Goal: Task Accomplishment & Management: Complete application form

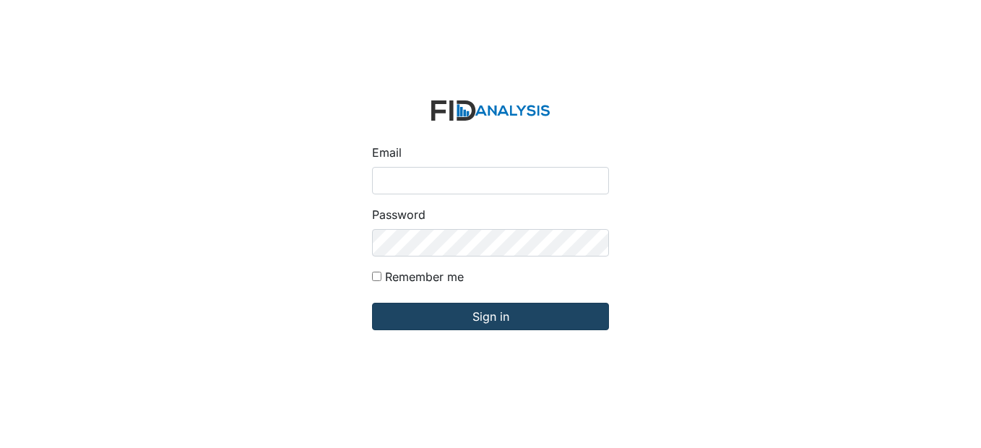
type input "[EMAIL_ADDRESS][DOMAIN_NAME]"
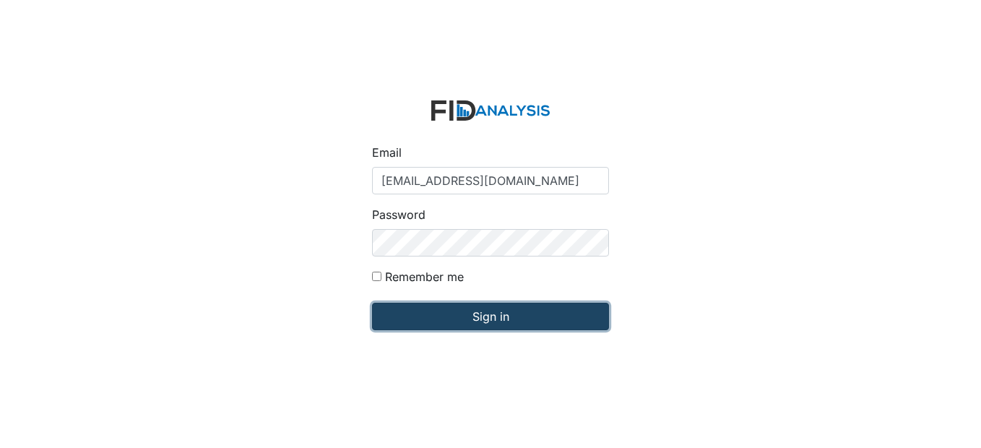
click at [412, 322] on input "Sign in" at bounding box center [490, 316] width 237 height 27
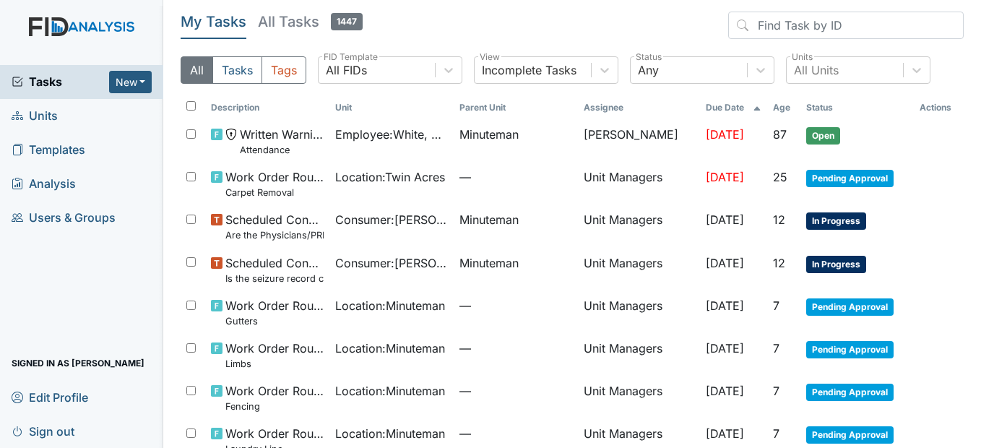
click at [55, 116] on span "Units" at bounding box center [35, 116] width 46 height 22
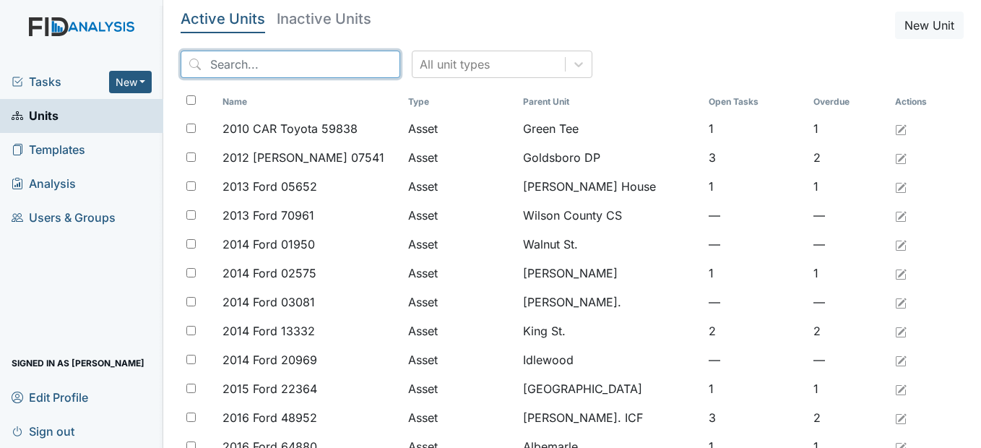
click at [305, 62] on input "search" at bounding box center [291, 64] width 220 height 27
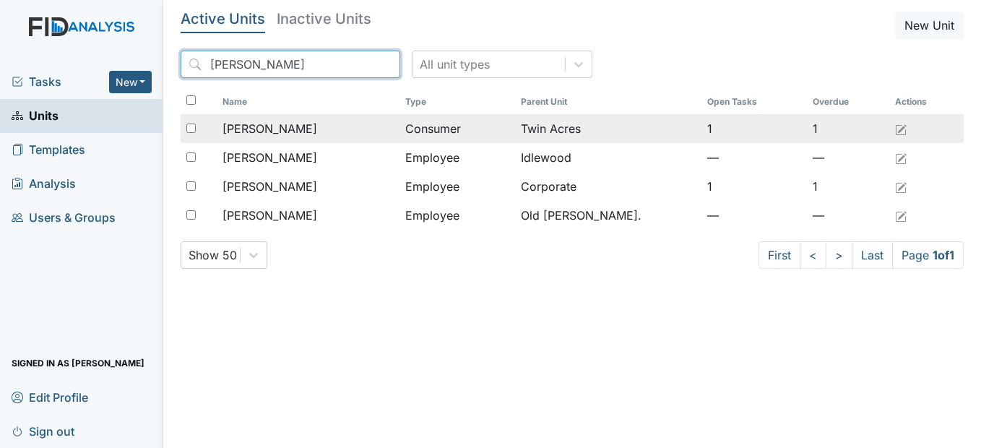
type input "Benne"
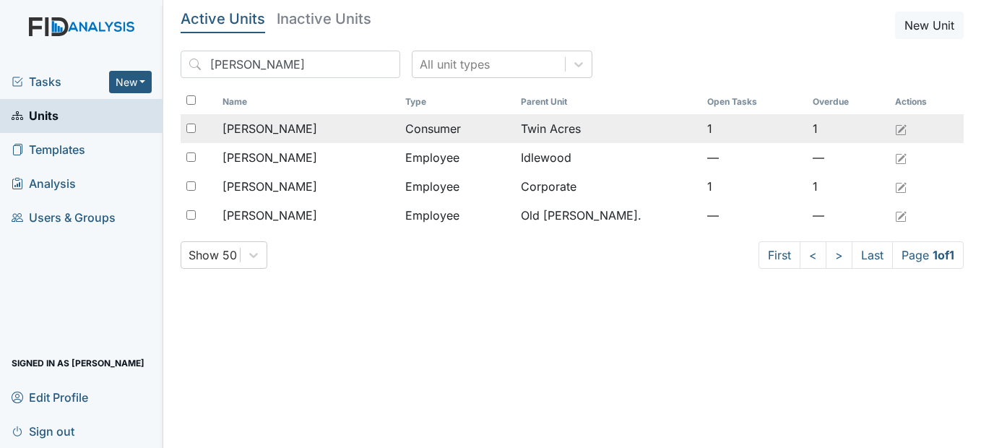
click at [335, 126] on div "[PERSON_NAME]" at bounding box center [307, 128] width 171 height 17
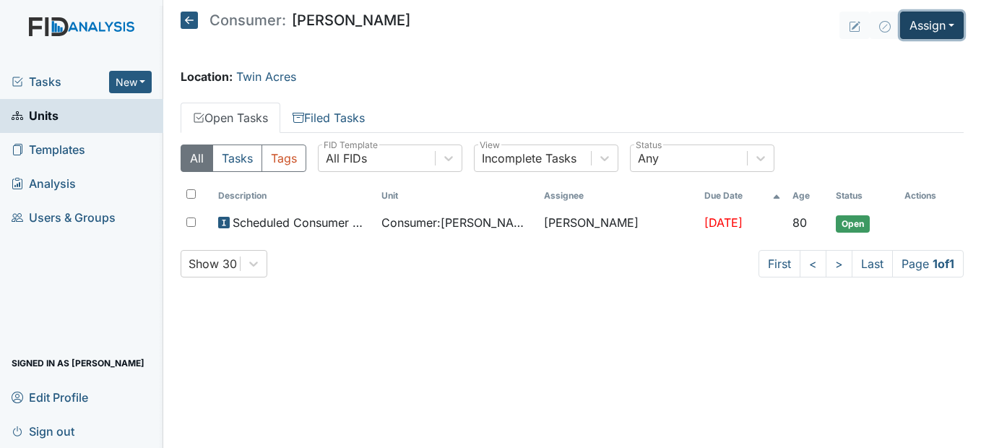
click at [947, 20] on button "Assign" at bounding box center [932, 25] width 64 height 27
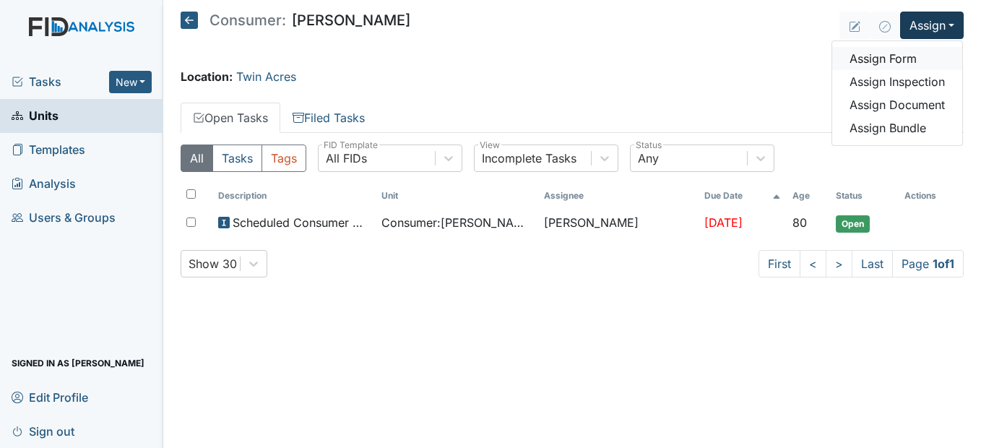
click at [906, 61] on link "Assign Form" at bounding box center [897, 58] width 130 height 23
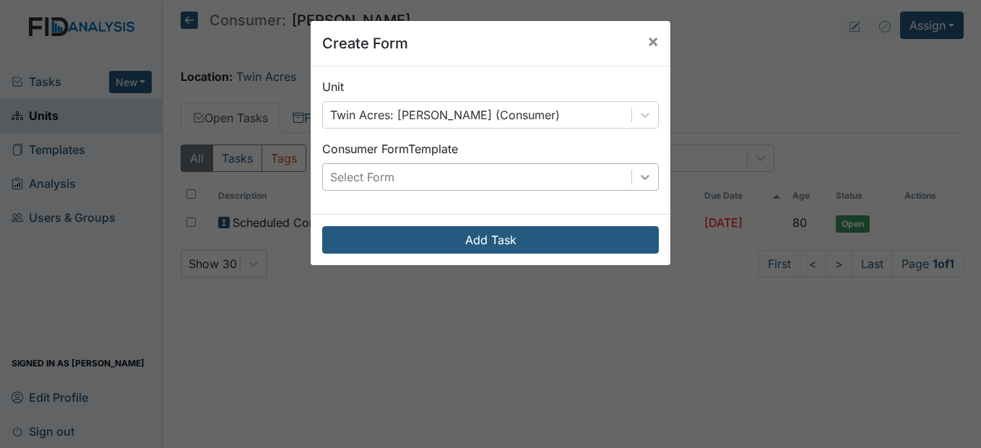
click at [641, 176] on icon at bounding box center [644, 177] width 9 height 5
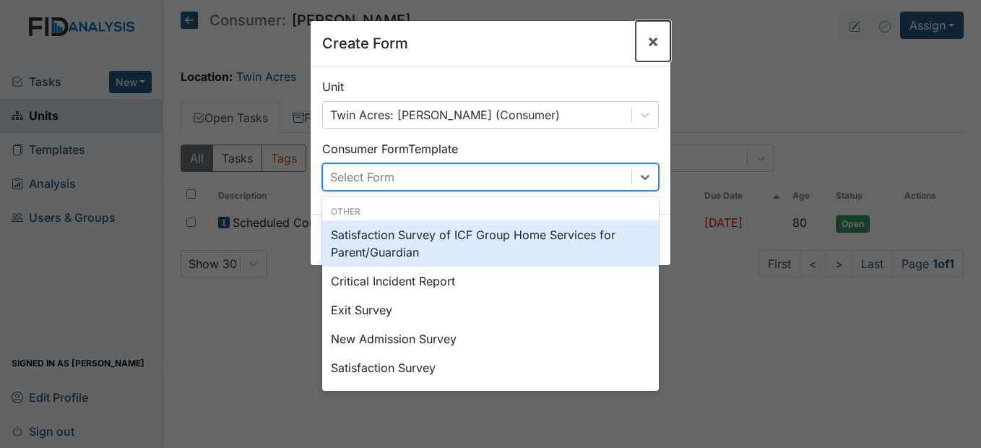
click at [648, 37] on span "×" at bounding box center [653, 40] width 12 height 21
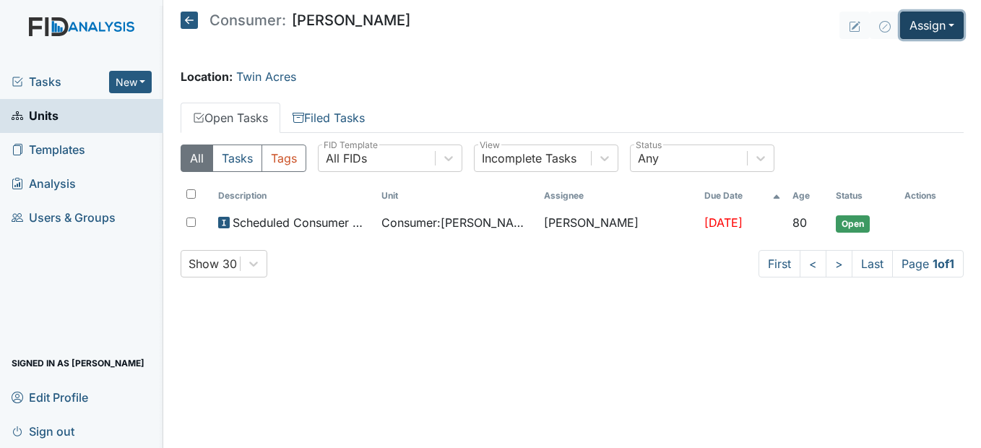
click at [949, 25] on button "Assign" at bounding box center [932, 25] width 64 height 27
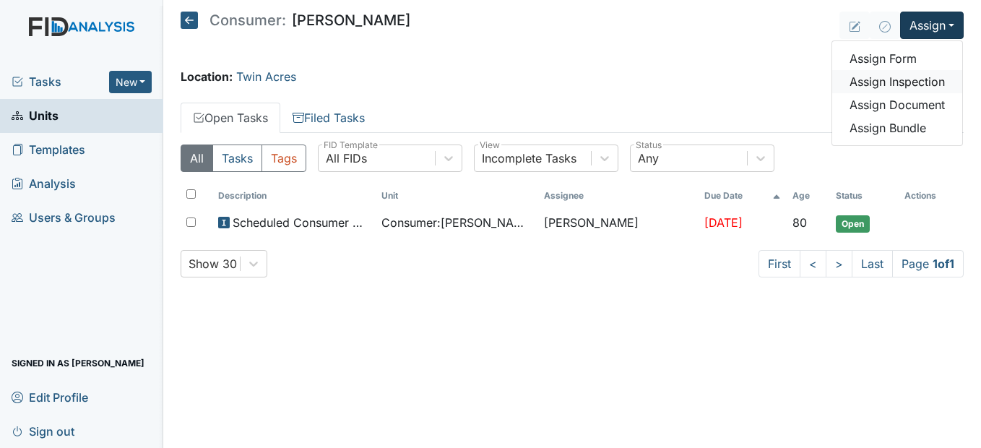
click at [917, 89] on link "Assign Inspection" at bounding box center [897, 81] width 130 height 23
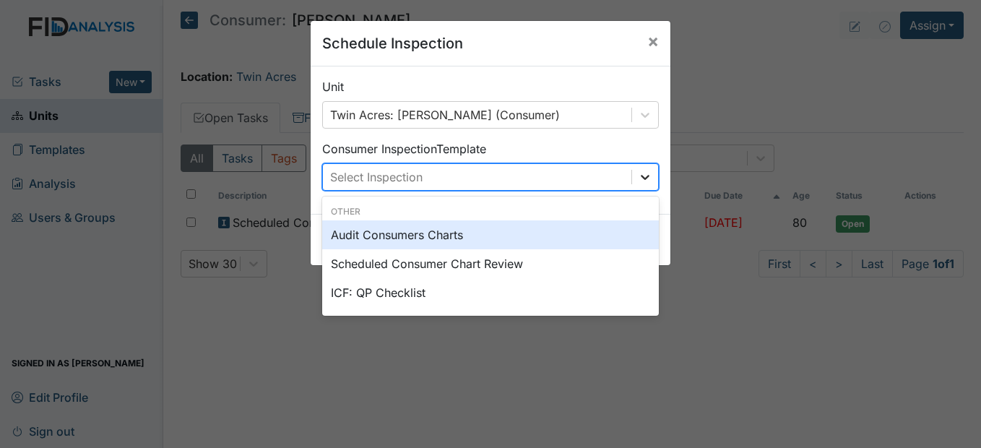
click at [638, 173] on icon at bounding box center [645, 177] width 14 height 14
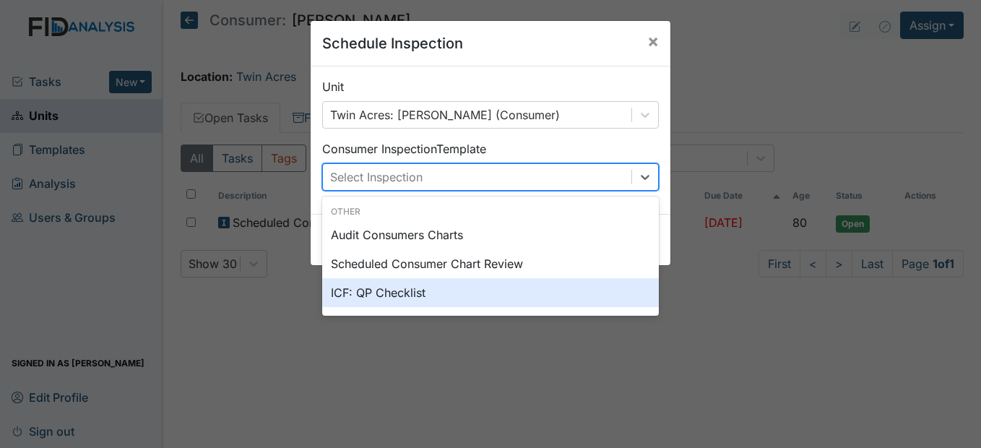
click at [376, 292] on div "ICF: QP Checklist" at bounding box center [490, 292] width 336 height 29
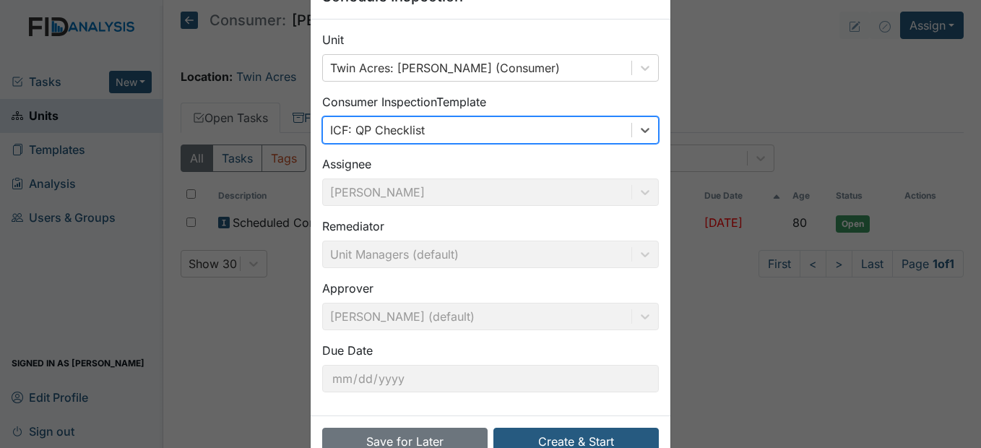
scroll to position [72, 0]
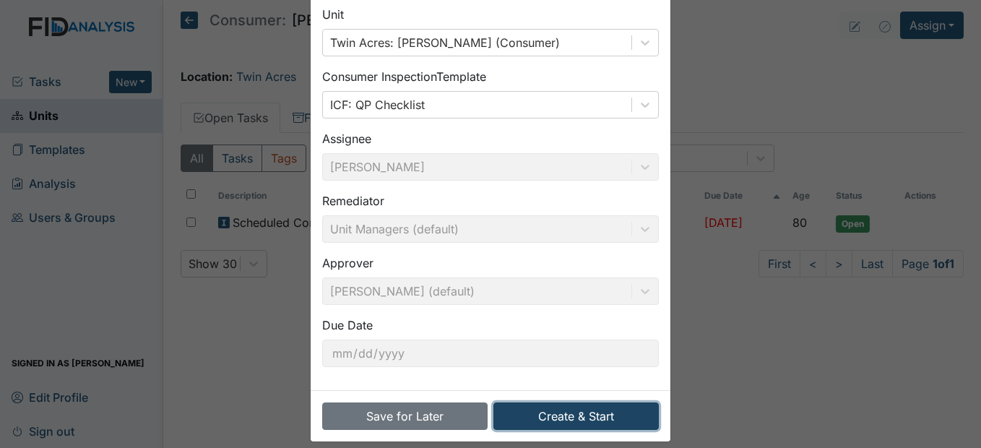
click at [568, 416] on button "Create & Start" at bounding box center [575, 415] width 165 height 27
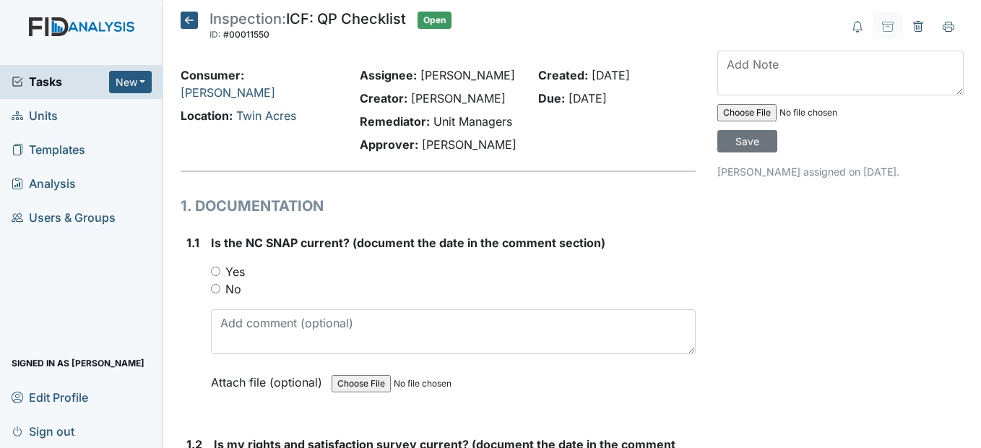
scroll to position [72, 0]
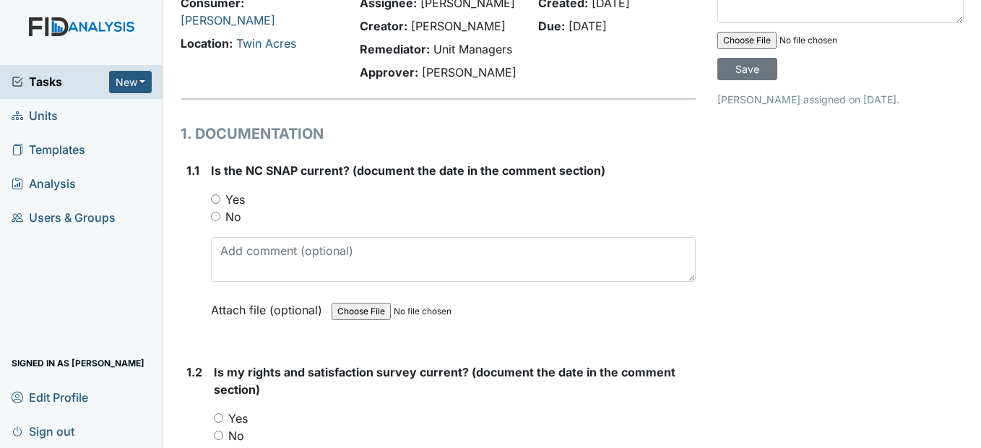
click at [214, 204] on input "Yes" at bounding box center [215, 198] width 9 height 9
radio input "true"
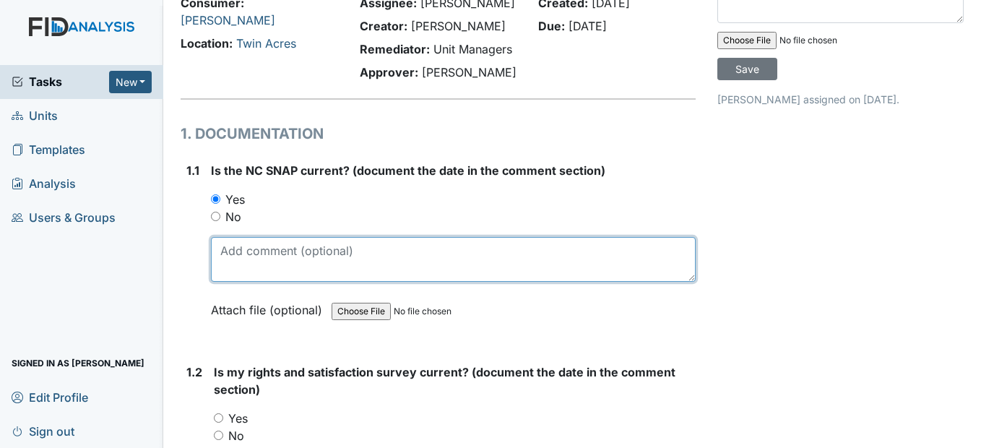
click at [224, 282] on textarea at bounding box center [453, 259] width 484 height 45
type textarea "9/9/25"
drag, startPoint x: 284, startPoint y: 290, endPoint x: 137, endPoint y: 303, distance: 147.1
click at [137, 303] on div "Tasks New Form Inspection Document Bundle Units Templates Analysis Users & Grou…" at bounding box center [490, 224] width 981 height 448
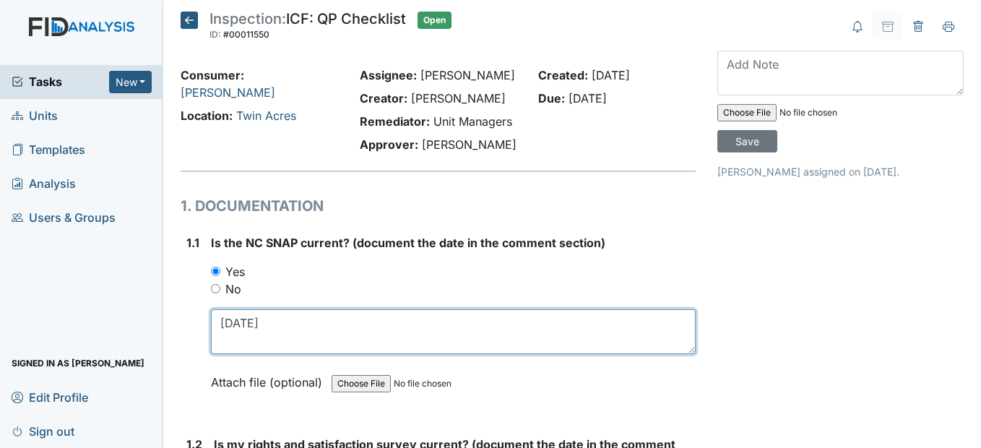
type textarea "1/16/25"
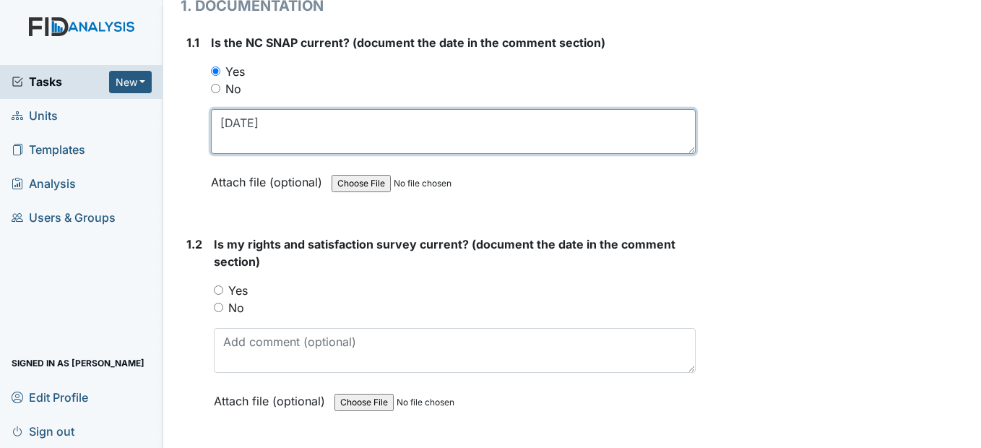
scroll to position [217, 0]
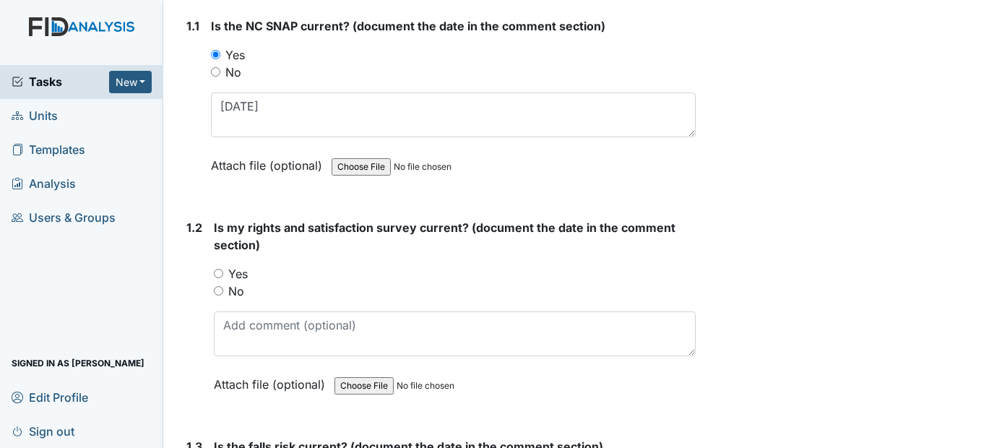
click at [218, 278] on input "Yes" at bounding box center [218, 273] width 9 height 9
radio input "true"
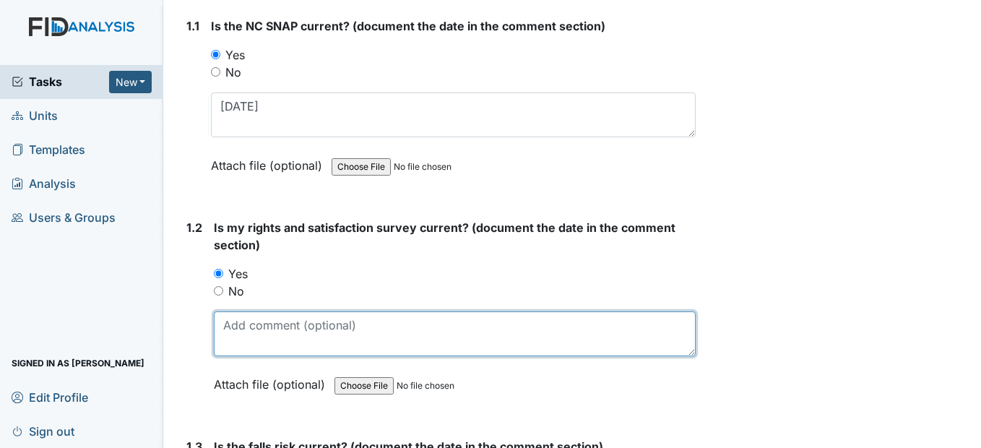
click at [290, 356] on textarea at bounding box center [454, 333] width 481 height 45
type textarea "10/23/2024"
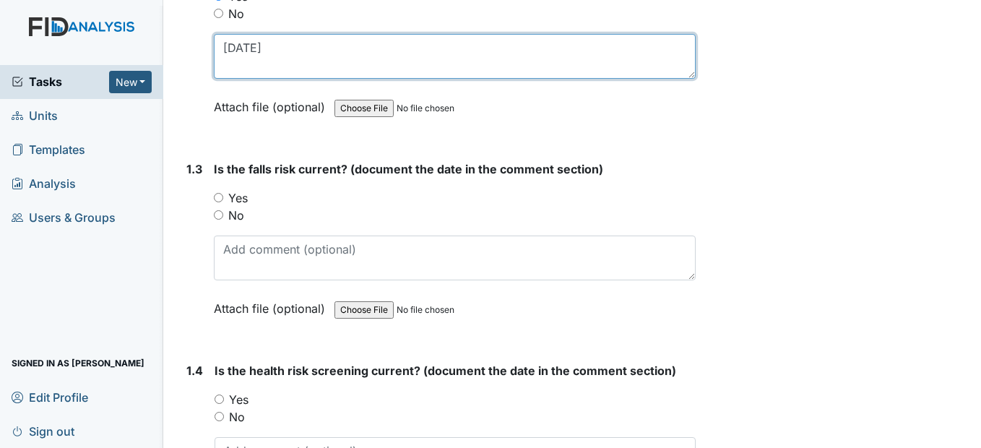
scroll to position [505, 0]
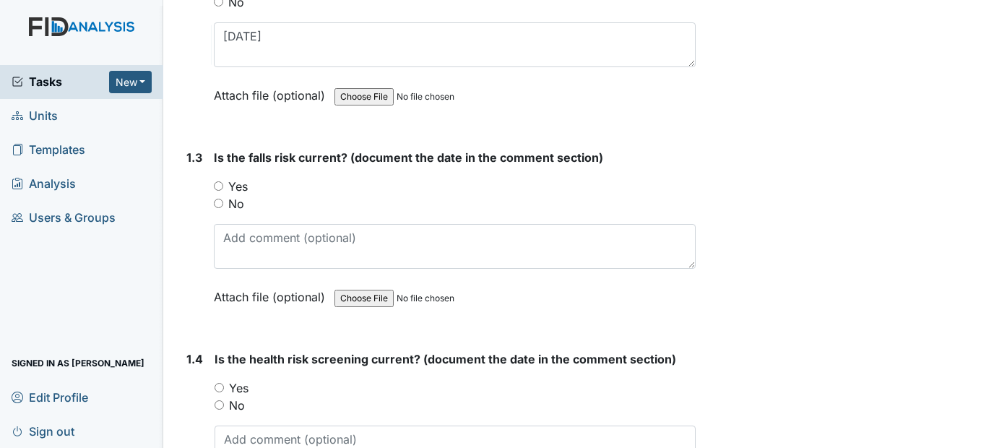
click at [217, 191] on input "Yes" at bounding box center [218, 185] width 9 height 9
radio input "true"
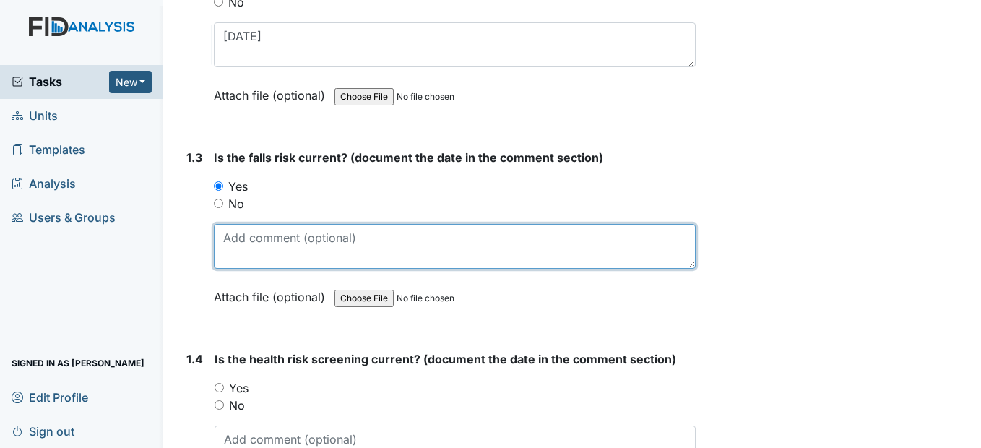
click at [245, 269] on textarea at bounding box center [454, 246] width 481 height 45
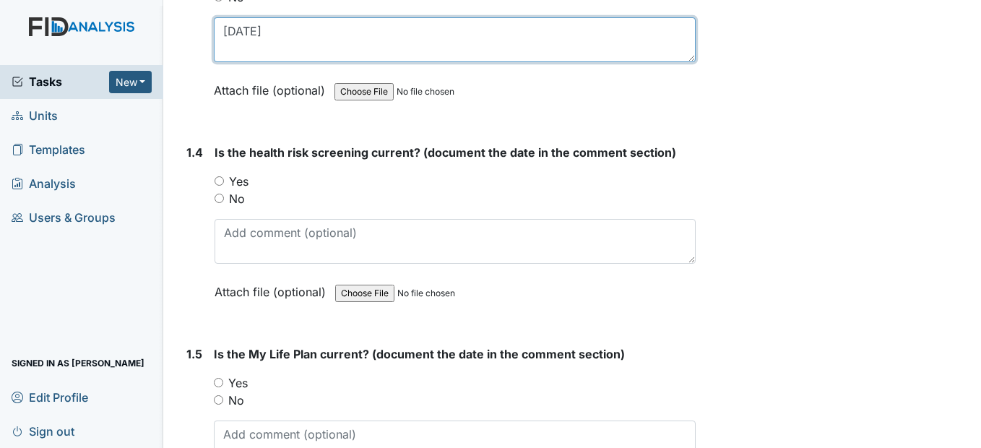
scroll to position [722, 0]
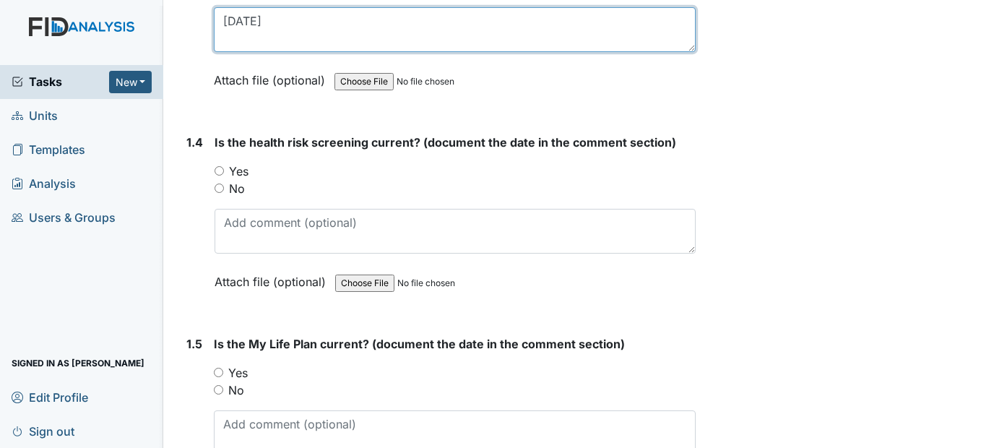
type textarea "5/20/25"
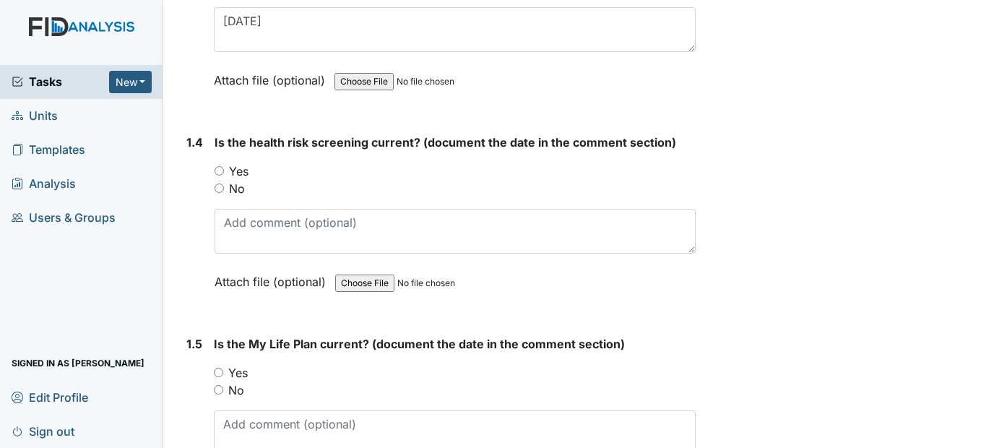
click at [221, 175] on input "Yes" at bounding box center [218, 170] width 9 height 9
radio input "true"
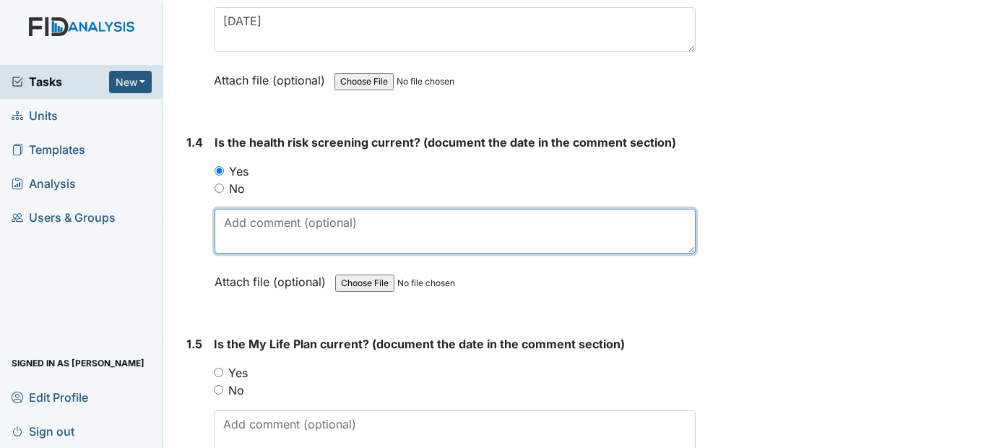
click at [241, 253] on textarea at bounding box center [454, 231] width 480 height 45
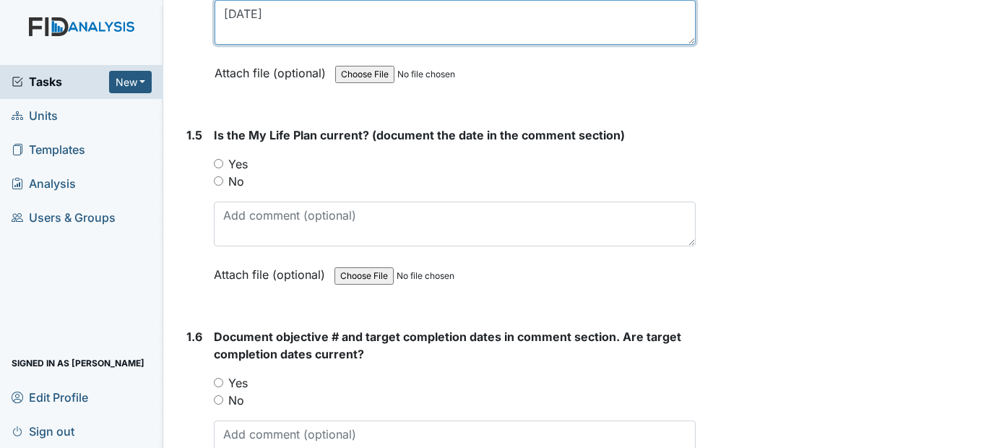
scroll to position [939, 0]
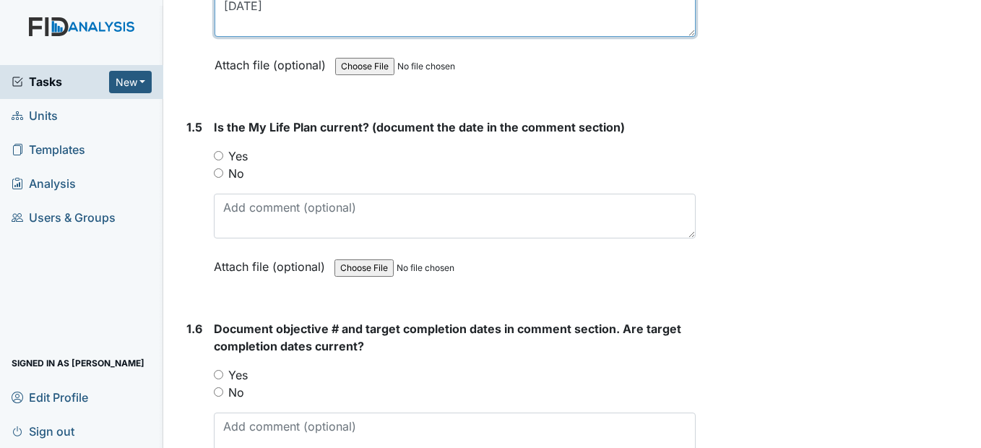
type textarea "10/23/24"
click at [219, 160] on input "Yes" at bounding box center [218, 155] width 9 height 9
radio input "true"
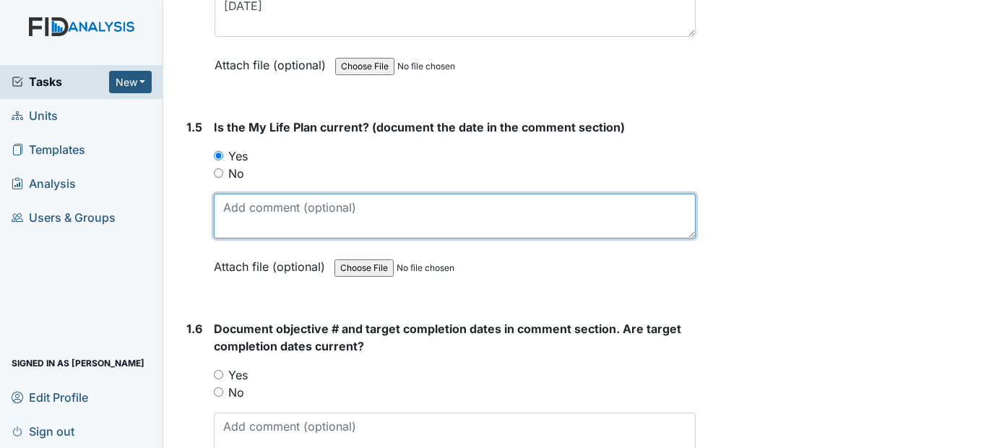
click at [248, 238] on textarea at bounding box center [454, 216] width 481 height 45
click at [278, 238] on textarea at bounding box center [454, 216] width 481 height 45
drag, startPoint x: 273, startPoint y: 238, endPoint x: 277, endPoint y: 245, distance: 7.8
click at [277, 238] on textarea "10/23/2024" at bounding box center [454, 216] width 481 height 45
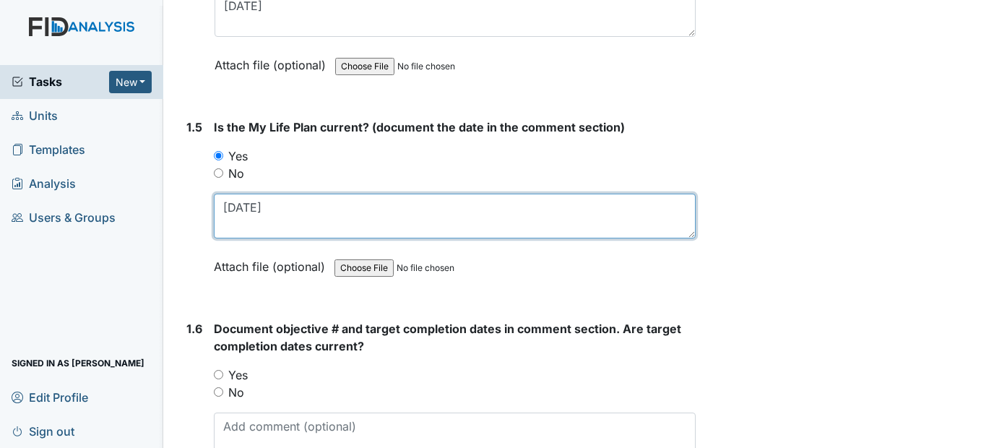
click at [270, 238] on textarea "10/23/2024" at bounding box center [454, 216] width 481 height 45
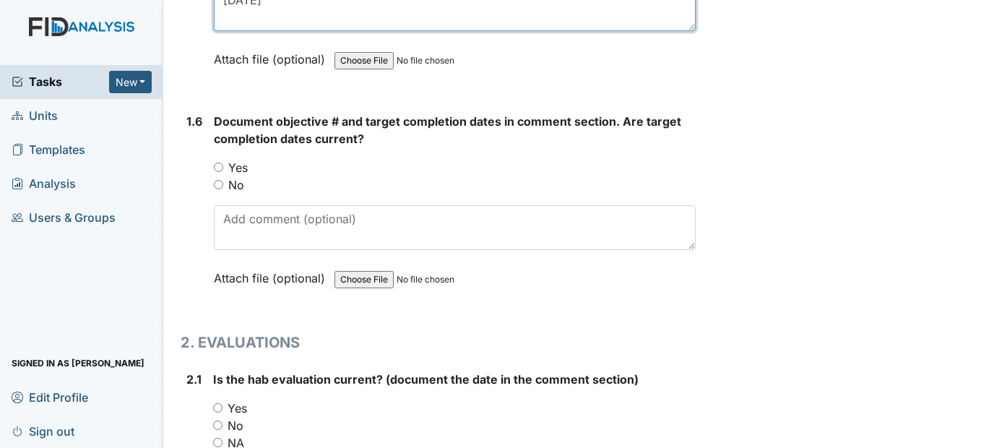
scroll to position [1155, 0]
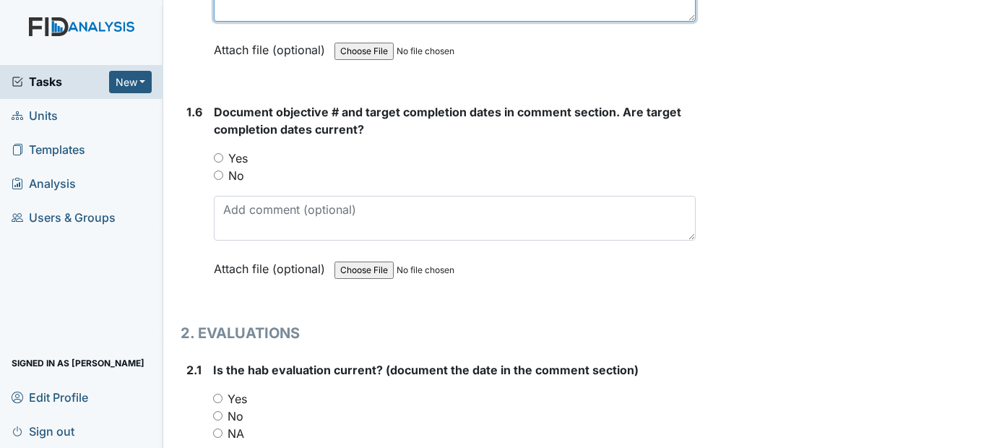
type textarea "10/23/24"
click at [217, 162] on input "Yes" at bounding box center [218, 157] width 9 height 9
radio input "true"
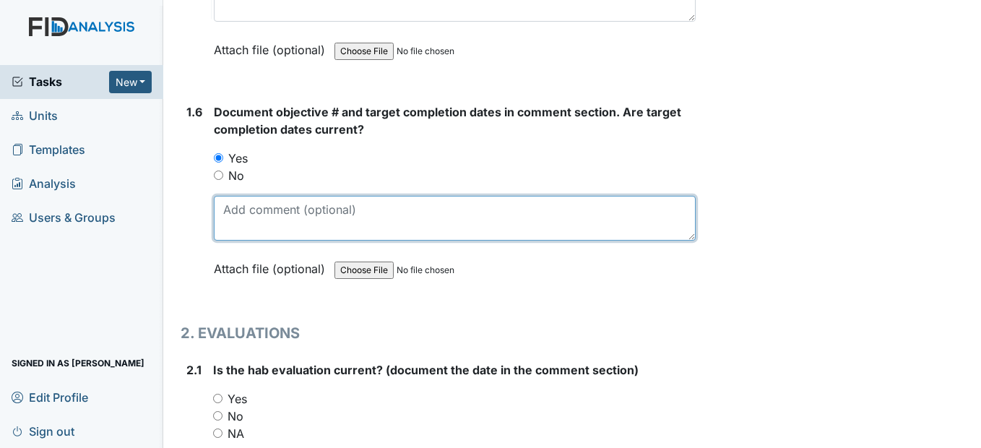
click at [242, 240] on textarea at bounding box center [454, 218] width 481 height 45
click at [293, 240] on textarea at bounding box center [454, 218] width 481 height 45
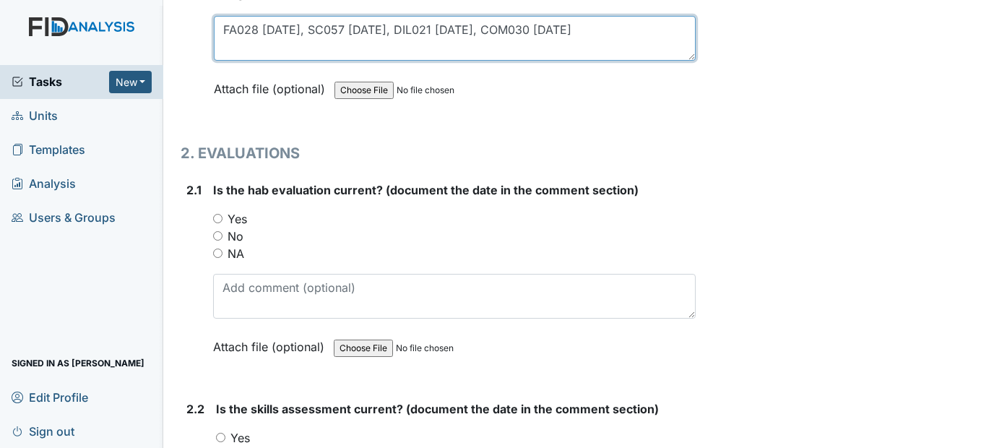
scroll to position [1372, 0]
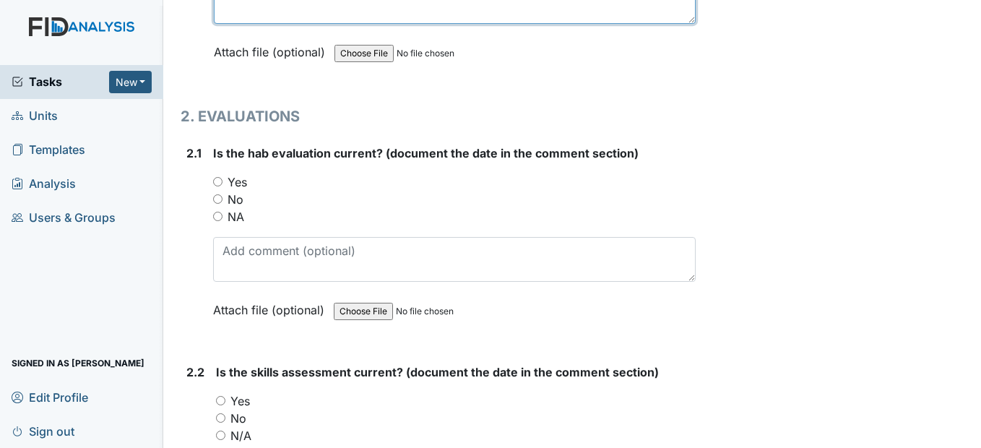
type textarea "FA028 10/31/25, SC057 12/31/25, DIL021 10/31/2025, COM030 10/31/25"
click at [213, 186] on input "Yes" at bounding box center [217, 181] width 9 height 9
radio input "true"
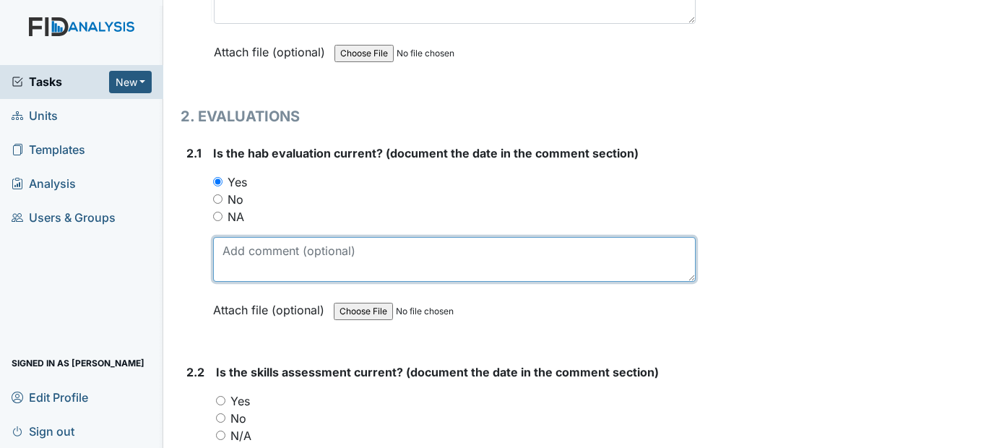
click at [242, 276] on textarea at bounding box center [454, 259] width 482 height 45
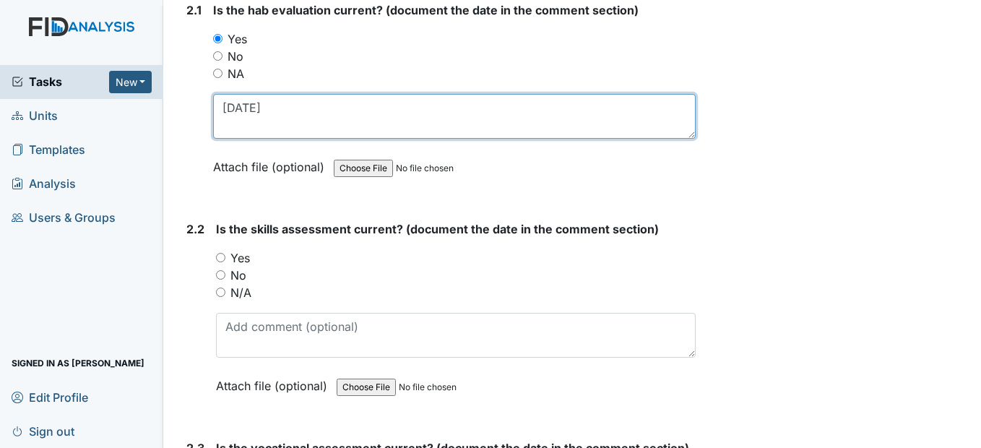
scroll to position [1516, 0]
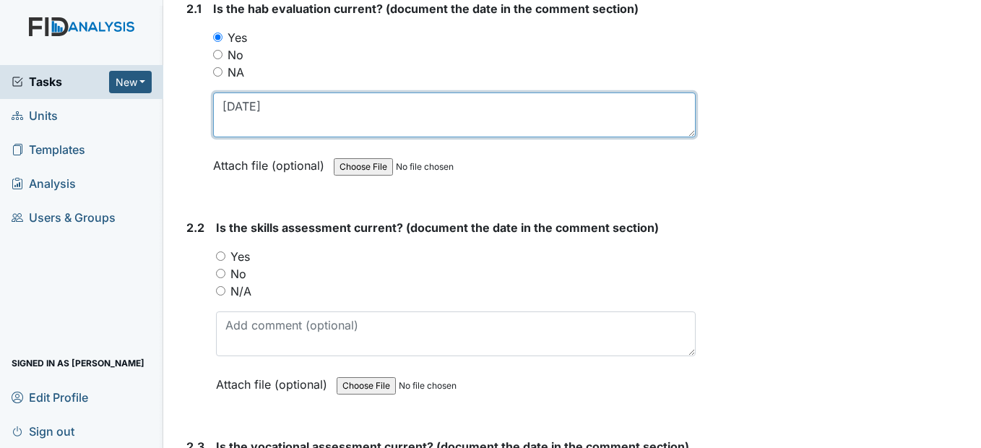
type textarea "9/23/24"
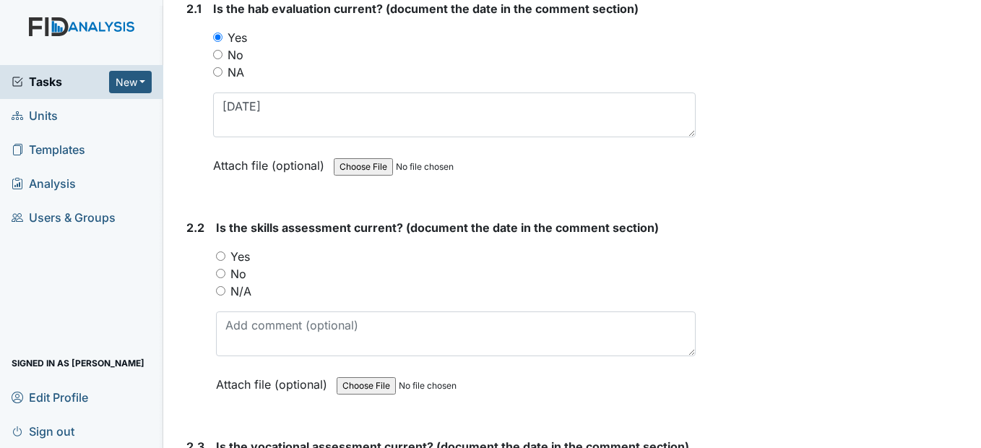
click at [220, 261] on input "Yes" at bounding box center [220, 255] width 9 height 9
radio input "true"
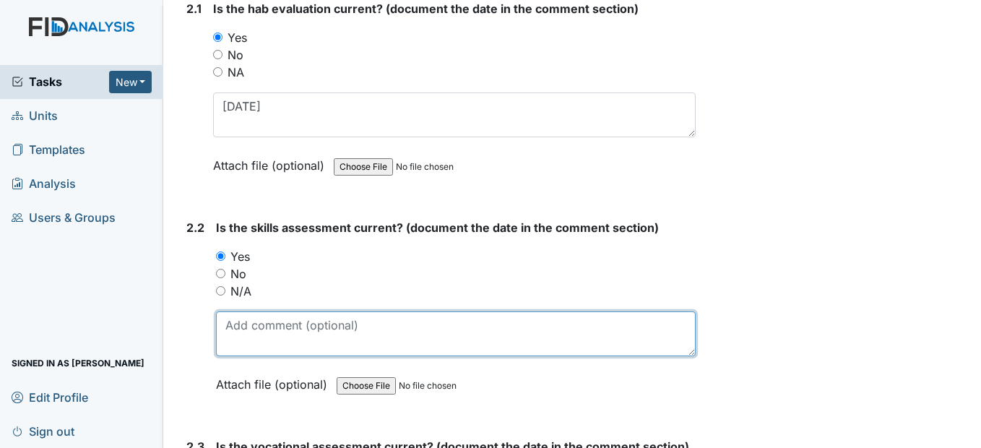
click at [249, 356] on textarea at bounding box center [455, 333] width 479 height 45
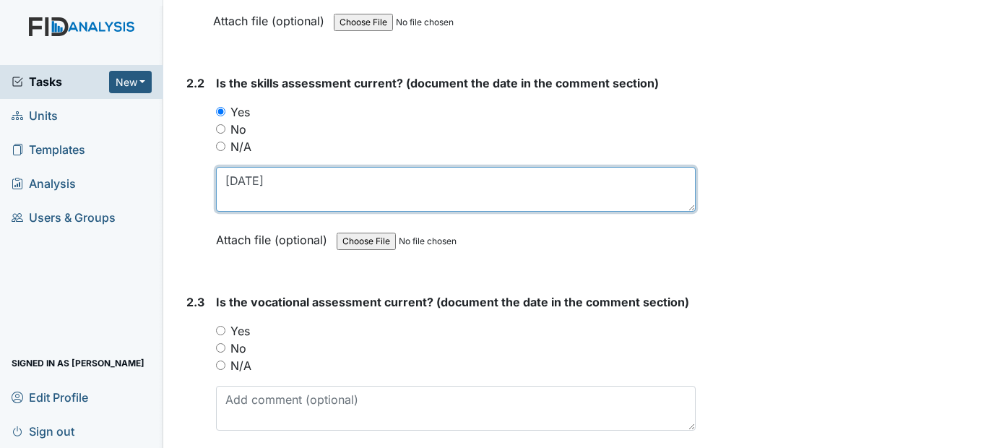
scroll to position [1733, 0]
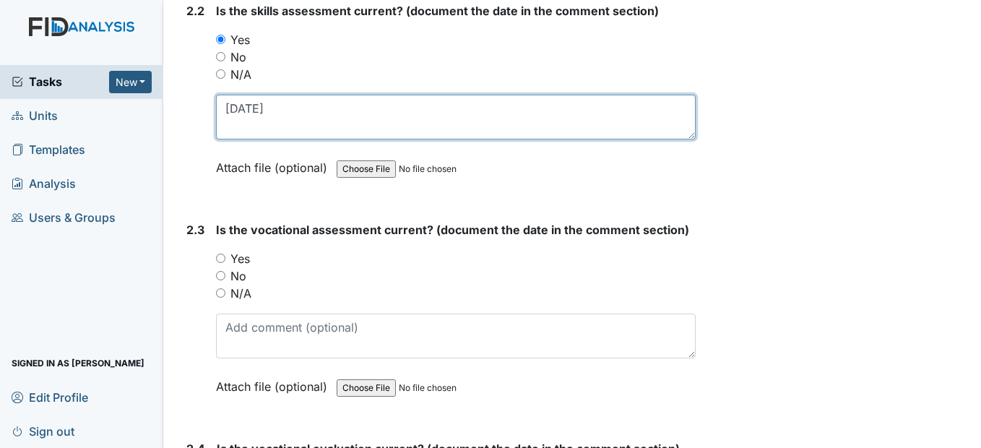
type textarea "9/23/24"
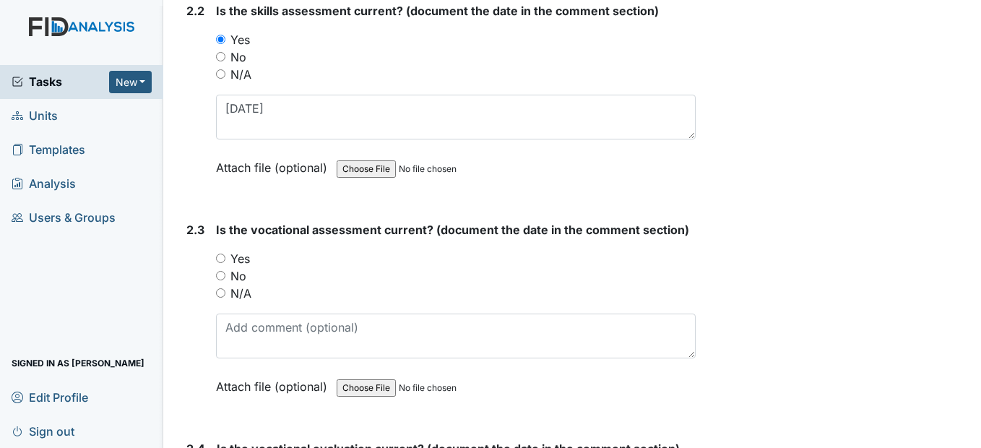
click at [217, 263] on input "Yes" at bounding box center [220, 257] width 9 height 9
radio input "true"
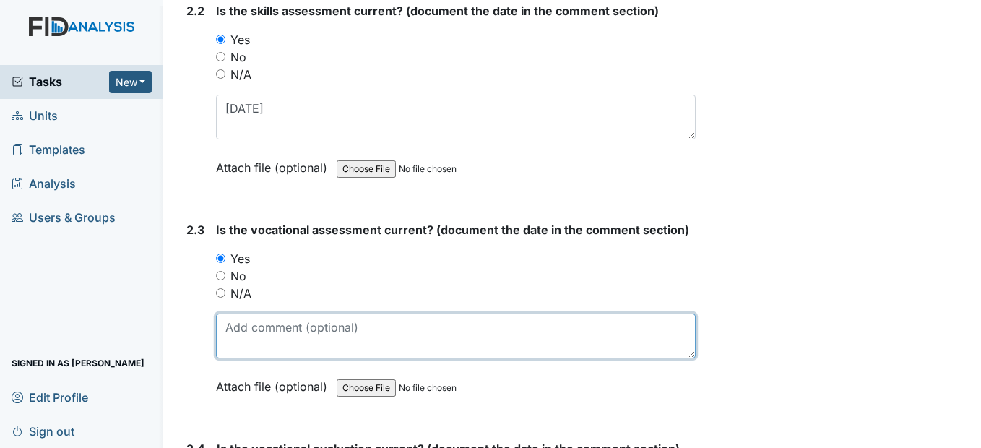
click at [248, 358] on textarea at bounding box center [455, 335] width 479 height 45
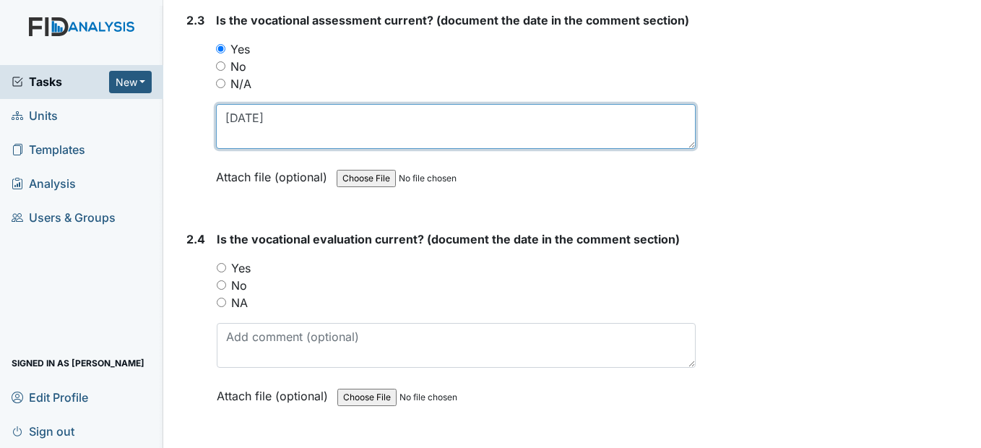
scroll to position [1950, 0]
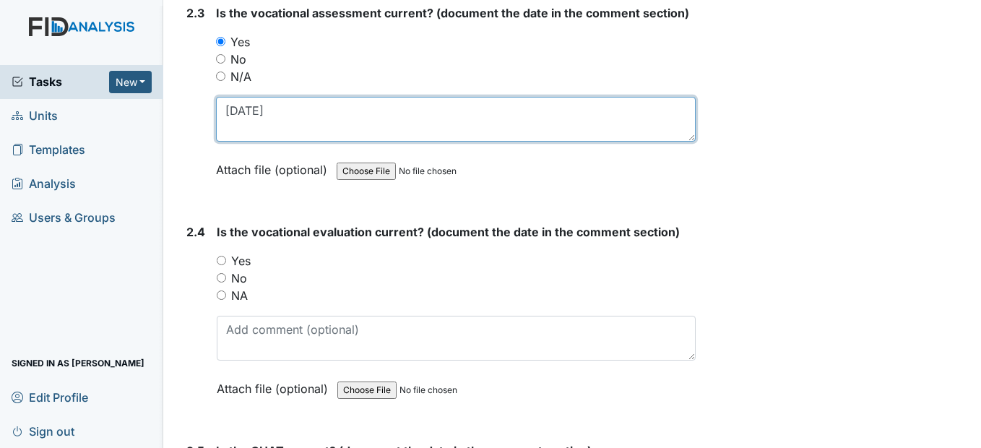
type textarea "10/23/24"
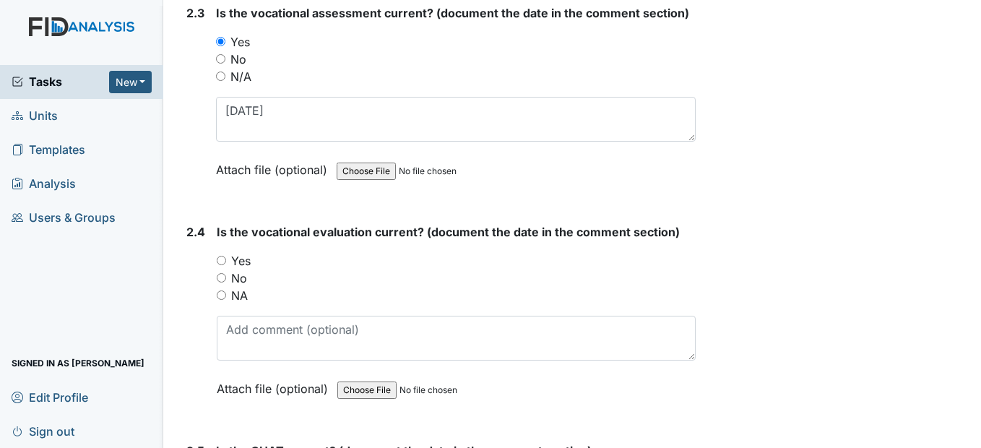
click at [224, 265] on input "Yes" at bounding box center [221, 260] width 9 height 9
radio input "true"
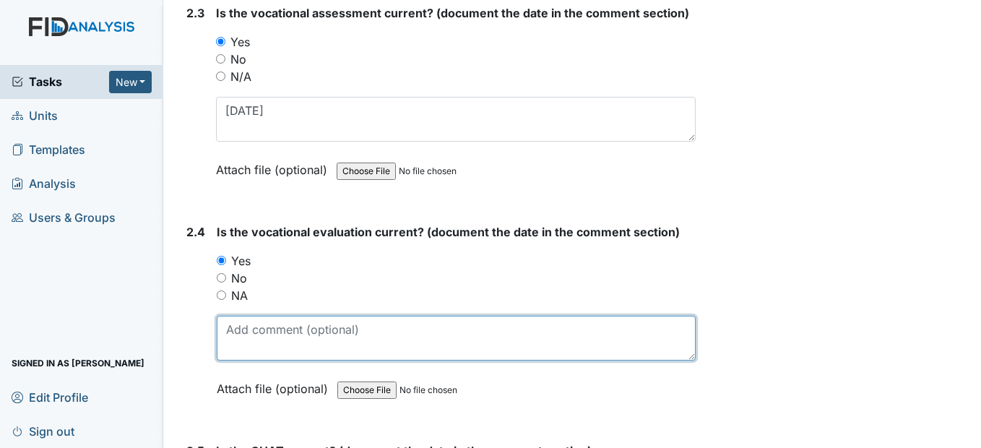
click at [233, 360] on textarea at bounding box center [456, 338] width 478 height 45
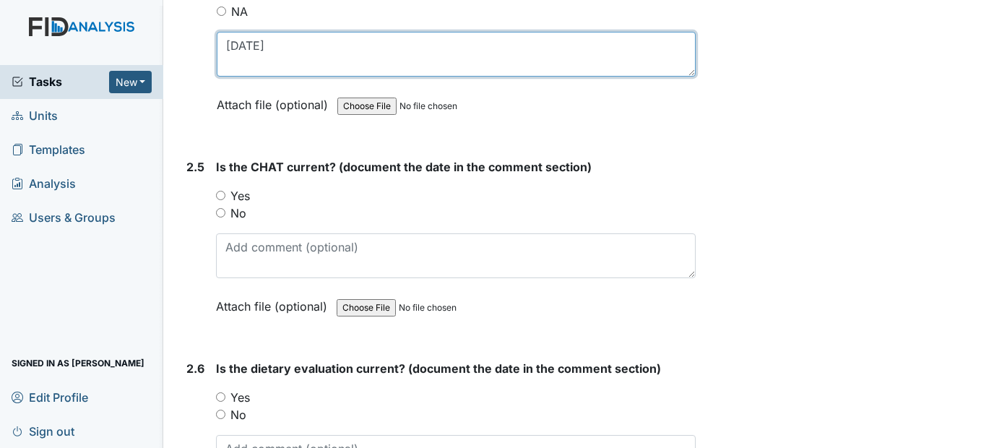
scroll to position [2238, 0]
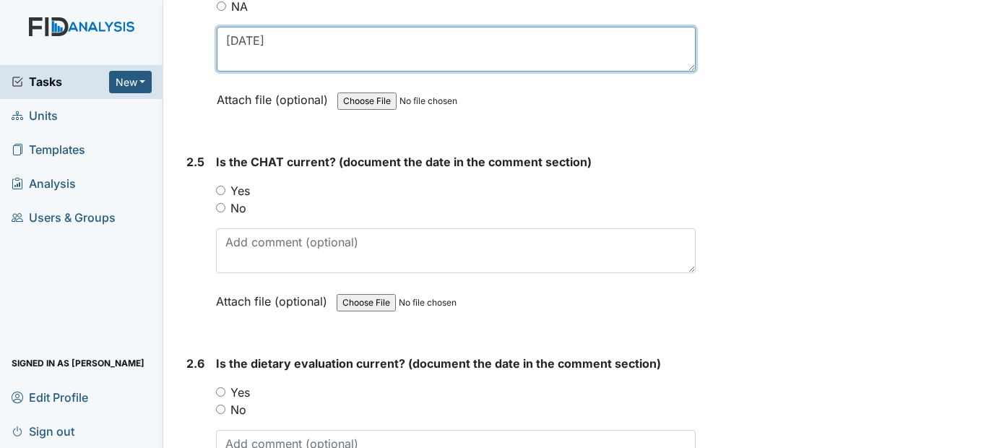
type textarea "10/23/24"
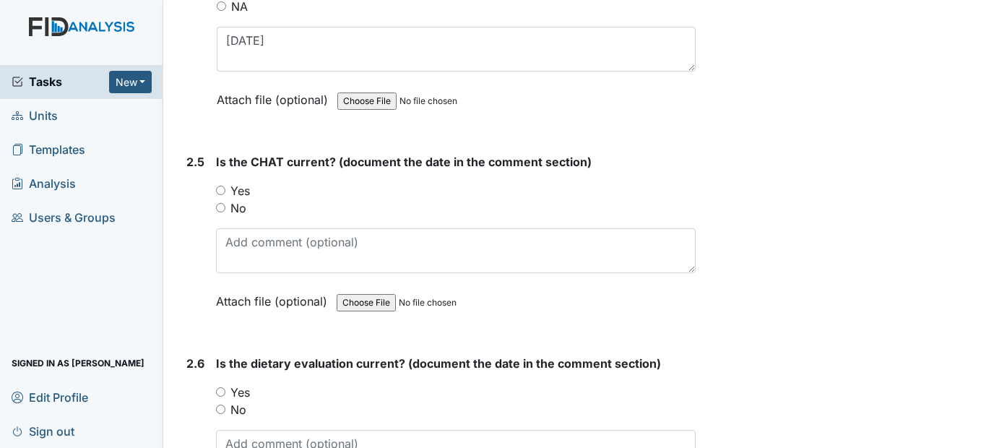
click at [219, 195] on input "Yes" at bounding box center [220, 190] width 9 height 9
radio input "true"
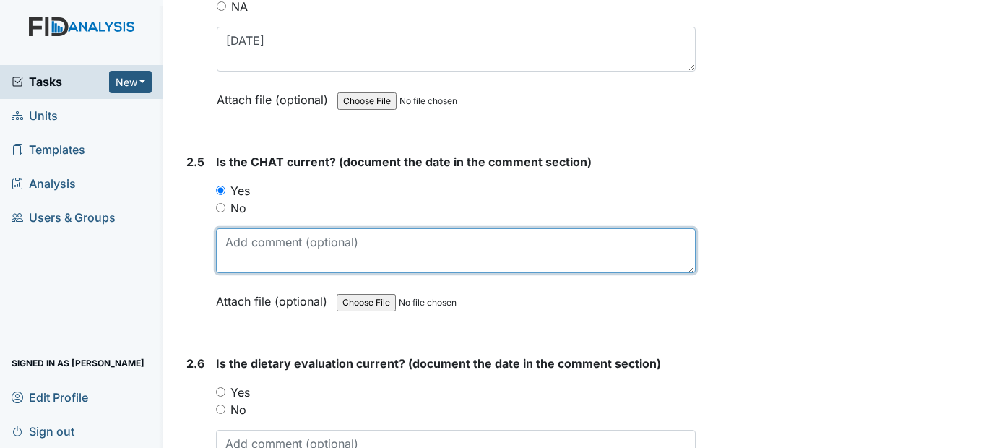
click at [269, 273] on textarea at bounding box center [455, 250] width 479 height 45
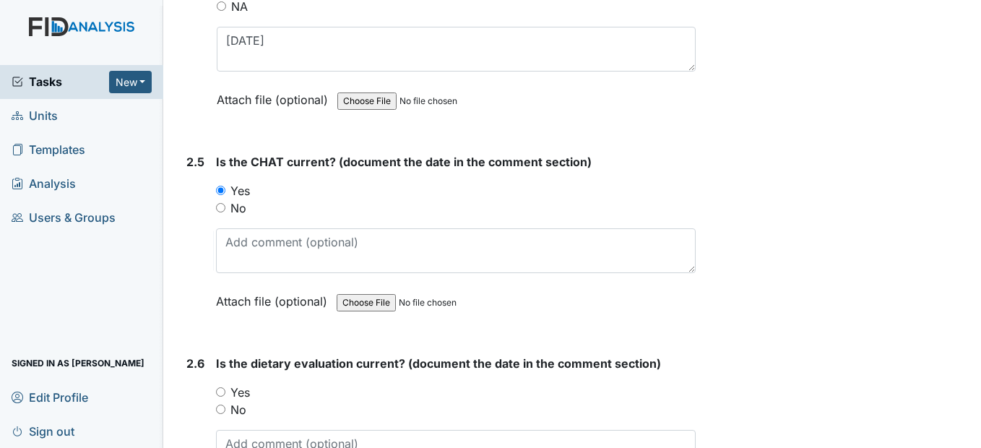
click at [220, 212] on input "No" at bounding box center [220, 207] width 9 height 9
radio input "true"
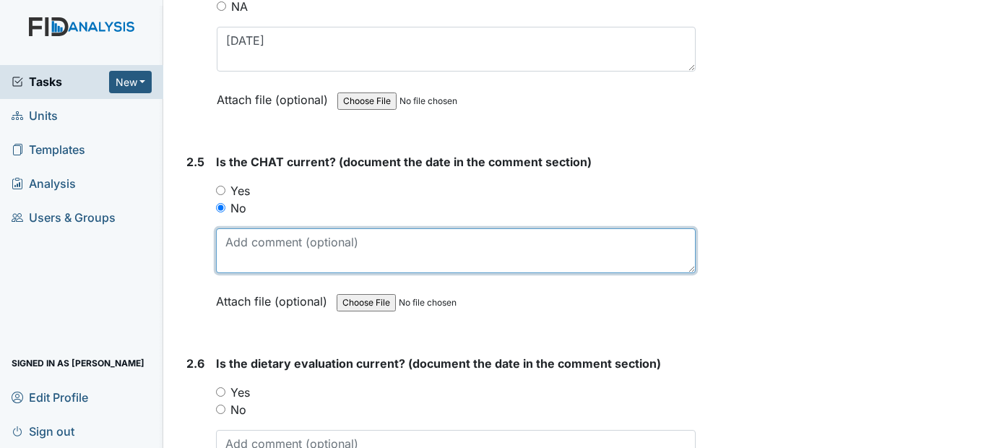
click at [249, 273] on textarea at bounding box center [455, 250] width 479 height 45
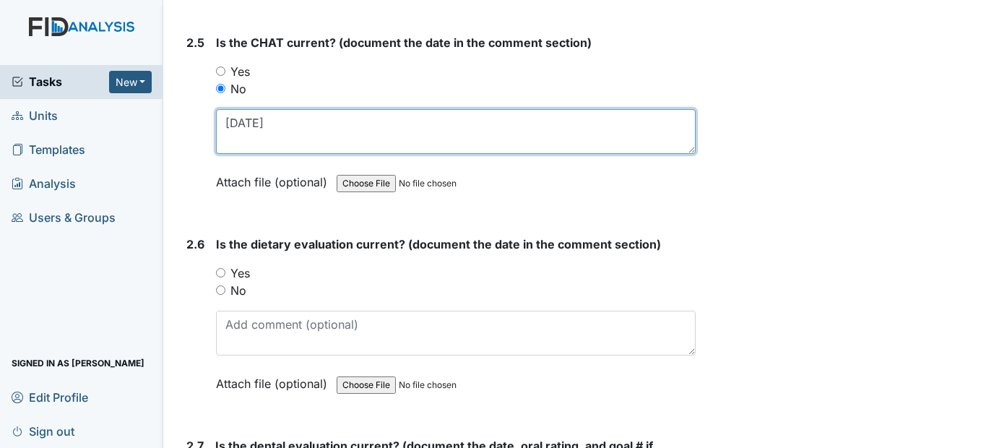
scroll to position [2383, 0]
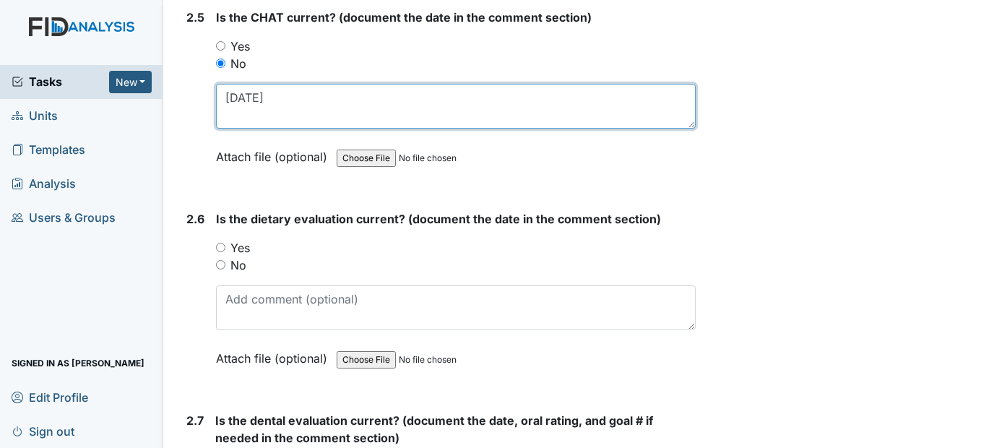
type textarea "9/1/24"
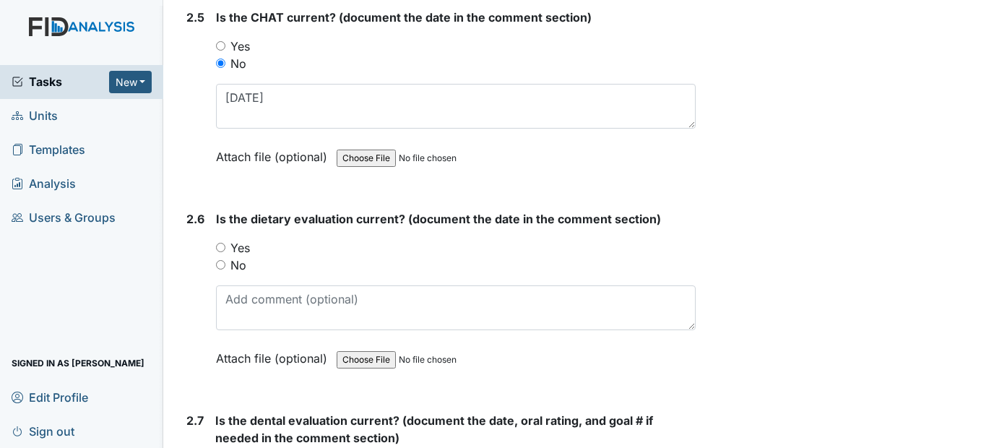
click at [223, 252] on input "Yes" at bounding box center [220, 247] width 9 height 9
radio input "true"
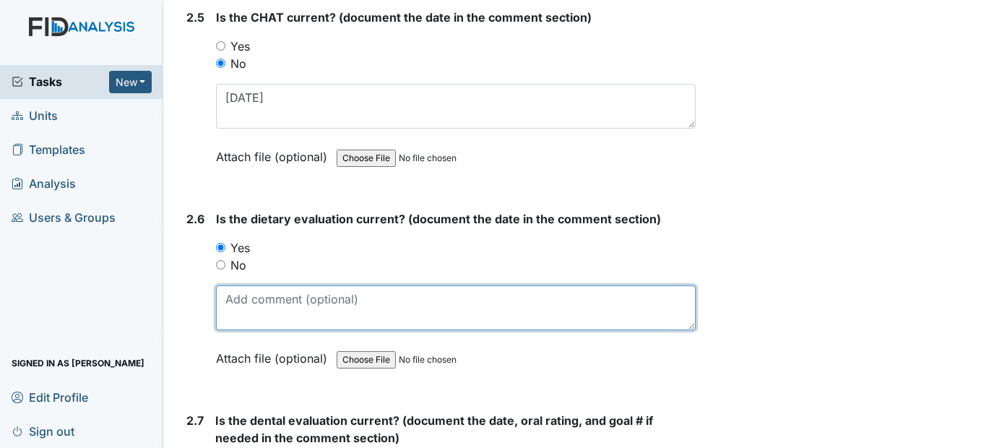
click at [242, 330] on textarea at bounding box center [455, 307] width 479 height 45
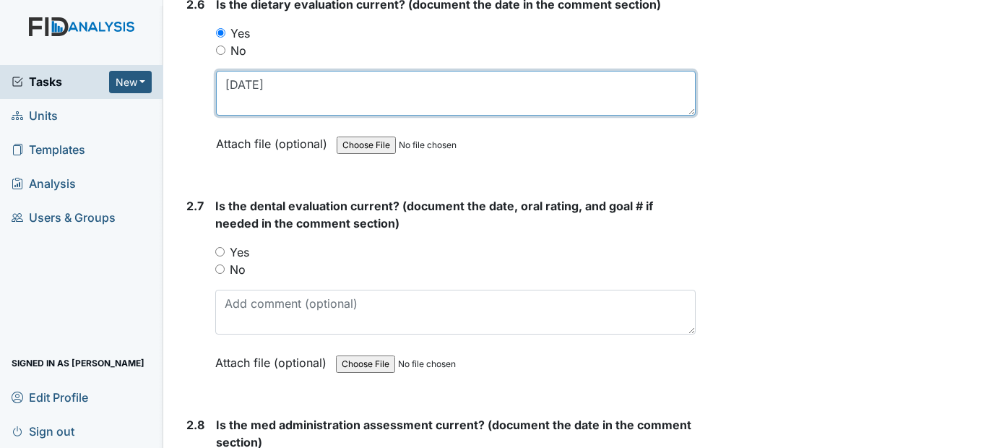
scroll to position [2599, 0]
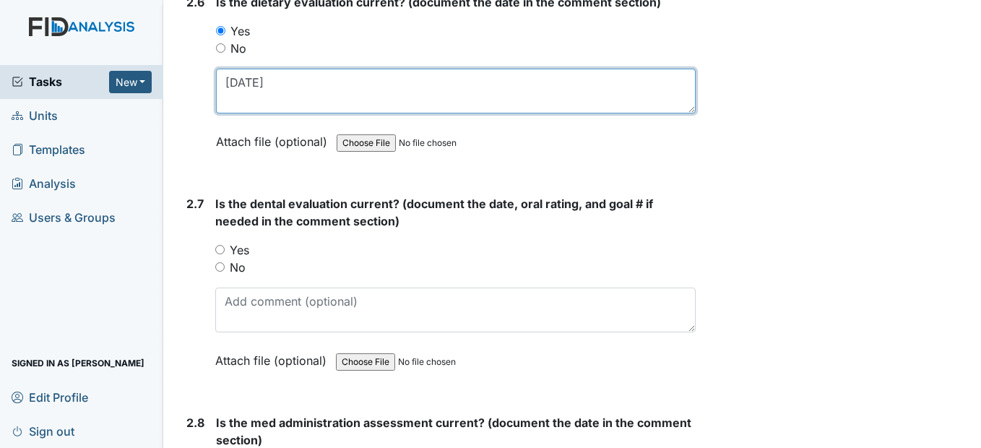
type textarea "12/30/24"
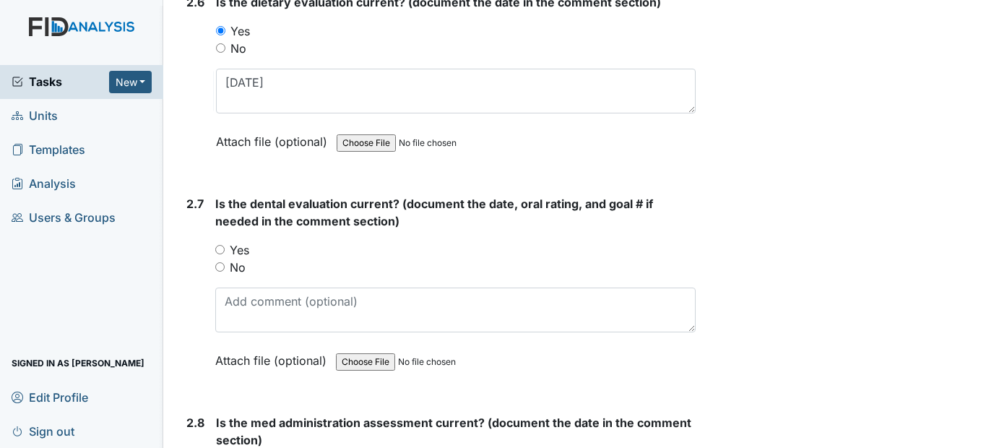
click at [218, 254] on input "Yes" at bounding box center [219, 249] width 9 height 9
radio input "true"
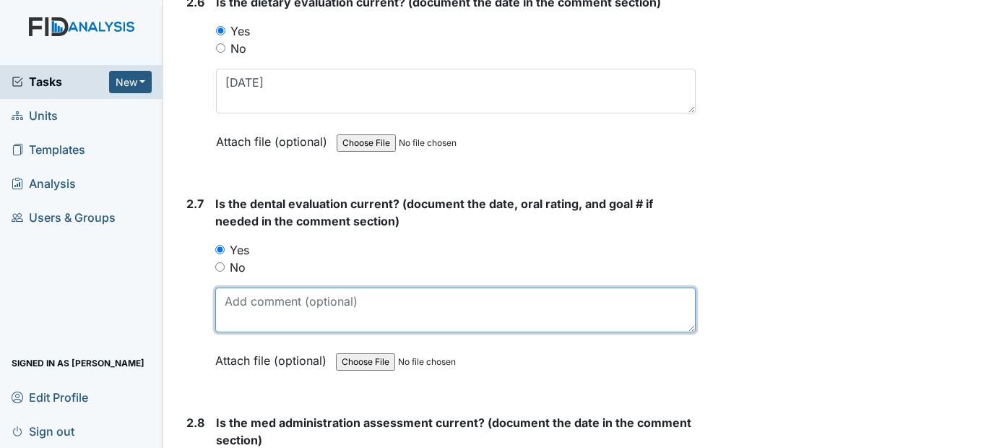
click at [243, 327] on textarea at bounding box center [454, 309] width 479 height 45
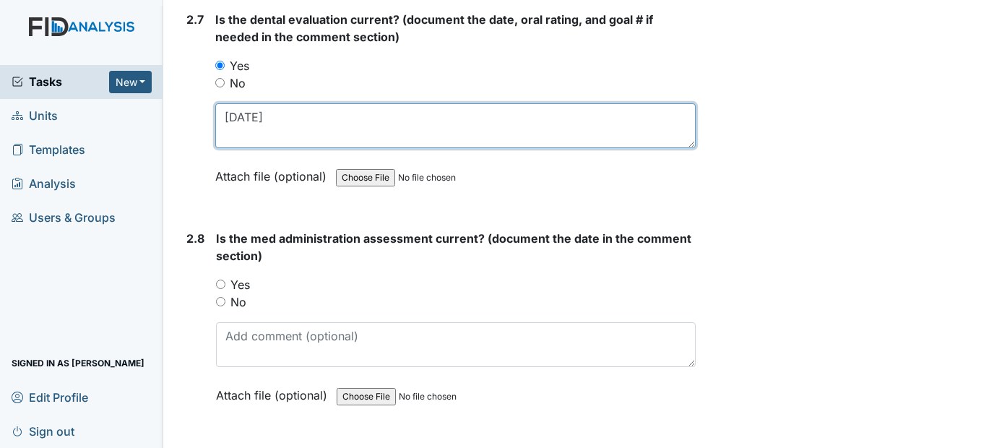
scroll to position [2816, 0]
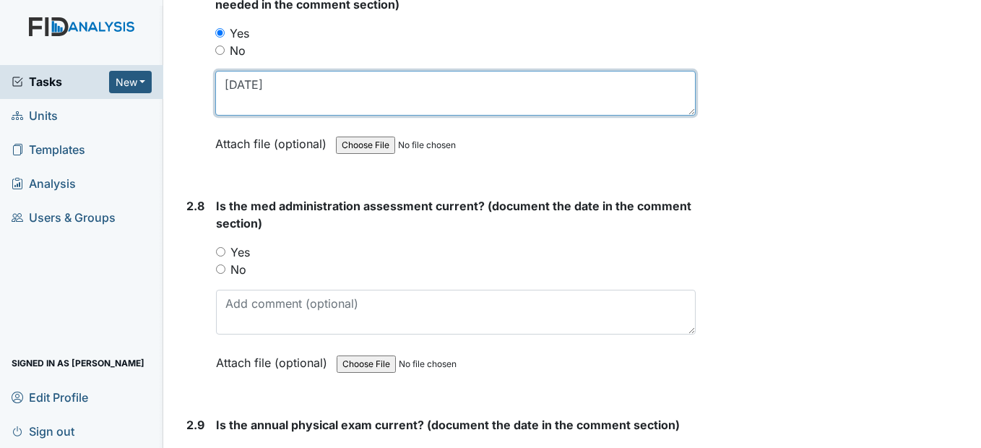
type textarea "1/31/24"
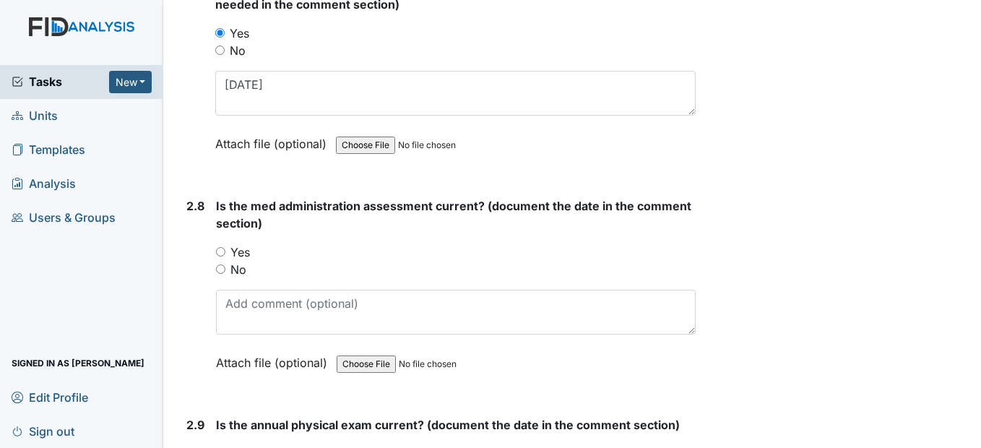
click at [223, 256] on input "Yes" at bounding box center [220, 251] width 9 height 9
radio input "true"
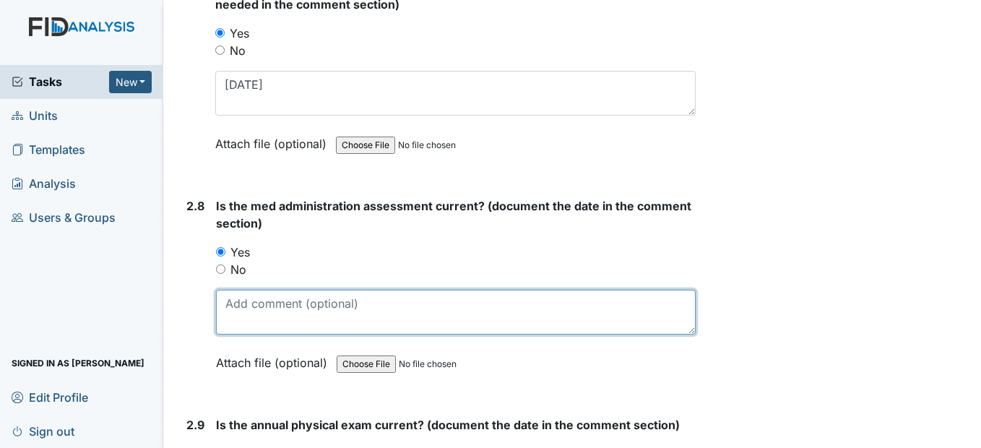
click at [262, 334] on textarea at bounding box center [455, 312] width 479 height 45
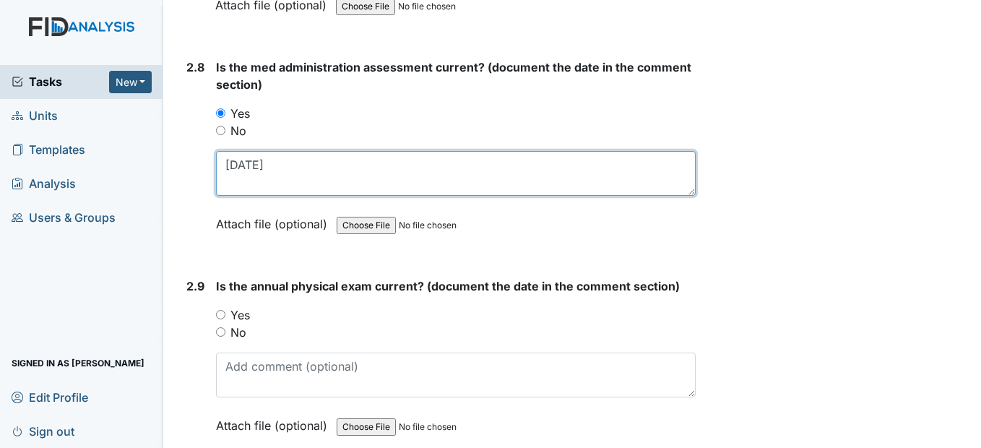
scroll to position [2961, 0]
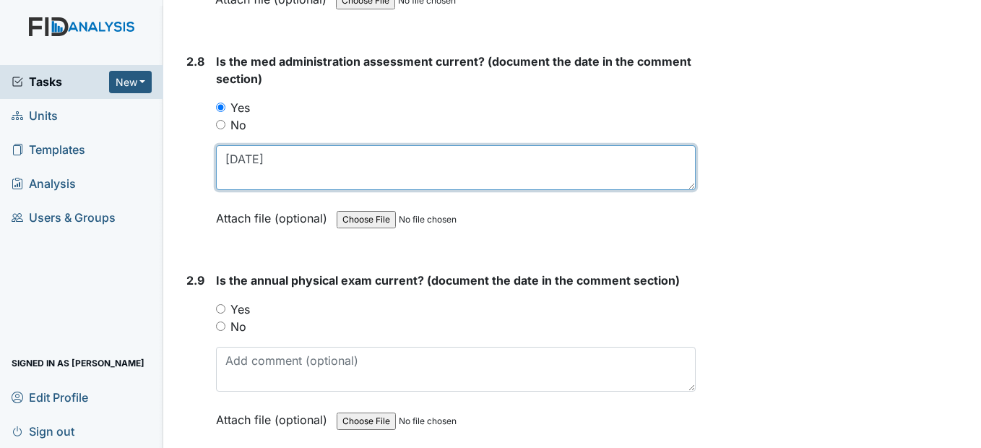
type textarea "10/23/25"
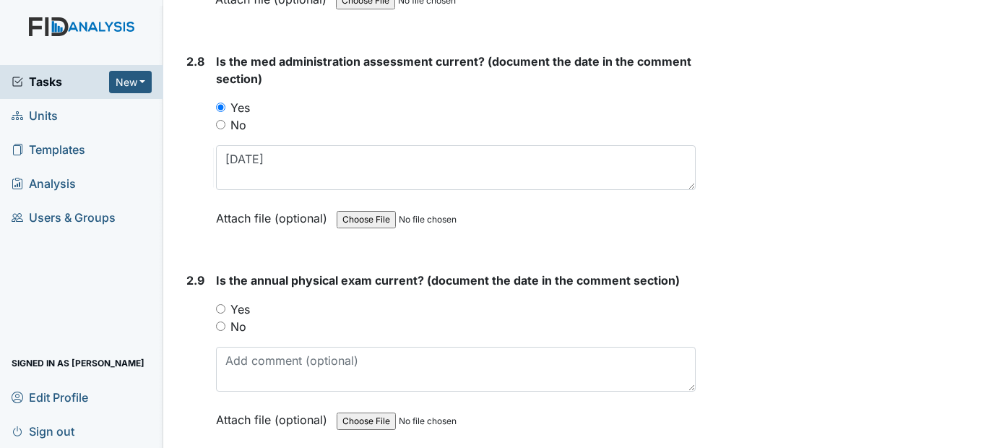
click at [222, 313] on input "Yes" at bounding box center [220, 308] width 9 height 9
radio input "true"
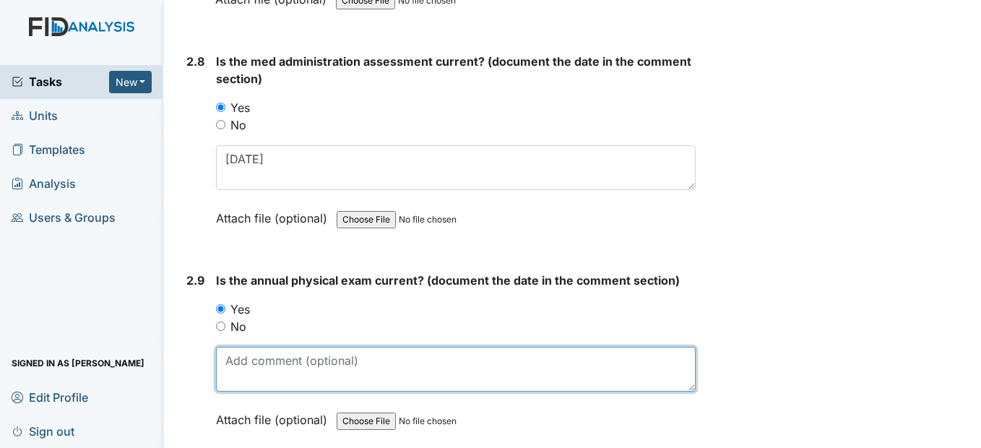
click at [240, 391] on textarea at bounding box center [455, 369] width 479 height 45
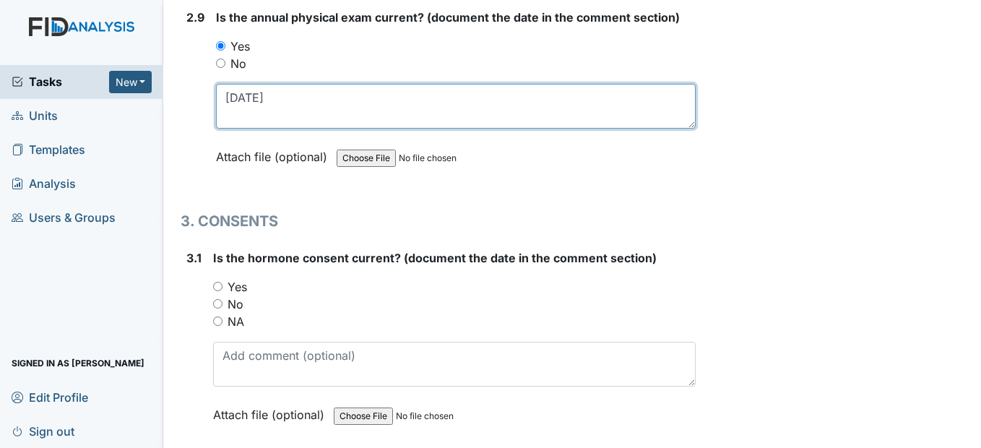
scroll to position [3249, 0]
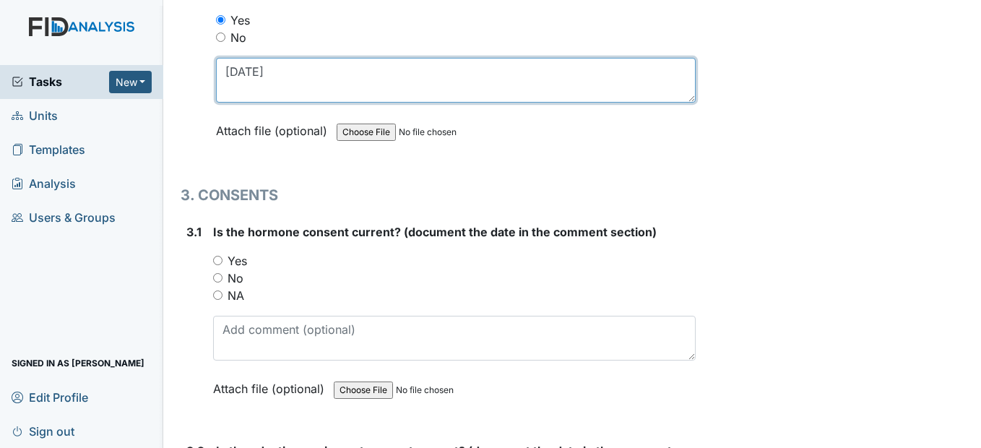
type textarea "4/1/25"
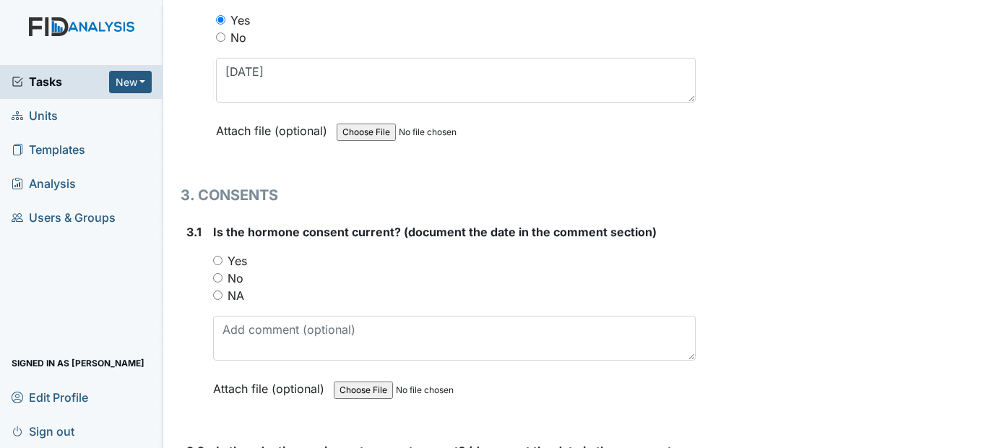
click at [219, 265] on input "Yes" at bounding box center [217, 260] width 9 height 9
radio input "true"
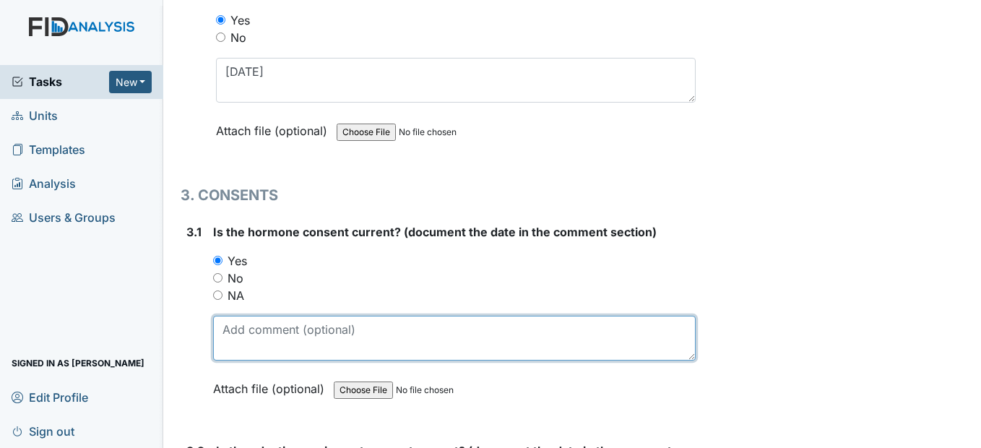
click at [226, 360] on textarea at bounding box center [454, 338] width 482 height 45
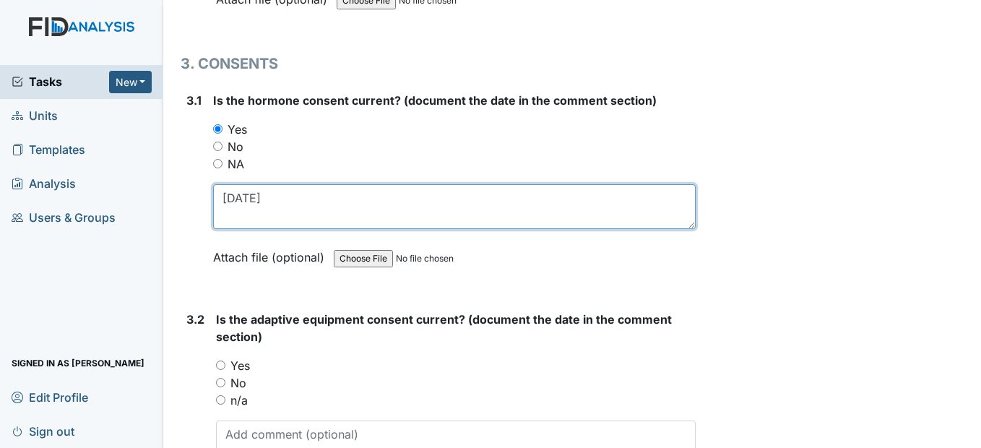
scroll to position [3466, 0]
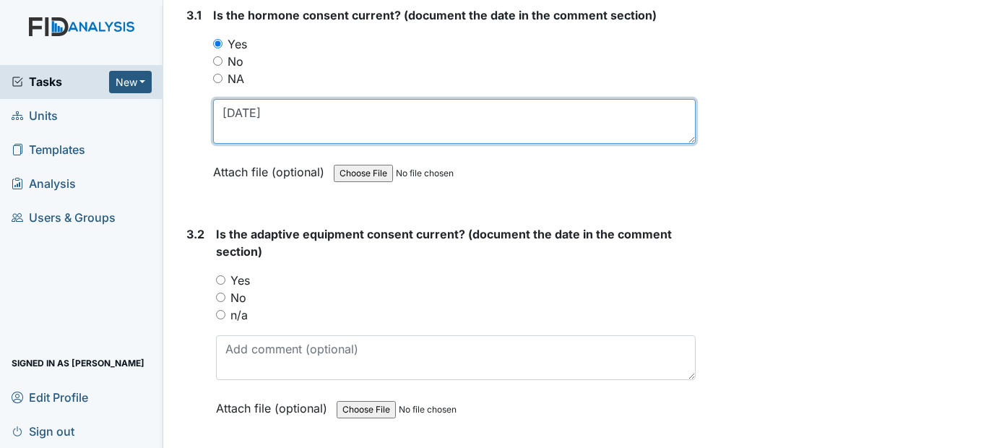
type textarea "8/26/25"
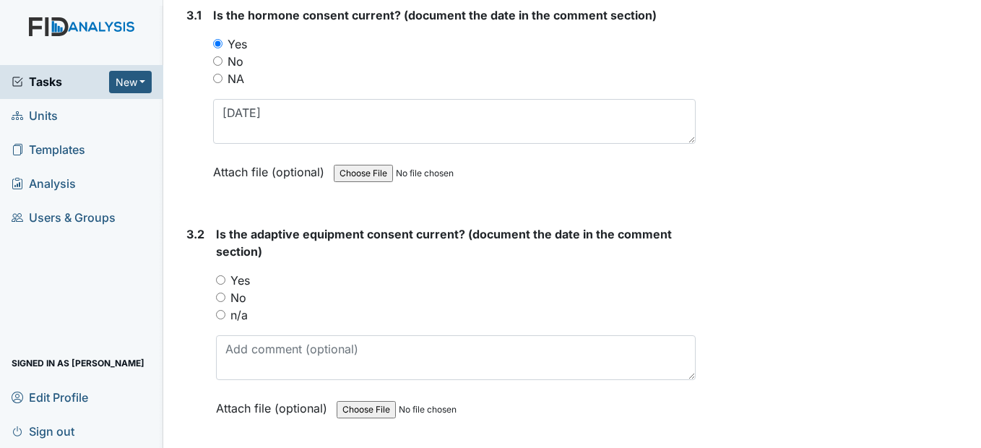
click at [219, 319] on input "n/a" at bounding box center [220, 314] width 9 height 9
radio input "true"
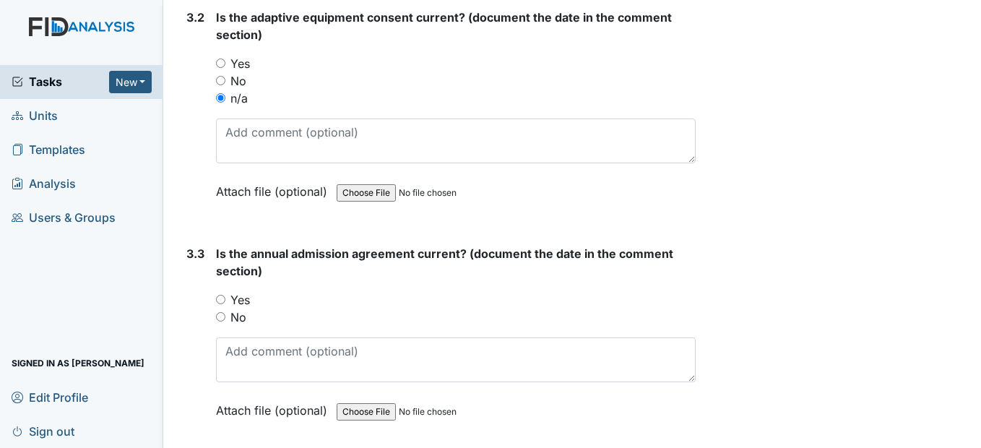
scroll to position [3755, 0]
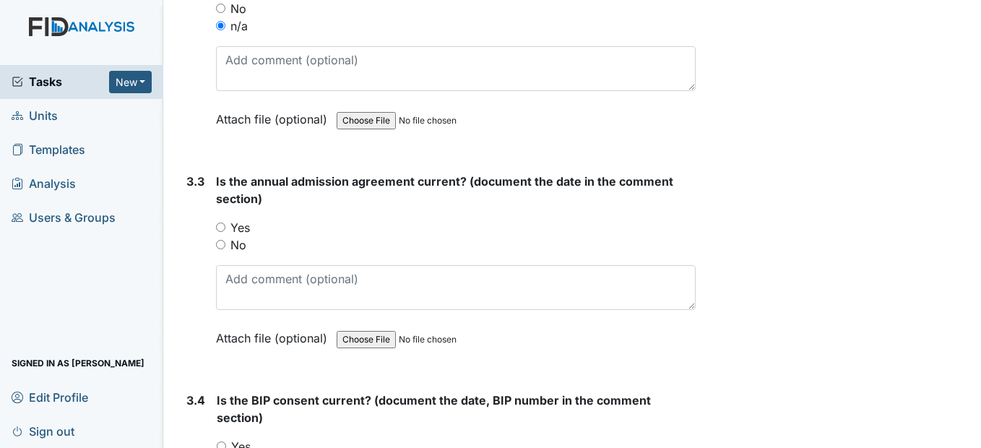
click at [225, 232] on input "Yes" at bounding box center [220, 226] width 9 height 9
radio input "true"
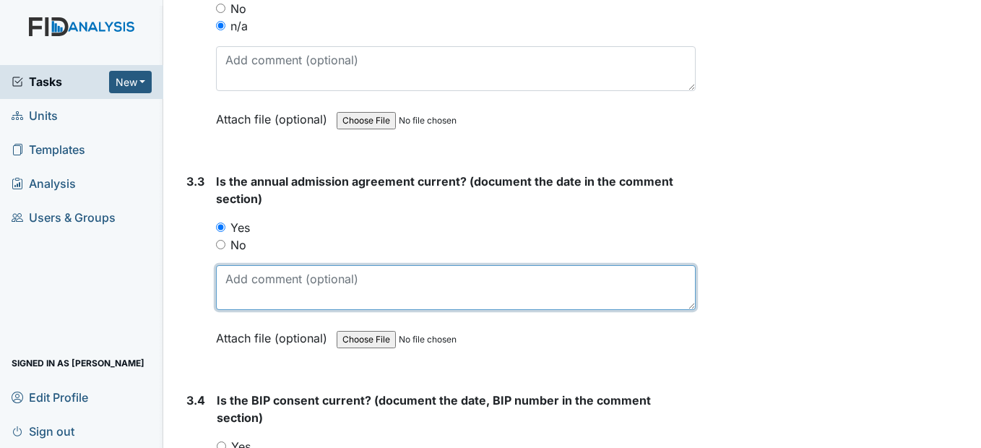
click at [236, 310] on textarea at bounding box center [455, 287] width 479 height 45
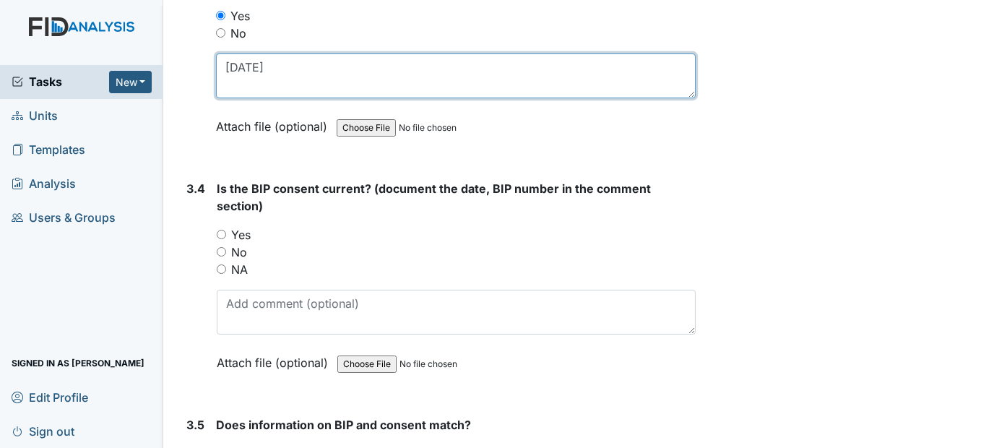
scroll to position [3971, 0]
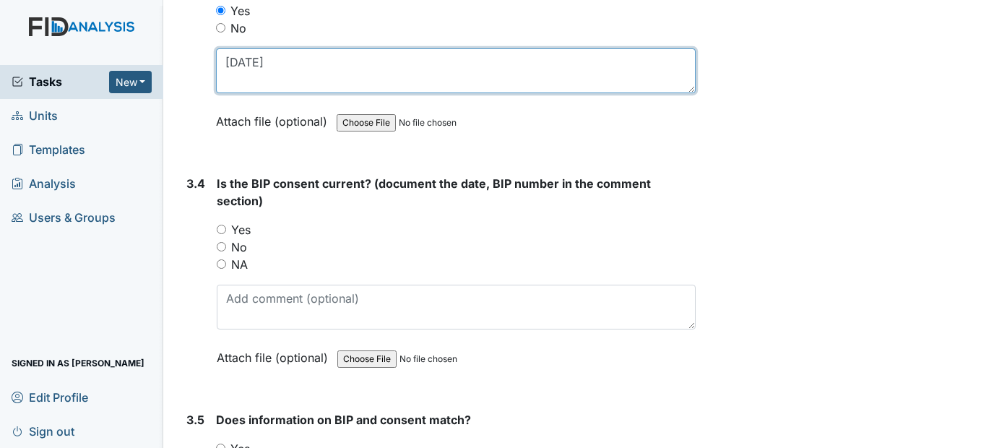
type textarea "8/26/25"
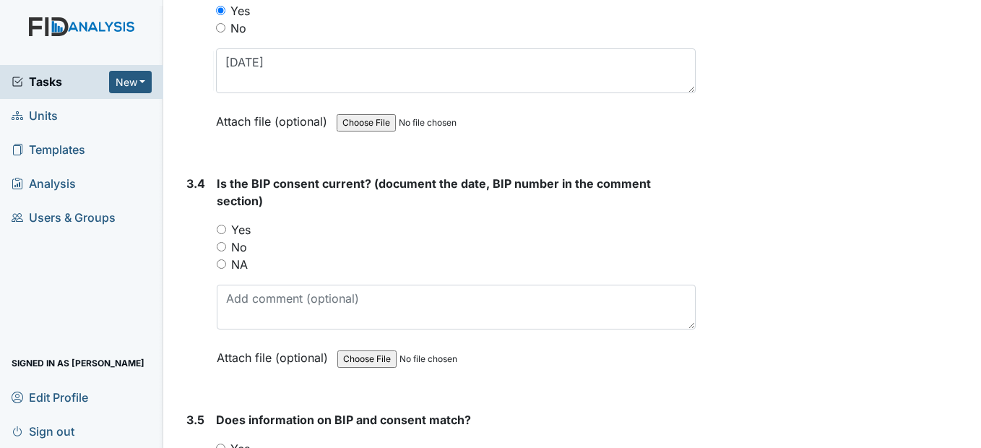
click at [223, 234] on input "Yes" at bounding box center [221, 229] width 9 height 9
radio input "true"
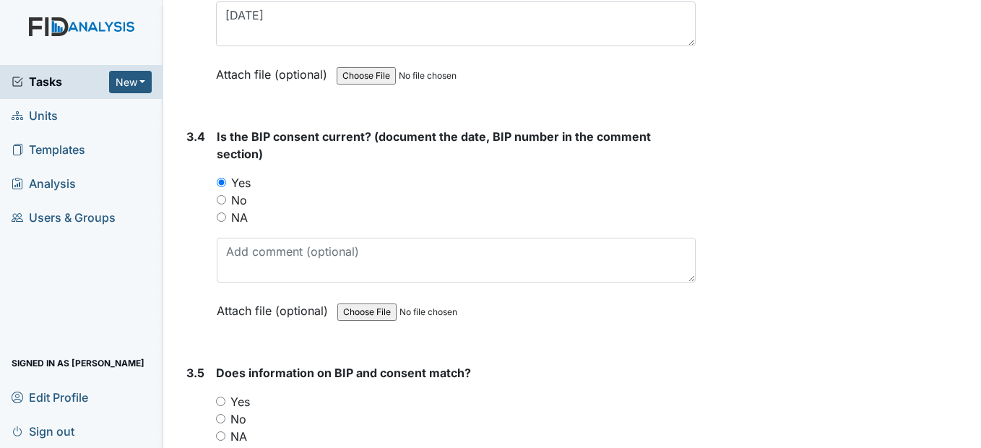
scroll to position [4044, 0]
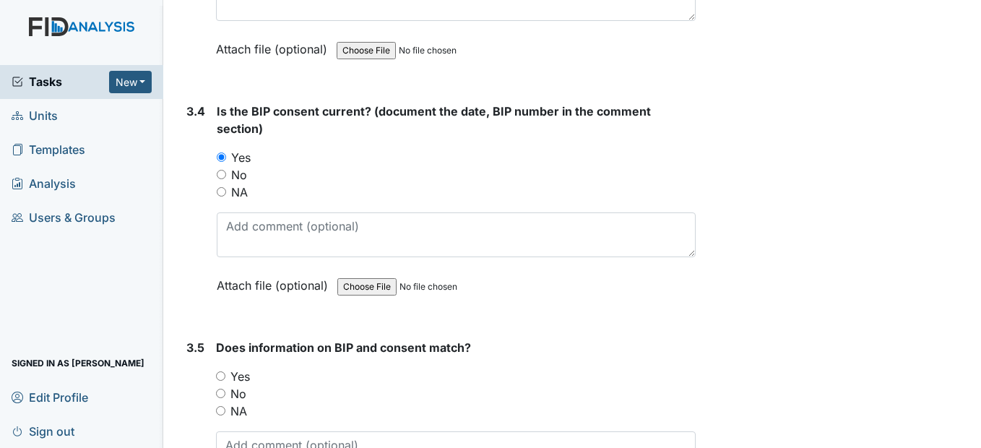
click at [223, 179] on input "No" at bounding box center [221, 174] width 9 height 9
radio input "true"
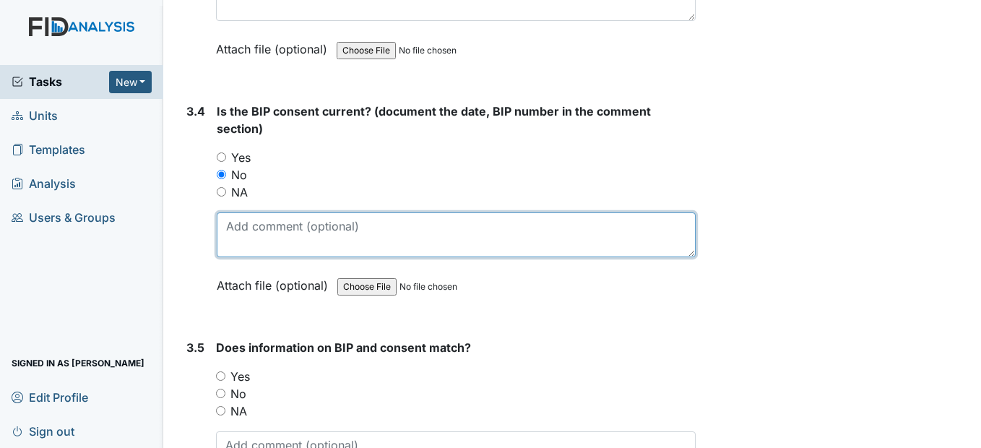
click at [248, 257] on textarea at bounding box center [456, 234] width 478 height 45
type textarea "3"
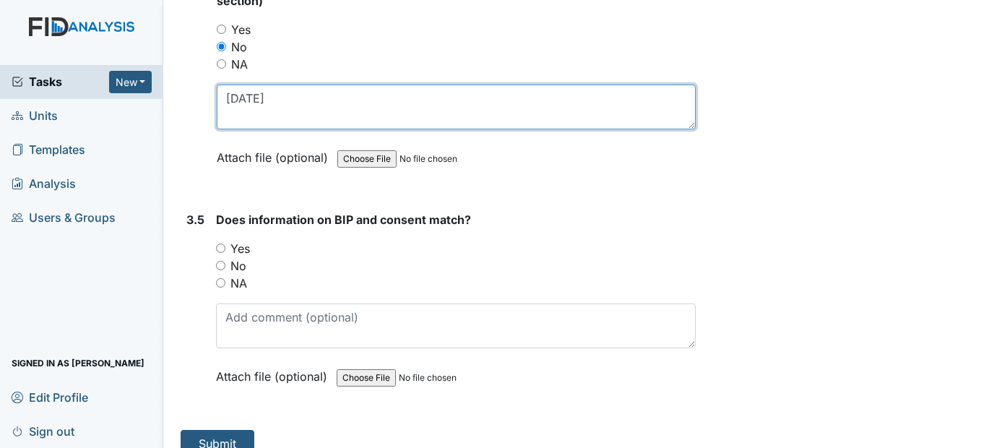
scroll to position [4188, 0]
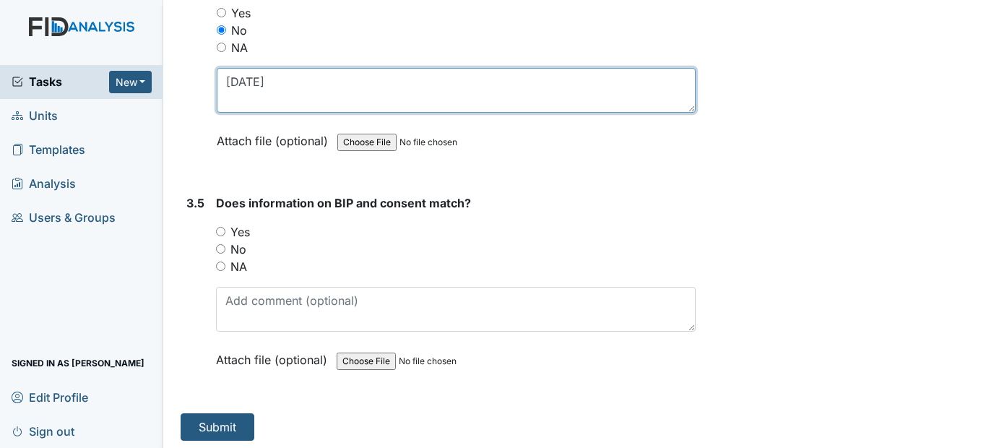
type textarea "4/3/25"
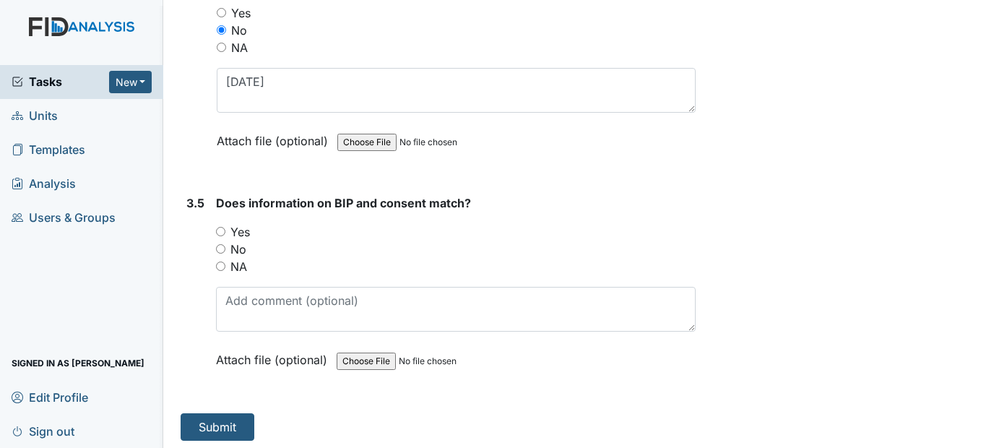
click at [222, 253] on input "No" at bounding box center [220, 248] width 9 height 9
radio input "true"
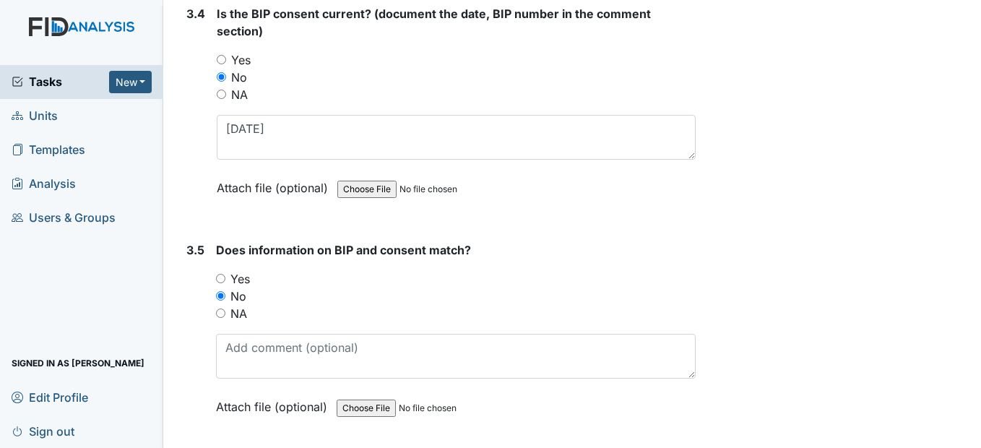
scroll to position [4116, 0]
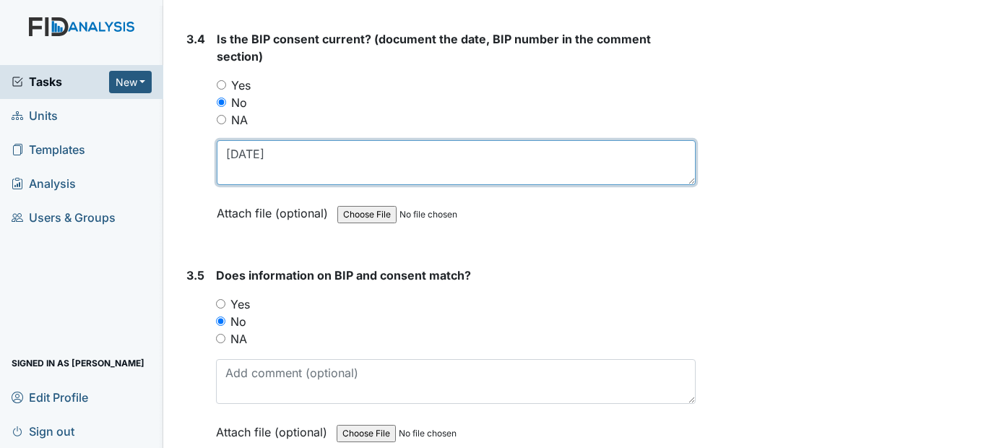
click at [303, 184] on textarea "4/3/25" at bounding box center [456, 162] width 478 height 45
paste textarea "BEH019"
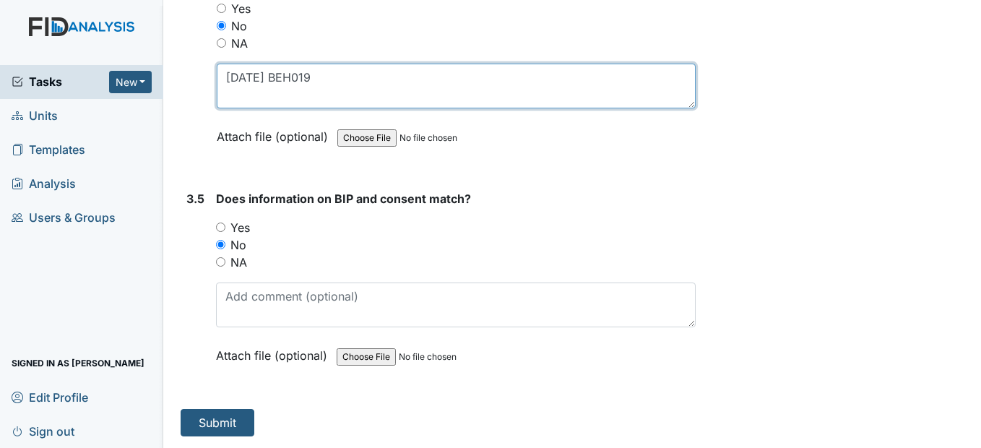
scroll to position [4227, 0]
type textarea "4/3/25 BEH019"
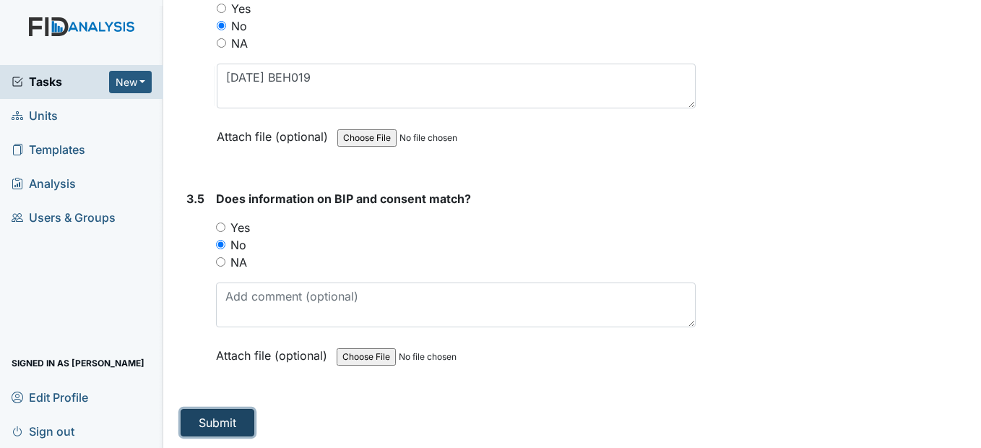
click at [222, 421] on button "Submit" at bounding box center [218, 422] width 74 height 27
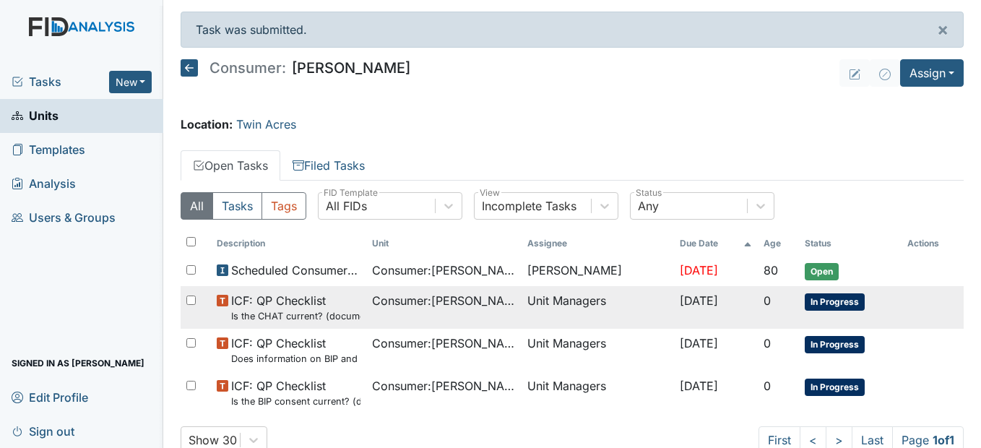
scroll to position [40, 0]
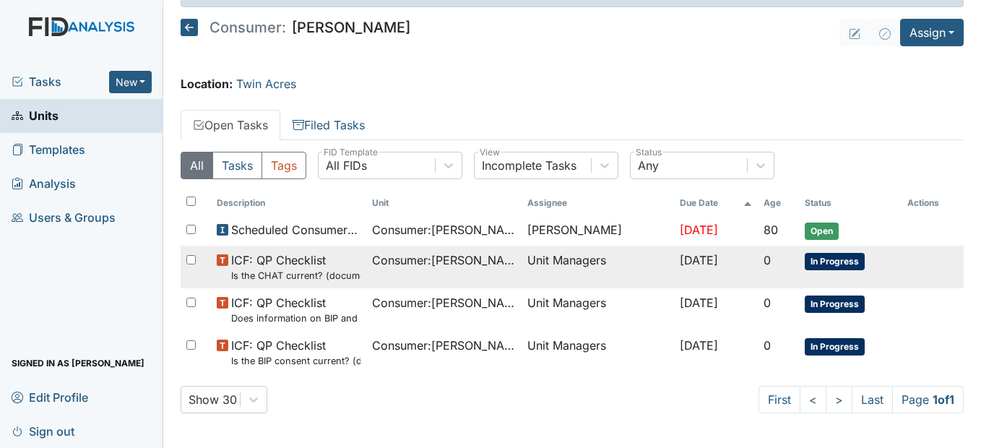
click at [401, 260] on span "Consumer : Bennett, Deborah" at bounding box center [444, 259] width 144 height 17
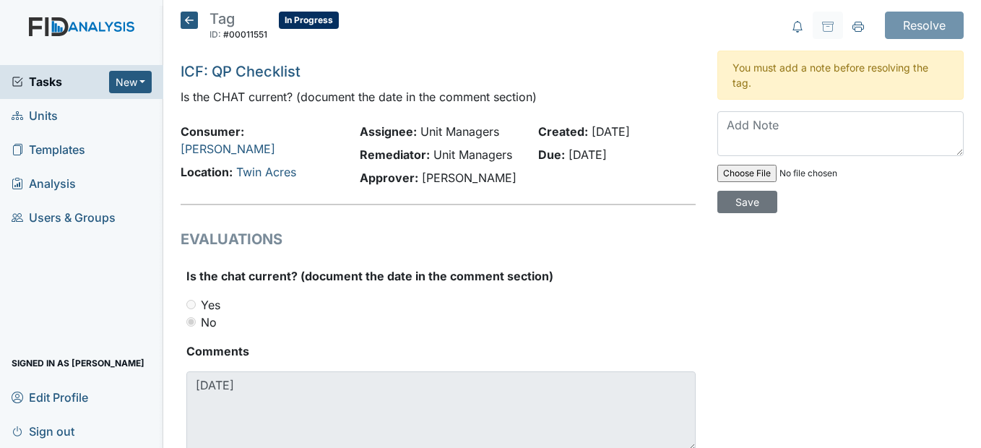
scroll to position [49, 0]
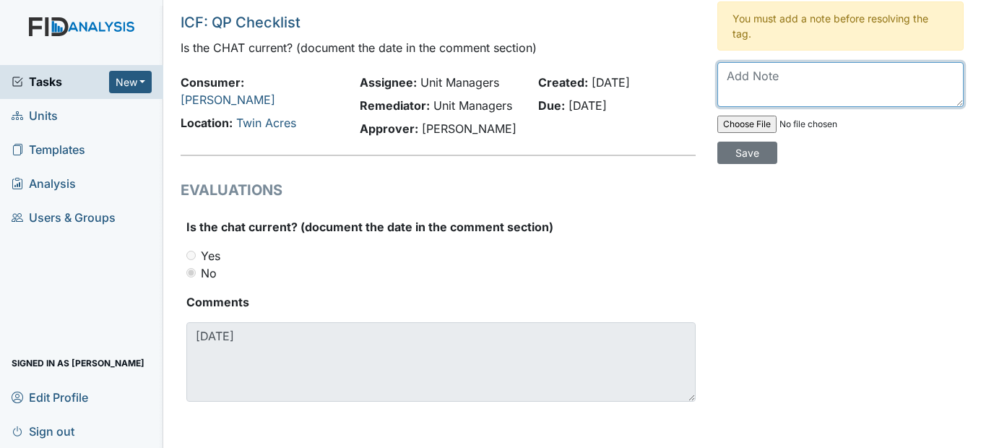
click at [751, 82] on textarea at bounding box center [840, 84] width 246 height 45
type textarea "Have to get the updated information from nurse"
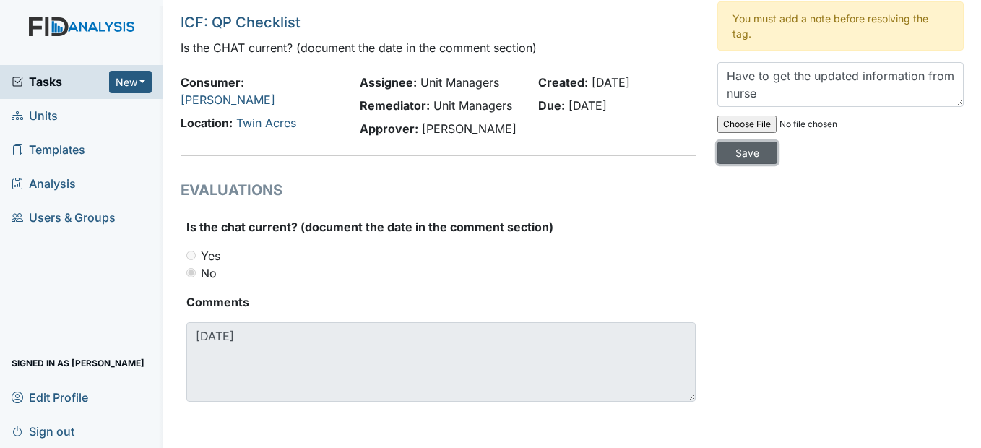
click at [745, 152] on input "Save" at bounding box center [747, 153] width 60 height 22
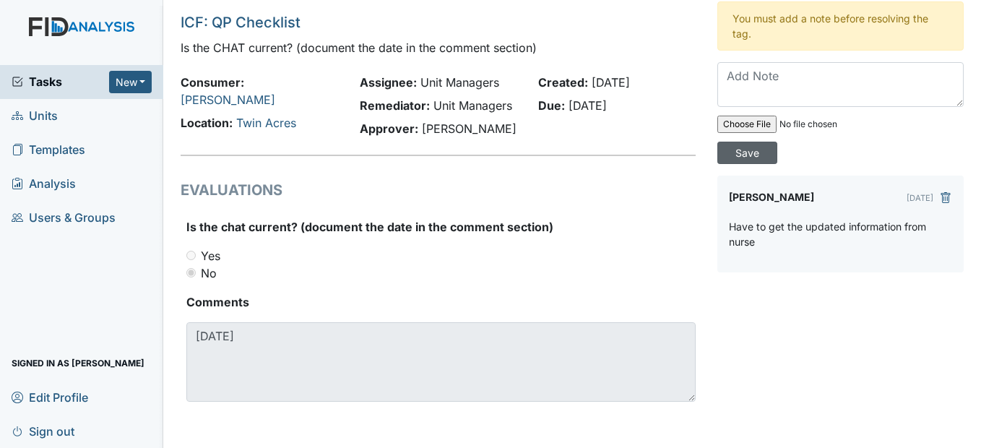
scroll to position [0, 0]
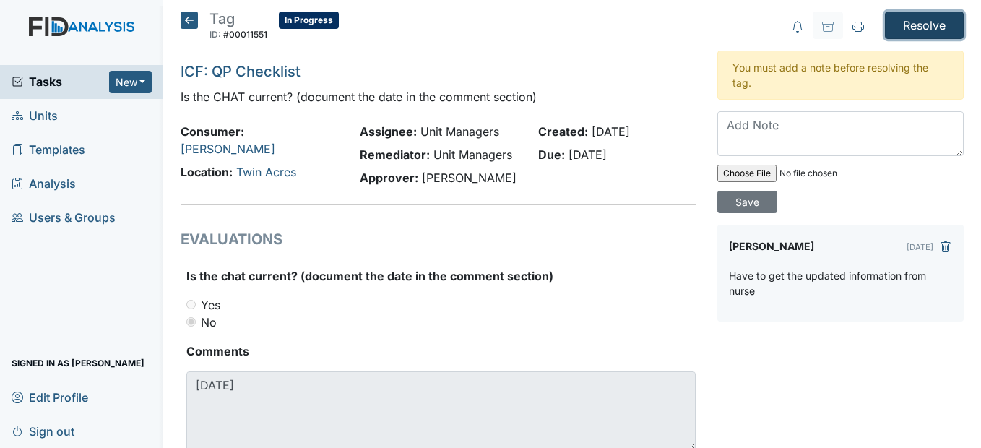
click at [899, 17] on input "Resolve" at bounding box center [924, 25] width 79 height 27
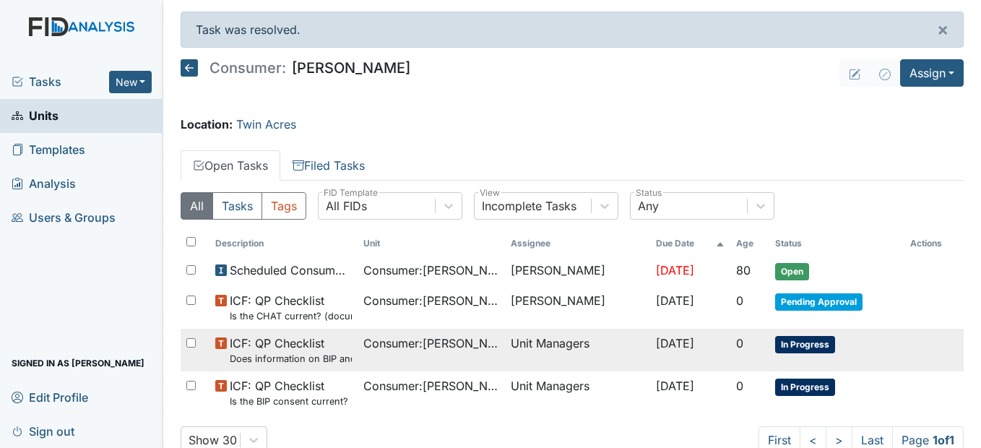
click at [377, 347] on span "Consumer : [PERSON_NAME]" at bounding box center [431, 342] width 136 height 17
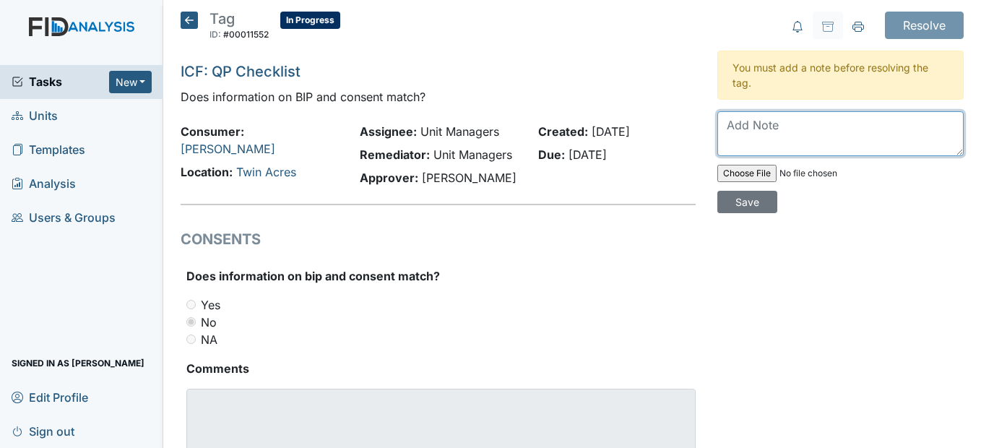
click at [734, 133] on textarea at bounding box center [840, 133] width 246 height 45
type textarea "Waiting on the HR Committe to sign off on"
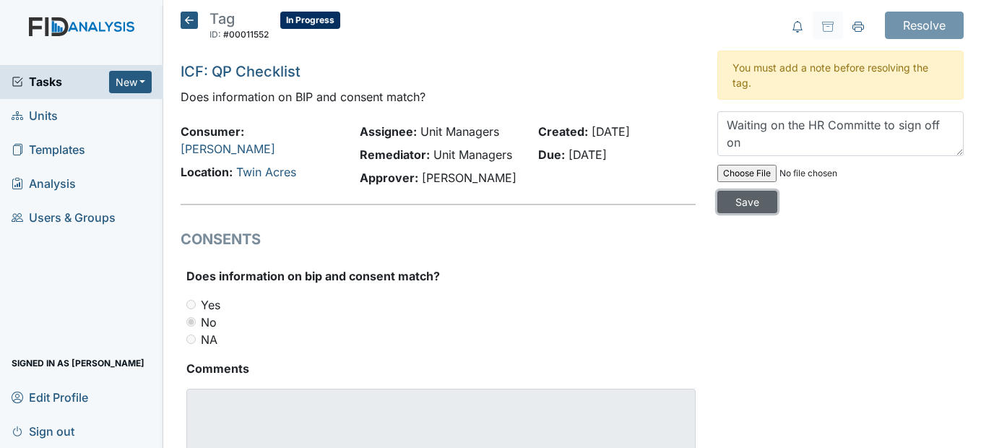
click at [739, 199] on input "Save" at bounding box center [747, 202] width 60 height 22
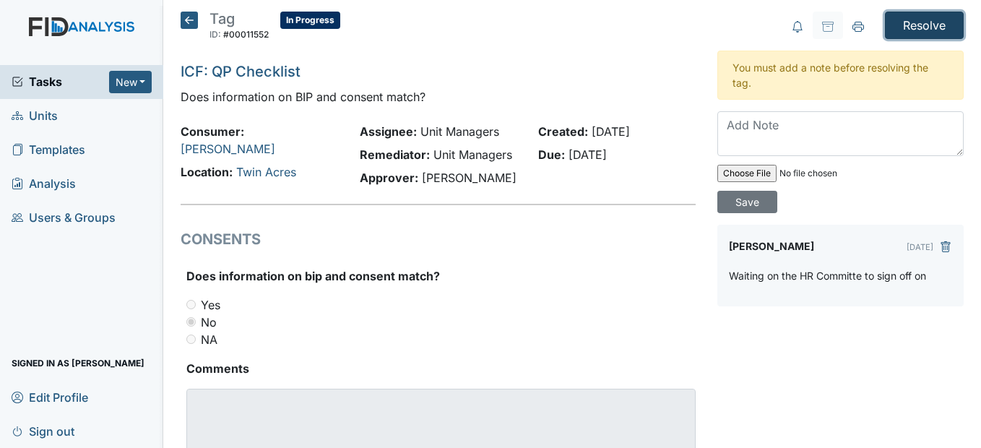
click at [915, 25] on input "Resolve" at bounding box center [924, 25] width 79 height 27
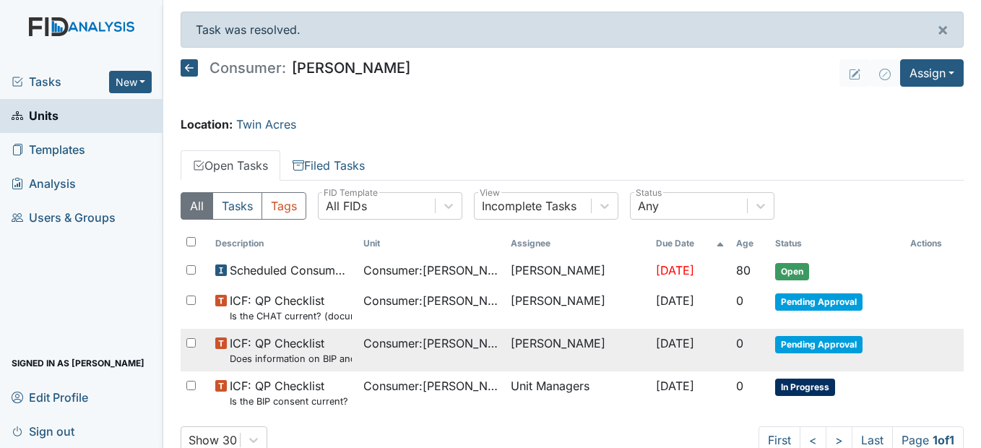
click at [531, 353] on td "[PERSON_NAME]" at bounding box center [577, 350] width 145 height 43
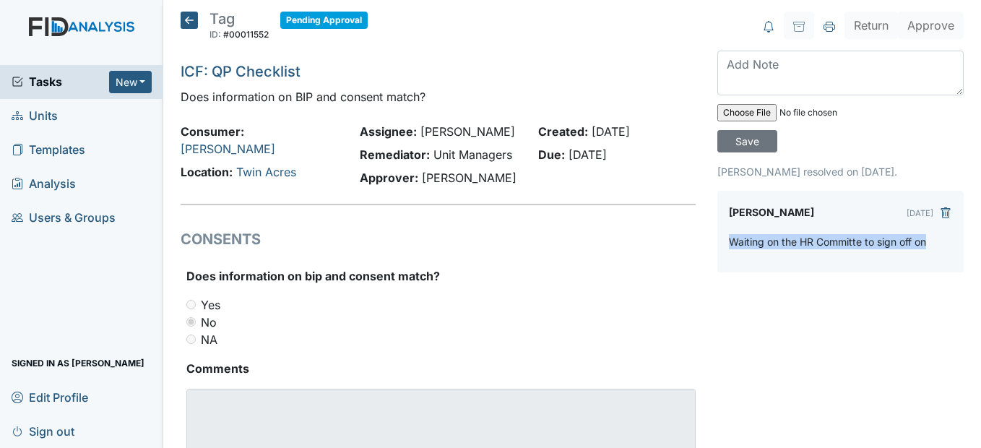
drag, startPoint x: 921, startPoint y: 243, endPoint x: 713, endPoint y: 247, distance: 208.0
click at [717, 247] on div "Neldra Satterthwaite Sep 09, 2025 Waiting on the HR Committe to sign off on" at bounding box center [840, 232] width 246 height 82
drag, startPoint x: 713, startPoint y: 247, endPoint x: 740, endPoint y: 237, distance: 29.2
copy p "Waiting on the HR Committe to sign off on"
click at [191, 21] on icon at bounding box center [189, 20] width 17 height 17
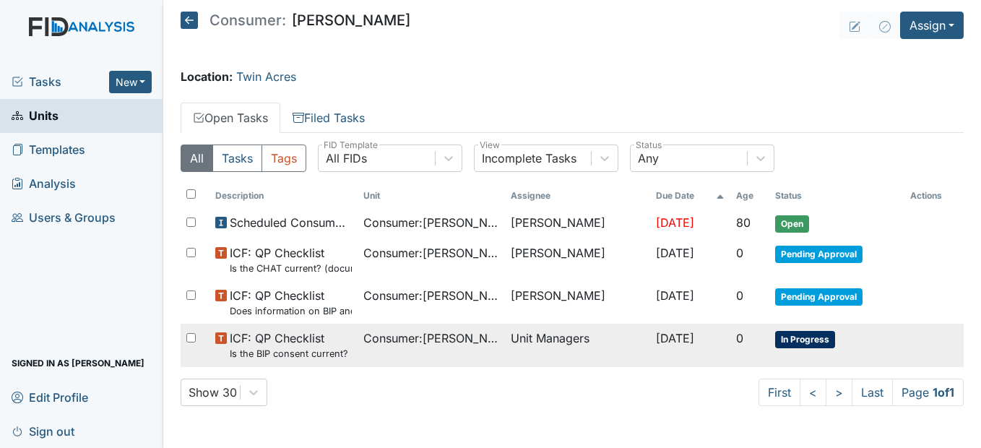
click at [439, 345] on span "Consumer : [PERSON_NAME]" at bounding box center [431, 337] width 136 height 17
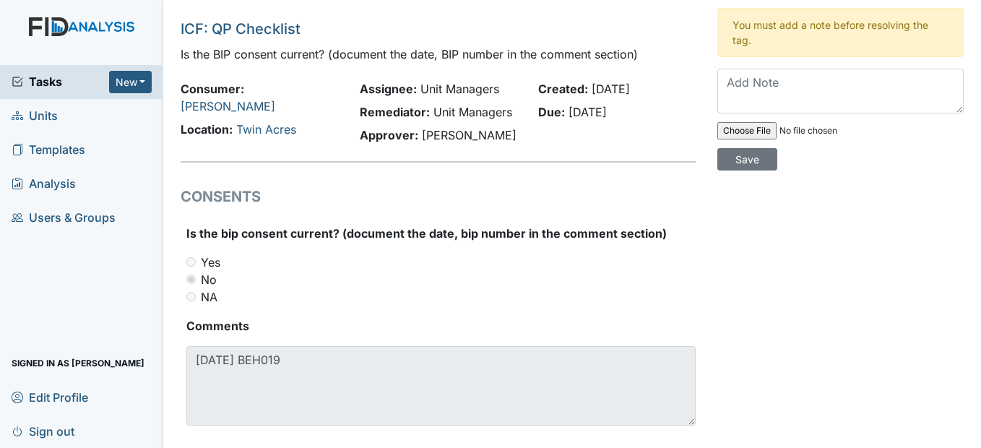
scroll to position [66, 0]
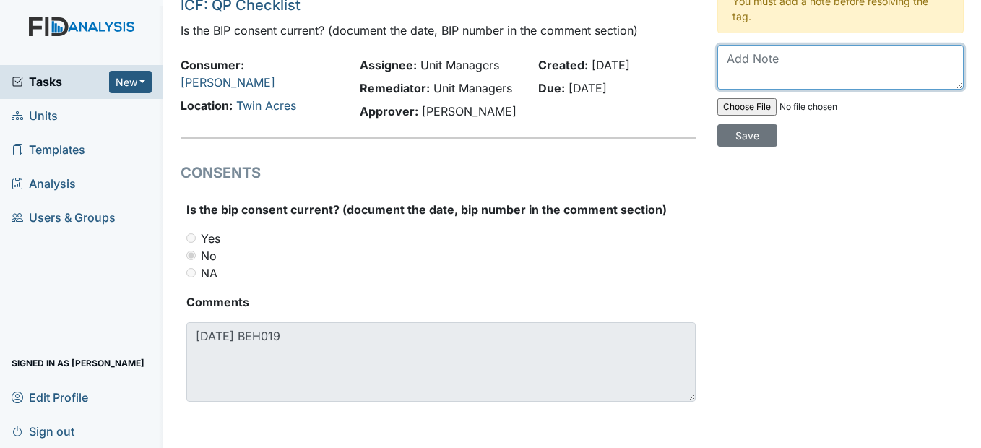
click at [723, 53] on textarea at bounding box center [840, 67] width 246 height 45
paste textarea "Waiting on the HR Committe to sign off on"
type textarea "Waiting on the HR Committe to sign off on"
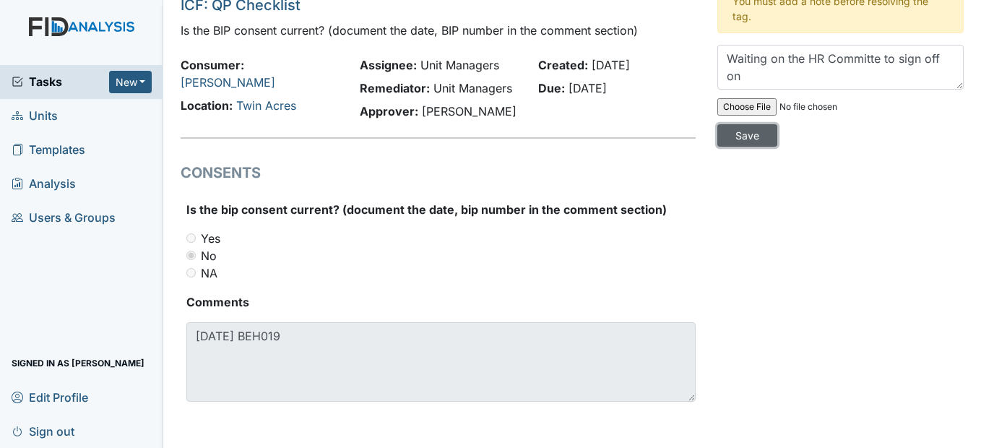
click at [747, 135] on input "Save" at bounding box center [747, 135] width 60 height 22
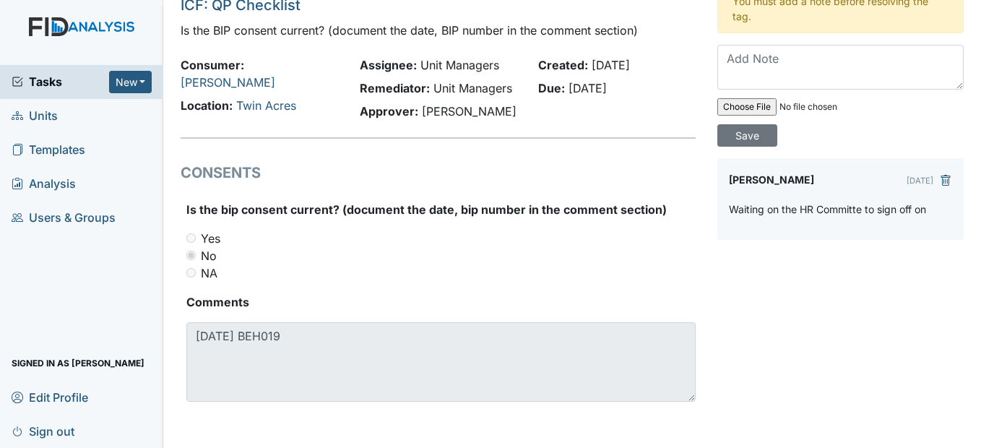
scroll to position [0, 0]
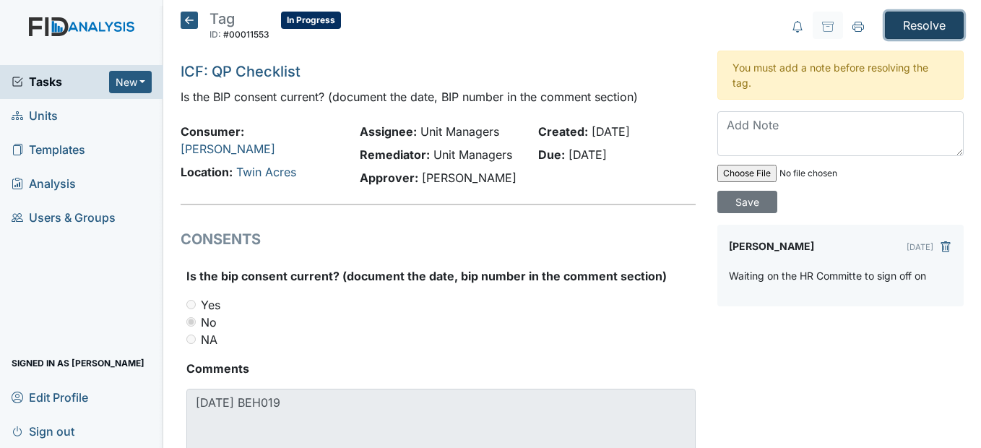
click at [908, 17] on input "Resolve" at bounding box center [924, 25] width 79 height 27
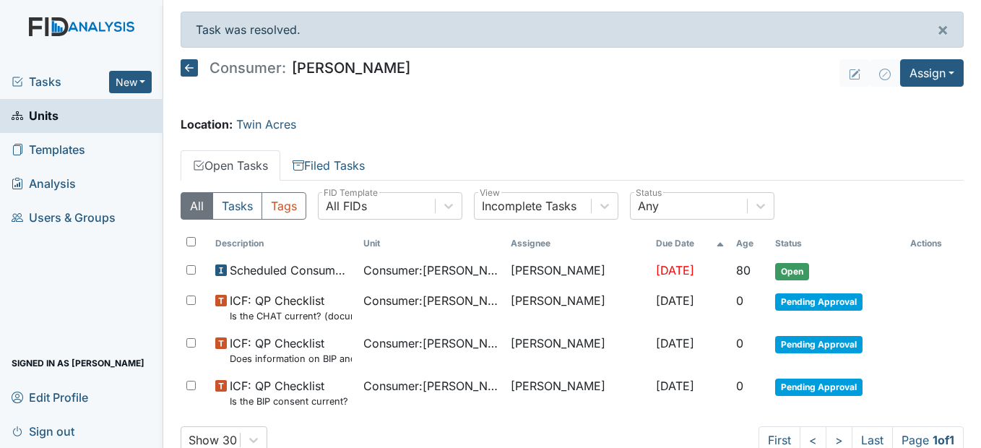
scroll to position [40, 0]
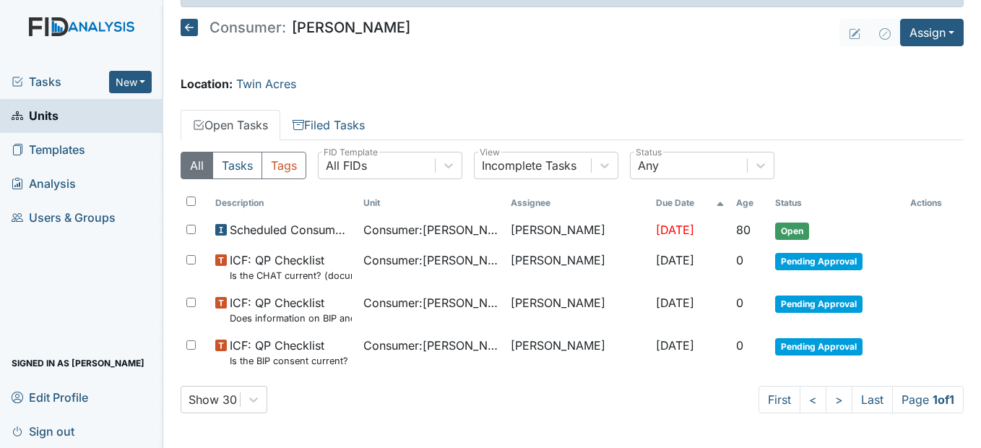
click at [191, 30] on icon at bounding box center [189, 27] width 17 height 17
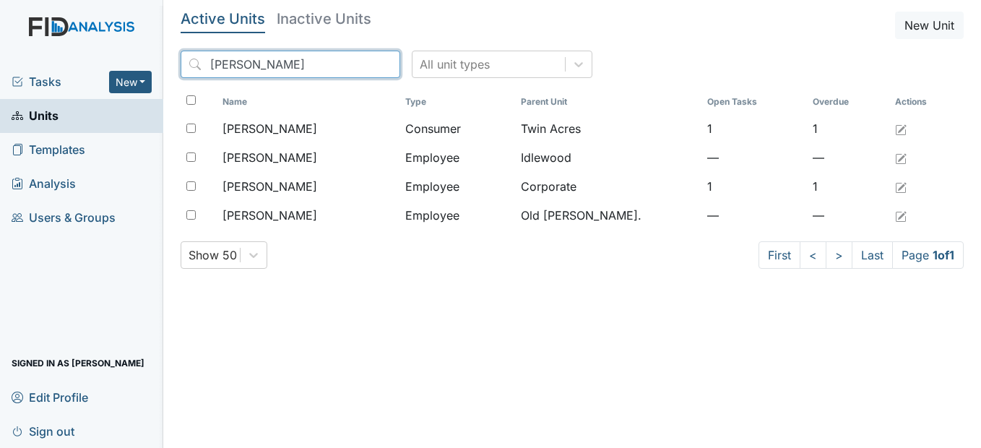
click at [357, 61] on input "Benne" at bounding box center [291, 64] width 220 height 27
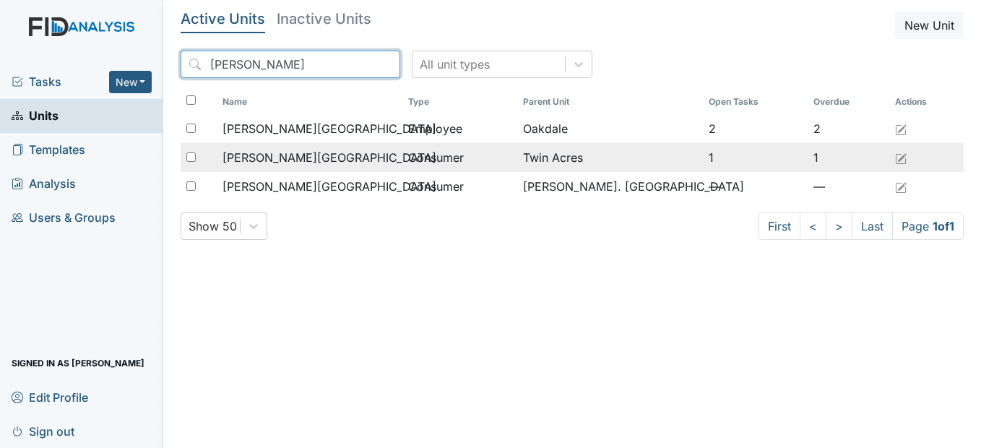
type input "victor"
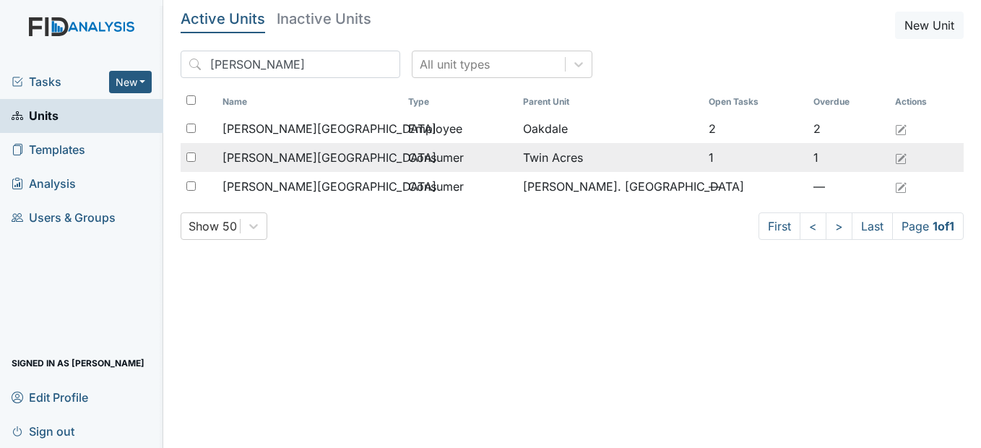
click at [309, 162] on span "[PERSON_NAME][GEOGRAPHIC_DATA]" at bounding box center [329, 157] width 214 height 17
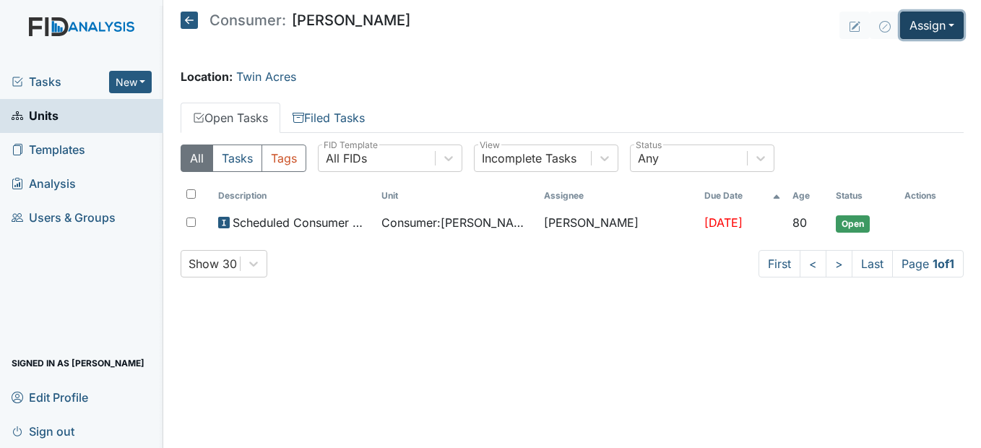
click at [961, 27] on button "Assign" at bounding box center [932, 25] width 64 height 27
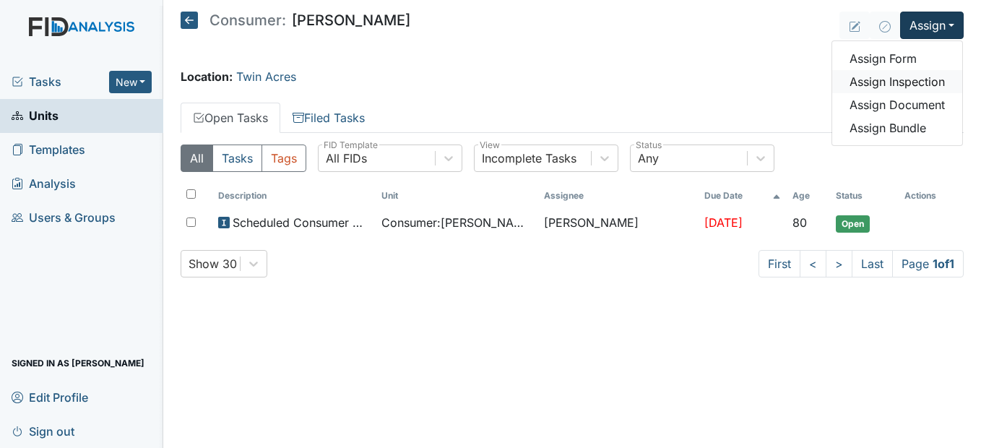
click at [928, 81] on link "Assign Inspection" at bounding box center [897, 81] width 130 height 23
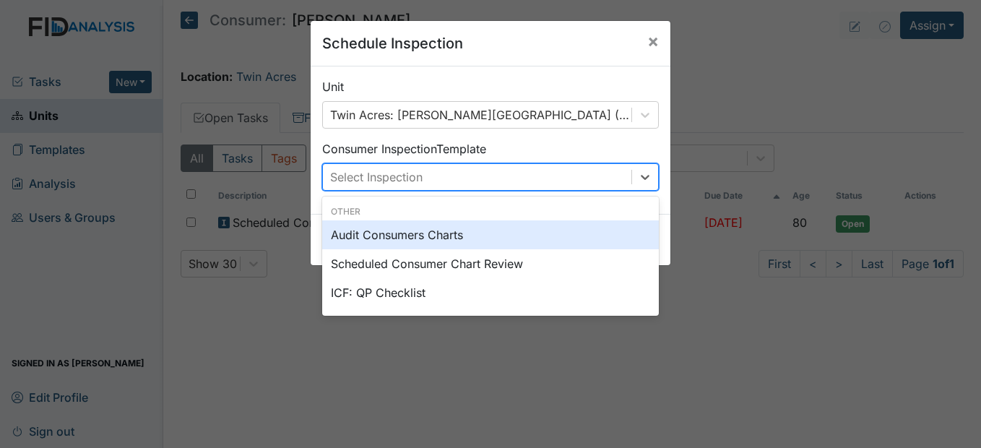
click at [559, 175] on div "Select Inspection" at bounding box center [477, 177] width 308 height 26
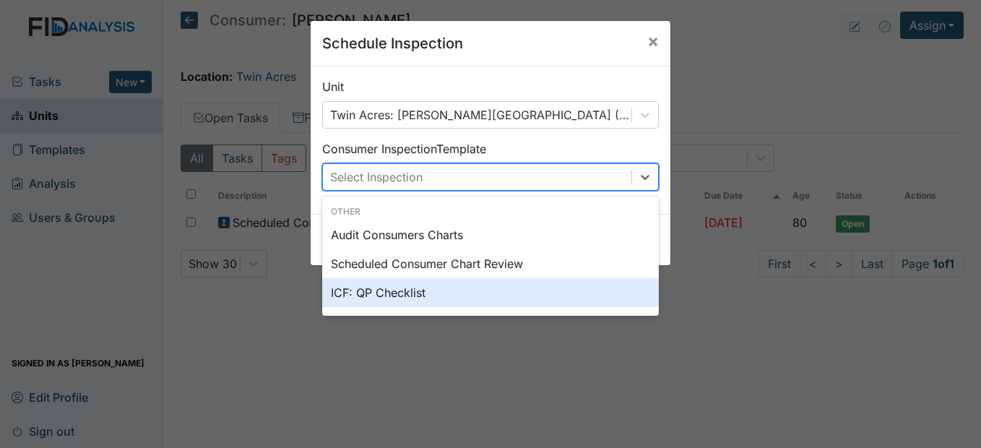
click at [387, 297] on div "ICF: QP Checklist" at bounding box center [490, 292] width 336 height 29
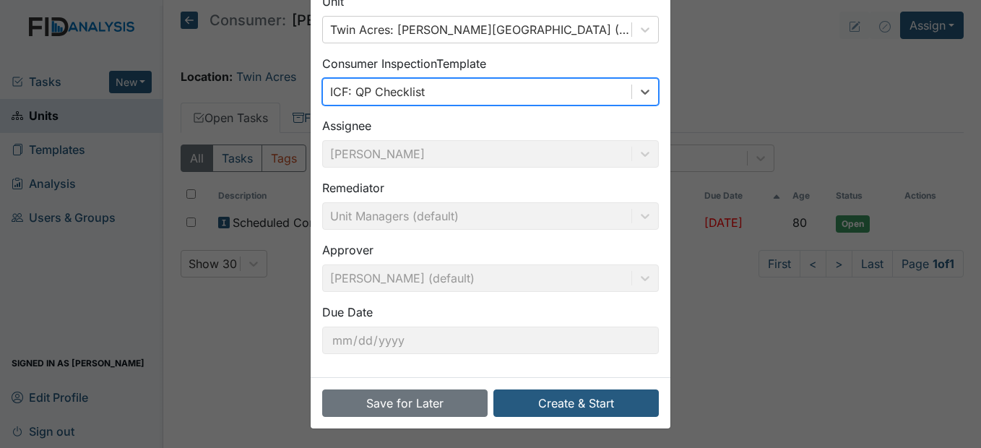
scroll to position [87, 0]
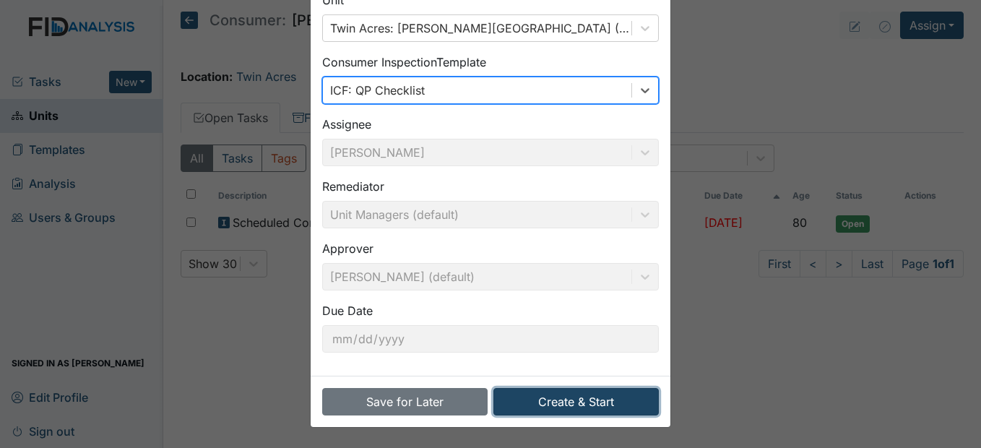
click at [604, 392] on button "Create & Start" at bounding box center [575, 401] width 165 height 27
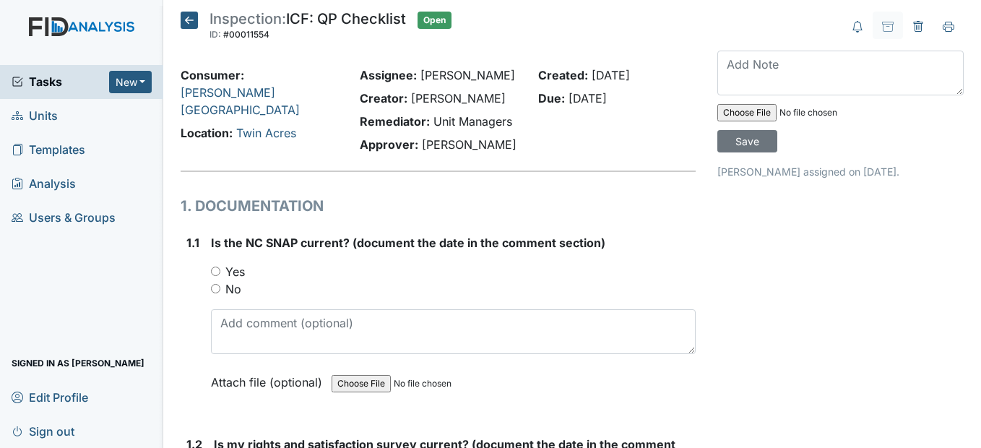
click at [213, 276] on input "Yes" at bounding box center [215, 270] width 9 height 9
radio input "true"
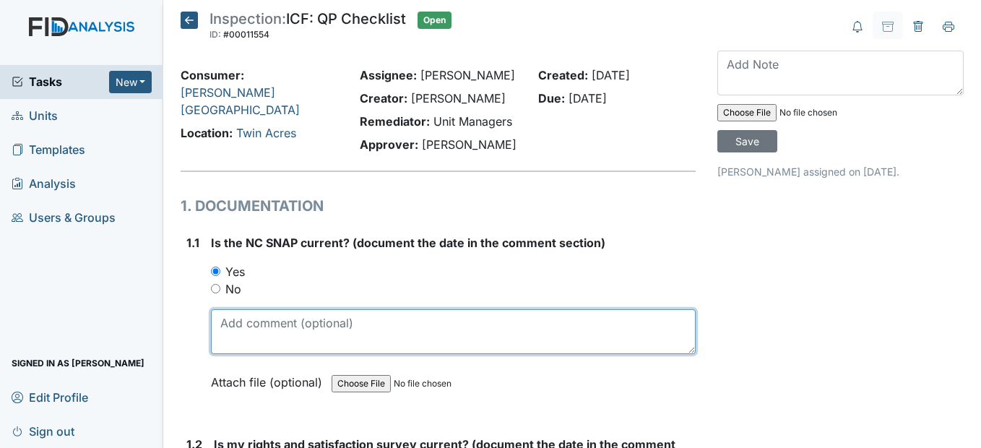
click at [329, 354] on textarea at bounding box center [453, 331] width 484 height 45
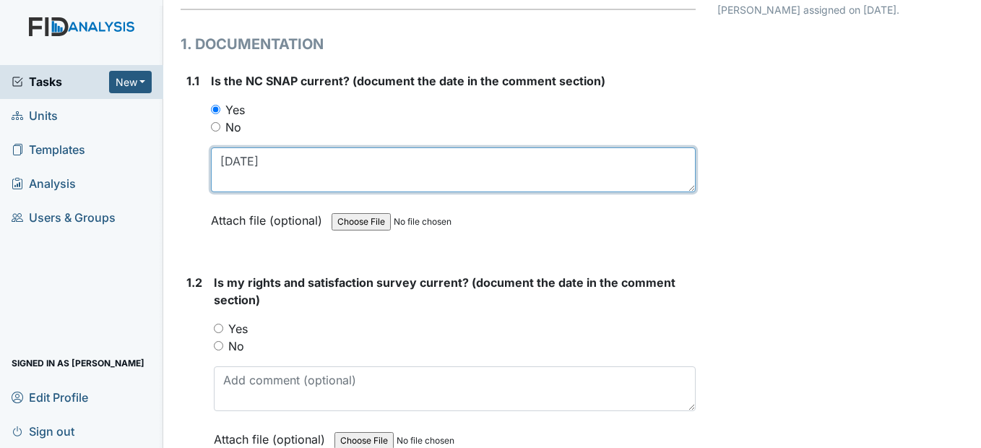
scroll to position [217, 0]
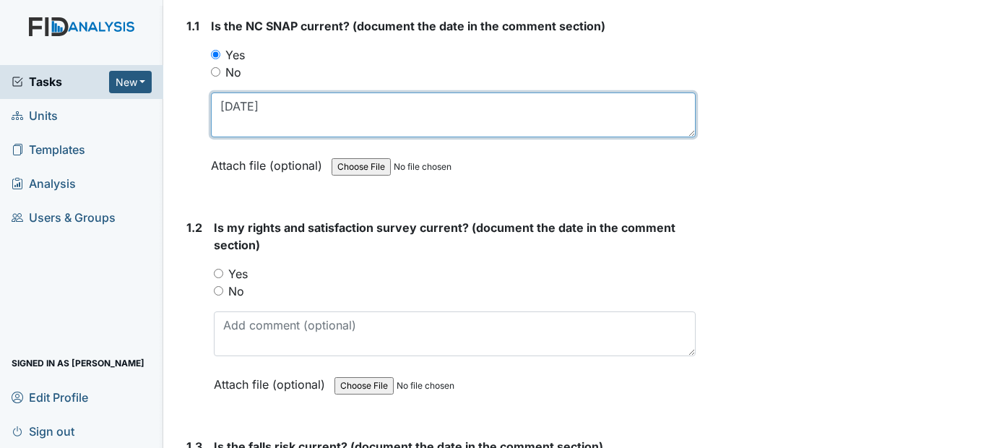
type textarea "6/30/25"
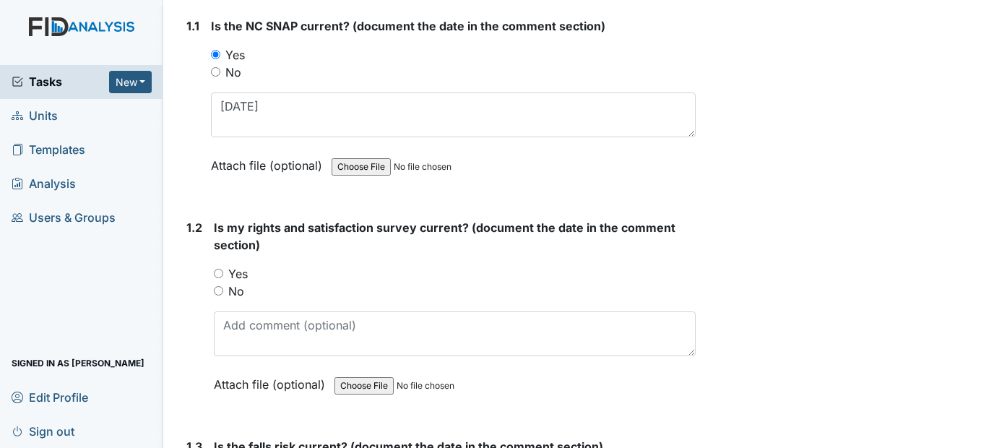
click at [216, 278] on input "Yes" at bounding box center [218, 273] width 9 height 9
radio input "true"
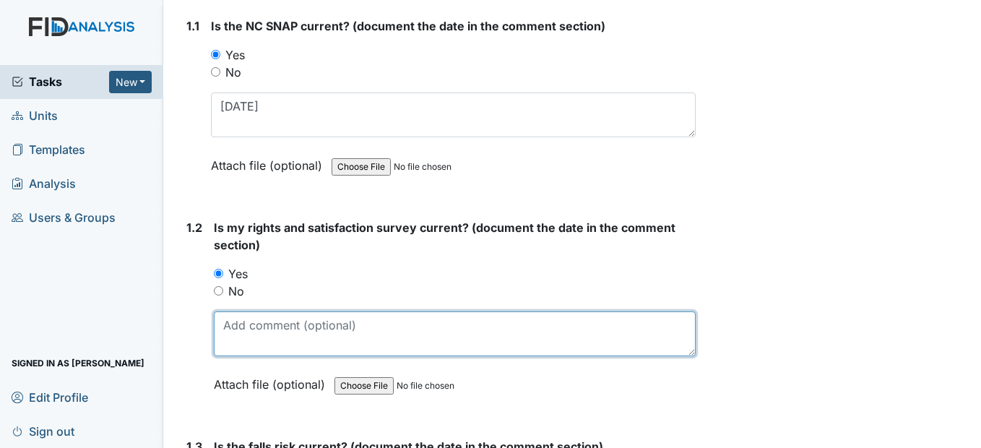
click at [234, 356] on textarea at bounding box center [454, 333] width 481 height 45
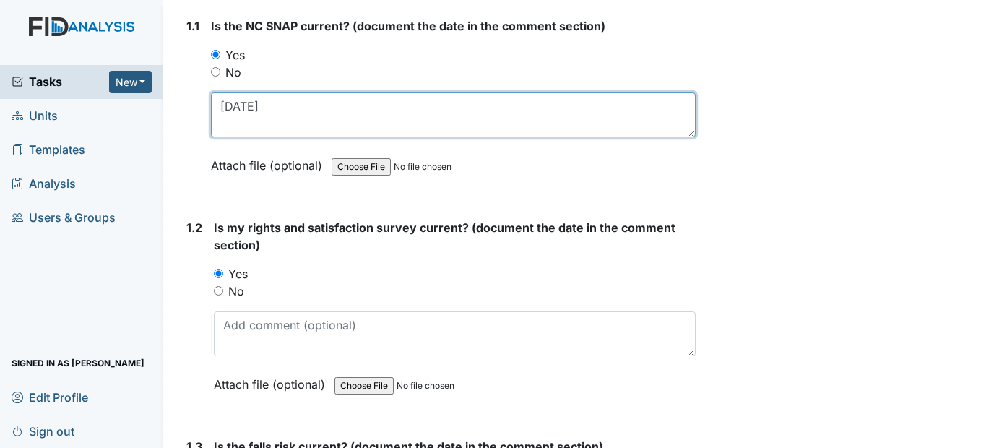
drag, startPoint x: 279, startPoint y: 149, endPoint x: 175, endPoint y: 147, distance: 104.0
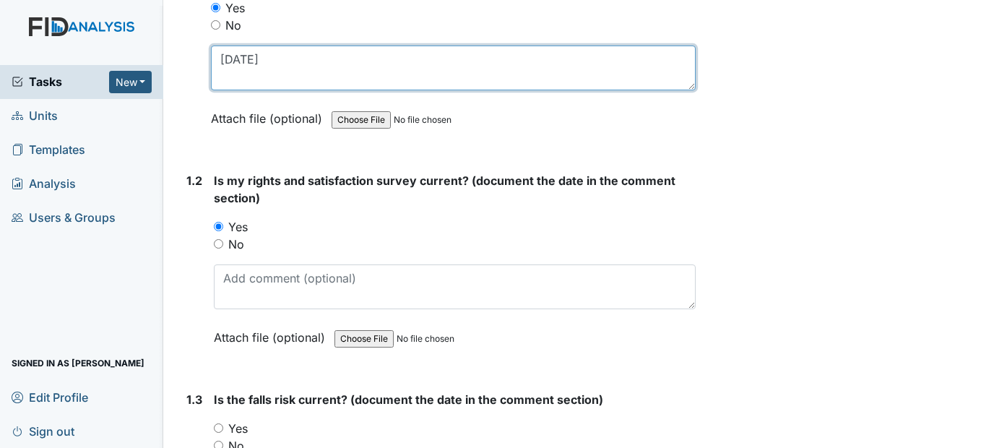
scroll to position [289, 0]
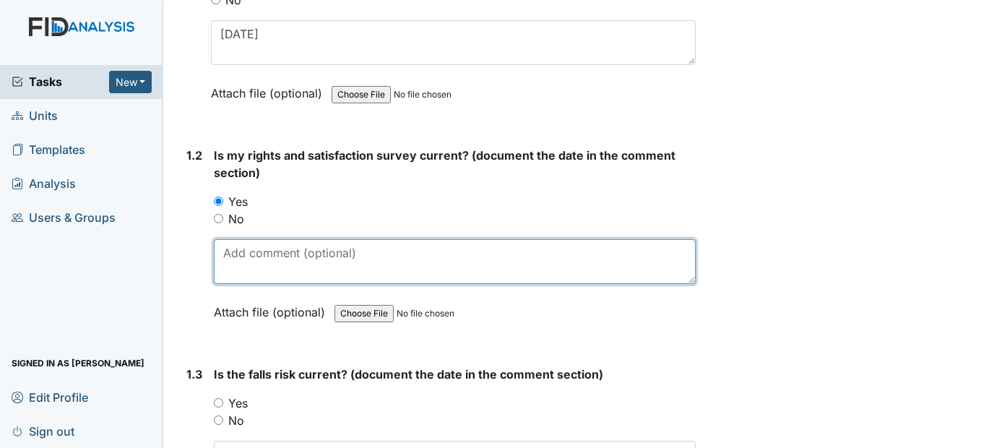
click at [239, 284] on textarea at bounding box center [454, 261] width 481 height 45
paste textarea "6/30/25"
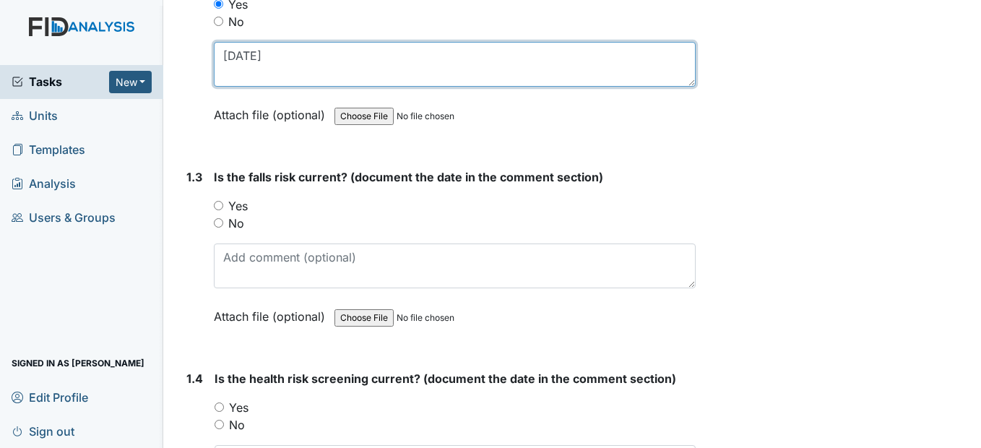
scroll to position [505, 0]
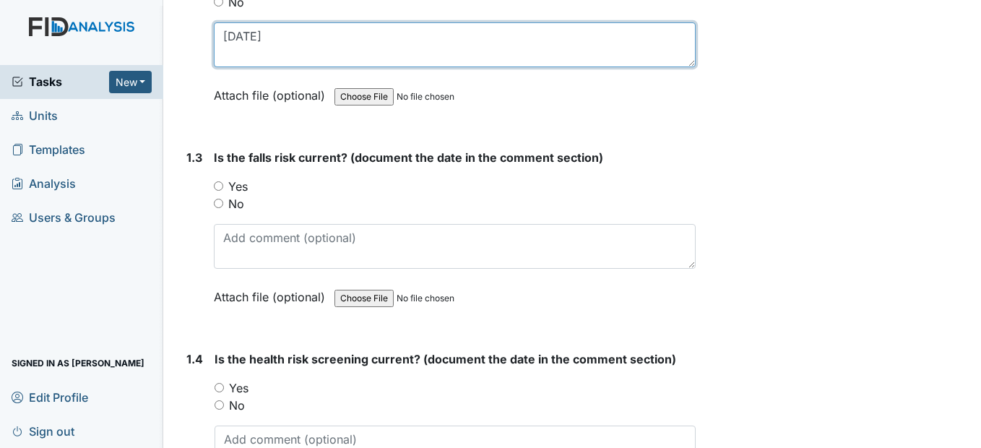
type textarea "6/30/25"
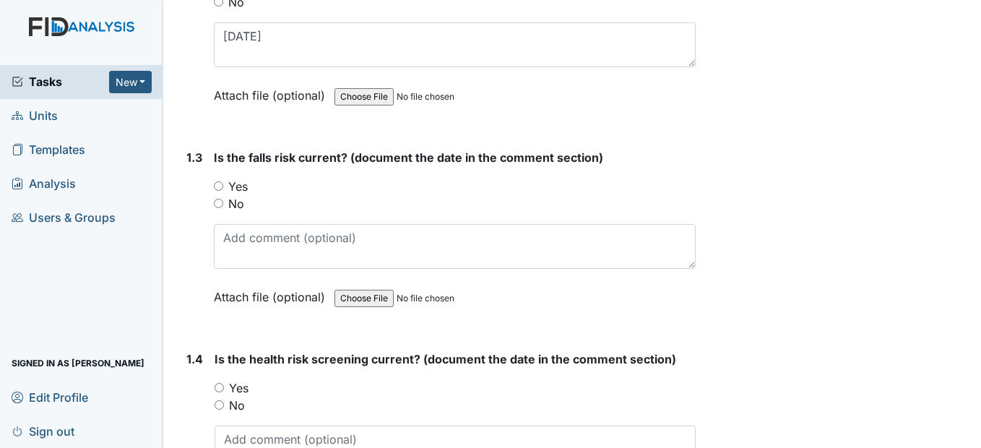
click at [220, 191] on input "Yes" at bounding box center [218, 185] width 9 height 9
radio input "true"
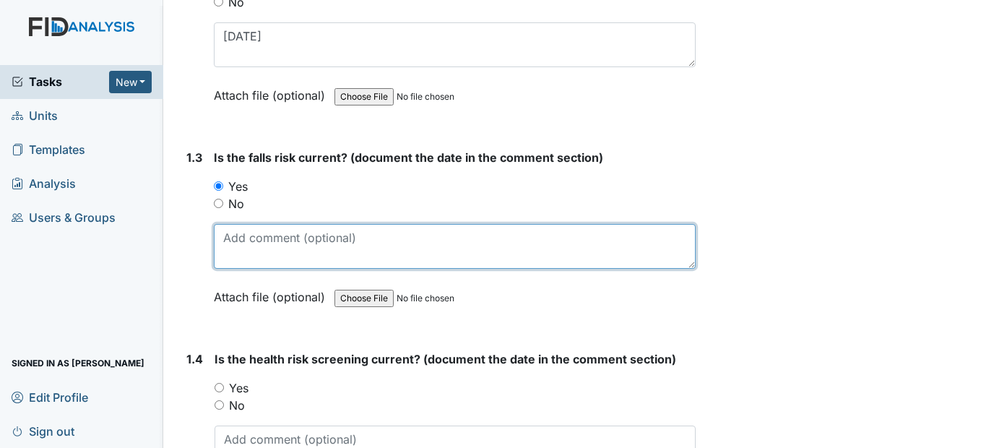
click at [227, 269] on textarea at bounding box center [454, 246] width 481 height 45
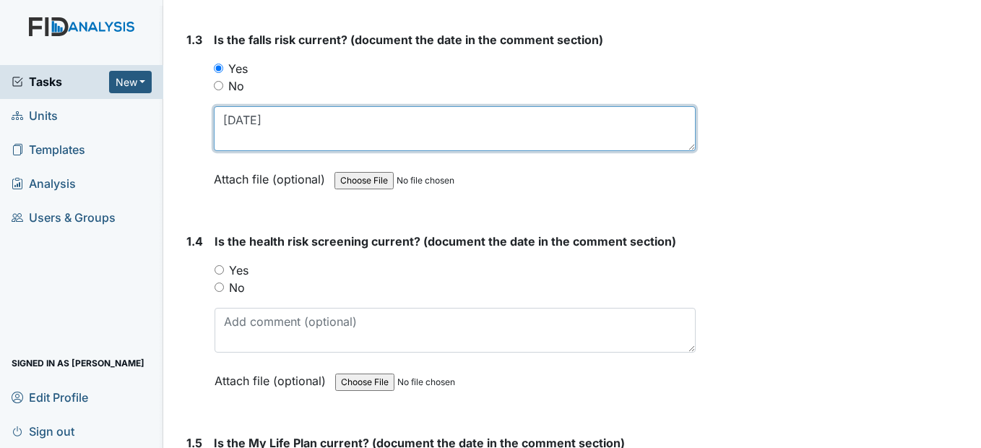
scroll to position [650, 0]
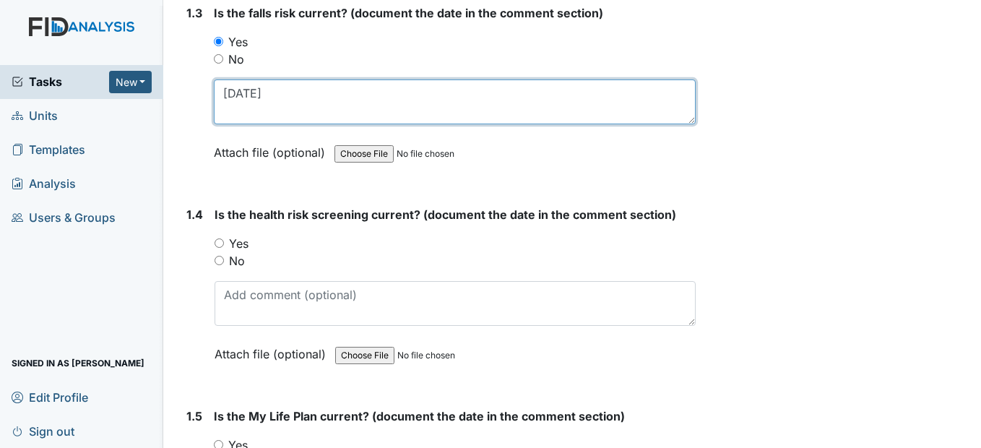
type textarea "5/20/25"
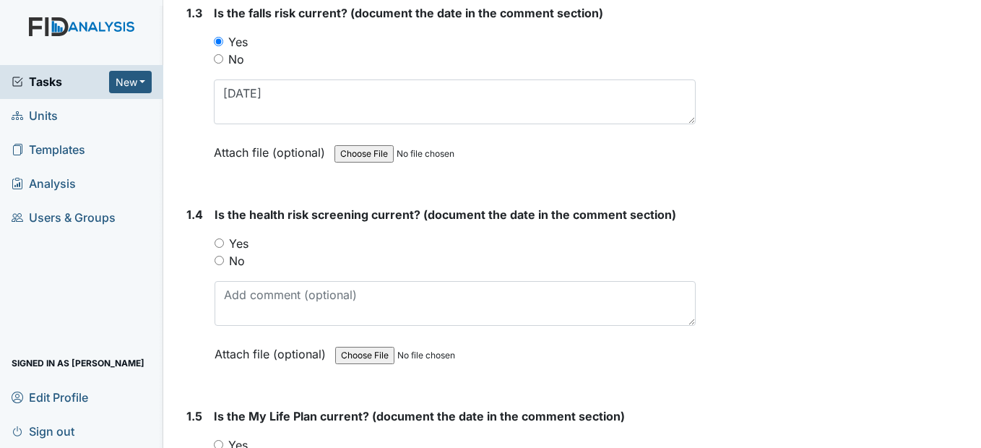
click at [221, 248] on input "Yes" at bounding box center [218, 242] width 9 height 9
radio input "true"
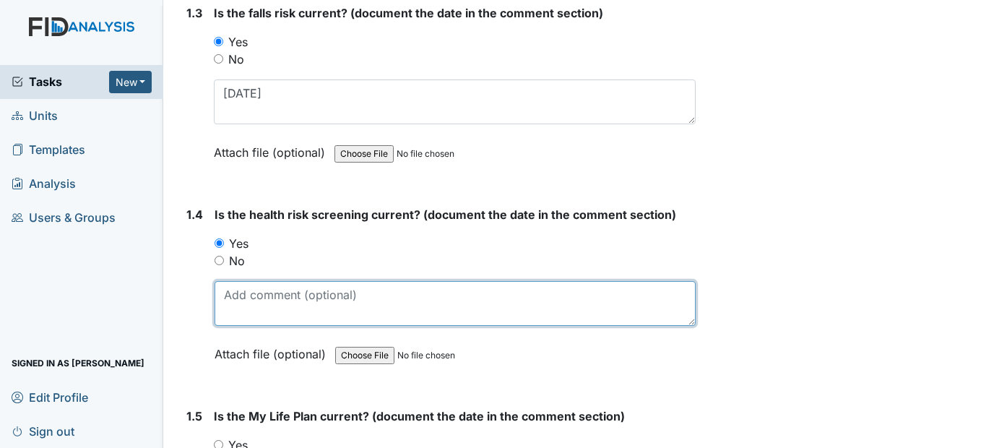
paste textarea "6/30/25"
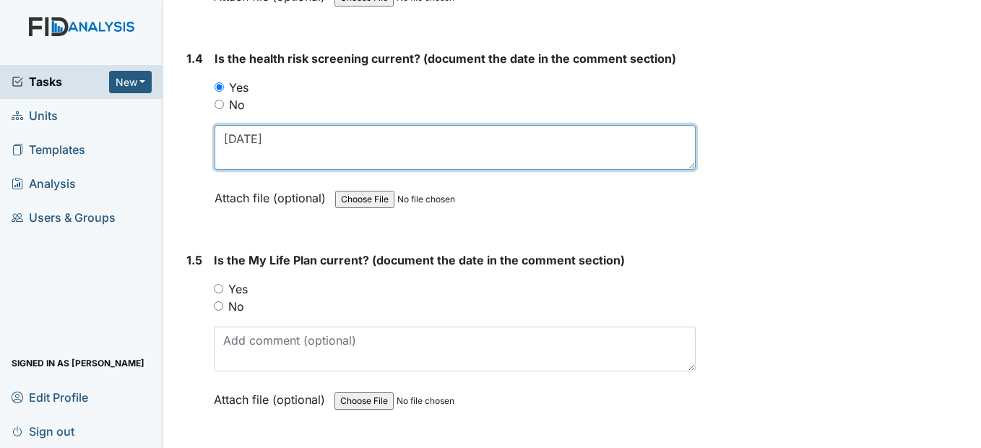
scroll to position [939, 0]
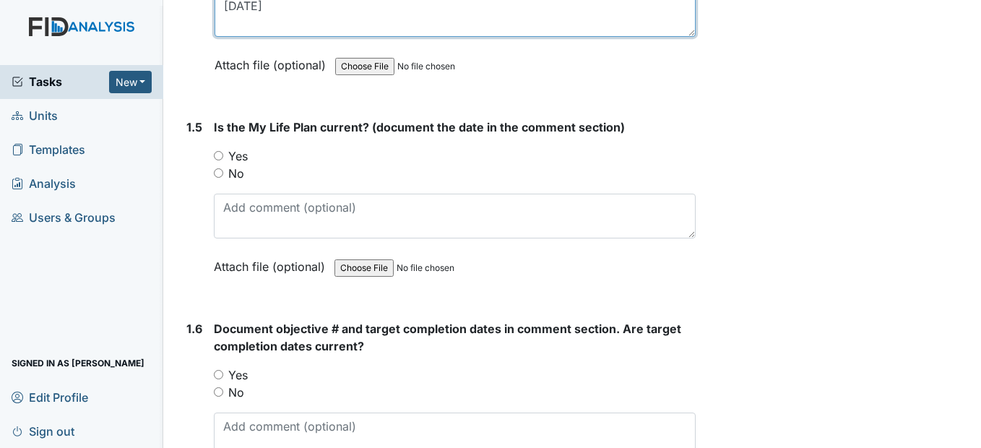
type textarea "6/30/25"
drag, startPoint x: 219, startPoint y: 191, endPoint x: 214, endPoint y: 220, distance: 29.9
click at [218, 160] on input "Yes" at bounding box center [218, 155] width 9 height 9
radio input "true"
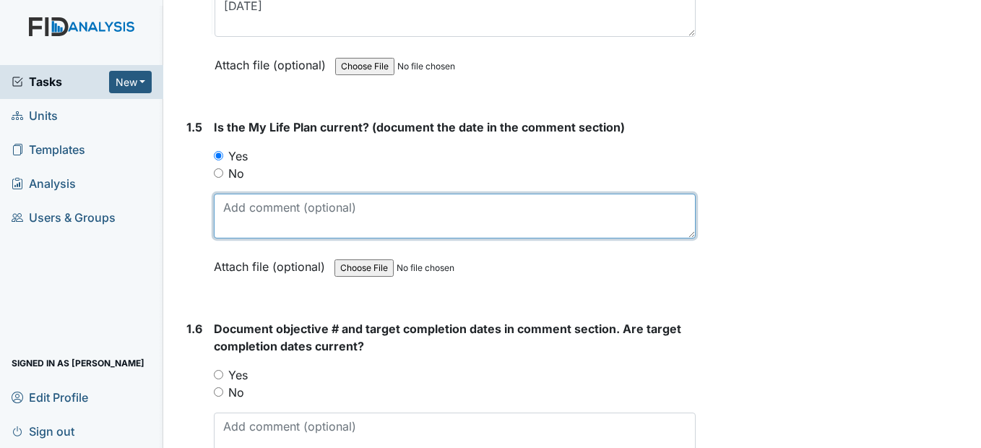
click at [230, 238] on textarea at bounding box center [454, 216] width 481 height 45
paste textarea "6/30/25"
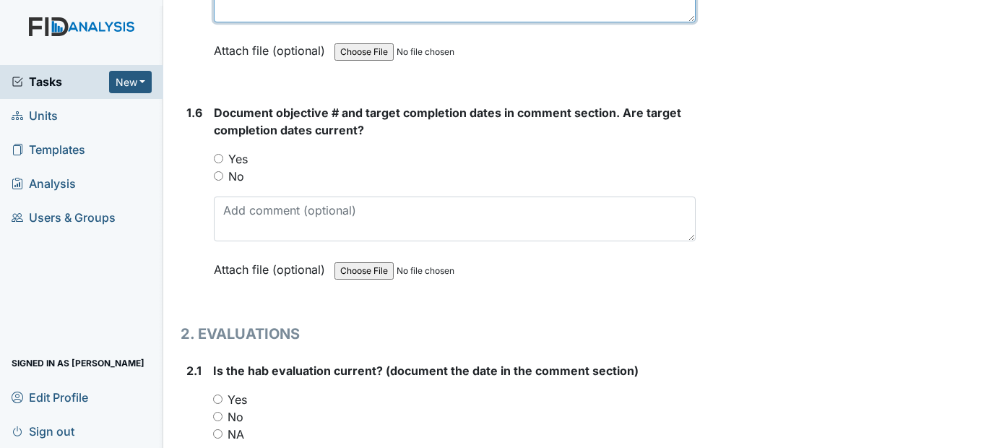
scroll to position [1155, 0]
type textarea "6/30/25"
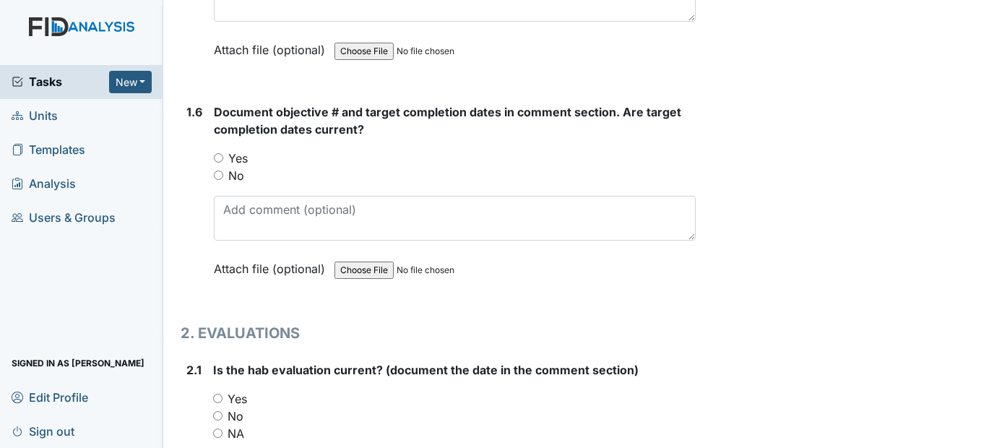
click at [222, 162] on input "Yes" at bounding box center [218, 157] width 9 height 9
radio input "true"
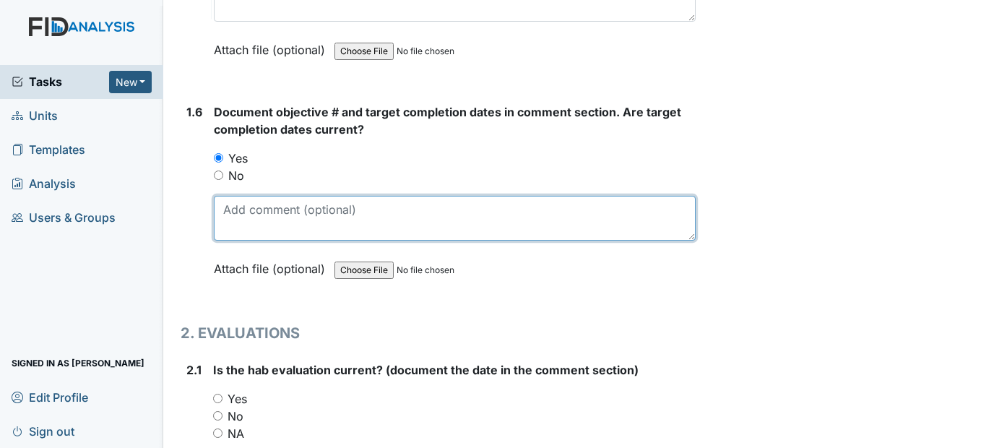
click at [240, 240] on textarea at bounding box center [454, 218] width 481 height 45
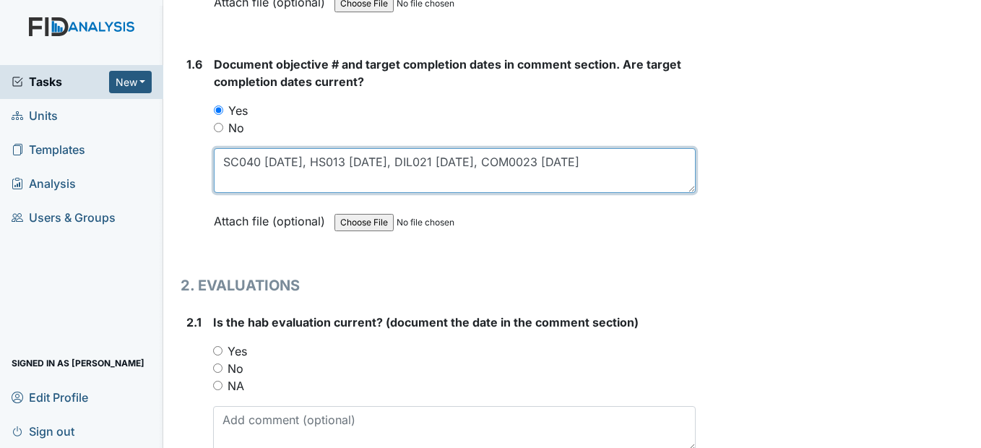
scroll to position [1300, 0]
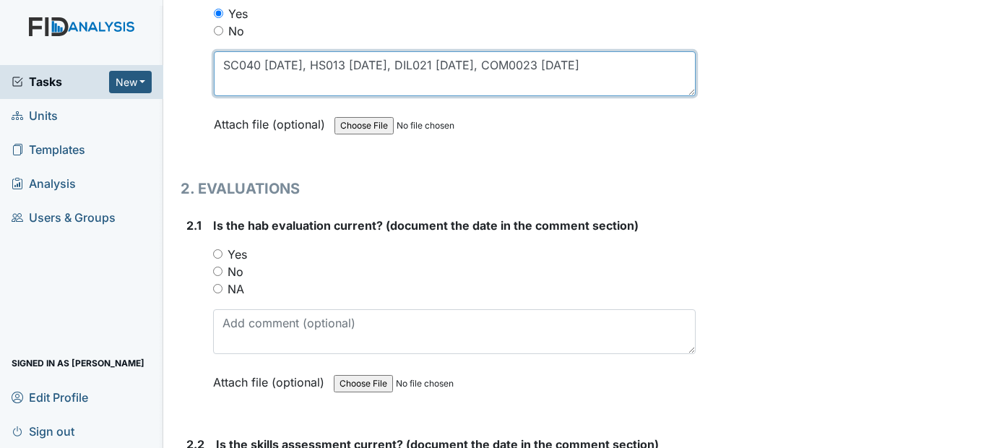
type textarea "SC040 12/31/25, HS013 12/31/25, DIL021 12/31/25, COM0023 11/30/26"
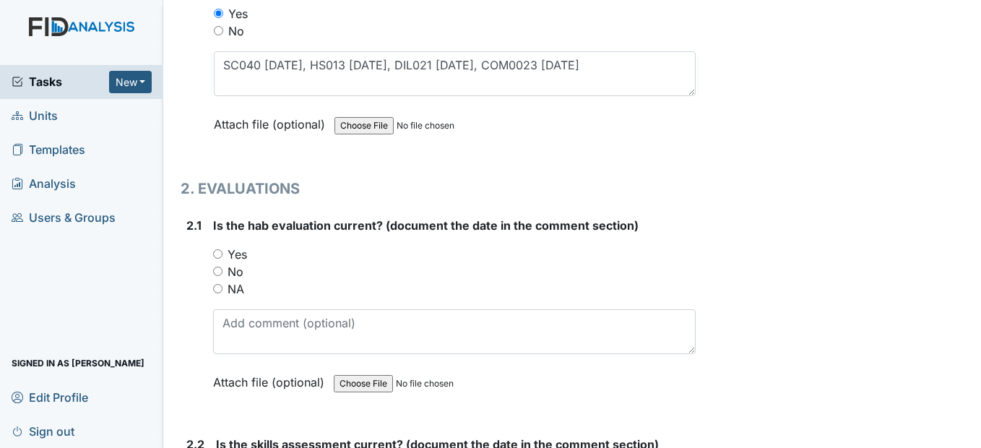
click at [219, 259] on input "Yes" at bounding box center [217, 253] width 9 height 9
radio input "true"
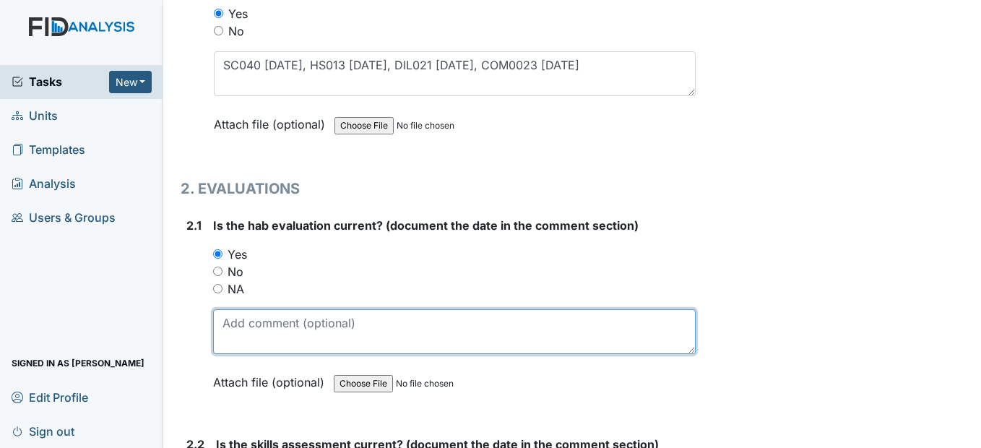
click at [250, 354] on textarea at bounding box center [454, 331] width 482 height 45
paste textarea "6/30/25"
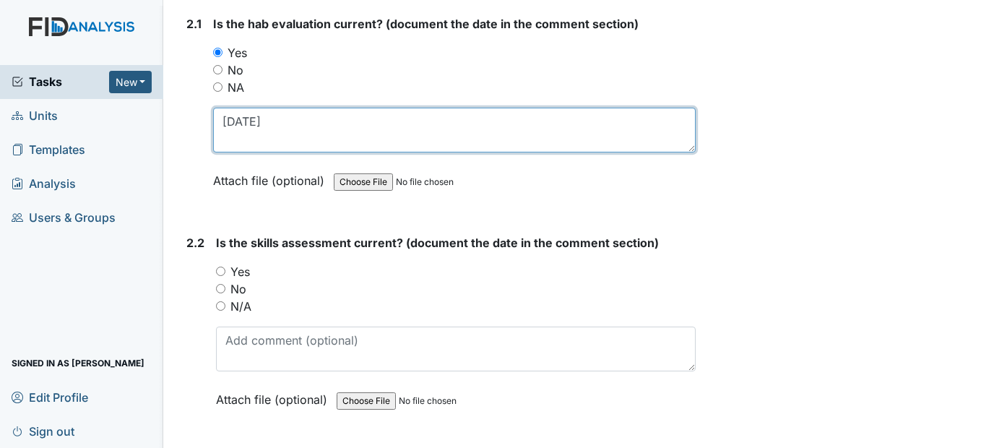
scroll to position [1516, 0]
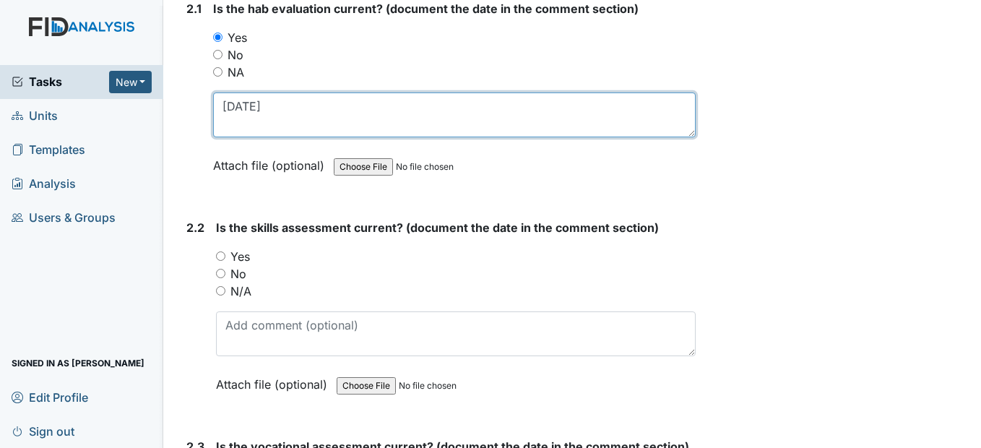
type textarea "6/30/25"
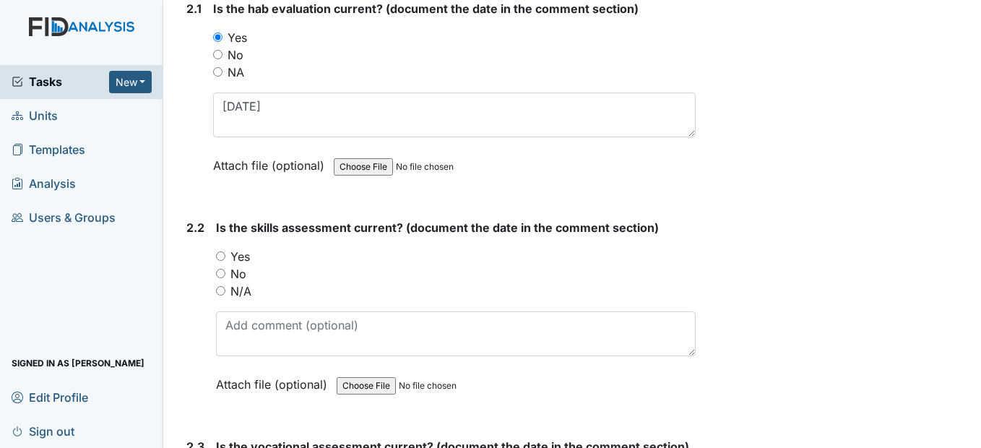
click at [224, 261] on input "Yes" at bounding box center [220, 255] width 9 height 9
radio input "true"
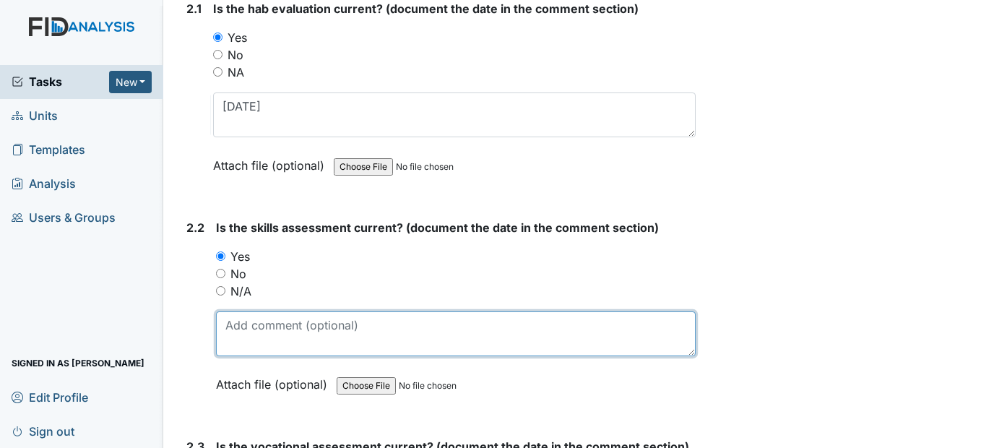
click at [243, 350] on textarea at bounding box center [455, 333] width 479 height 45
paste textarea "6/30/25"
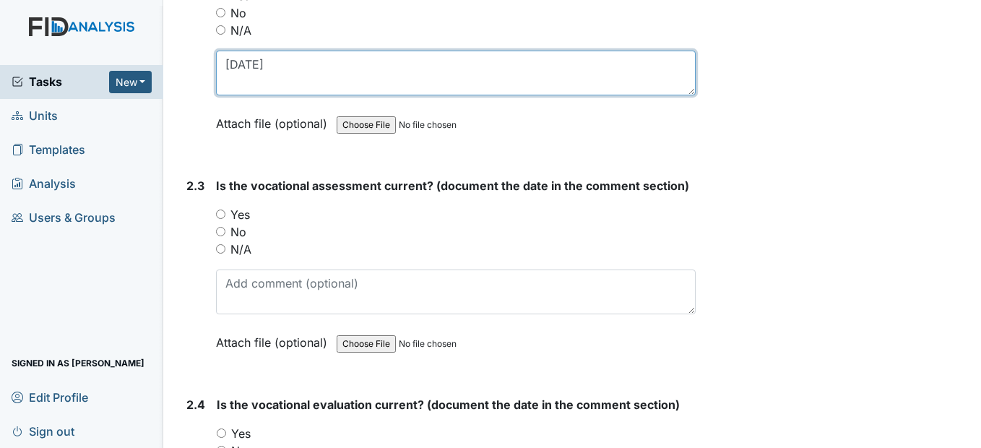
scroll to position [1805, 0]
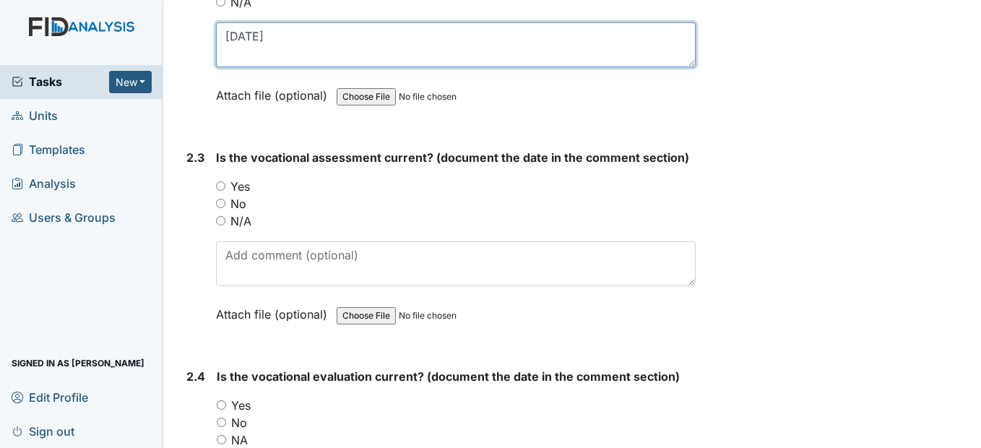
type textarea "6/30/25"
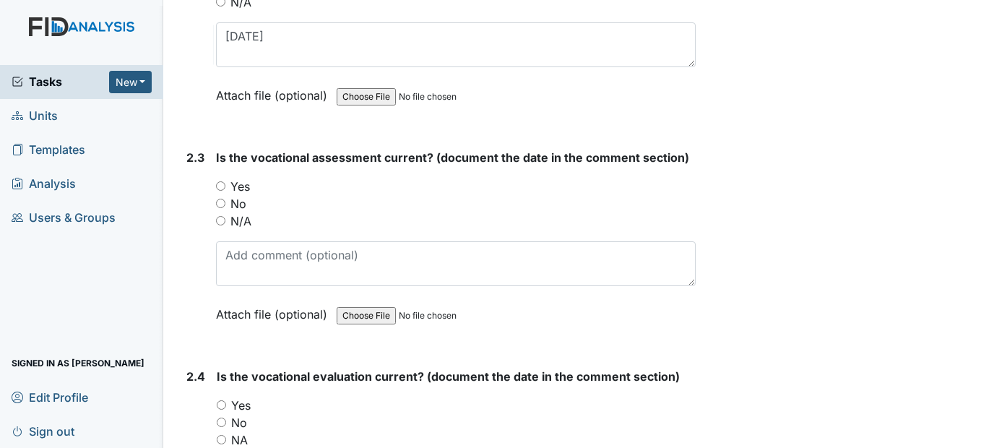
drag, startPoint x: 218, startPoint y: 220, endPoint x: 225, endPoint y: 241, distance: 22.8
click at [219, 191] on input "Yes" at bounding box center [220, 185] width 9 height 9
radio input "true"
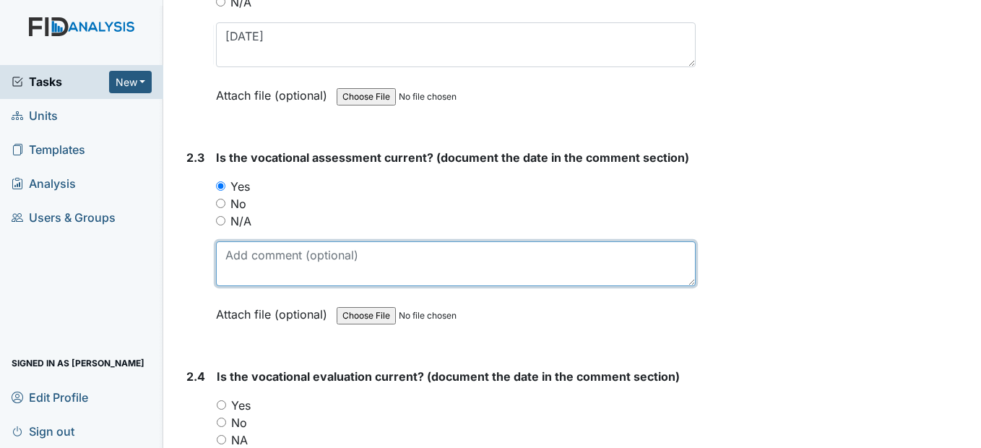
click at [246, 280] on textarea at bounding box center [455, 263] width 479 height 45
paste textarea "6/30/25"
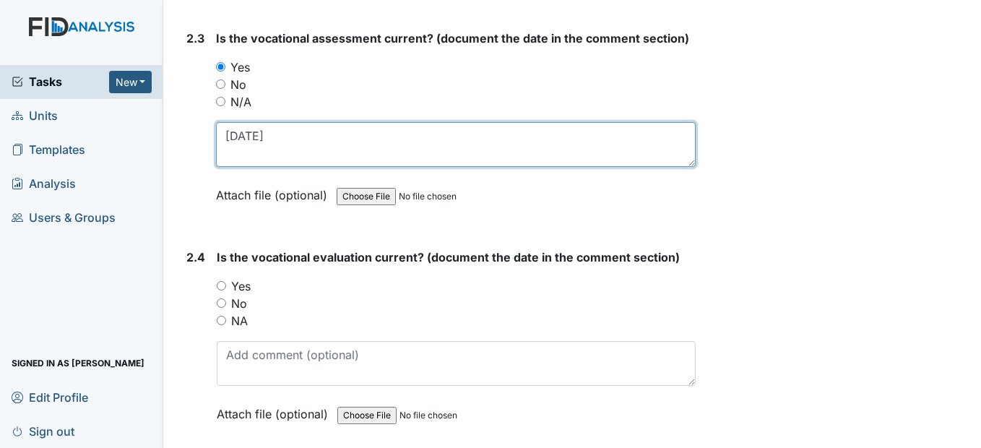
scroll to position [2094, 0]
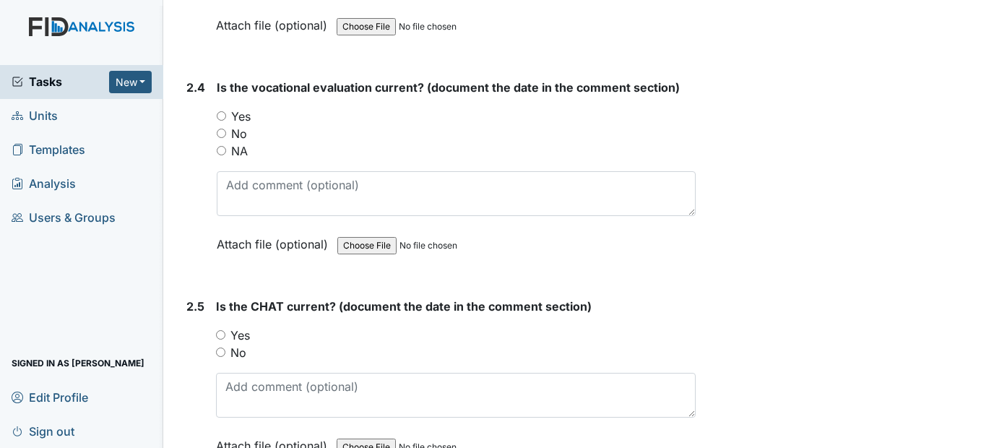
type textarea "6/30/25"
click at [224, 121] on input "Yes" at bounding box center [221, 115] width 9 height 9
radio input "true"
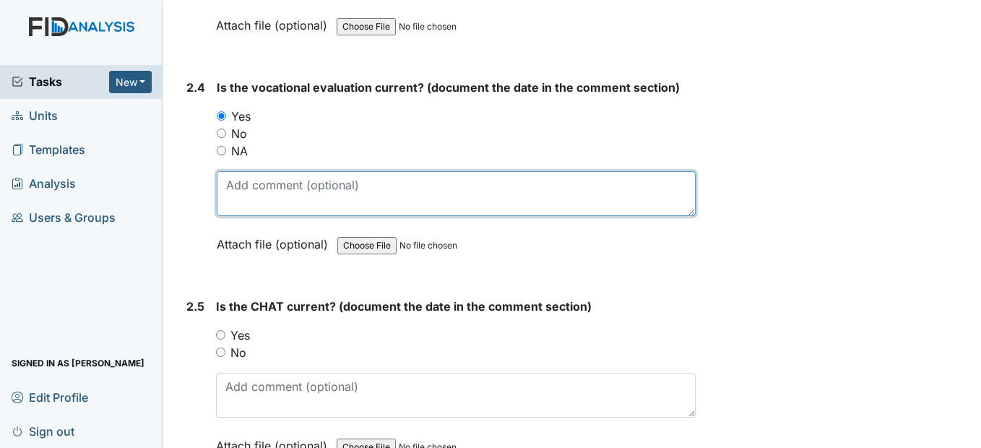
click at [243, 216] on textarea at bounding box center [456, 193] width 478 height 45
paste textarea "6/30/25"
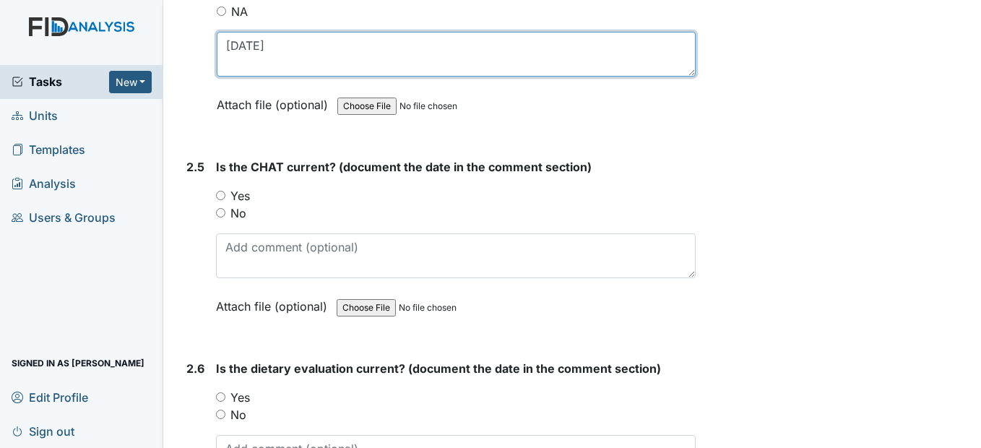
scroll to position [2238, 0]
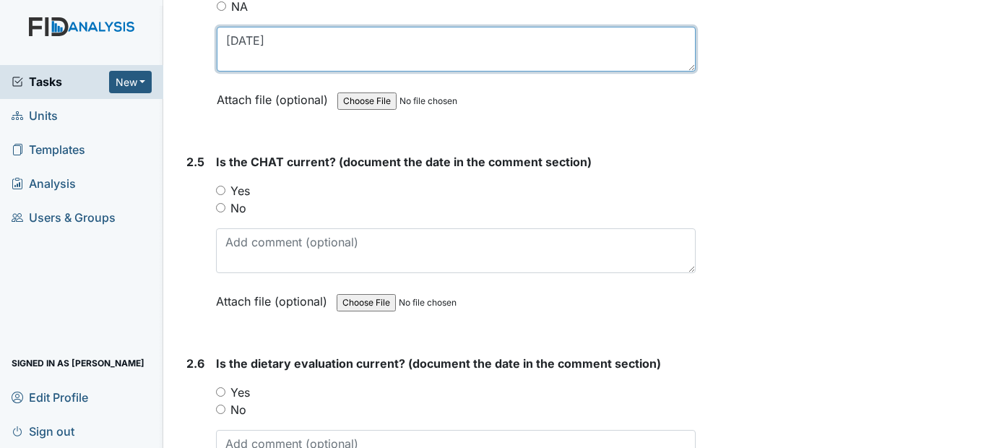
type textarea "6/30/25"
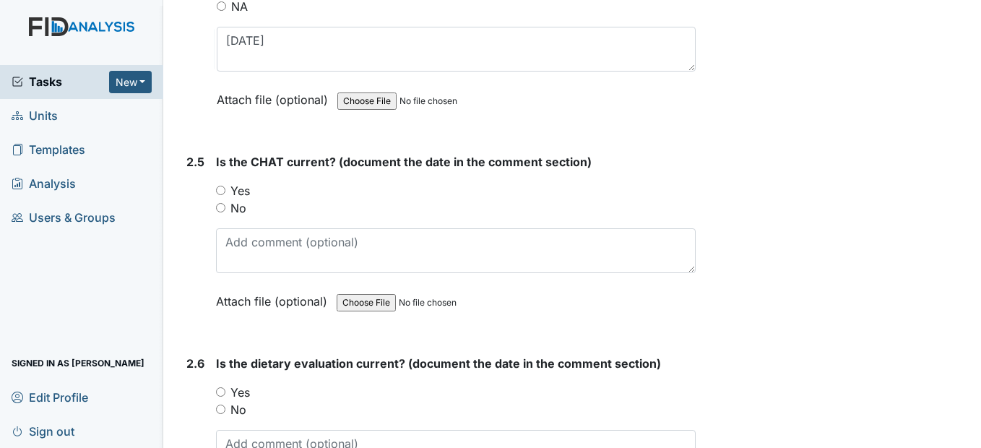
click at [222, 195] on input "Yes" at bounding box center [220, 190] width 9 height 9
radio input "true"
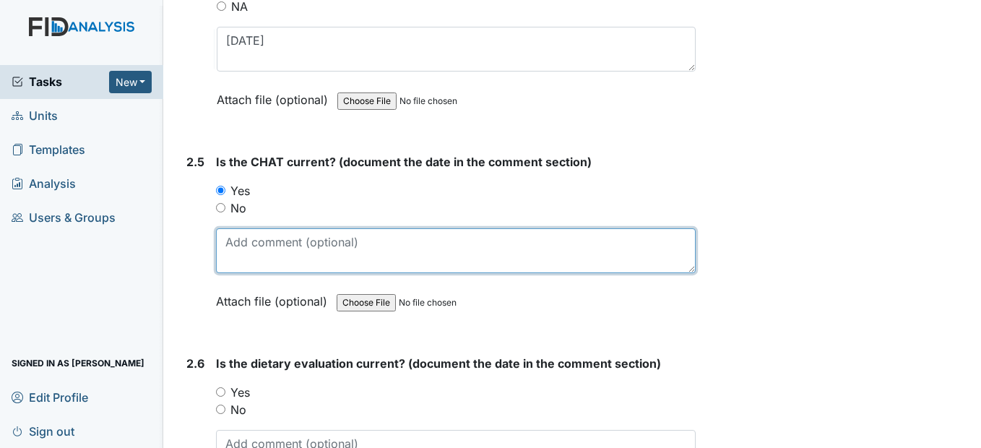
click at [238, 273] on textarea at bounding box center [455, 250] width 479 height 45
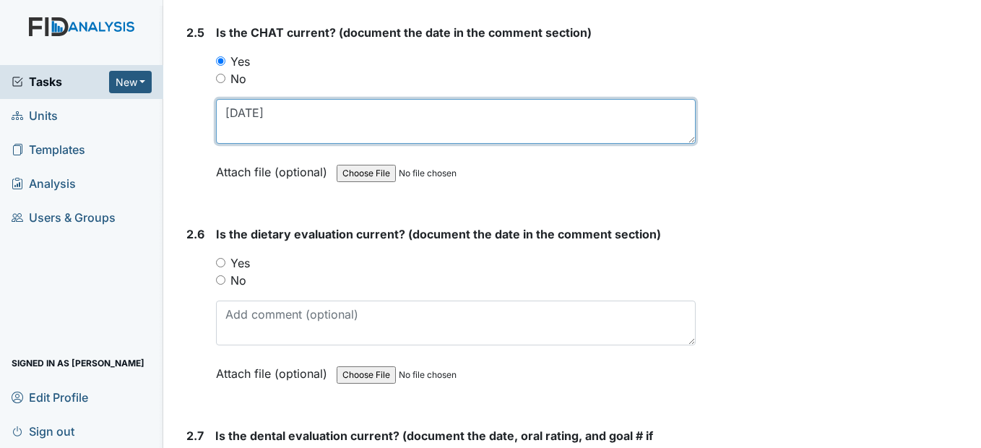
scroll to position [2383, 0]
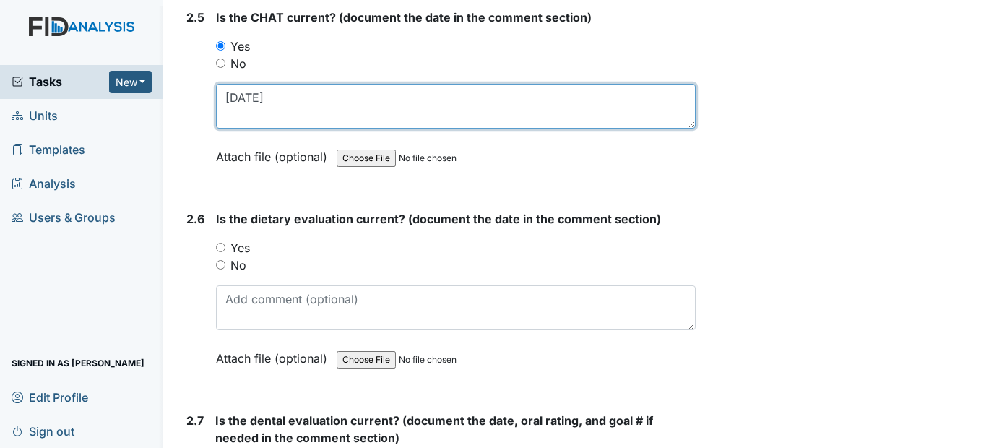
type textarea "6/18/25"
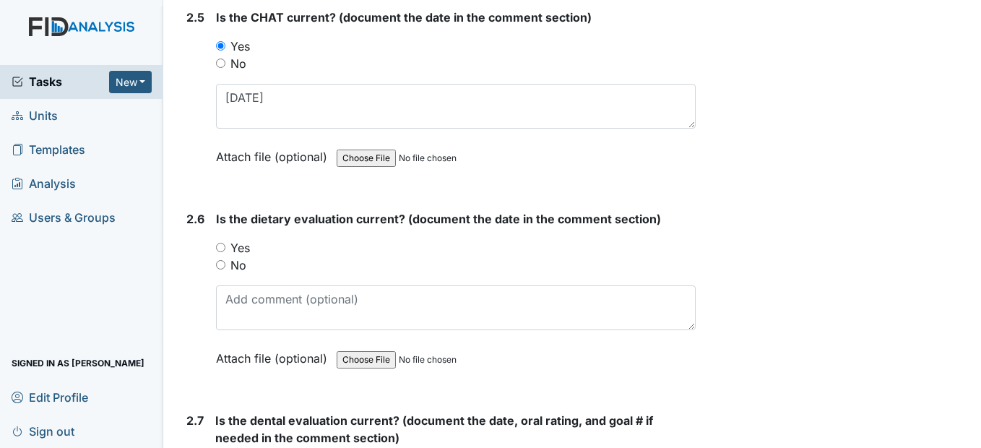
click at [222, 252] on input "Yes" at bounding box center [220, 247] width 9 height 9
radio input "true"
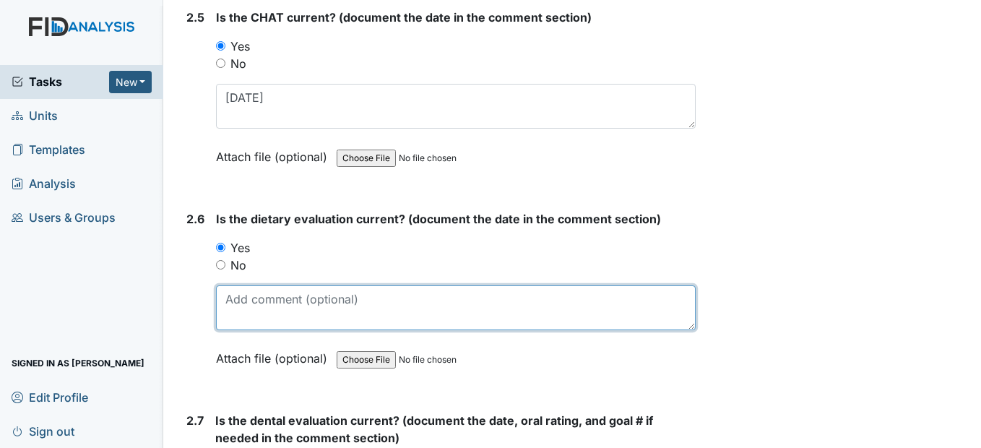
click at [241, 330] on textarea at bounding box center [455, 307] width 479 height 45
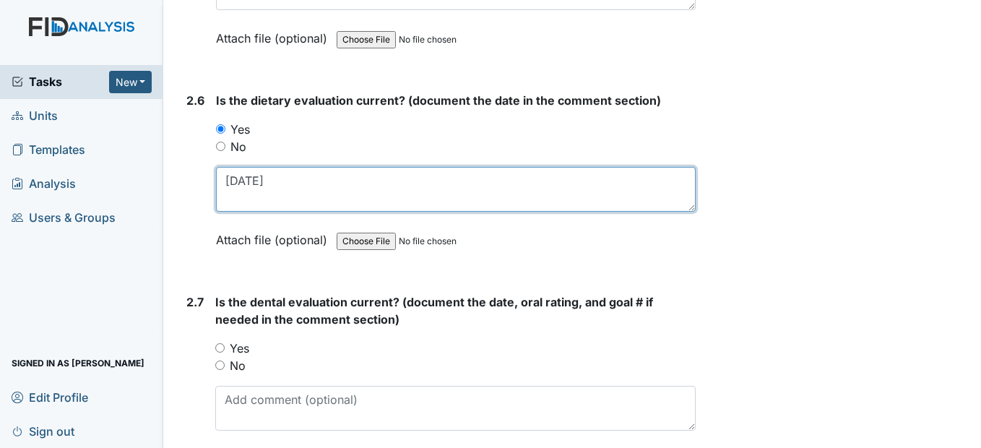
scroll to position [2527, 0]
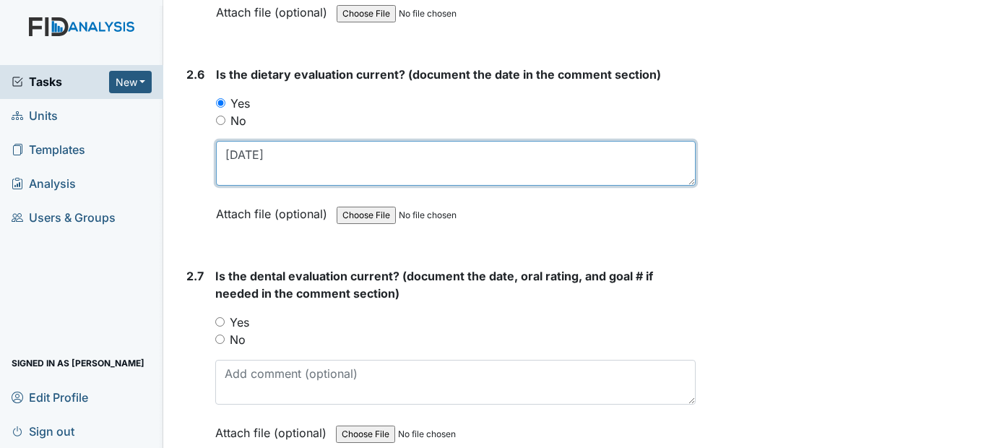
type textarea "8/18/25"
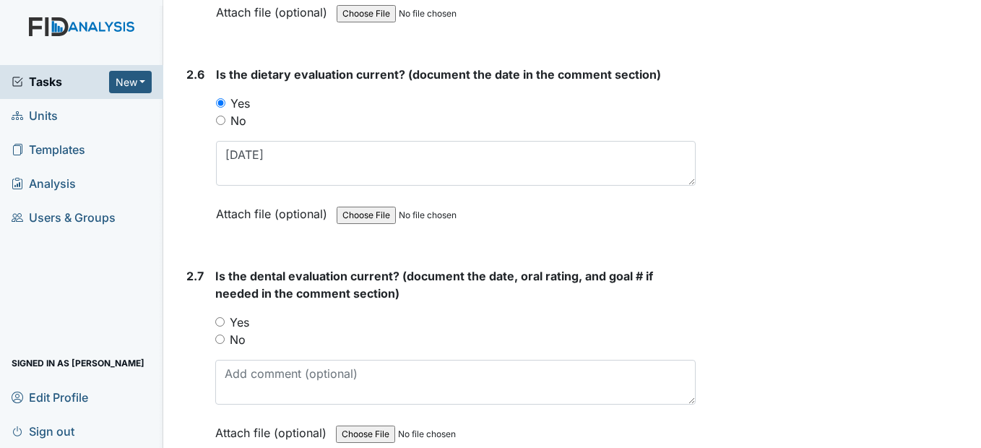
click at [222, 326] on input "Yes" at bounding box center [219, 321] width 9 height 9
radio input "true"
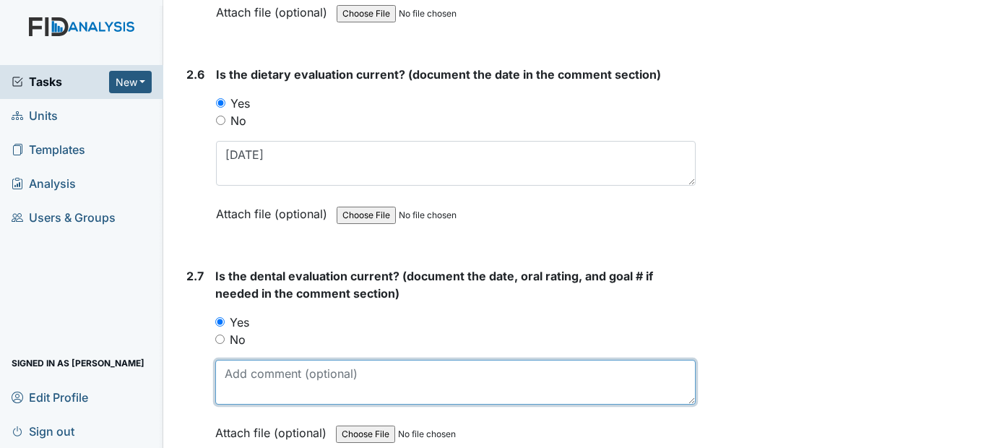
click at [259, 404] on textarea at bounding box center [454, 382] width 479 height 45
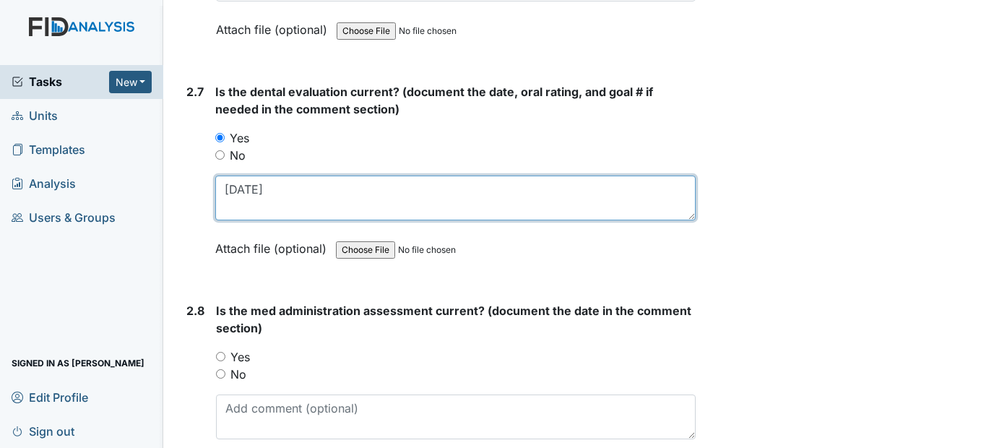
scroll to position [2744, 0]
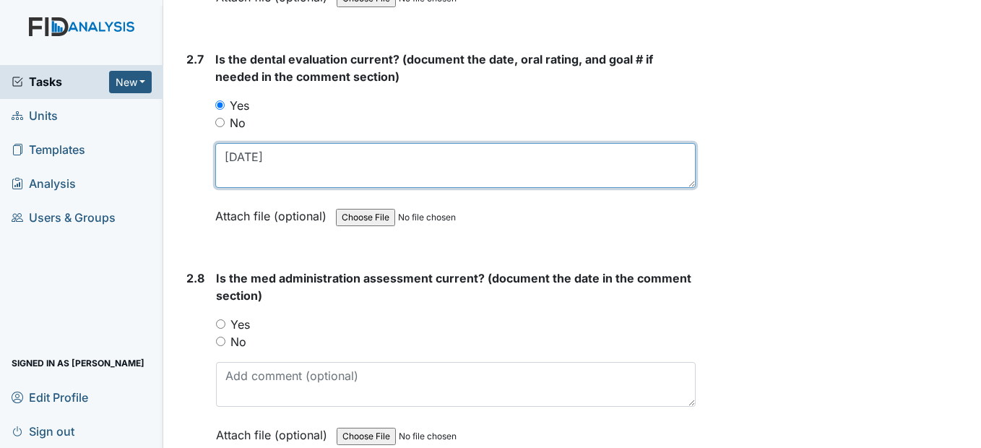
type textarea "6/6/25"
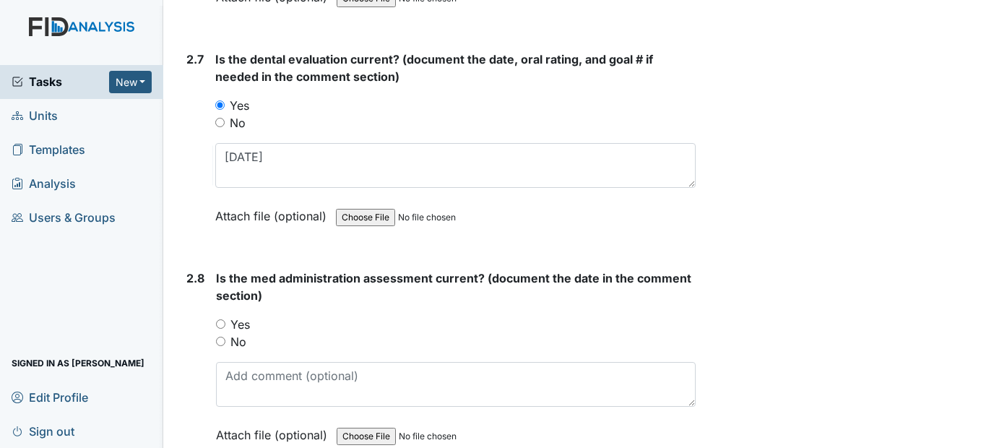
click at [220, 329] on input "Yes" at bounding box center [220, 323] width 9 height 9
radio input "true"
click at [236, 394] on div "Is the med administration assessment current? (document the date in the comment…" at bounding box center [455, 361] width 479 height 184
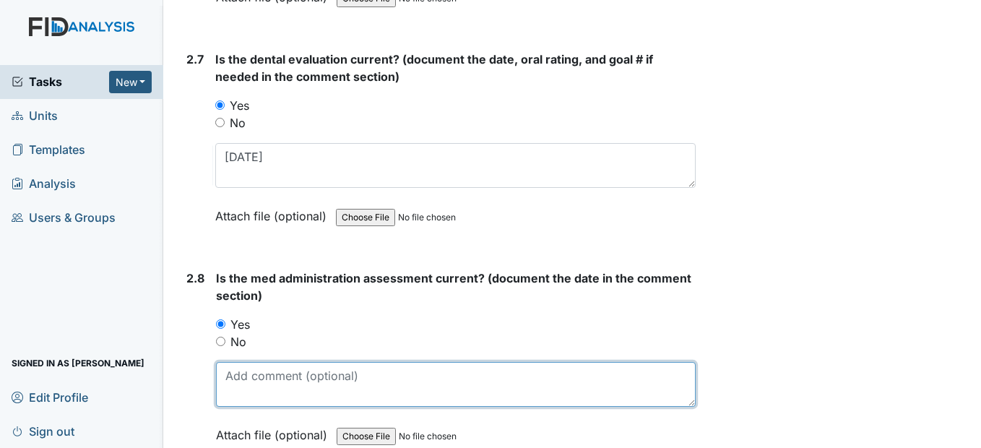
click at [243, 407] on textarea at bounding box center [455, 384] width 479 height 45
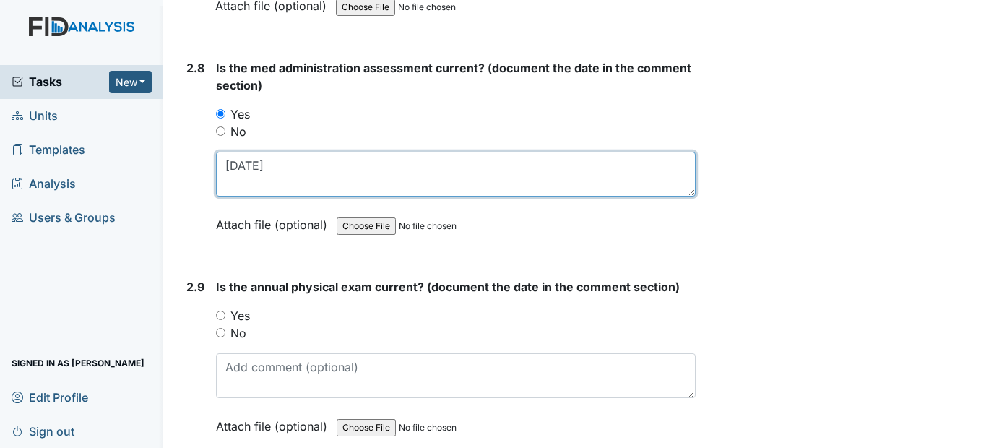
scroll to position [3033, 0]
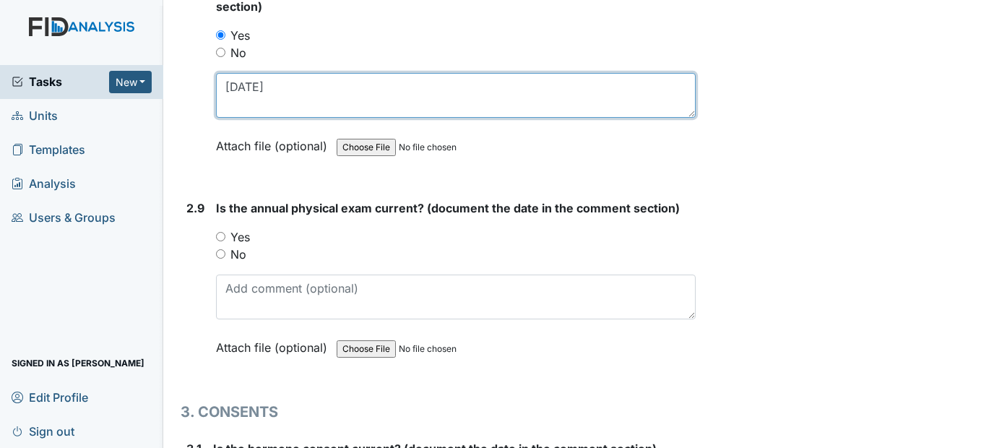
type textarea "3/27/25"
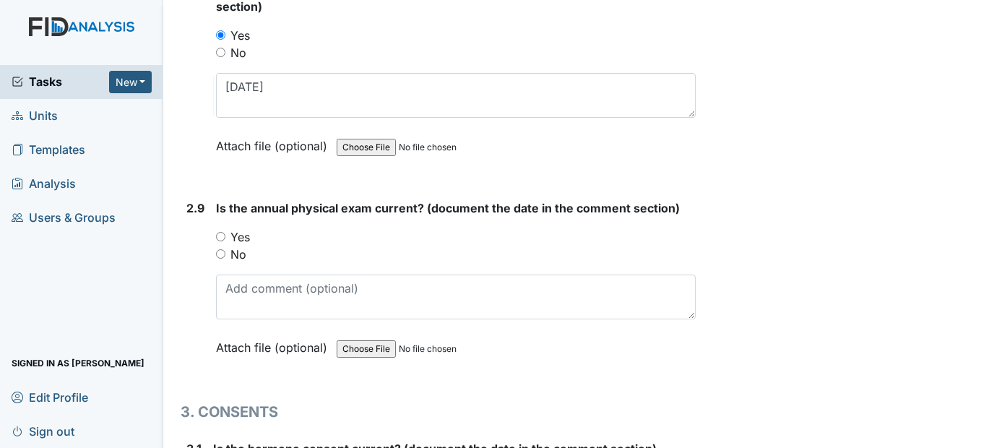
click at [221, 241] on input "Yes" at bounding box center [220, 236] width 9 height 9
radio input "true"
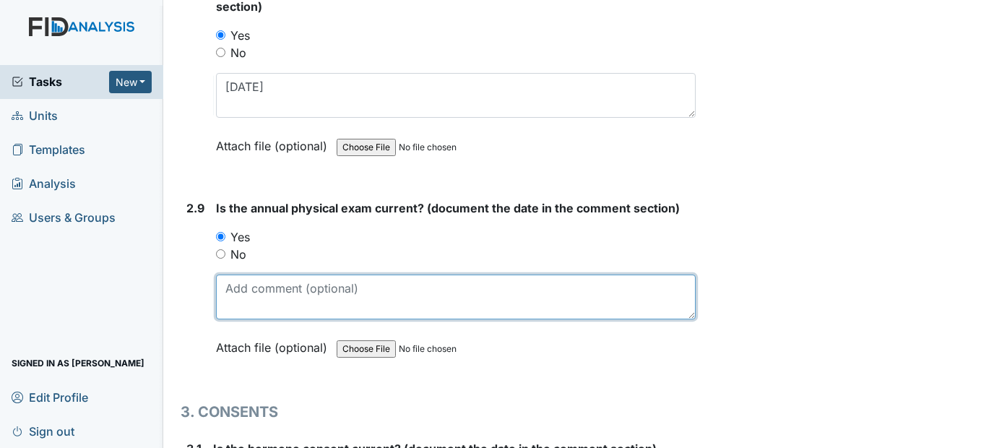
click at [232, 319] on textarea at bounding box center [455, 296] width 479 height 45
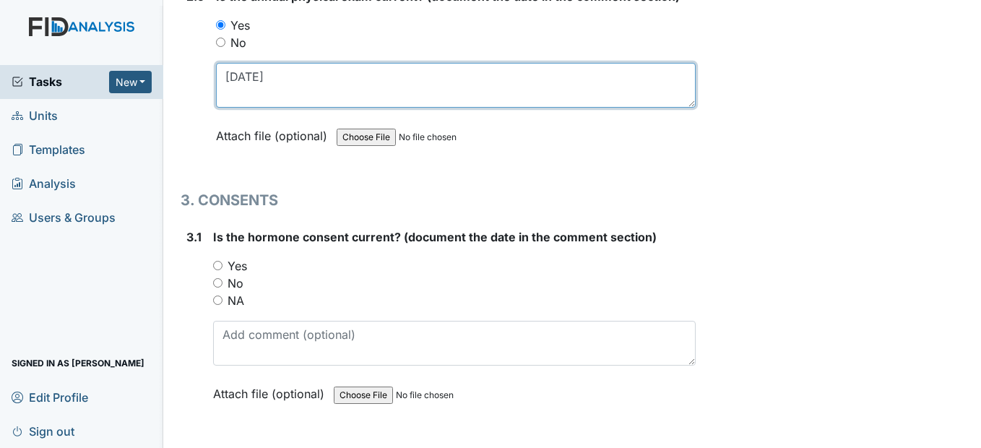
scroll to position [3249, 0]
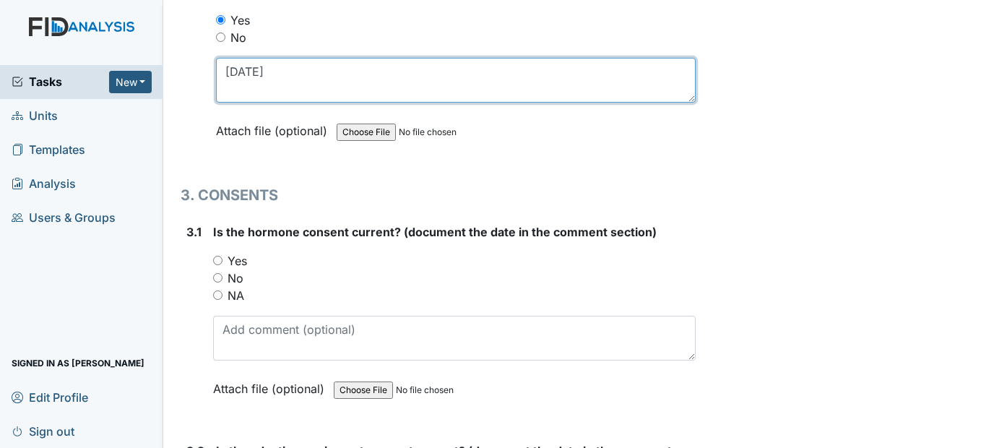
type textarea "4/21/25"
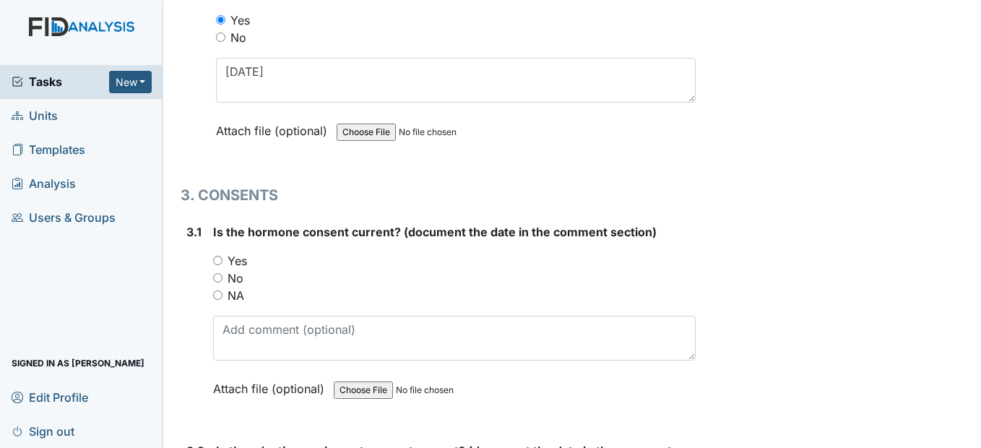
click at [220, 265] on input "Yes" at bounding box center [217, 260] width 9 height 9
radio input "true"
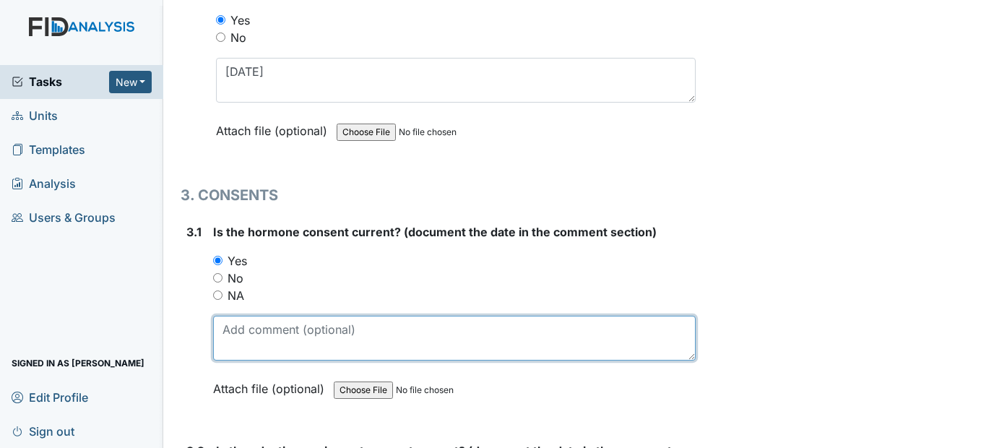
click at [229, 360] on textarea at bounding box center [454, 338] width 482 height 45
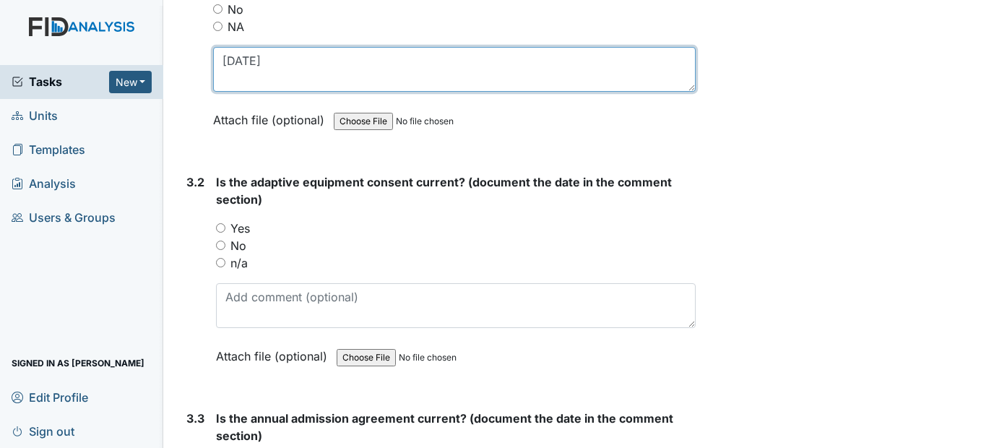
scroll to position [3538, 0]
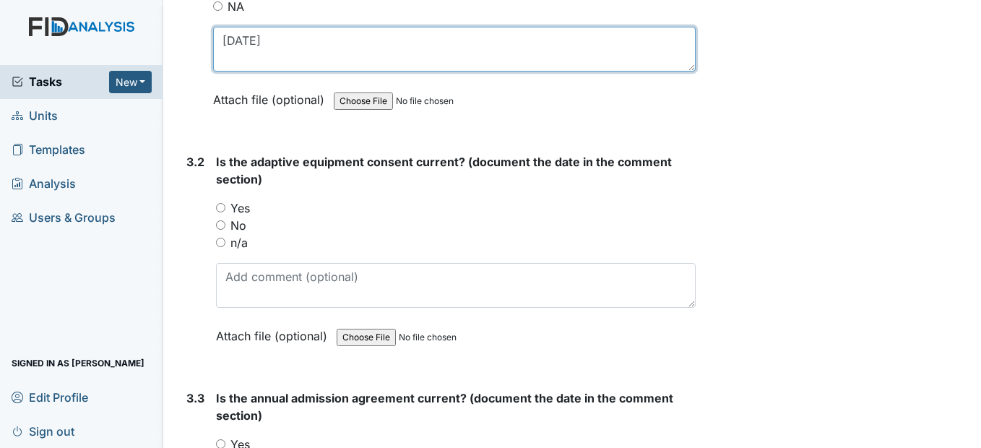
type textarea "11/7/24"
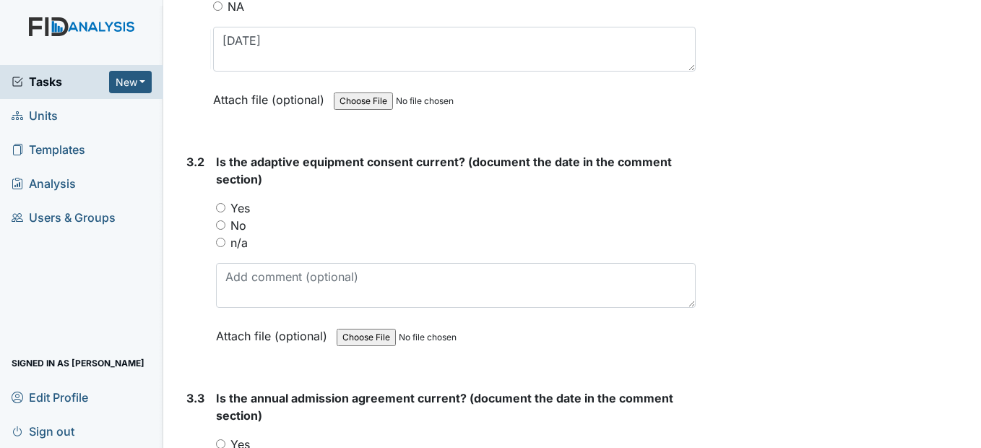
click at [222, 247] on input "n/a" at bounding box center [220, 242] width 9 height 9
radio input "true"
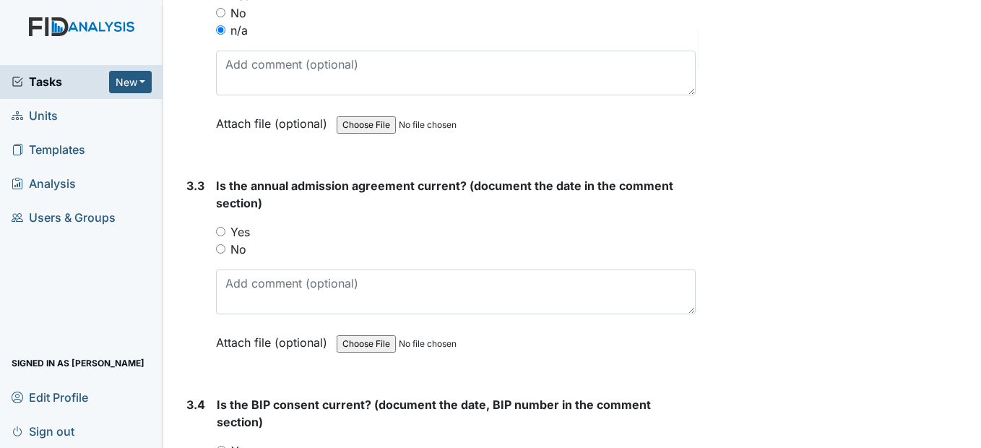
scroll to position [3755, 0]
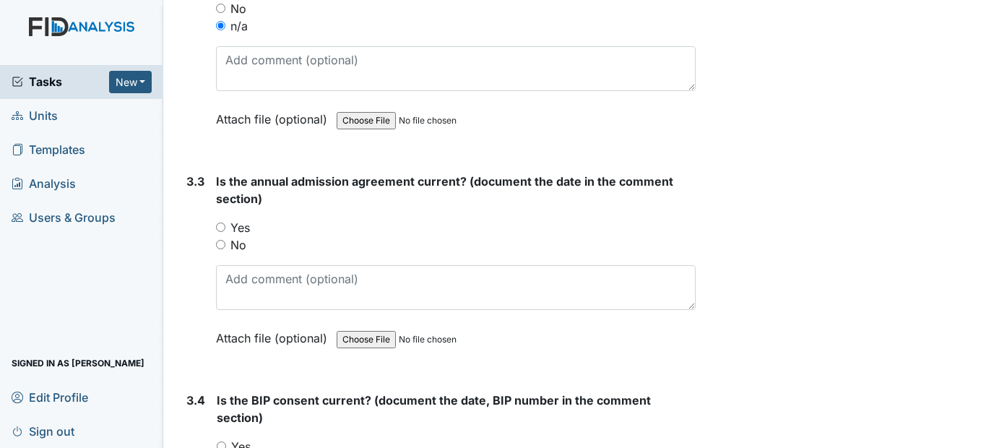
click at [222, 232] on input "Yes" at bounding box center [220, 226] width 9 height 9
radio input "true"
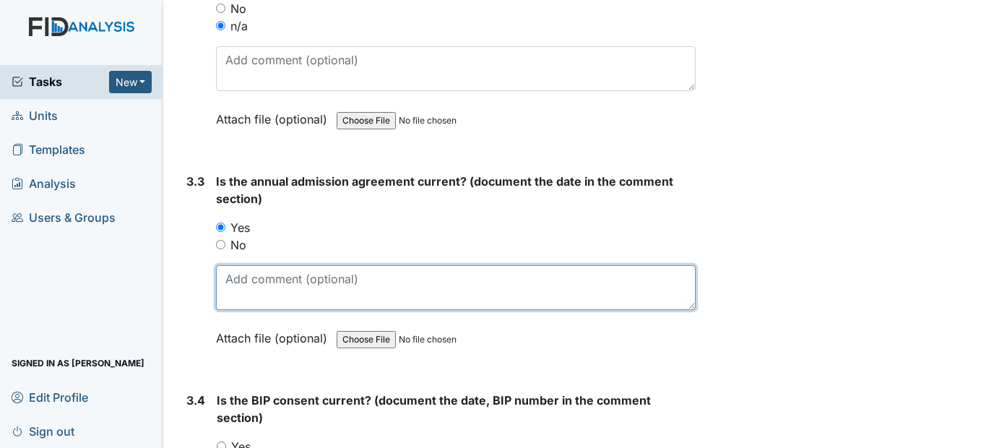
click at [240, 308] on textarea at bounding box center [455, 287] width 479 height 45
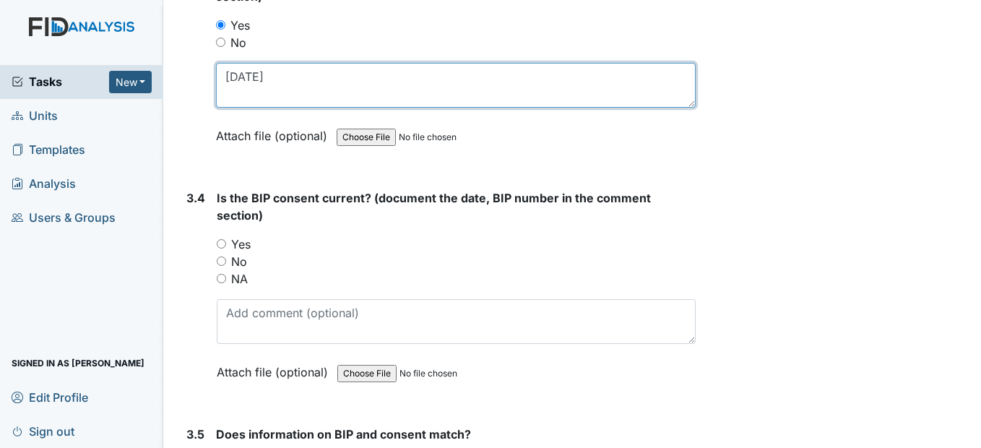
scroll to position [3971, 0]
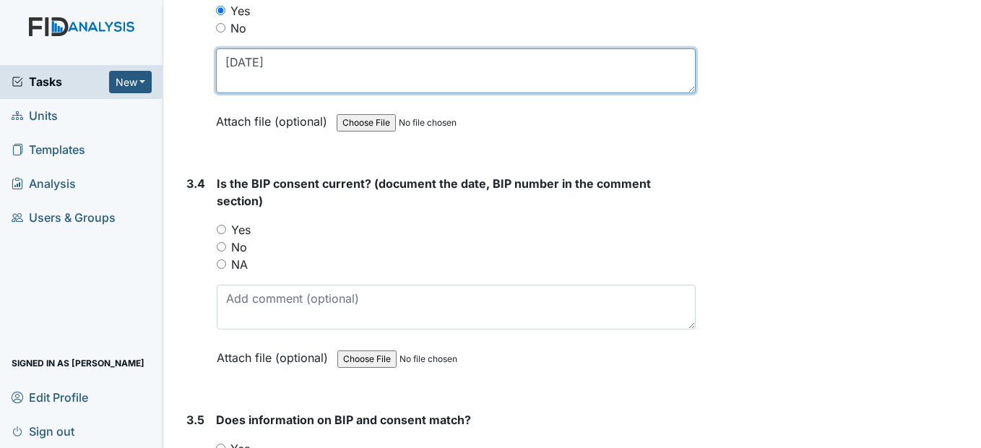
type textarea "11/7/24"
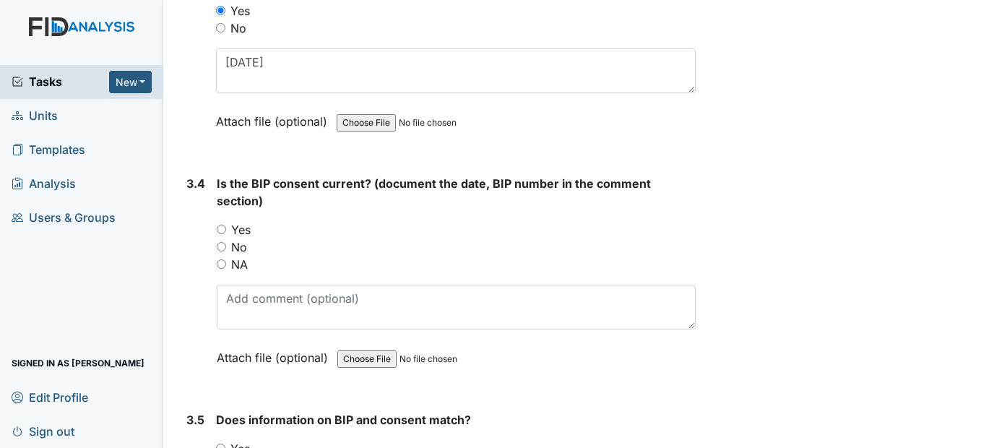
click at [226, 234] on input "Yes" at bounding box center [221, 229] width 9 height 9
radio input "true"
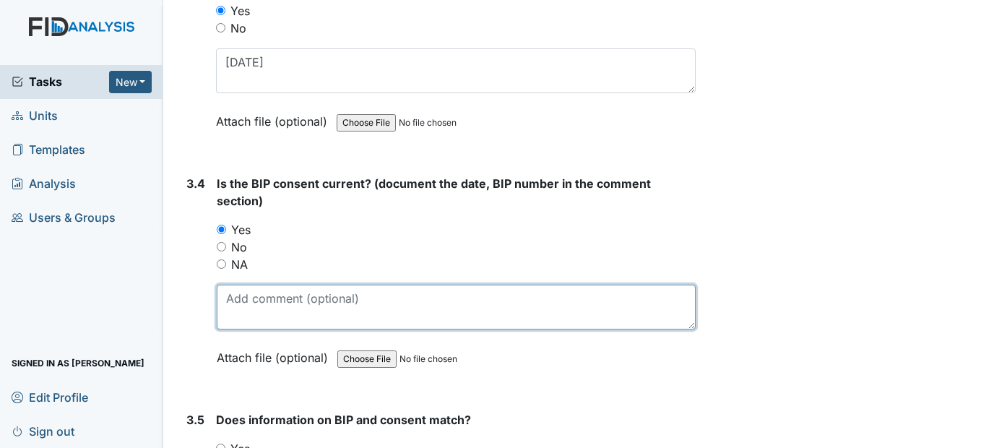
click at [259, 329] on textarea at bounding box center [456, 306] width 478 height 45
click at [249, 329] on textarea "11/7/24" at bounding box center [456, 306] width 478 height 45
type textarea "11/10/24"
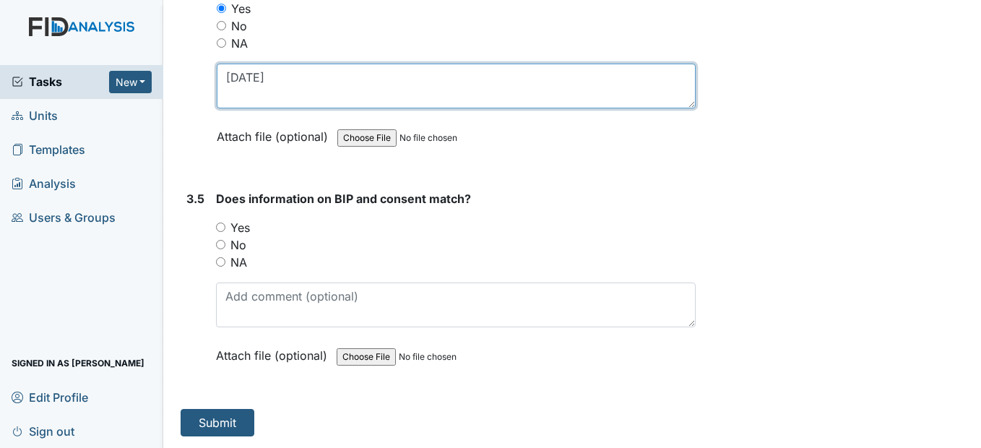
scroll to position [4227, 0]
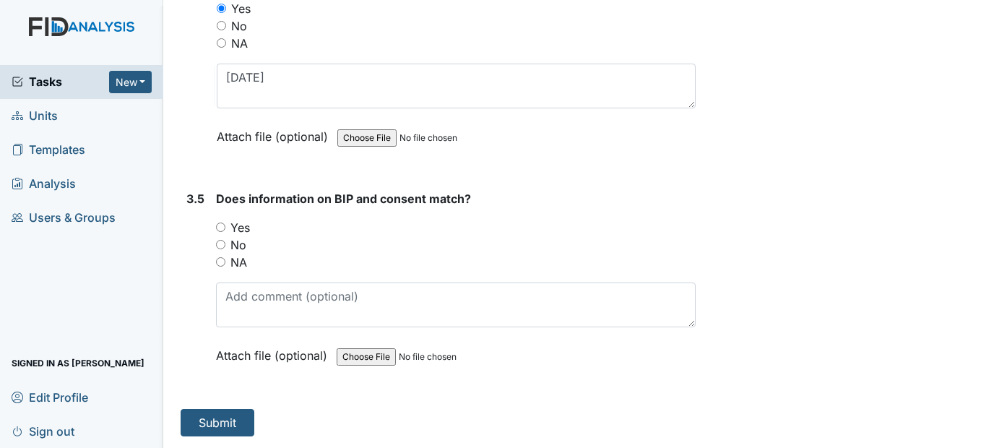
click at [222, 223] on input "Yes" at bounding box center [220, 226] width 9 height 9
radio input "true"
click at [217, 425] on button "Submit" at bounding box center [218, 422] width 74 height 27
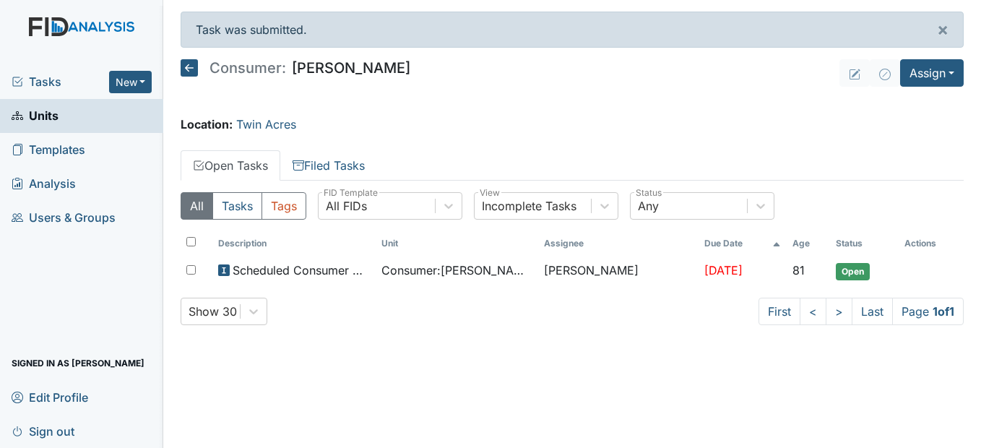
click at [193, 64] on icon at bounding box center [189, 67] width 17 height 17
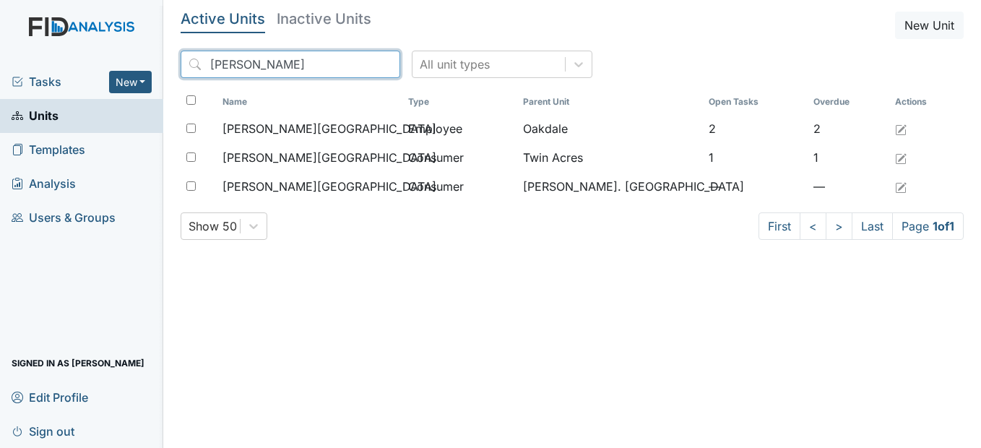
click at [358, 69] on input "[PERSON_NAME]" at bounding box center [291, 64] width 220 height 27
click at [355, 61] on input "[PERSON_NAME]" at bounding box center [291, 64] width 220 height 27
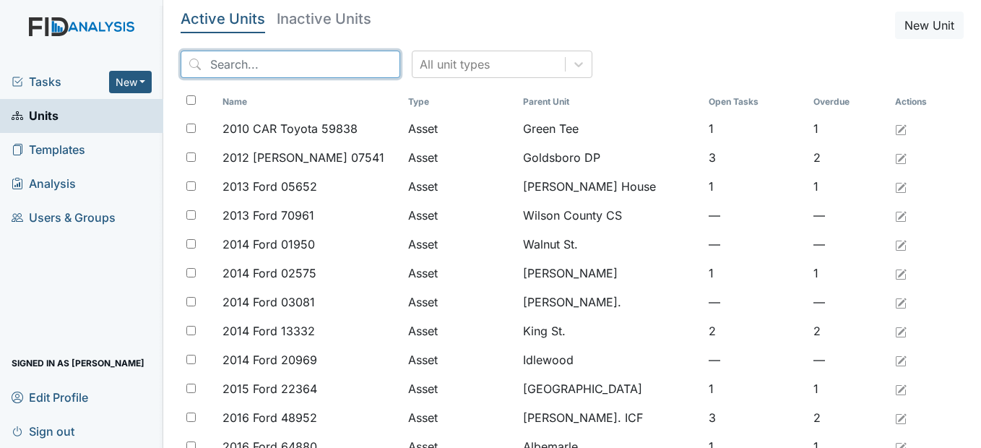
click at [277, 64] on input "search" at bounding box center [291, 64] width 220 height 27
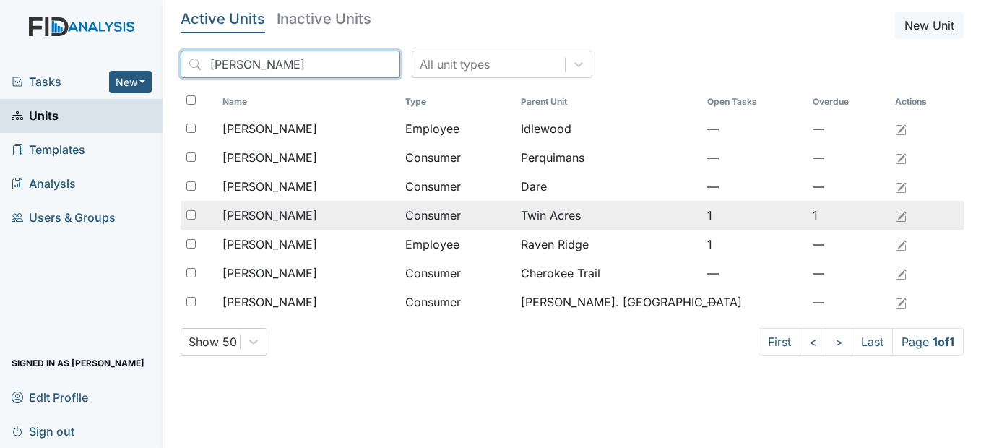
type input "[PERSON_NAME]"
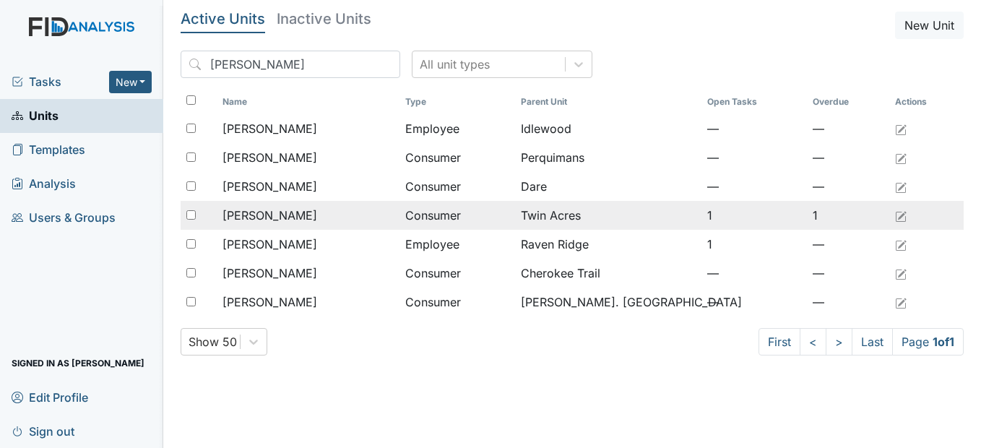
click at [300, 213] on span "[PERSON_NAME]" at bounding box center [269, 215] width 95 height 17
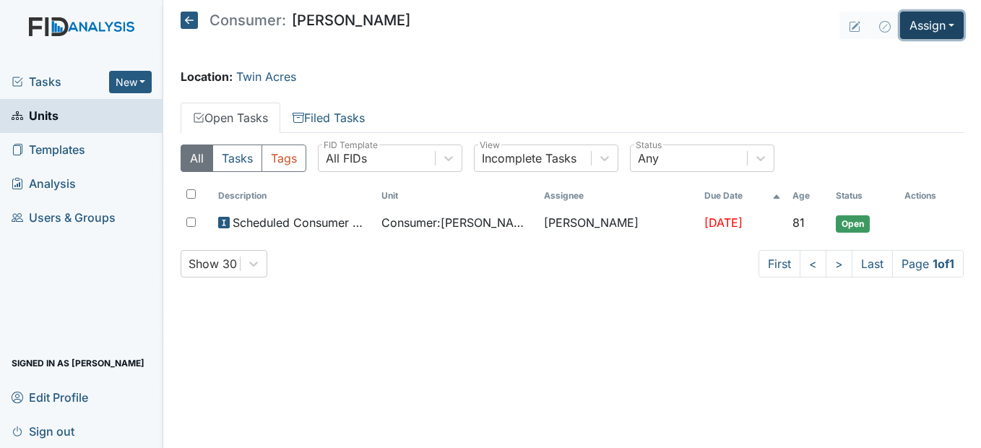
click at [961, 28] on button "Assign" at bounding box center [932, 25] width 64 height 27
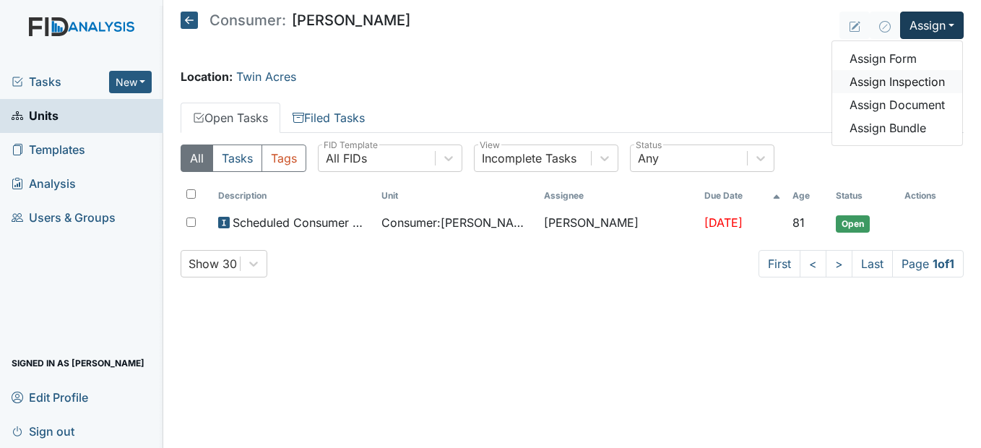
click at [924, 86] on link "Assign Inspection" at bounding box center [897, 81] width 130 height 23
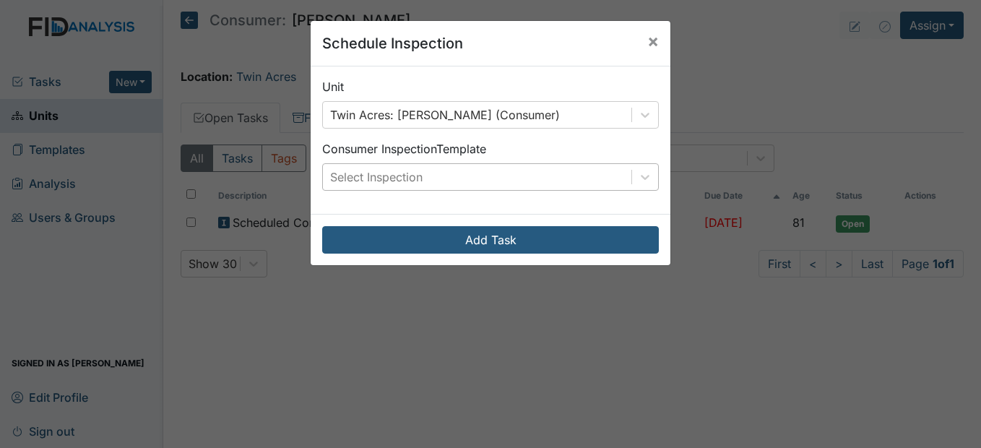
click at [603, 175] on div "Select Inspection" at bounding box center [477, 177] width 308 height 26
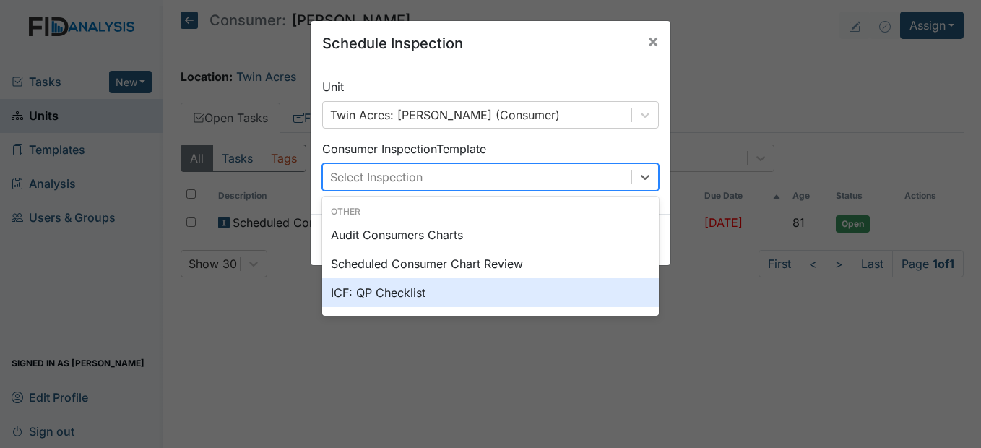
click at [422, 300] on div "ICF: QP Checklist" at bounding box center [490, 292] width 336 height 29
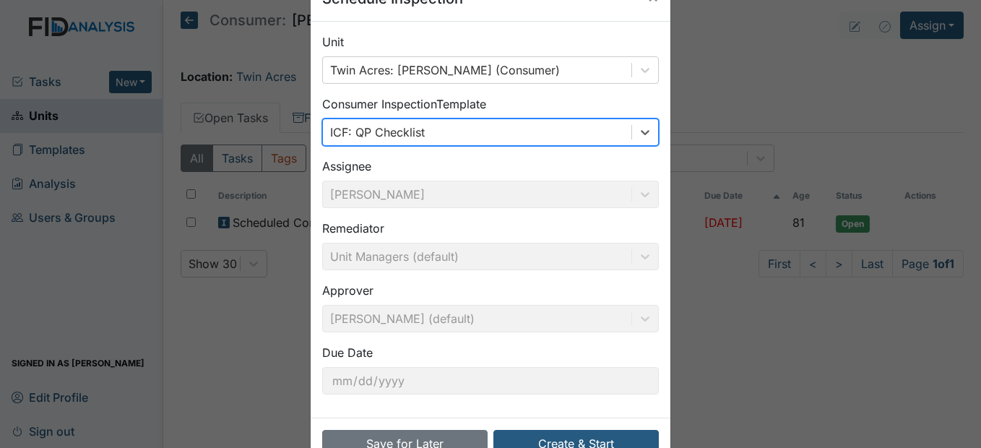
scroll to position [87, 0]
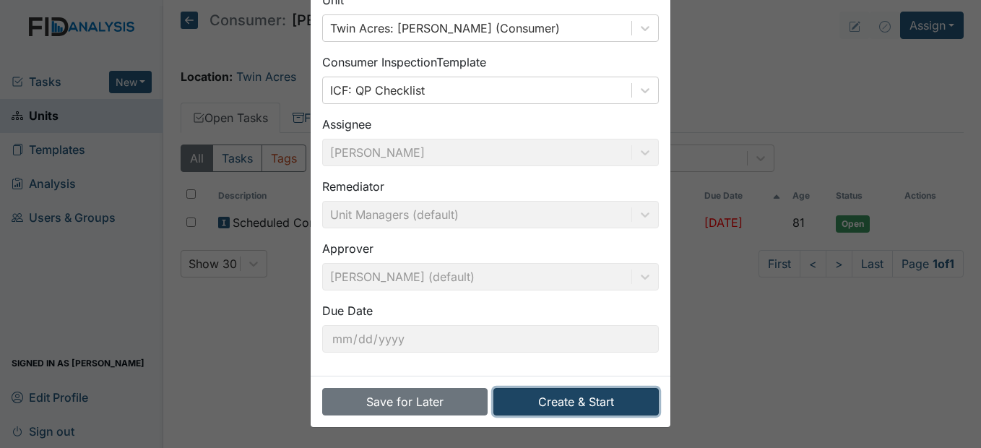
click at [619, 404] on button "Create & Start" at bounding box center [575, 401] width 165 height 27
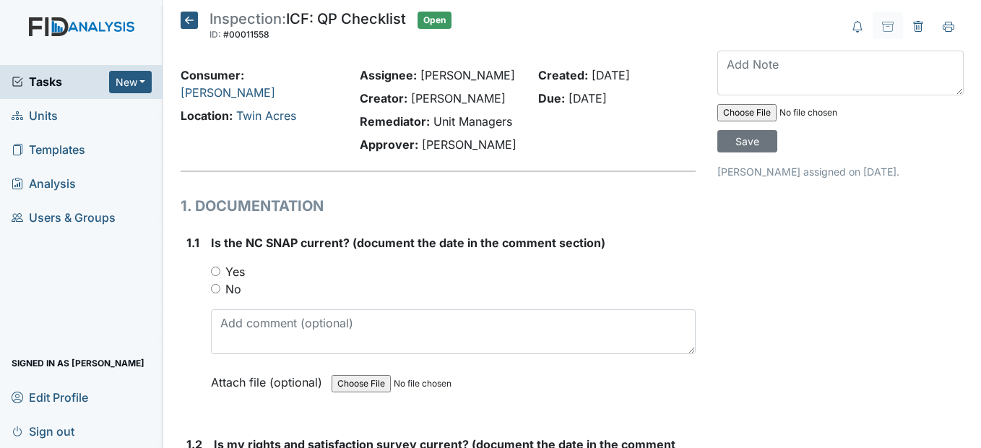
click at [213, 276] on input "Yes" at bounding box center [215, 270] width 9 height 9
radio input "true"
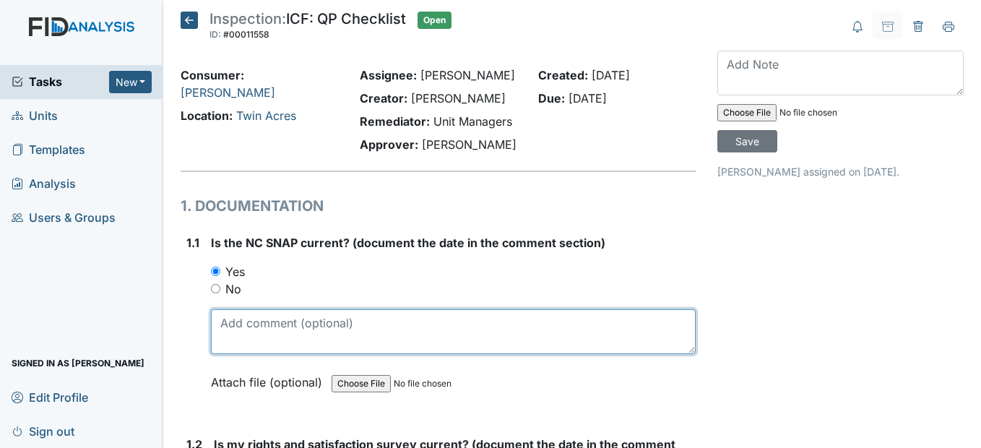
click at [314, 354] on textarea at bounding box center [453, 331] width 484 height 45
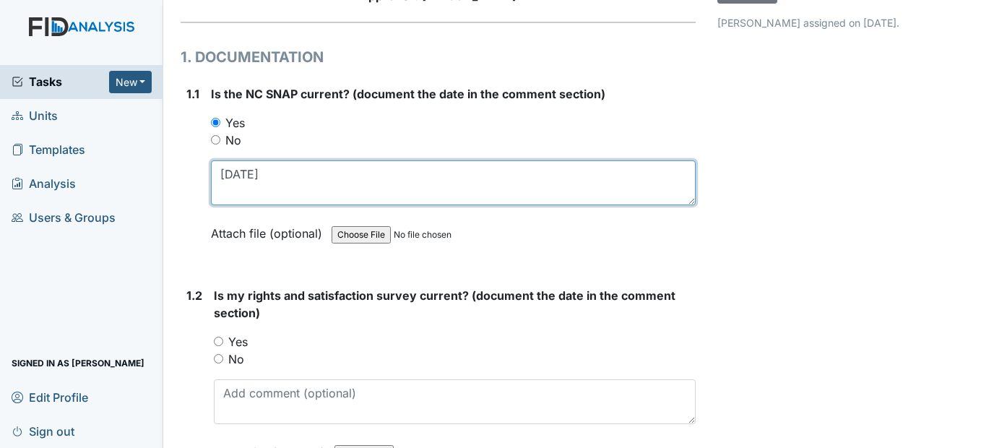
scroll to position [217, 0]
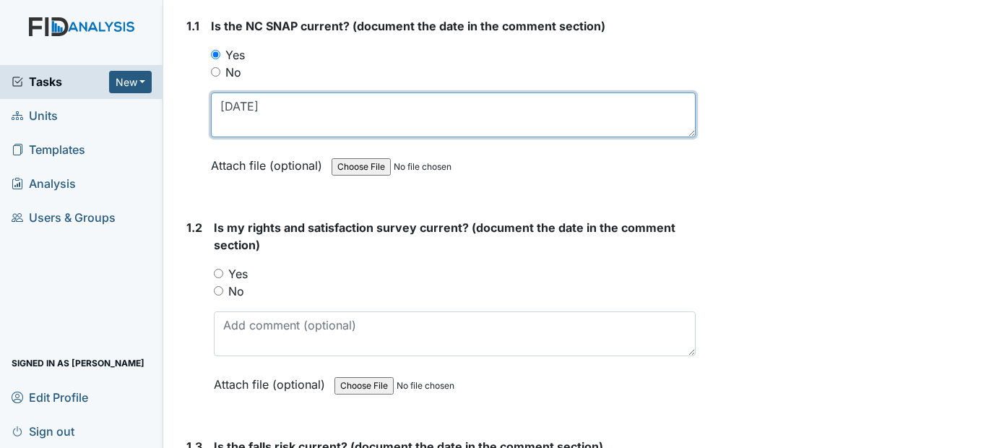
type textarea "7/1/25"
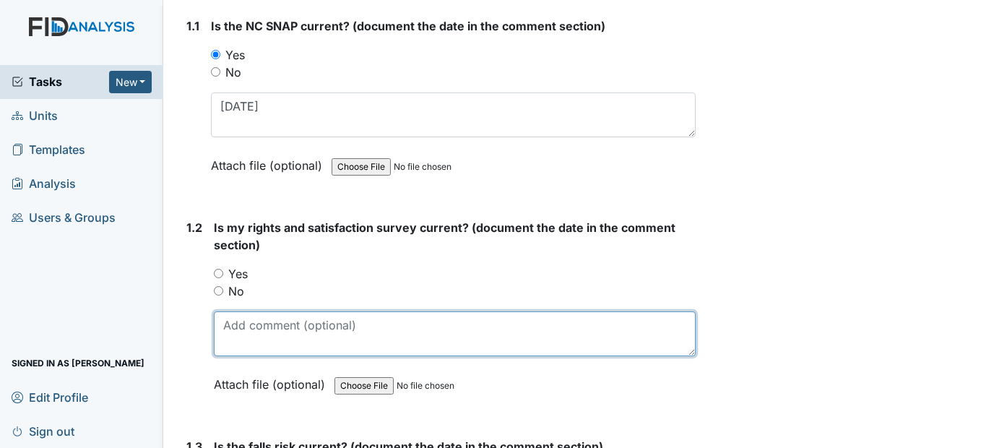
click at [279, 356] on textarea at bounding box center [454, 333] width 481 height 45
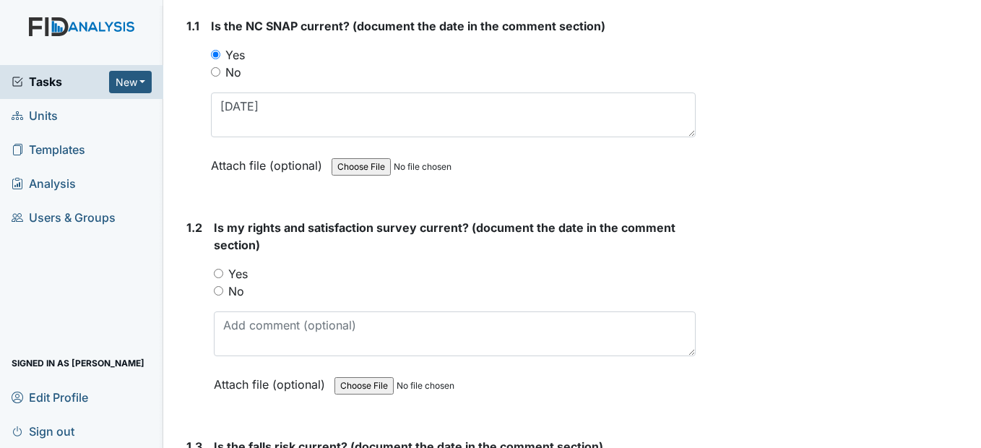
click at [222, 278] on input "Yes" at bounding box center [218, 273] width 9 height 9
radio input "true"
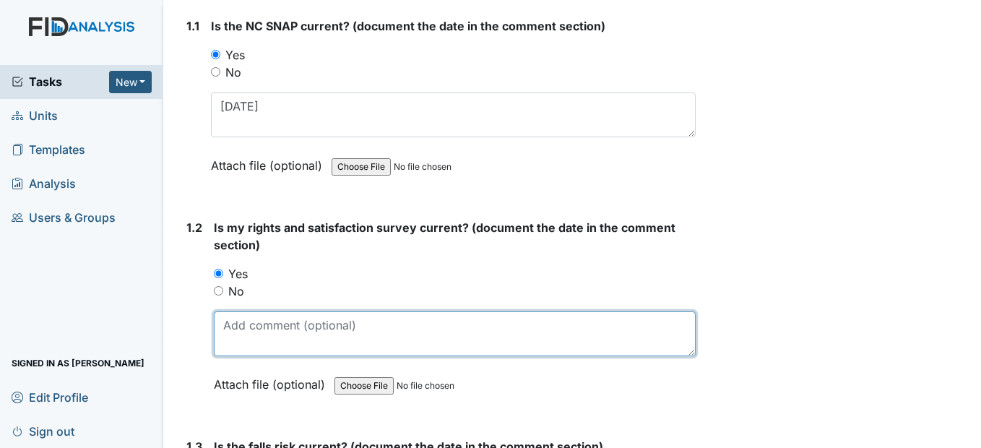
click at [237, 356] on textarea at bounding box center [454, 333] width 481 height 45
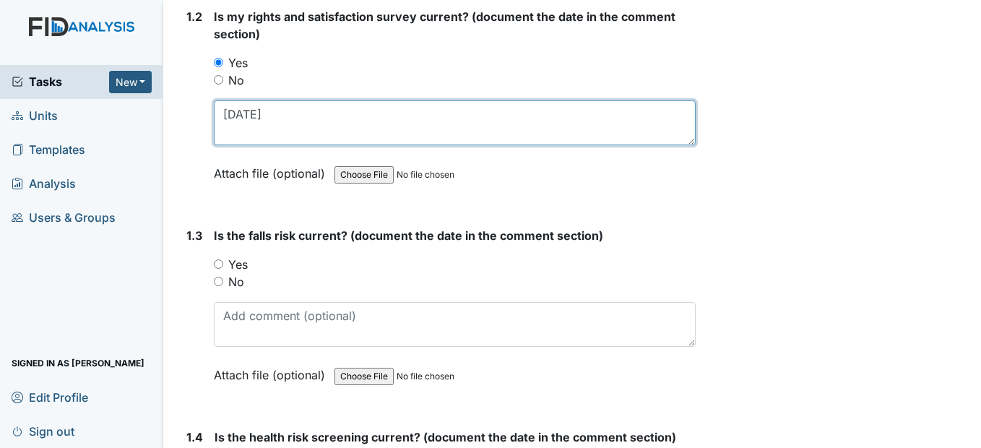
scroll to position [433, 0]
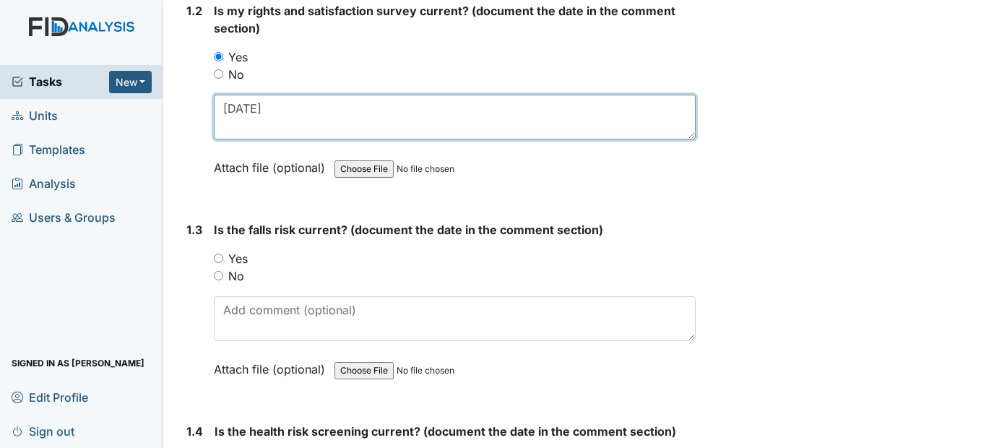
type textarea "3/3/25"
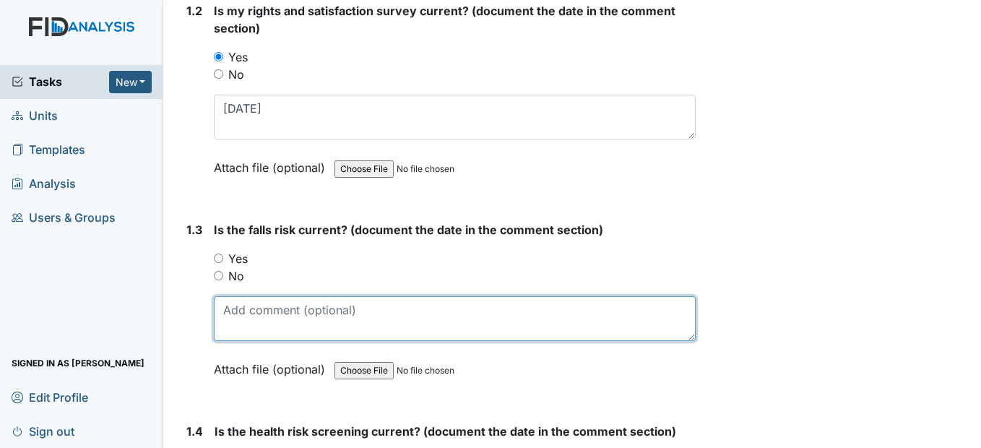
click at [225, 332] on textarea at bounding box center [454, 318] width 481 height 45
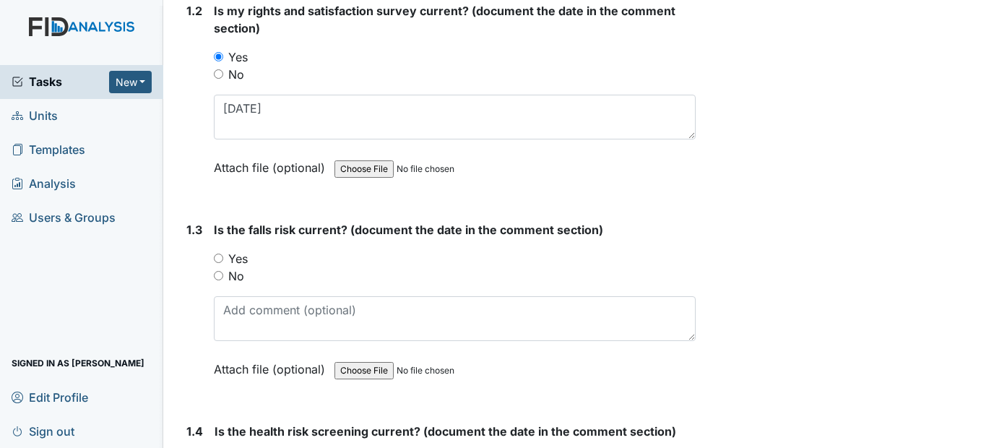
click at [220, 263] on input "Yes" at bounding box center [218, 257] width 9 height 9
radio input "true"
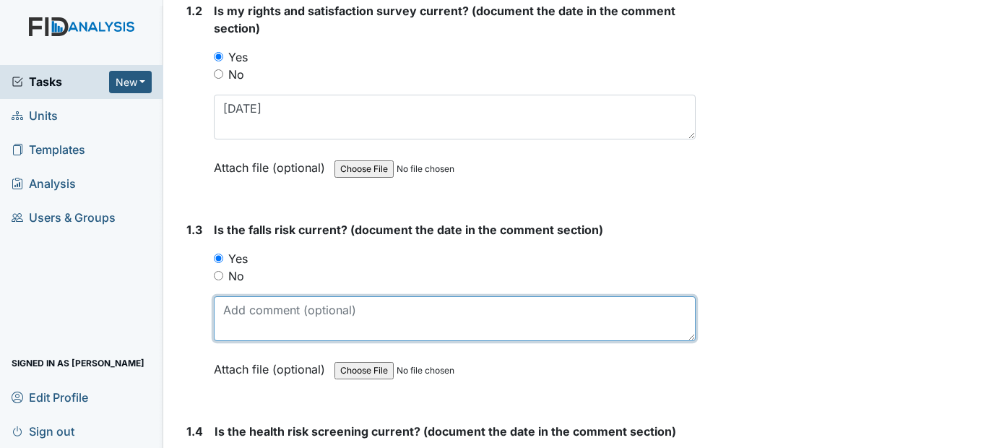
click at [233, 341] on textarea at bounding box center [454, 318] width 481 height 45
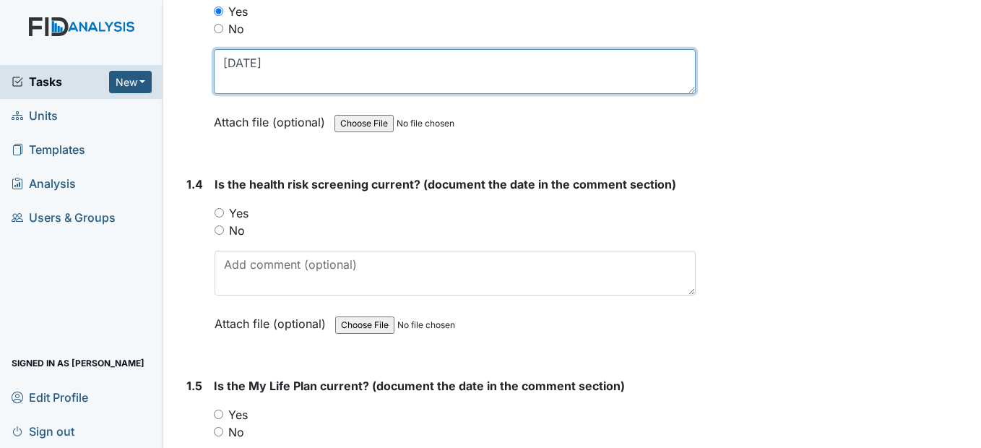
scroll to position [722, 0]
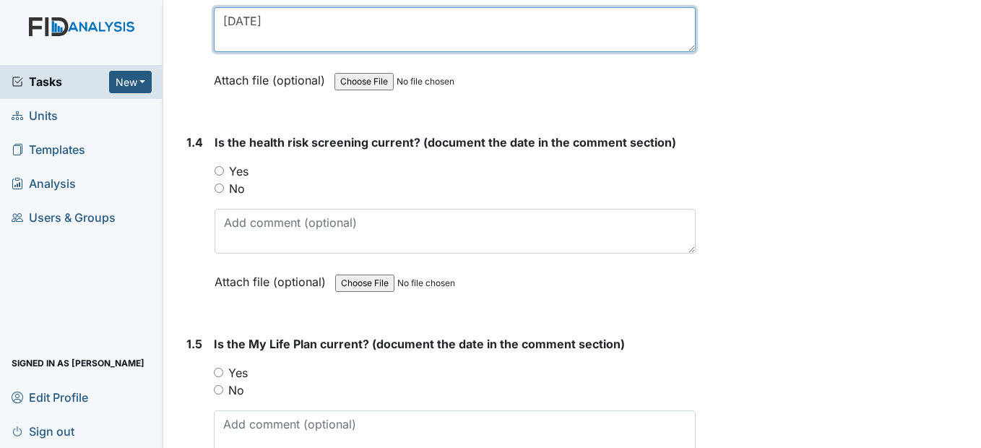
type textarea "3/3/25"
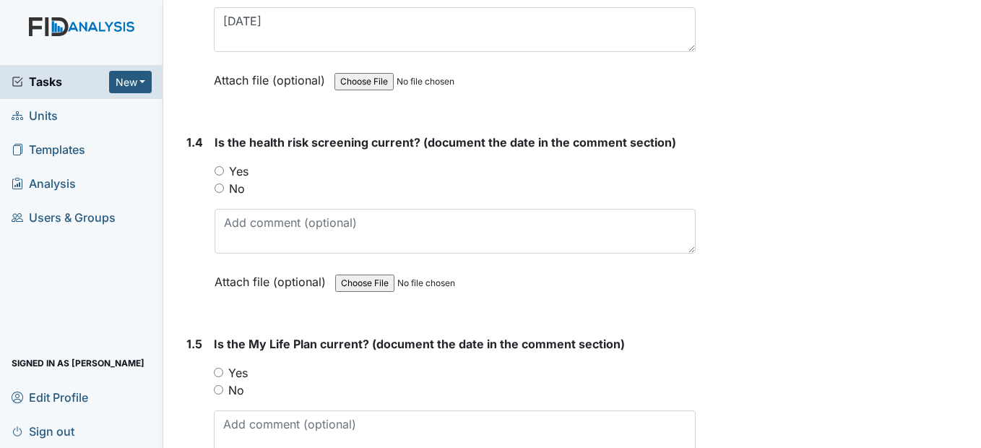
click at [219, 175] on input "Yes" at bounding box center [218, 170] width 9 height 9
radio input "true"
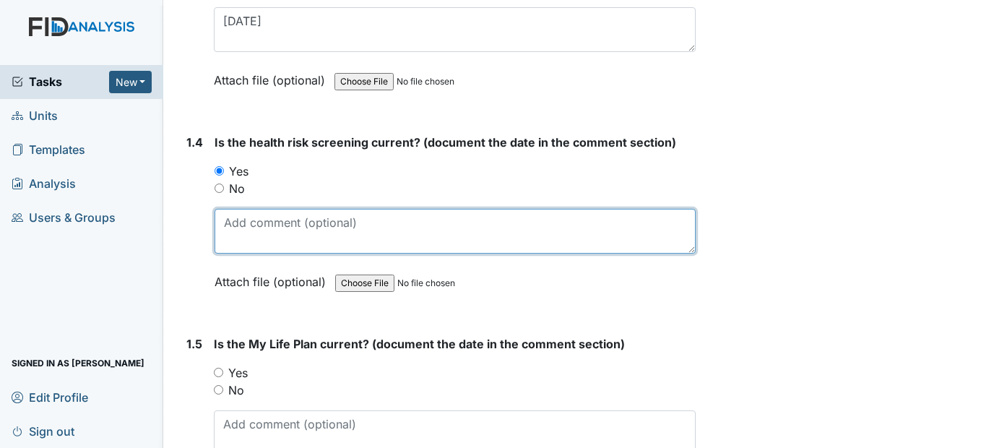
click at [233, 253] on textarea at bounding box center [454, 231] width 480 height 45
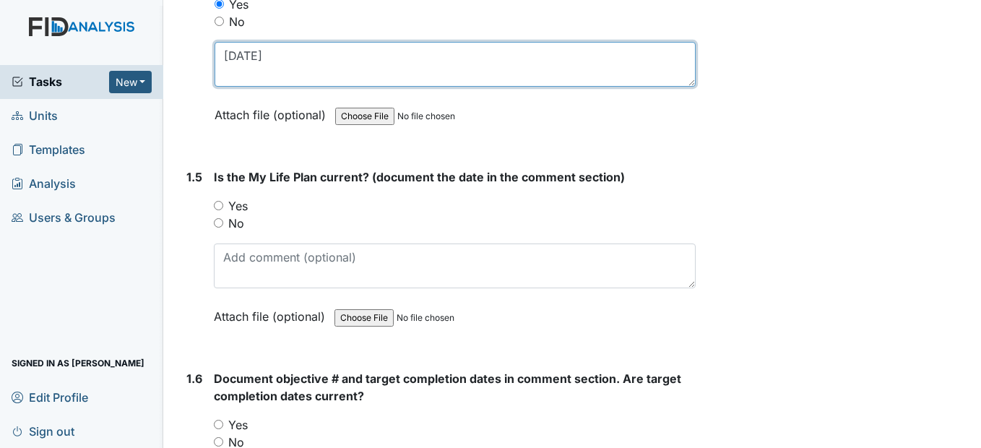
scroll to position [1011, 0]
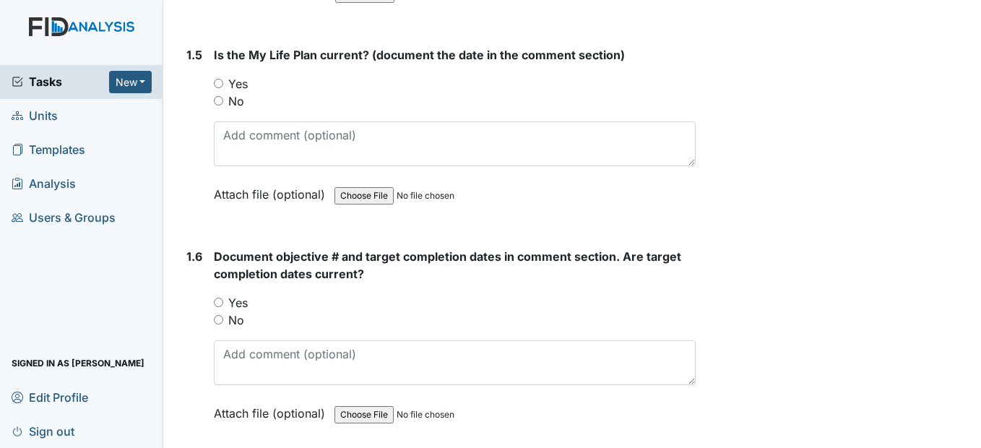
type textarea "3/3/25"
click at [220, 88] on input "Yes" at bounding box center [218, 83] width 9 height 9
radio input "true"
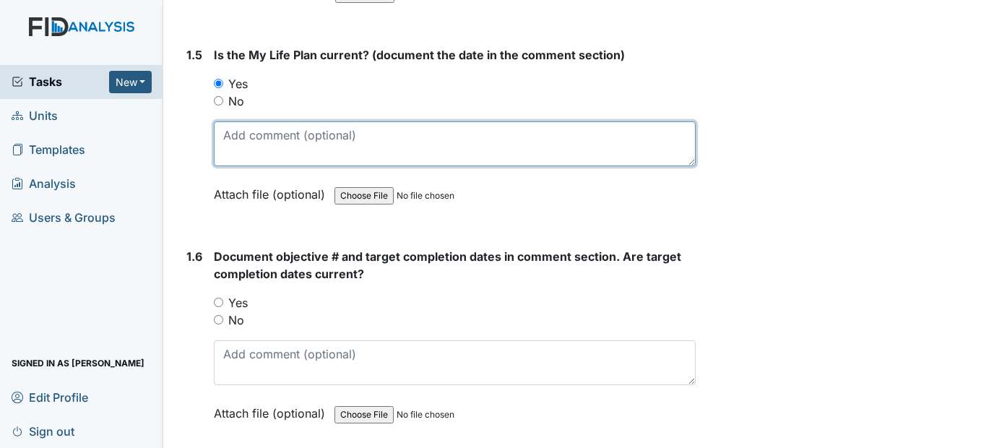
click at [237, 166] on textarea at bounding box center [454, 143] width 481 height 45
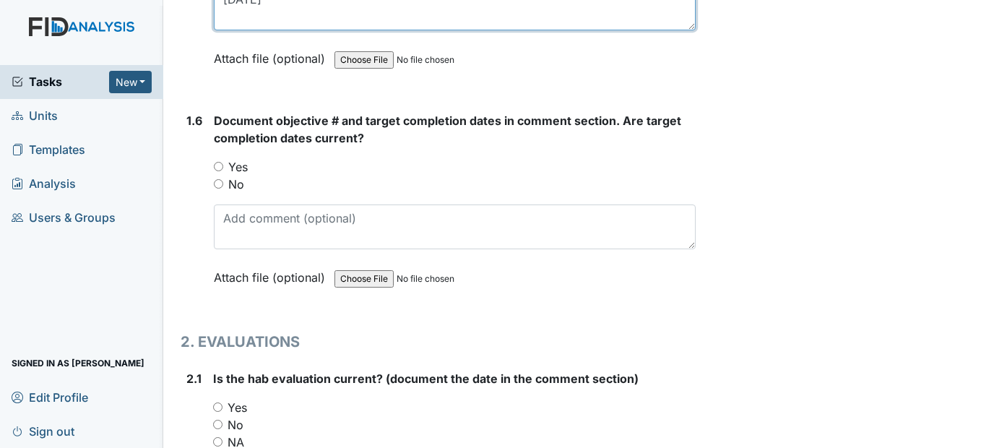
scroll to position [1155, 0]
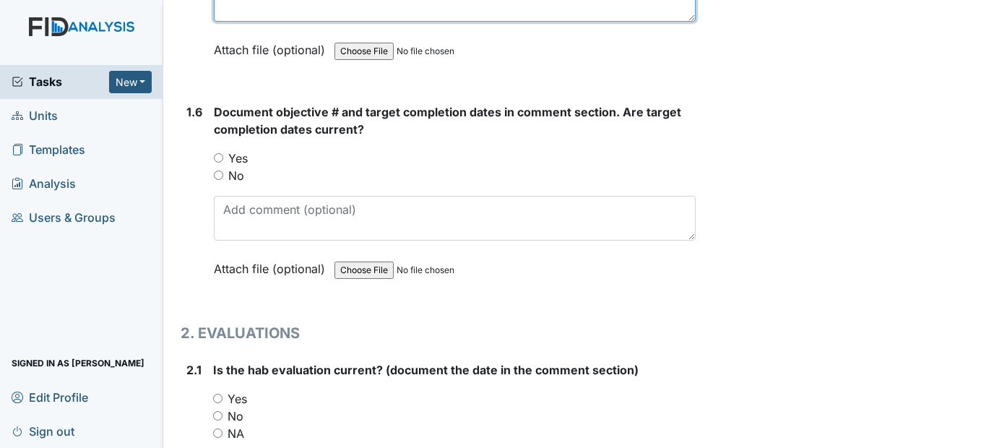
type textarea "3/3/25"
click at [222, 162] on input "Yes" at bounding box center [218, 157] width 9 height 9
radio input "true"
click at [229, 229] on div "Document objective # and target completion dates in comment section. Are target…" at bounding box center [454, 195] width 481 height 184
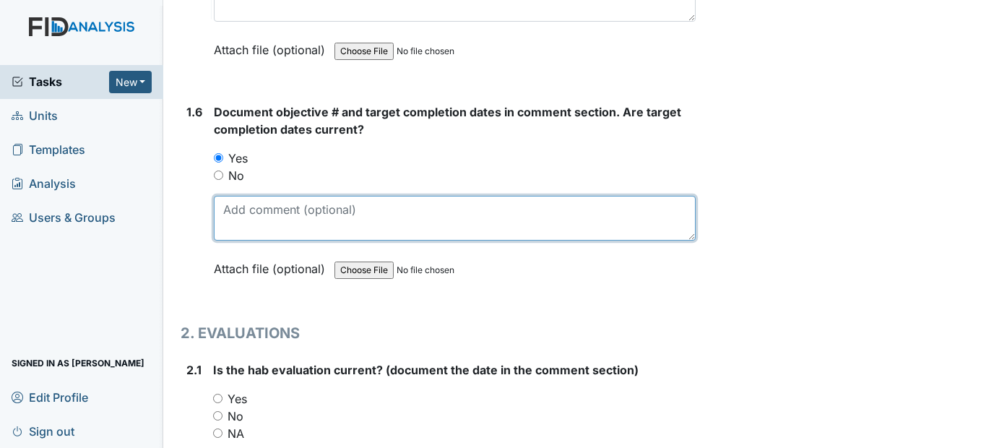
click at [236, 240] on textarea at bounding box center [454, 218] width 481 height 45
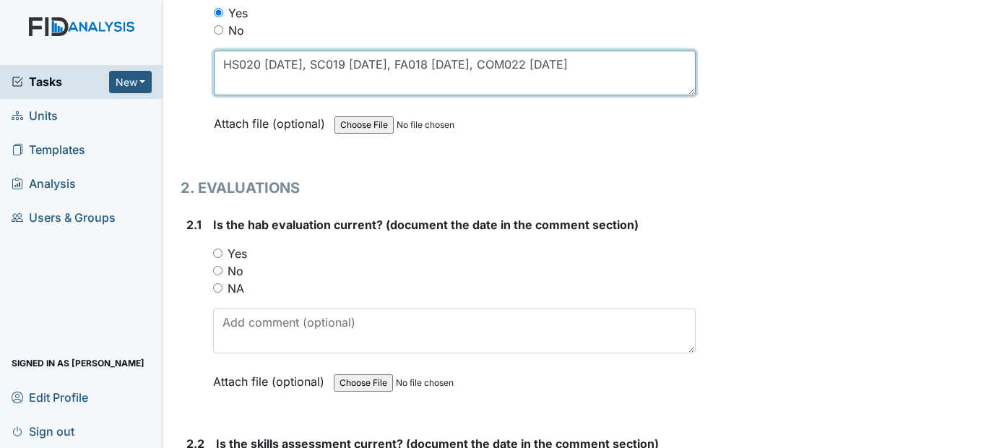
scroll to position [1372, 0]
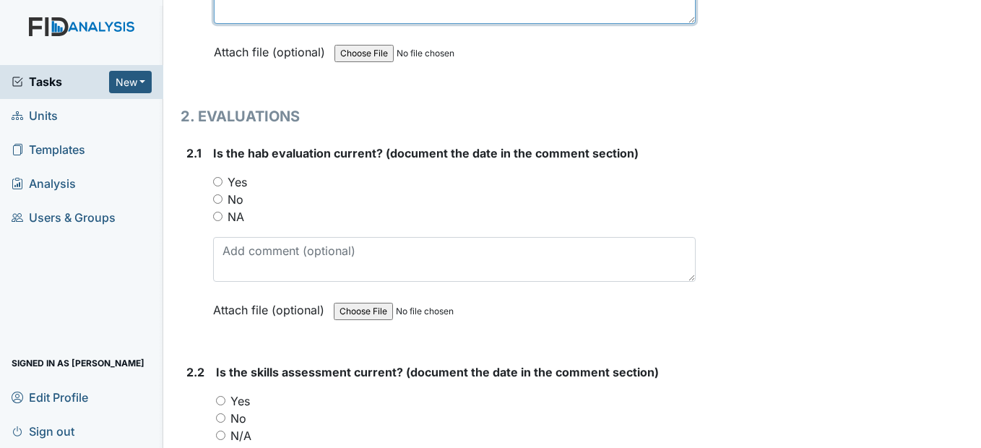
type textarea "HS020 8/1/26, SC019 3/31/26, FA018 1/31/26, COM022 12/31/26"
click at [217, 186] on input "Yes" at bounding box center [217, 181] width 9 height 9
radio input "true"
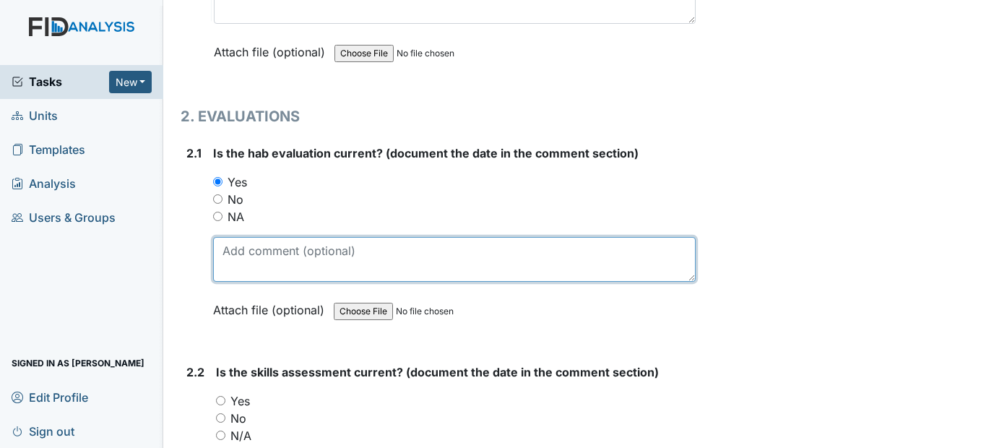
click at [235, 282] on textarea at bounding box center [454, 259] width 482 height 45
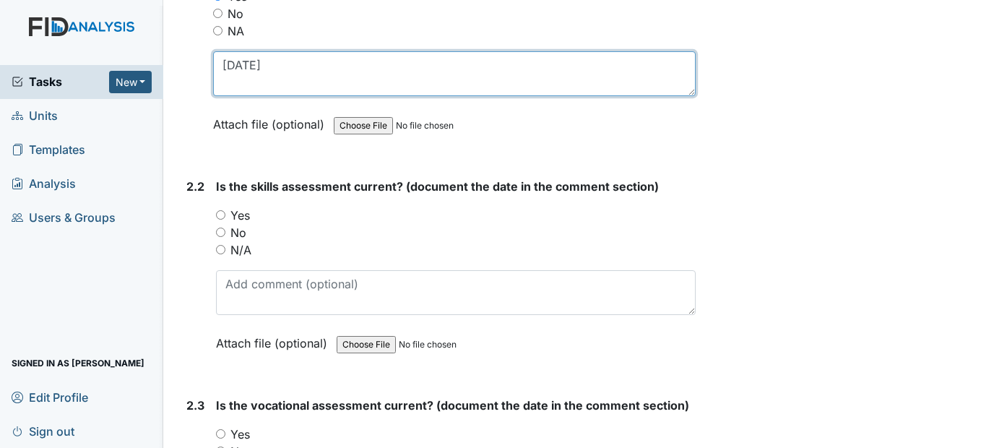
scroll to position [1589, 0]
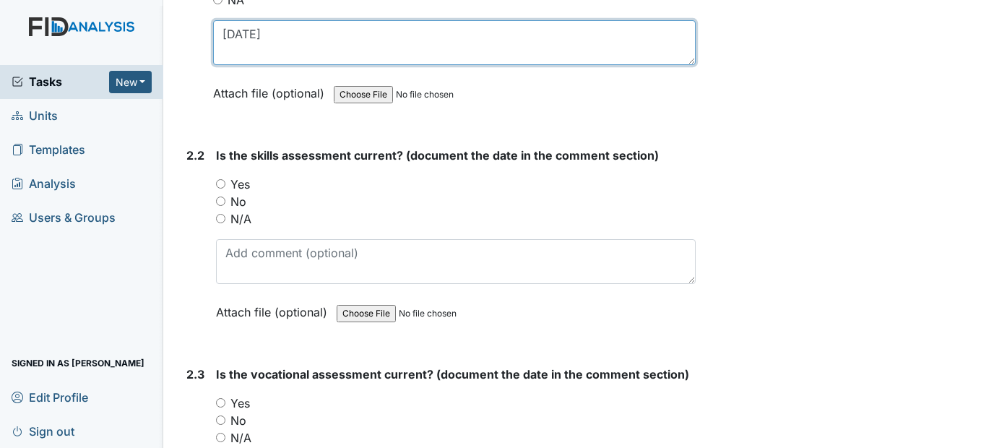
type textarea "3/3/25"
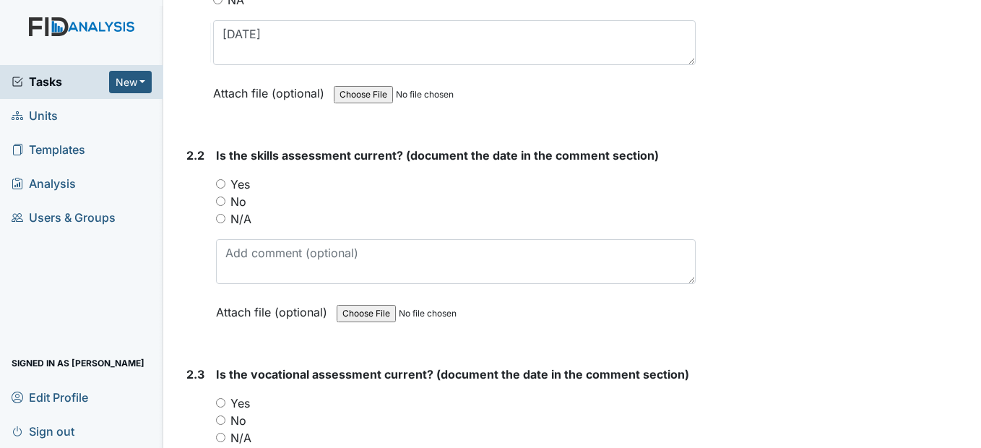
click at [223, 188] on input "Yes" at bounding box center [220, 183] width 9 height 9
radio input "true"
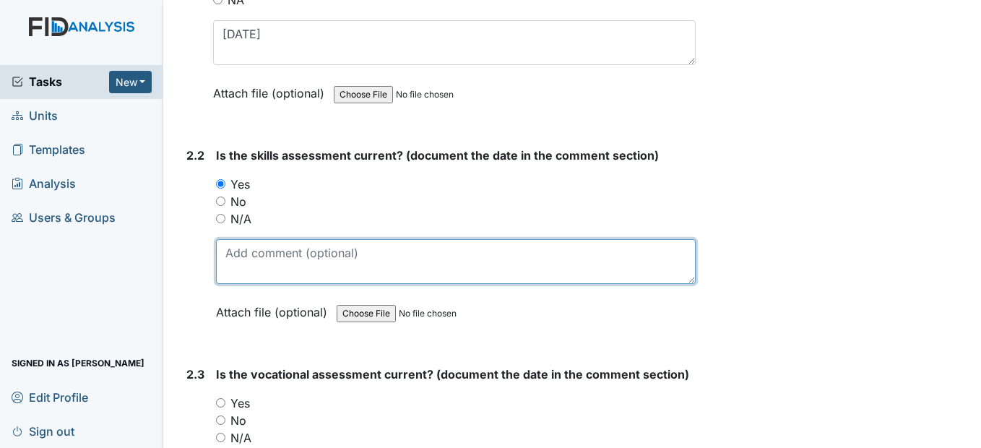
click at [246, 284] on textarea at bounding box center [455, 261] width 479 height 45
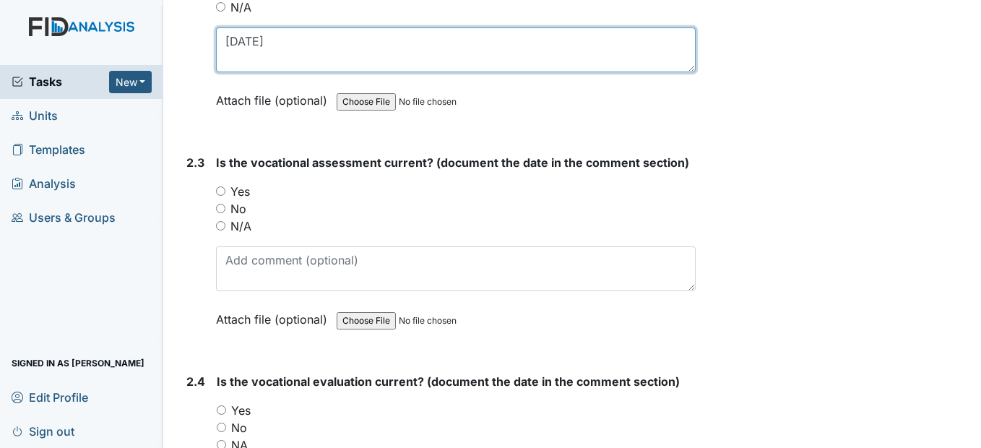
scroll to position [1805, 0]
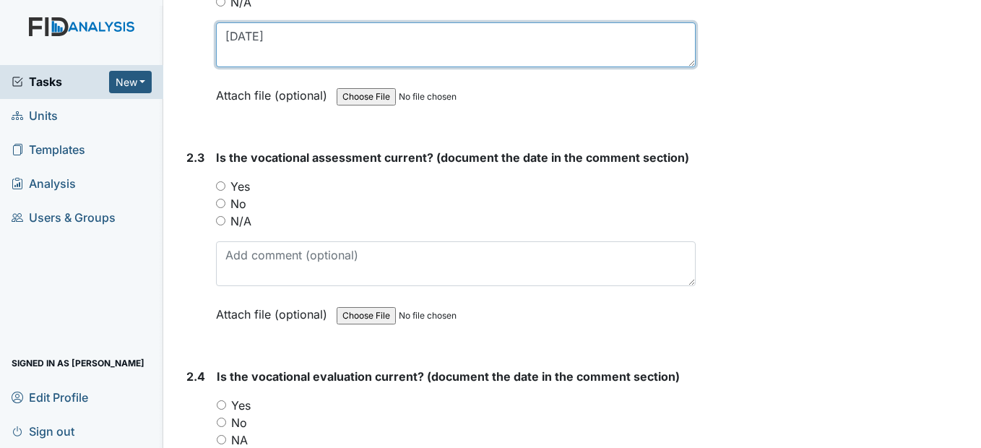
type textarea "3/3/25"
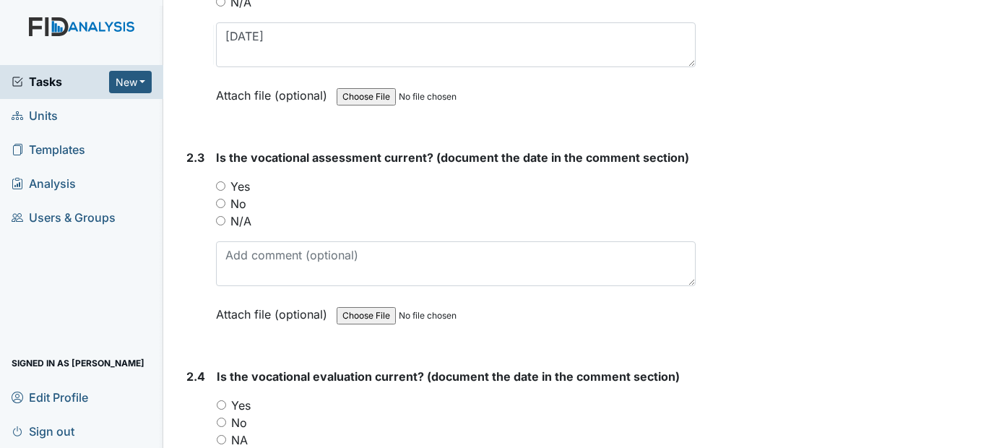
click at [220, 191] on input "Yes" at bounding box center [220, 185] width 9 height 9
radio input "true"
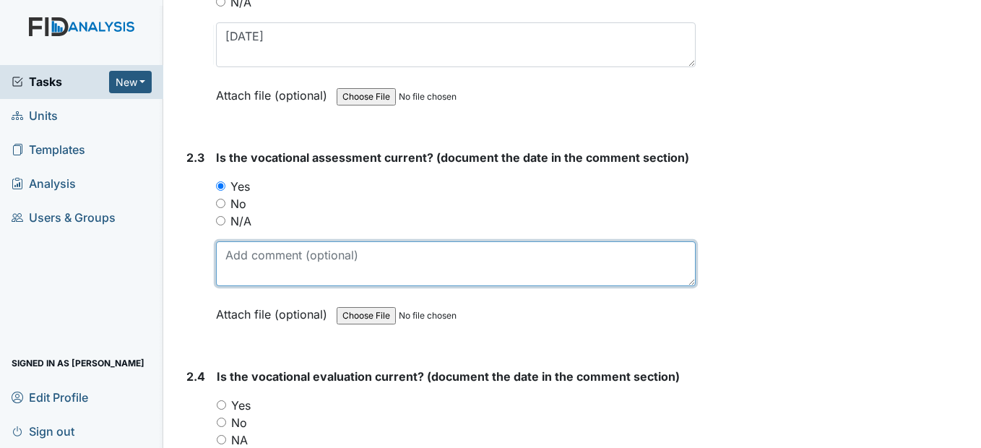
click at [240, 285] on textarea at bounding box center [455, 263] width 479 height 45
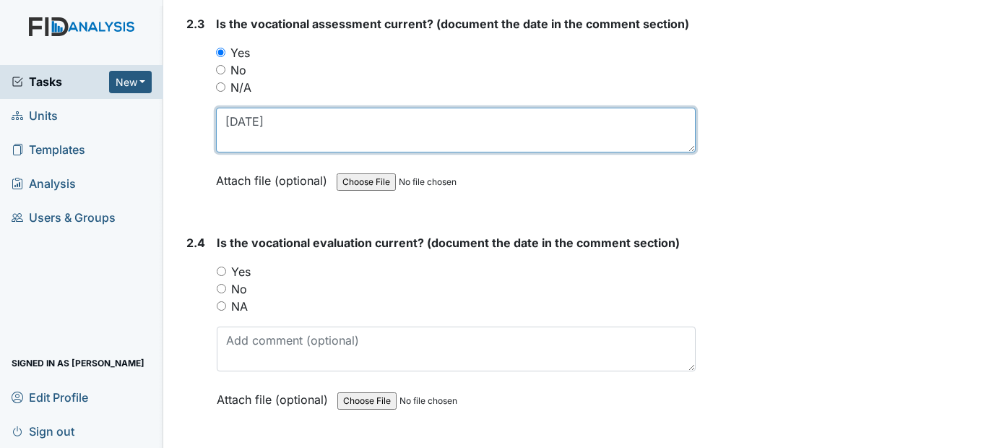
scroll to position [2022, 0]
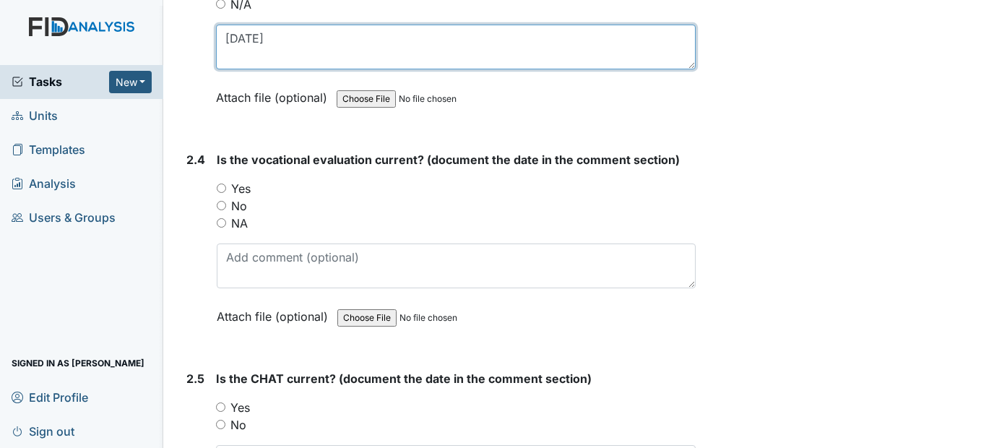
type textarea "3/3/25"
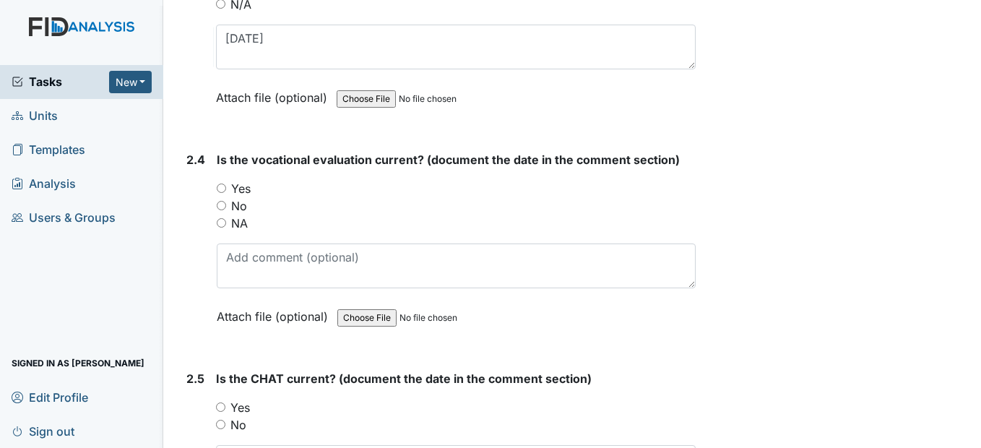
click at [224, 193] on input "Yes" at bounding box center [221, 187] width 9 height 9
radio input "true"
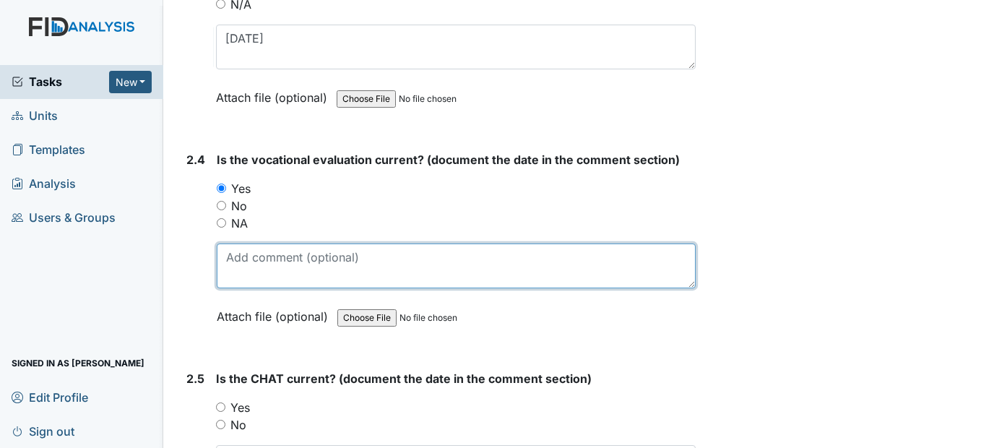
click at [231, 288] on textarea at bounding box center [456, 265] width 478 height 45
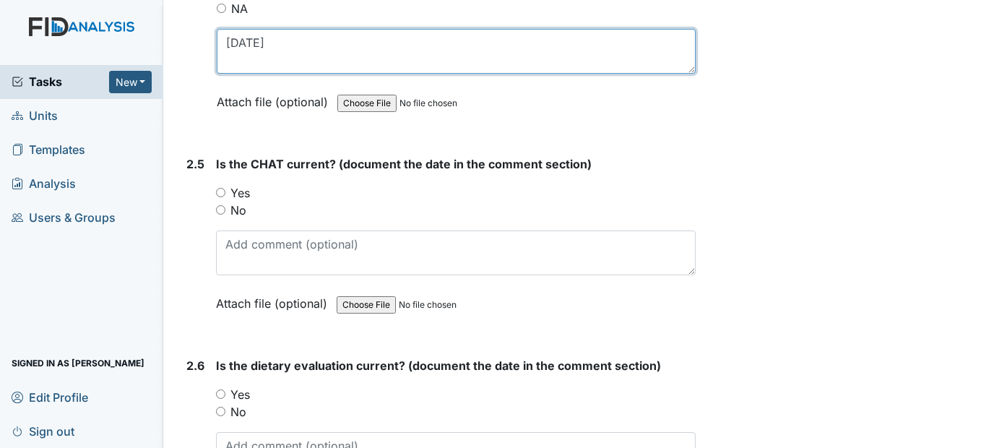
scroll to position [2238, 0]
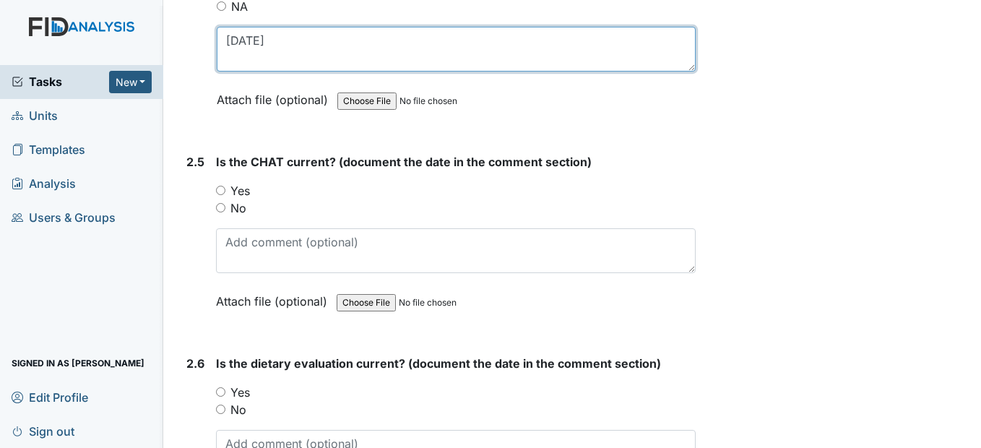
type textarea "3/3/25"
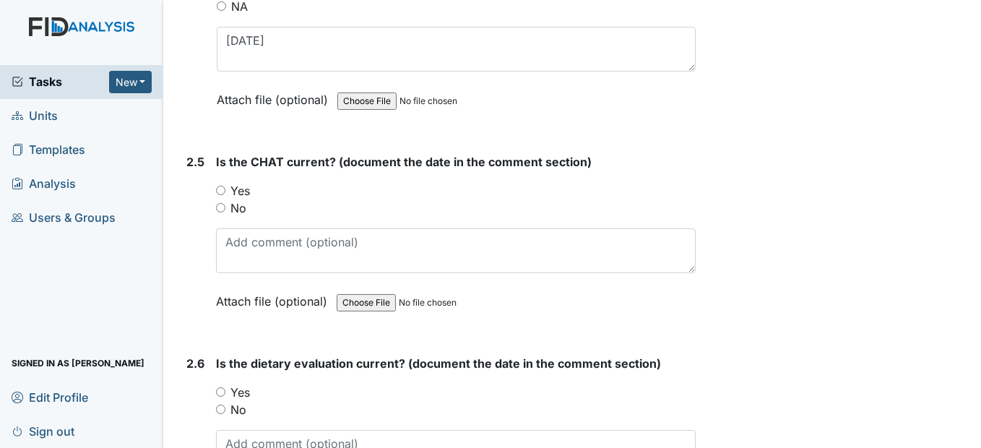
click at [224, 195] on input "Yes" at bounding box center [220, 190] width 9 height 9
radio input "true"
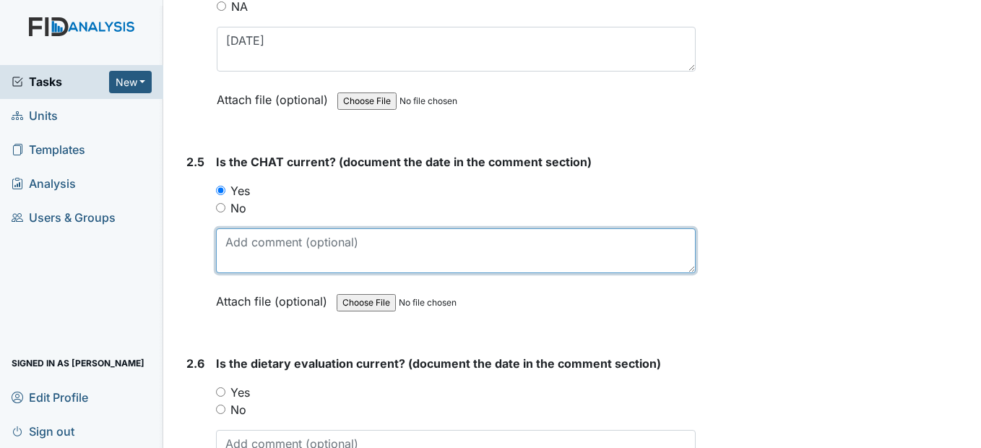
click at [246, 273] on textarea at bounding box center [455, 250] width 479 height 45
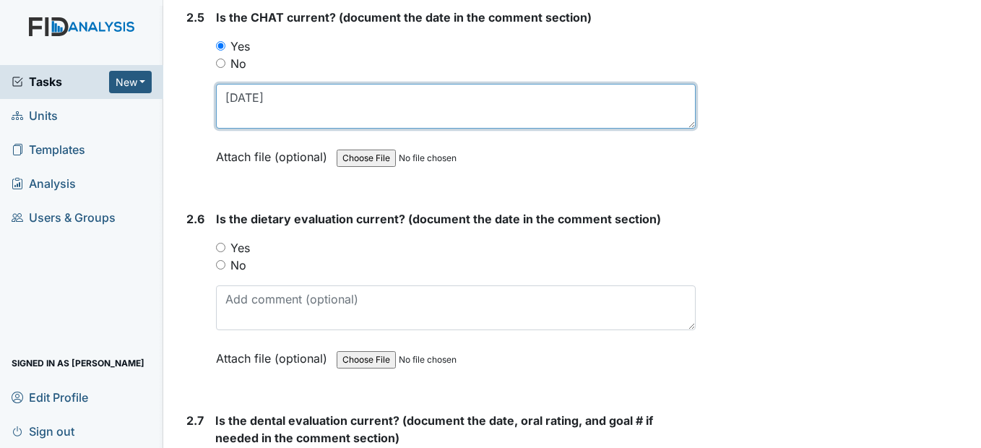
scroll to position [2455, 0]
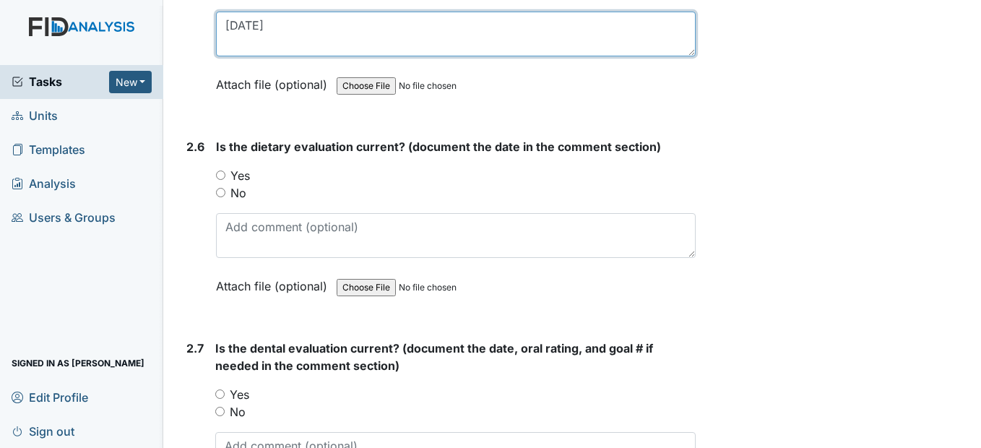
type textarea "2/7/25"
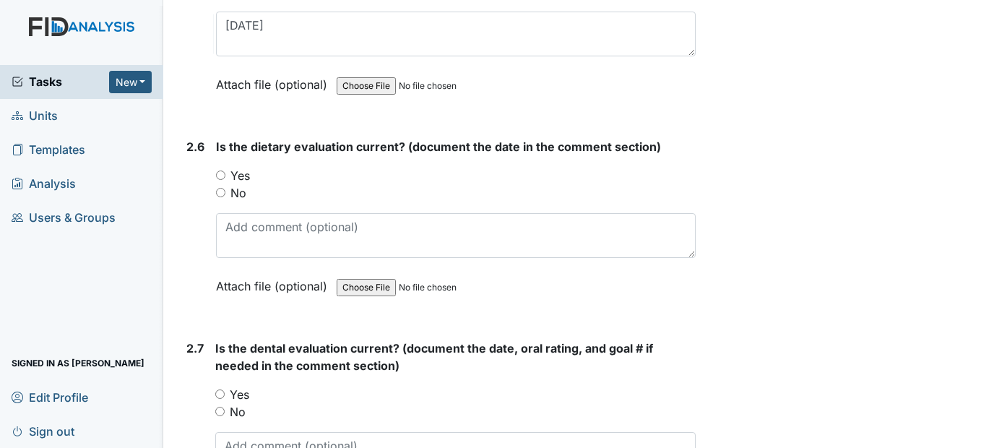
click at [221, 180] on input "Yes" at bounding box center [220, 174] width 9 height 9
radio input "true"
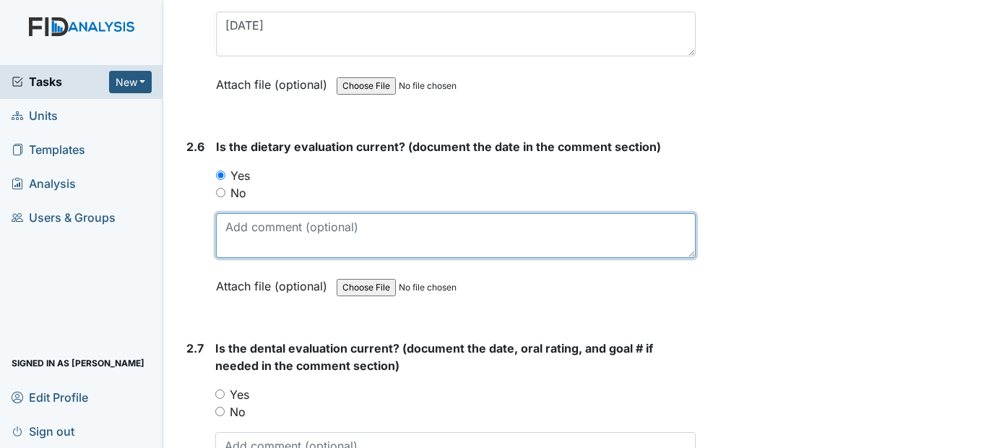
click at [233, 258] on textarea at bounding box center [455, 235] width 479 height 45
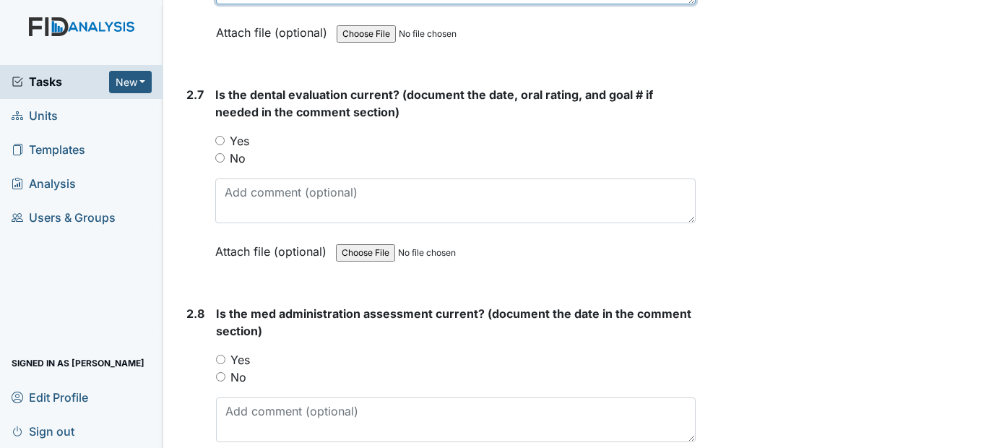
scroll to position [2744, 0]
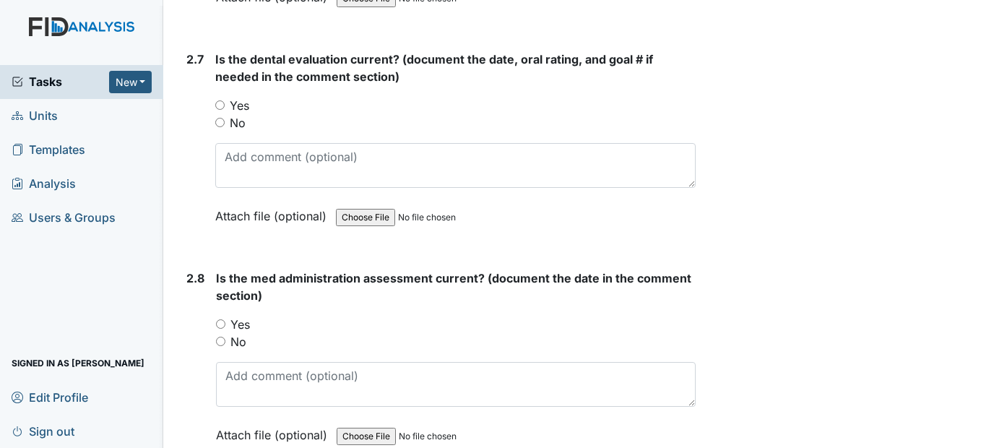
type textarea "2/13/25"
click at [223, 110] on input "Yes" at bounding box center [219, 104] width 9 height 9
radio input "true"
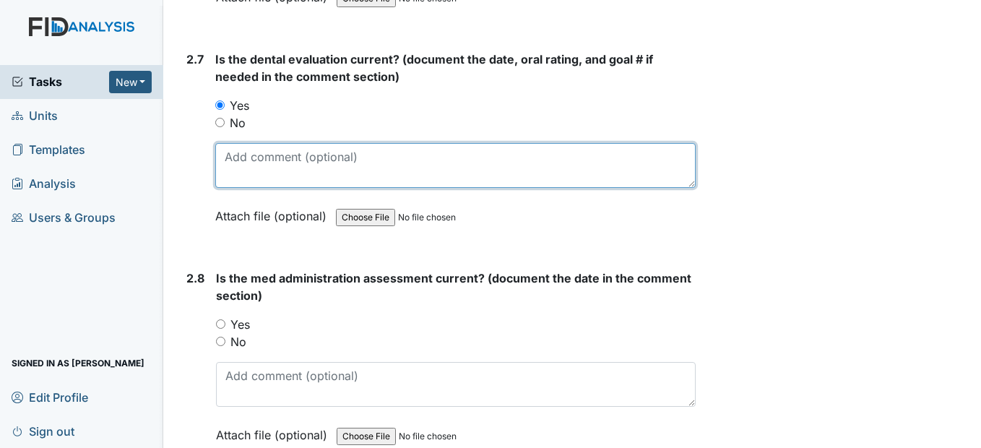
click at [221, 188] on textarea at bounding box center [454, 165] width 479 height 45
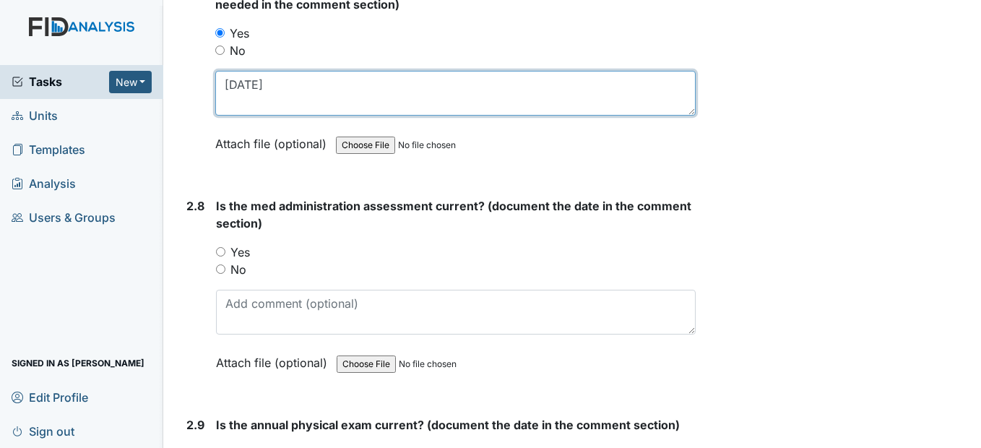
type textarea "6/6/25"
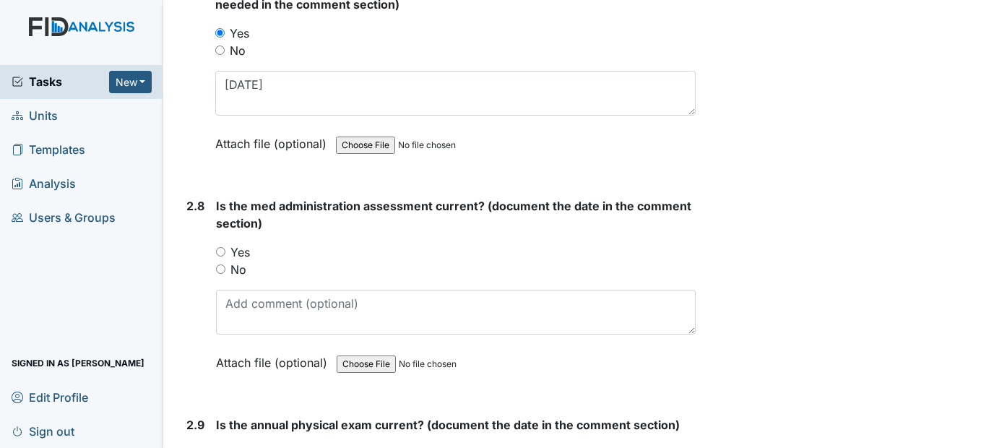
drag, startPoint x: 219, startPoint y: 287, endPoint x: 225, endPoint y: 308, distance: 22.4
click at [219, 256] on input "Yes" at bounding box center [220, 251] width 9 height 9
radio input "true"
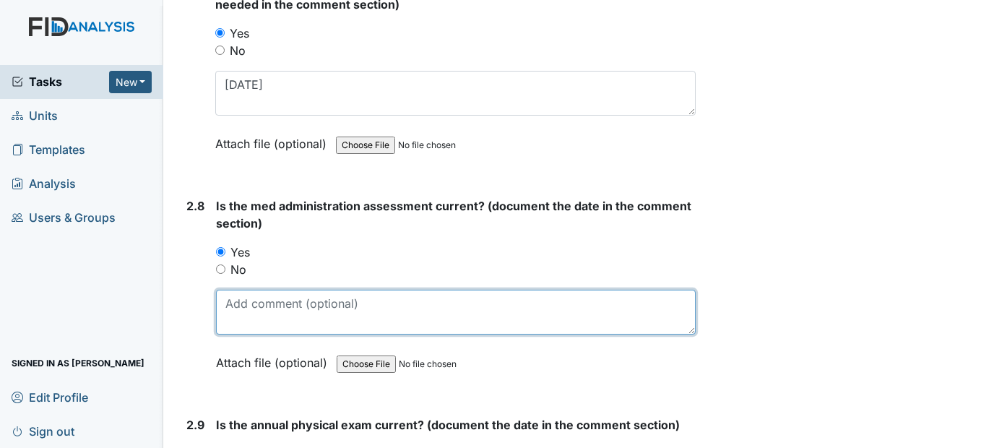
drag, startPoint x: 237, startPoint y: 359, endPoint x: 240, endPoint y: 352, distance: 8.1
click at [239, 334] on textarea at bounding box center [455, 312] width 479 height 45
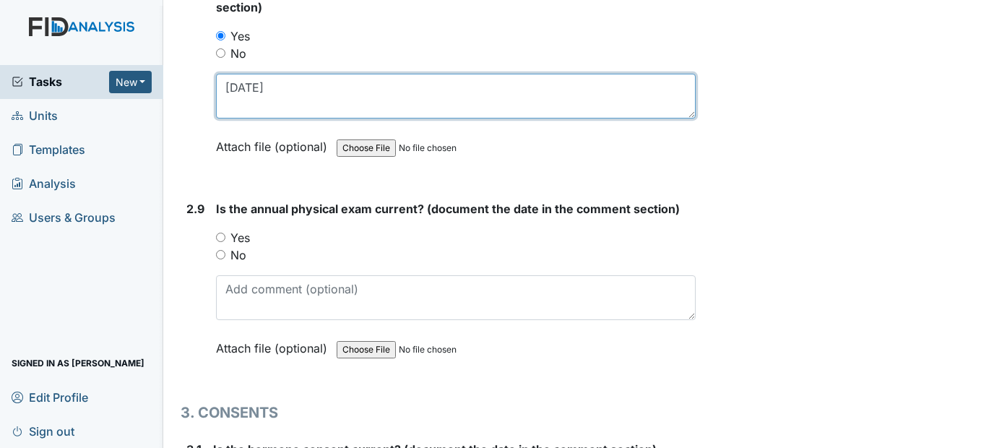
scroll to position [3033, 0]
type textarea "3/27/25"
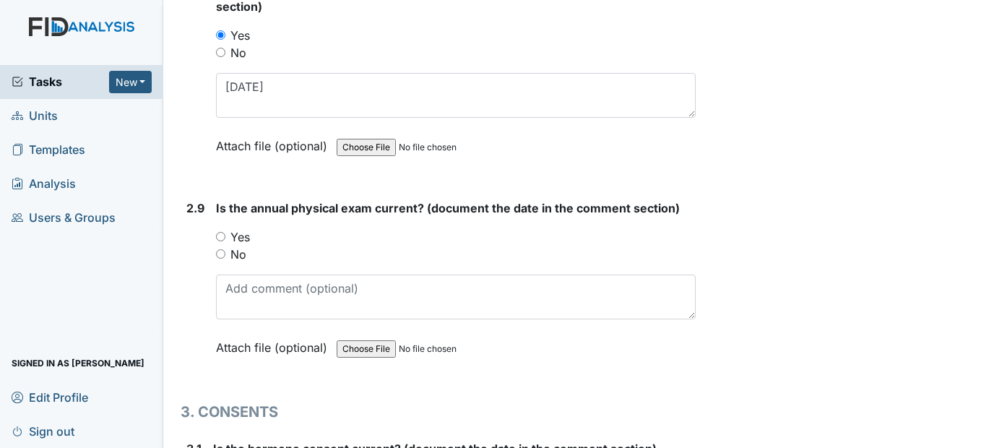
drag, startPoint x: 222, startPoint y: 269, endPoint x: 231, endPoint y: 303, distance: 34.3
click at [222, 241] on input "Yes" at bounding box center [220, 236] width 9 height 9
radio input "true"
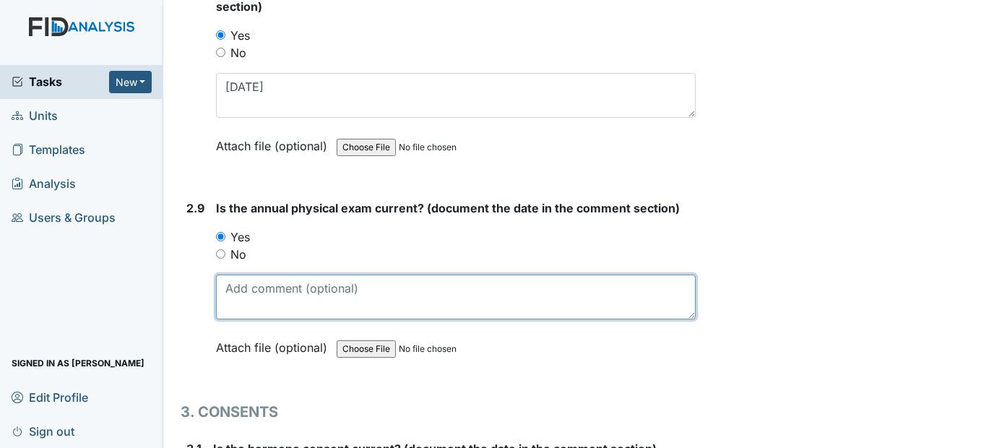
click at [240, 314] on textarea at bounding box center [455, 296] width 479 height 45
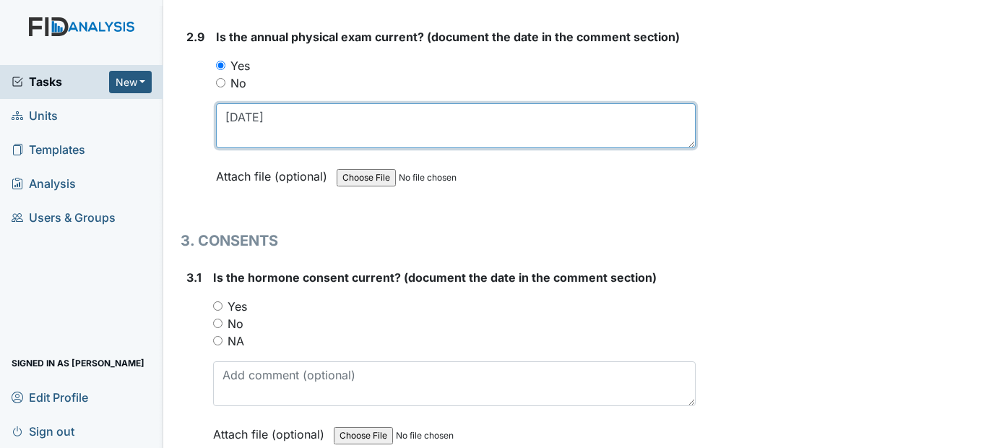
scroll to position [3249, 0]
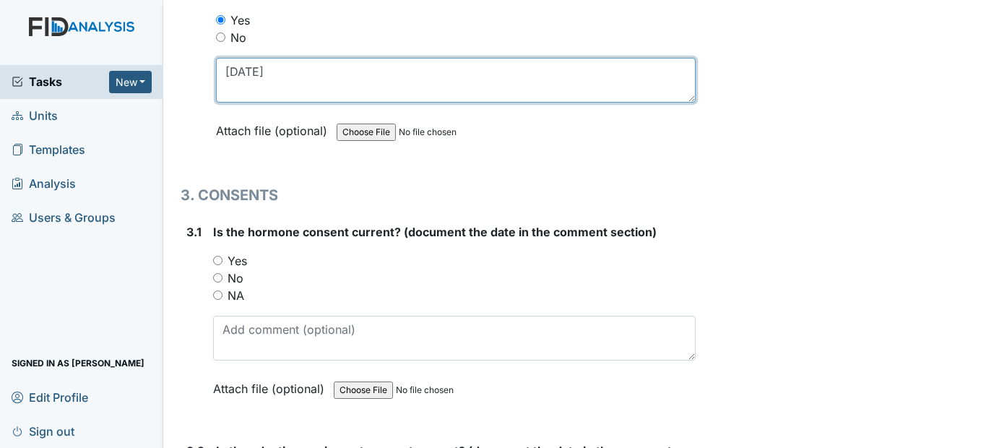
type textarea "4/1/25"
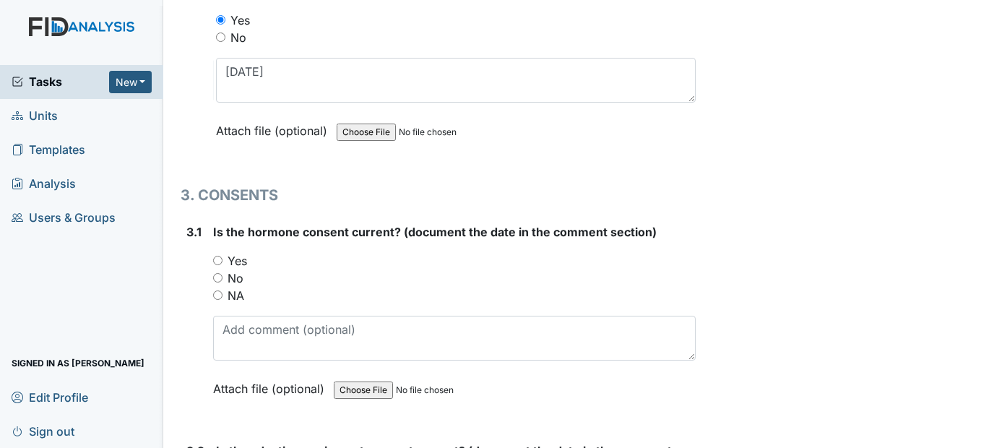
click at [218, 265] on input "Yes" at bounding box center [217, 260] width 9 height 9
radio input "true"
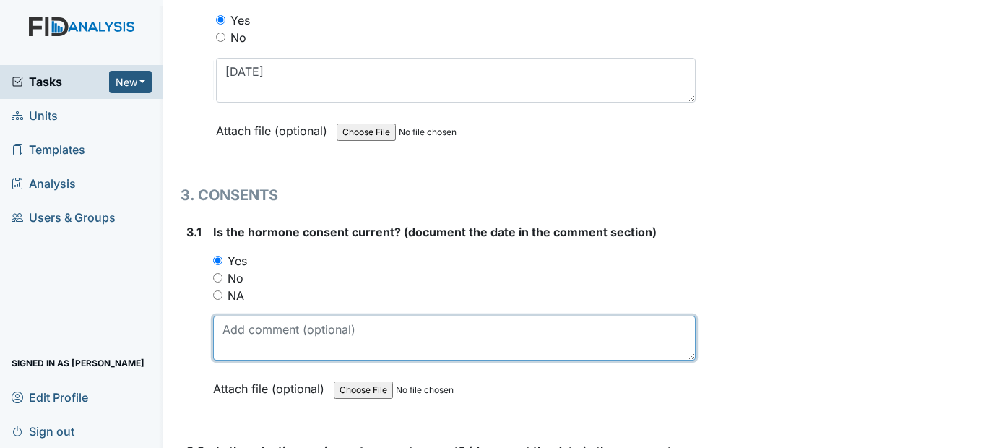
click at [239, 360] on textarea at bounding box center [454, 338] width 482 height 45
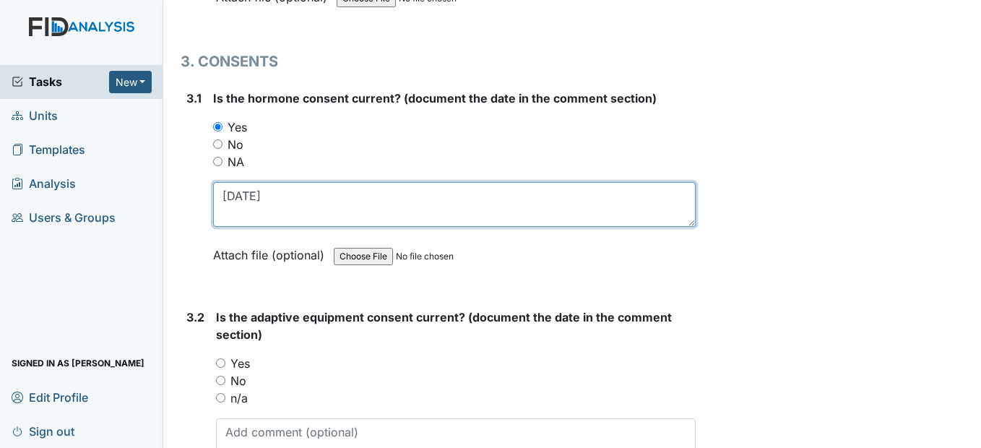
scroll to position [3466, 0]
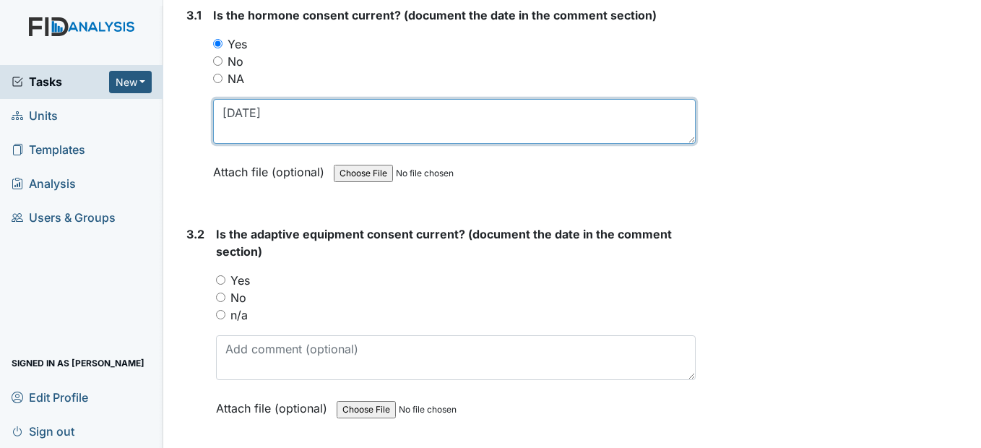
type textarea "10/17/24"
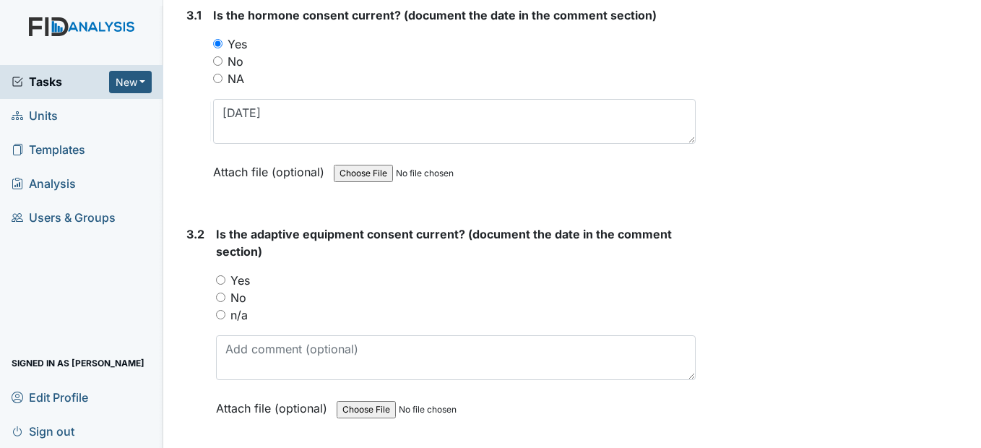
click at [219, 319] on input "n/a" at bounding box center [220, 314] width 9 height 9
radio input "true"
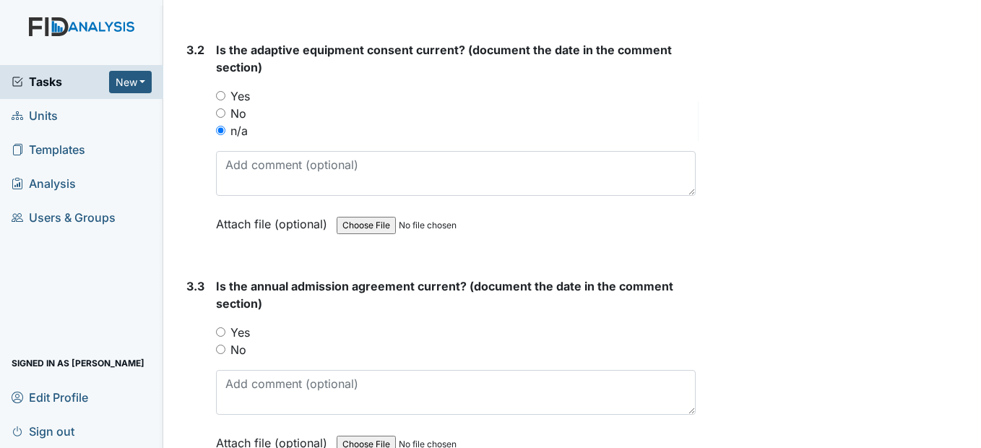
scroll to position [3683, 0]
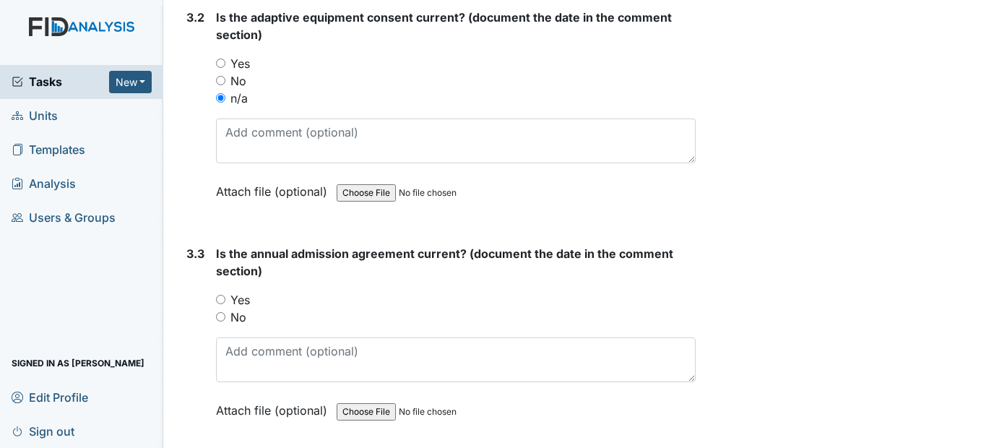
click at [217, 321] on input "No" at bounding box center [220, 316] width 9 height 9
radio input "true"
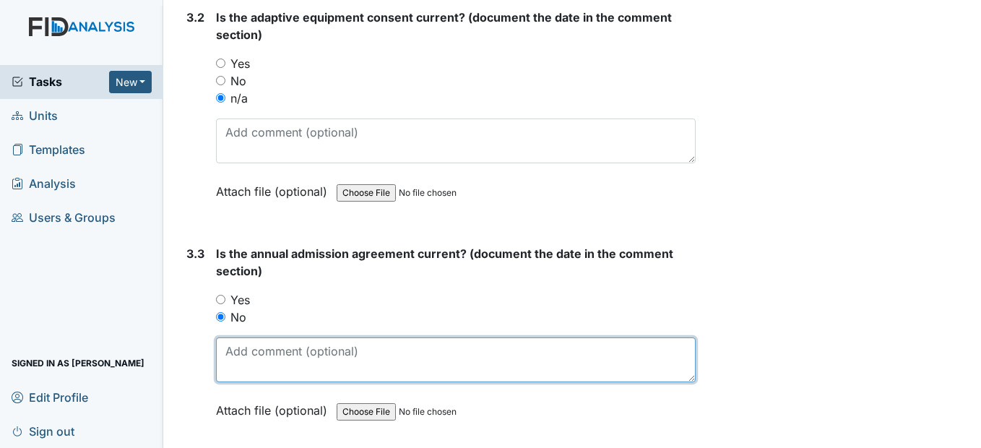
click at [238, 382] on textarea at bounding box center [455, 359] width 479 height 45
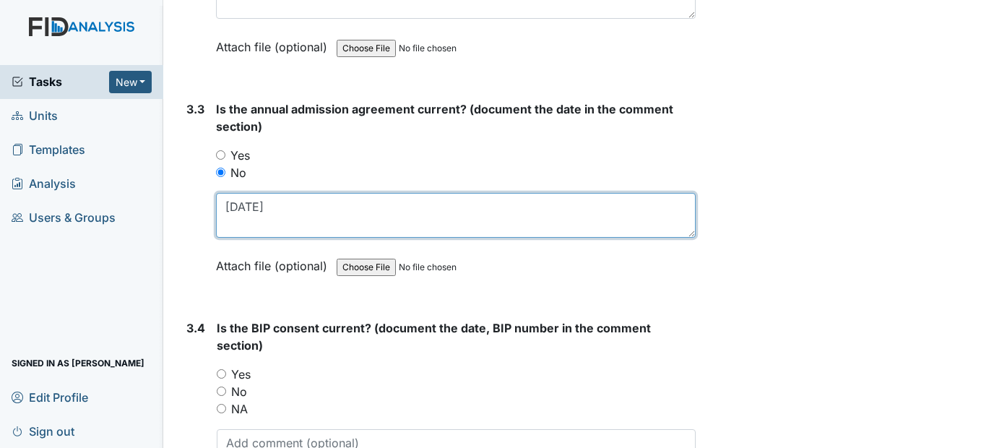
scroll to position [3899, 0]
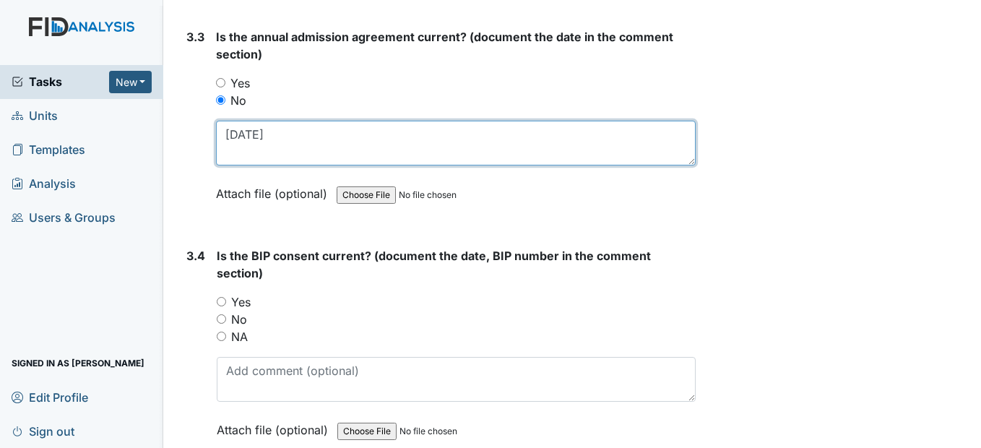
type textarea "10/23/23"
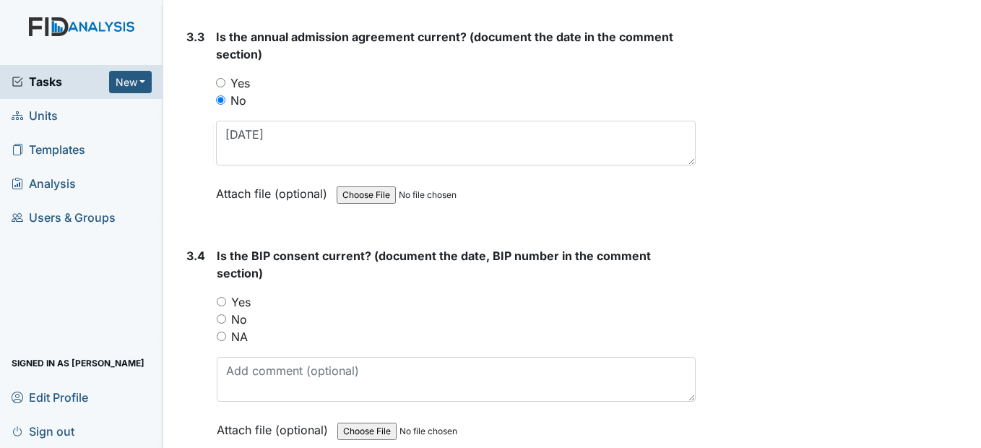
click at [222, 306] on input "Yes" at bounding box center [221, 301] width 9 height 9
radio input "true"
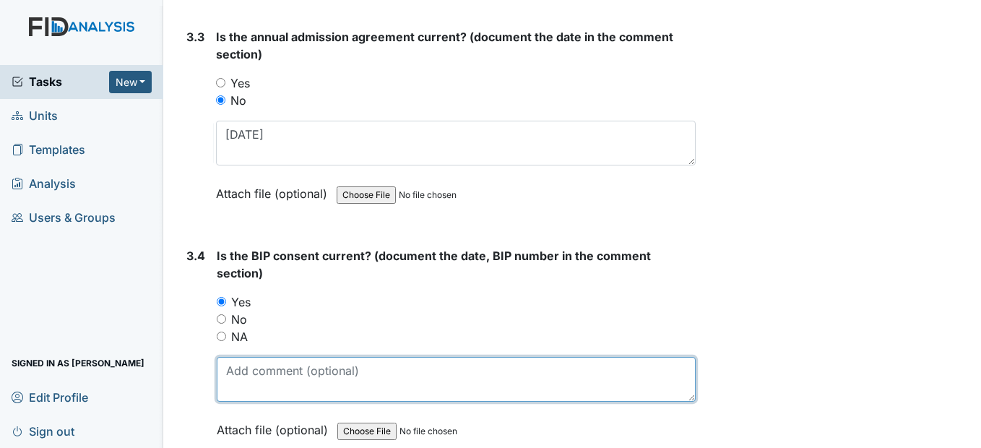
click at [248, 401] on textarea at bounding box center [456, 379] width 478 height 45
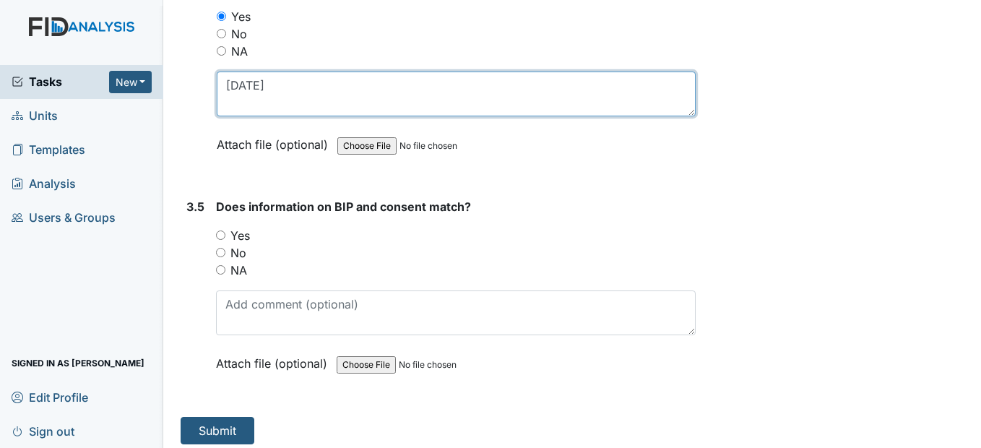
scroll to position [4188, 0]
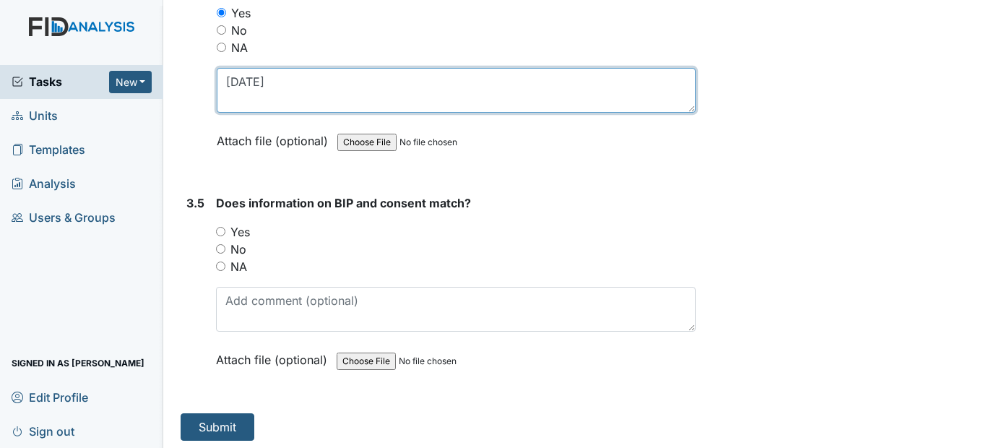
type textarea "10/17/24"
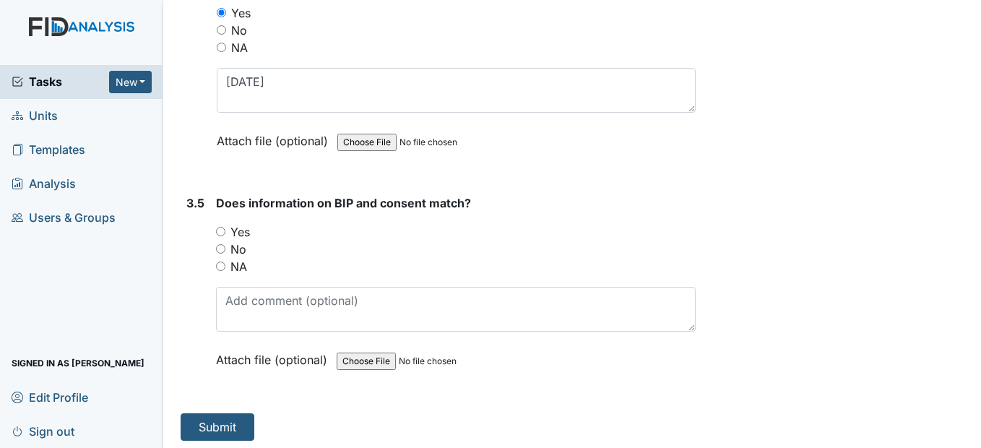
click at [223, 236] on input "Yes" at bounding box center [220, 231] width 9 height 9
radio input "true"
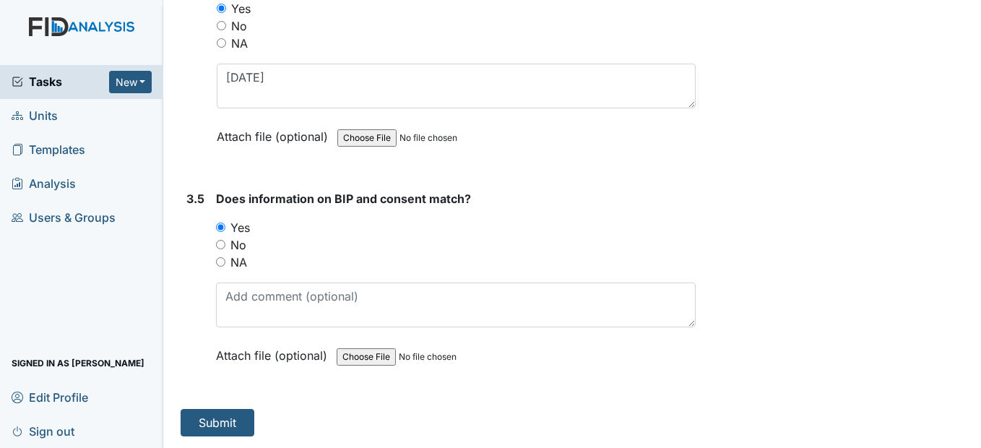
scroll to position [4227, 0]
click at [207, 418] on button "Submit" at bounding box center [218, 422] width 74 height 27
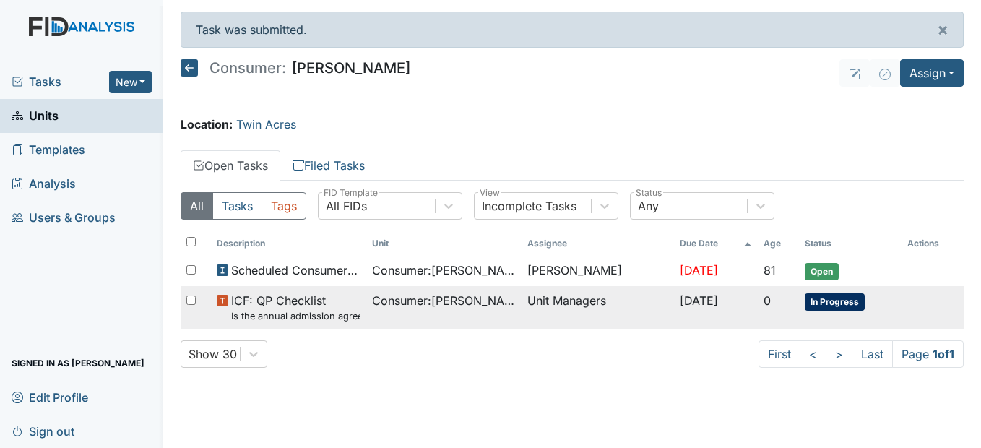
click at [414, 302] on span "Consumer : [PERSON_NAME]" at bounding box center [444, 300] width 144 height 17
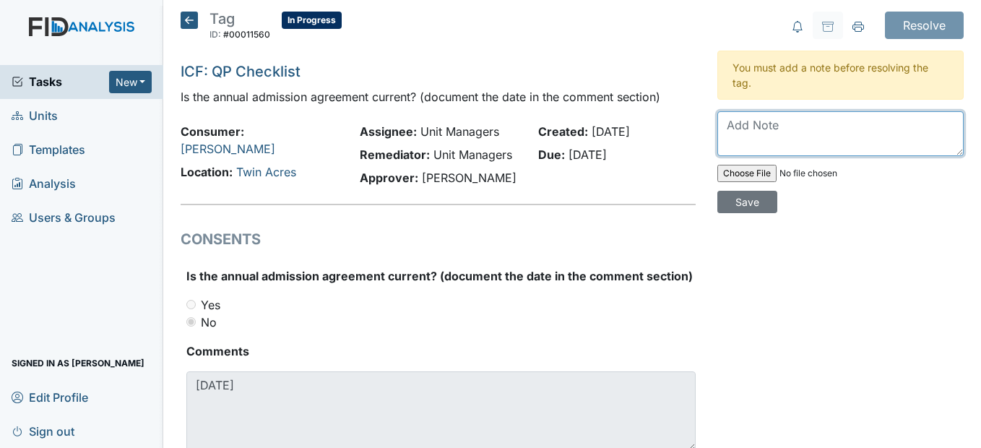
click at [752, 132] on textarea at bounding box center [840, 133] width 246 height 45
type textarea "w"
type textarea "Waiting for the consents to be returned by guardian."
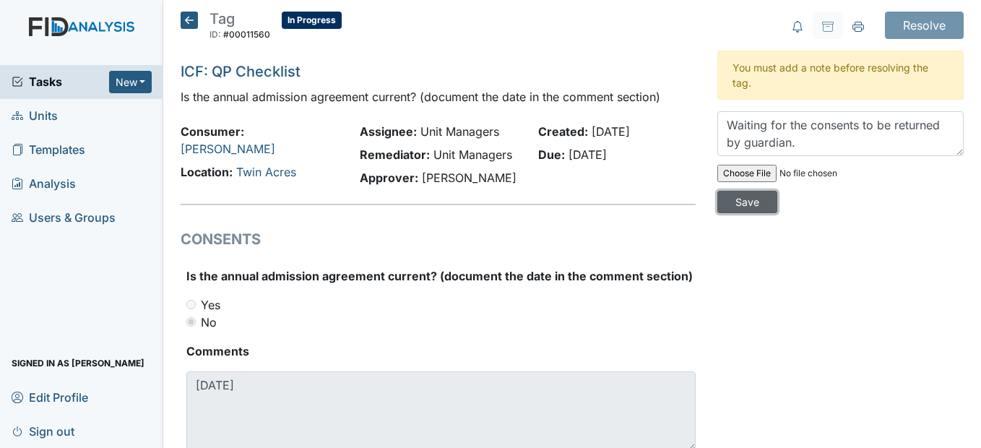
click at [744, 200] on input "Save" at bounding box center [747, 202] width 60 height 22
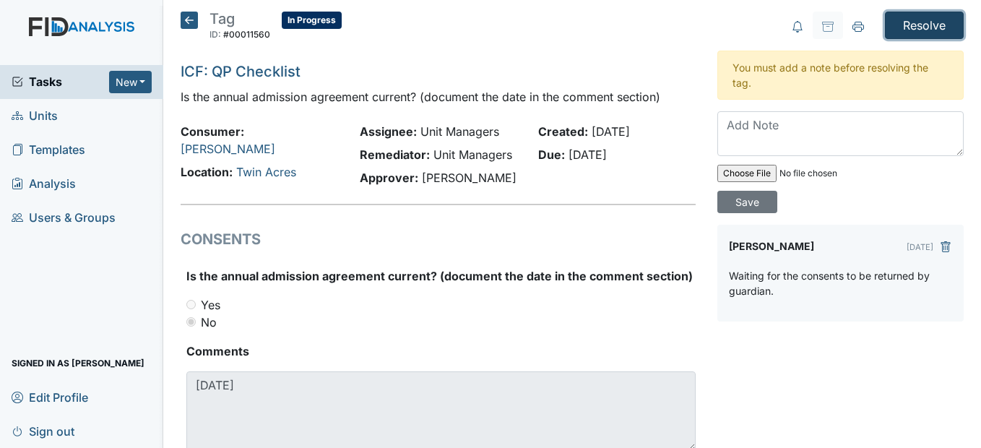
click at [903, 30] on input "Resolve" at bounding box center [924, 25] width 79 height 27
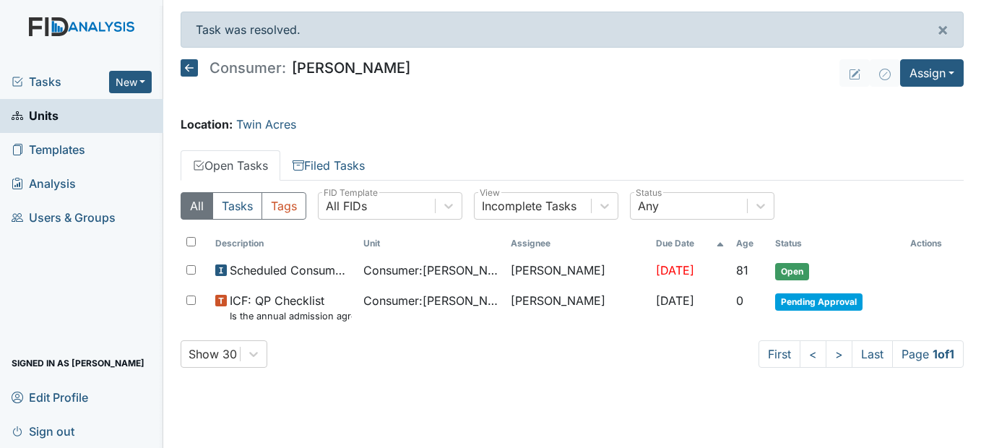
click at [186, 63] on icon at bounding box center [189, 67] width 17 height 17
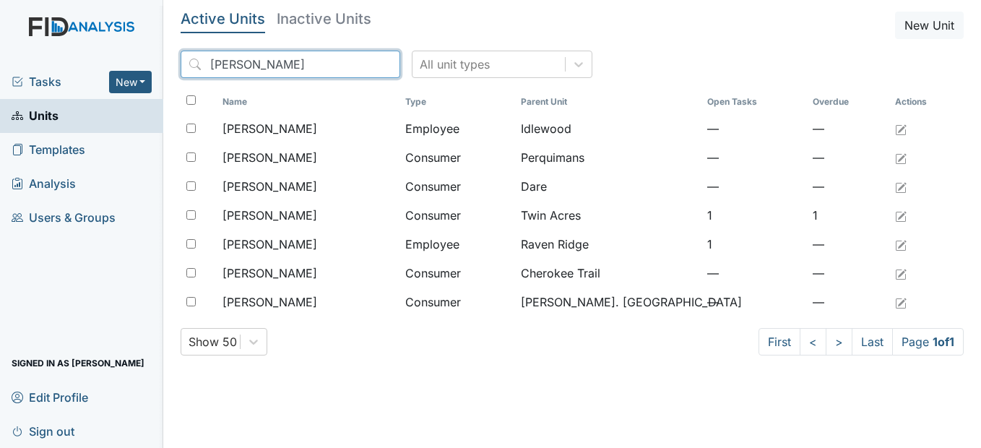
click at [362, 66] on input "[PERSON_NAME]" at bounding box center [291, 64] width 220 height 27
click at [305, 66] on input "search" at bounding box center [291, 64] width 220 height 27
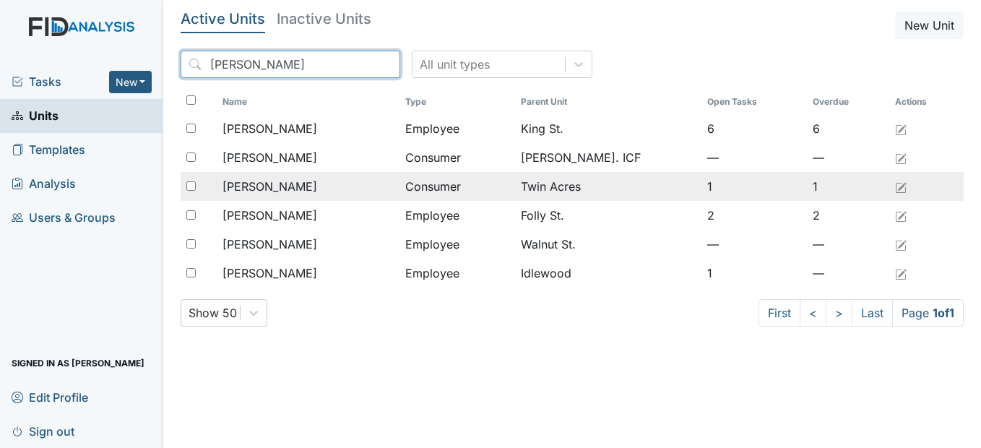
type input "[PERSON_NAME]"
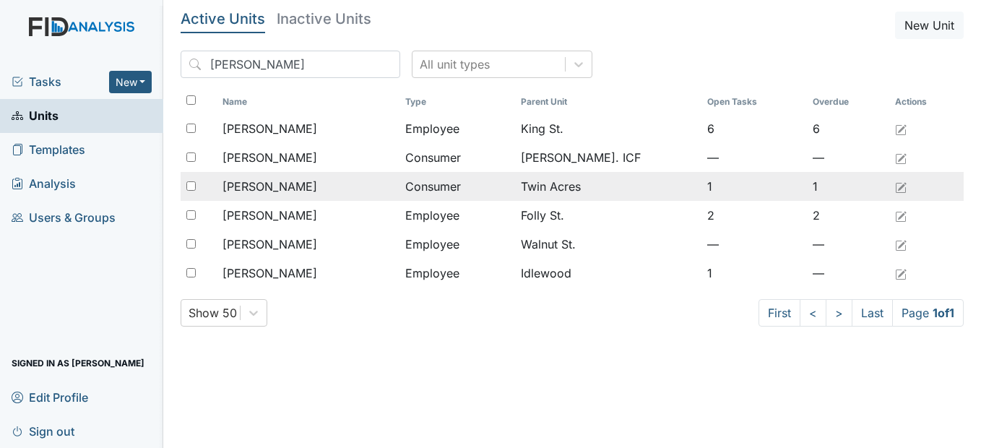
click at [317, 189] on span "[PERSON_NAME]" at bounding box center [269, 186] width 95 height 17
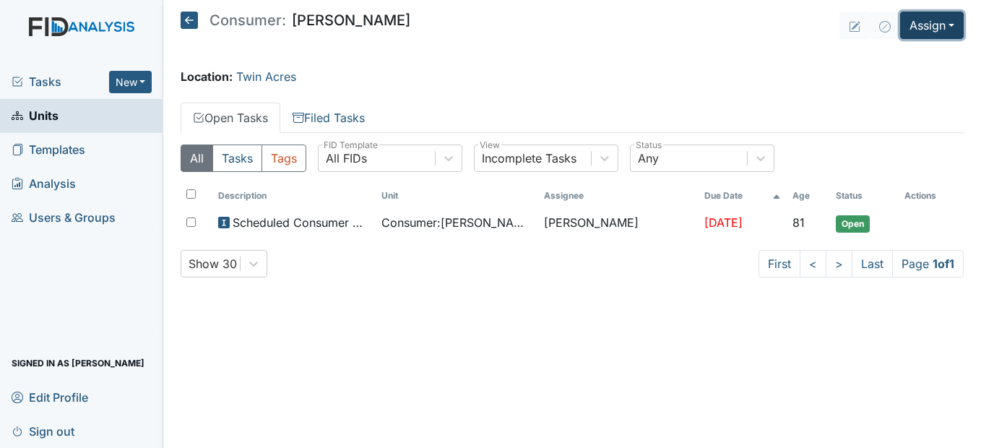
click at [955, 19] on button "Assign" at bounding box center [932, 25] width 64 height 27
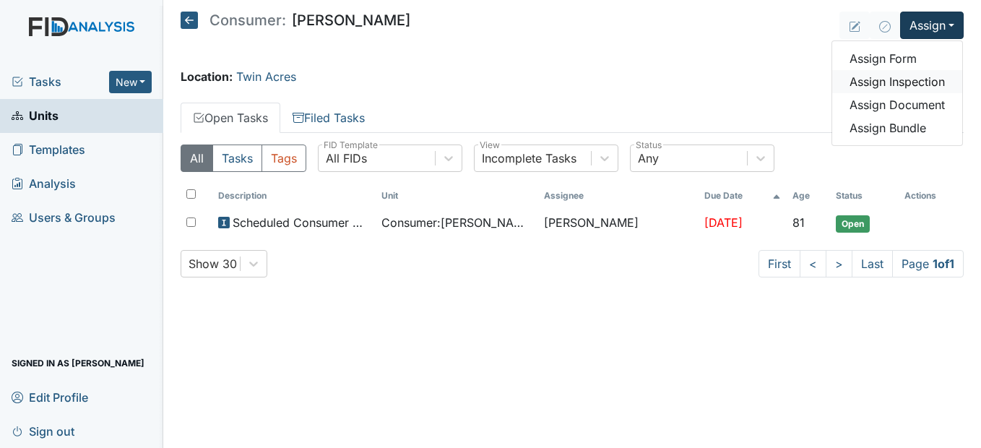
click at [944, 79] on link "Assign Inspection" at bounding box center [897, 81] width 130 height 23
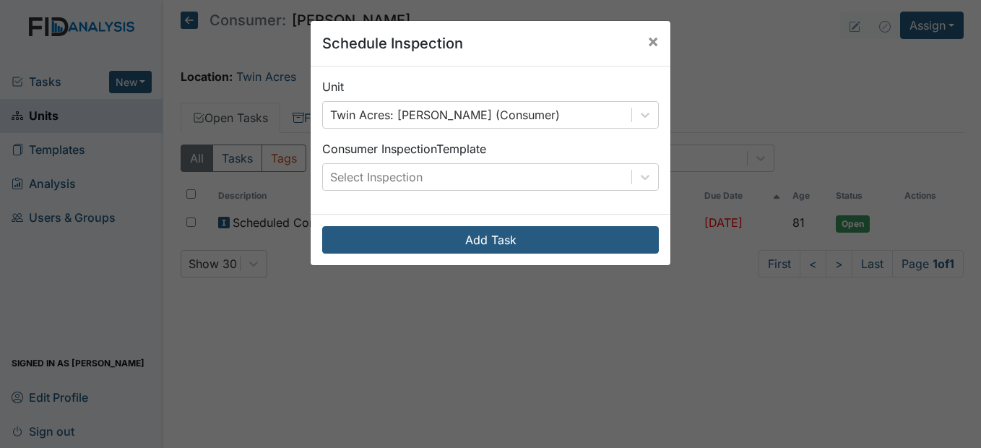
click at [655, 175] on div "Unit Twin Acres: [GEOGRAPHIC_DATA][PERSON_NAME] (Consumer) Consumer Inspection …" at bounding box center [490, 139] width 360 height 147
click at [642, 170] on icon at bounding box center [645, 177] width 14 height 14
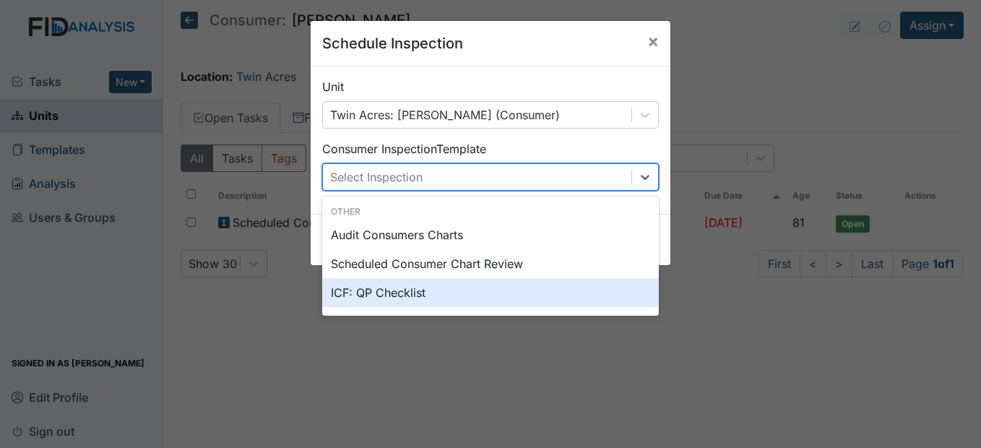
click at [558, 292] on div "ICF: QP Checklist" at bounding box center [490, 292] width 336 height 29
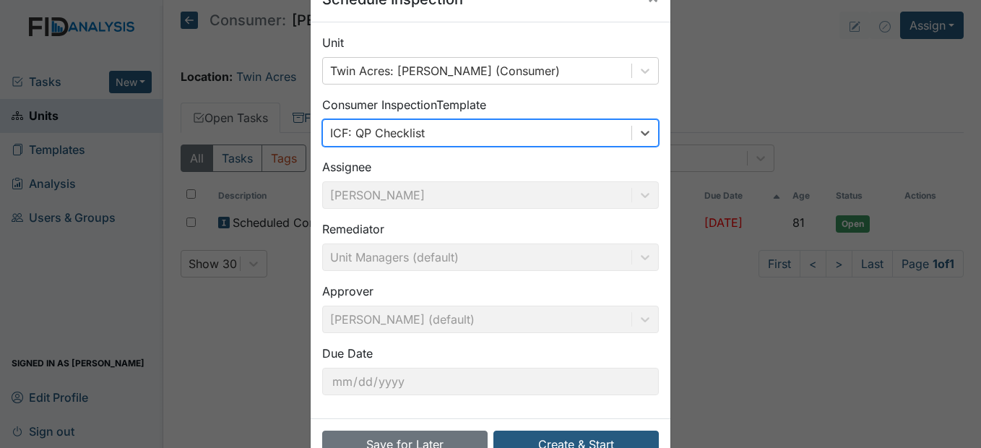
scroll to position [87, 0]
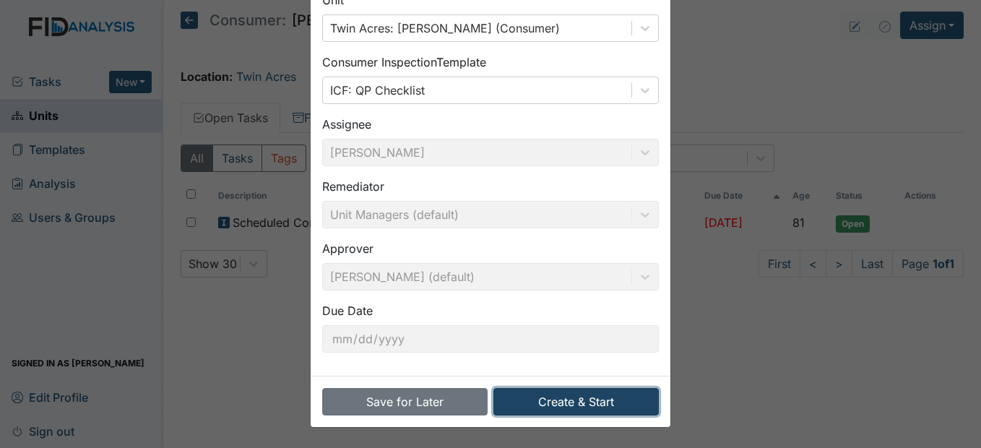
click at [571, 402] on button "Create & Start" at bounding box center [575, 401] width 165 height 27
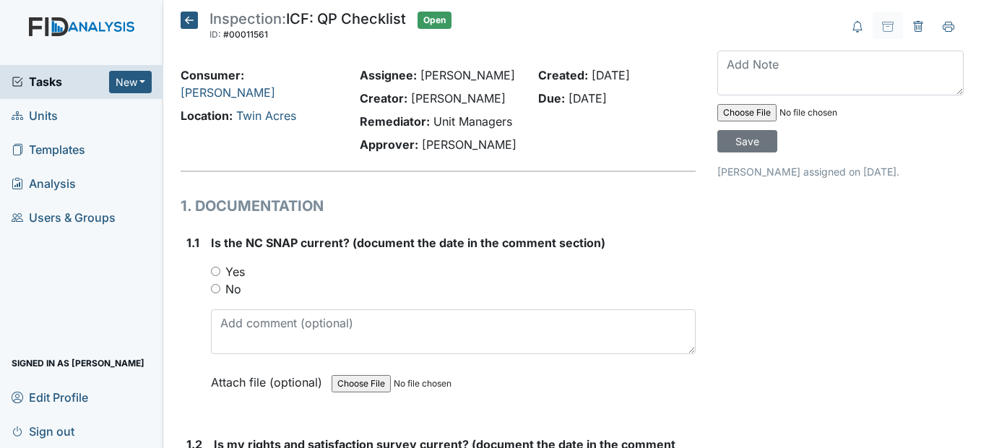
click at [219, 276] on input "Yes" at bounding box center [215, 270] width 9 height 9
radio input "true"
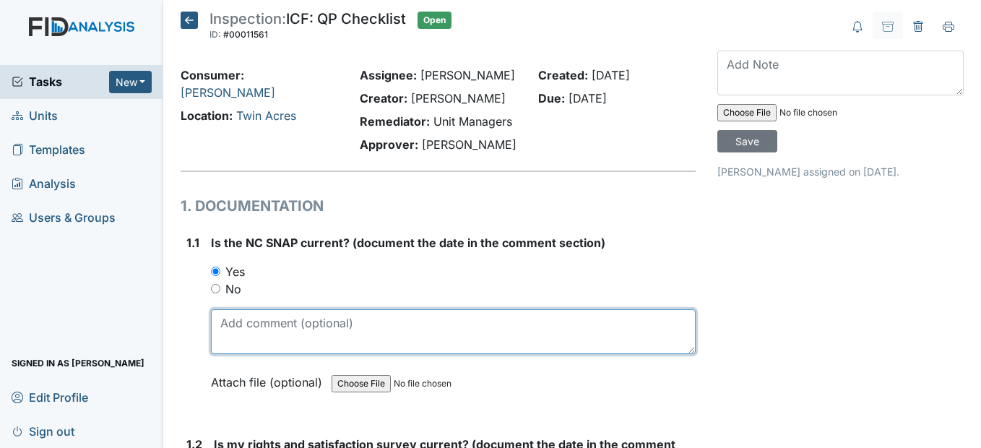
click at [239, 354] on textarea at bounding box center [453, 331] width 484 height 45
click at [233, 354] on textarea at bounding box center [453, 331] width 484 height 45
type textarea "7/23/25"
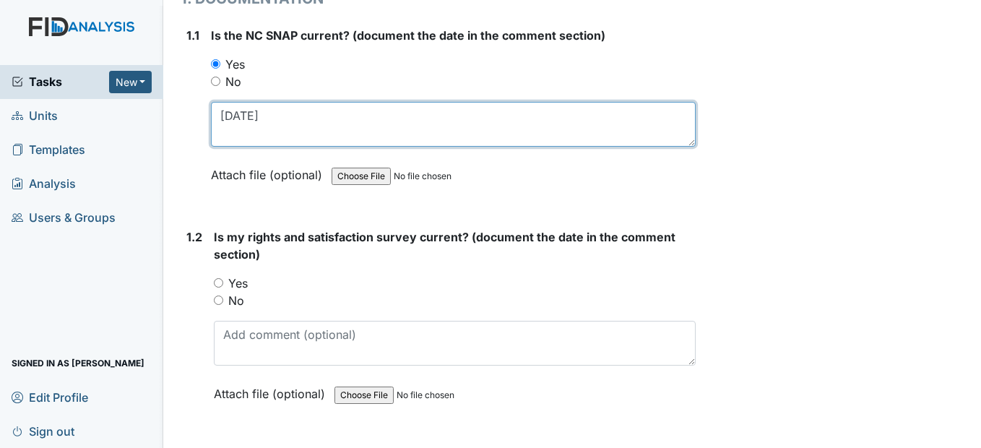
scroll to position [217, 0]
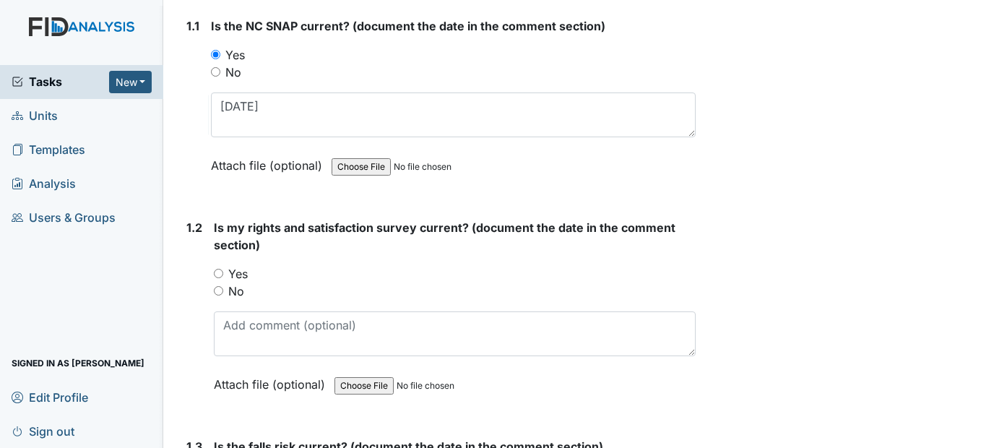
click at [217, 278] on input "Yes" at bounding box center [218, 273] width 9 height 9
radio input "true"
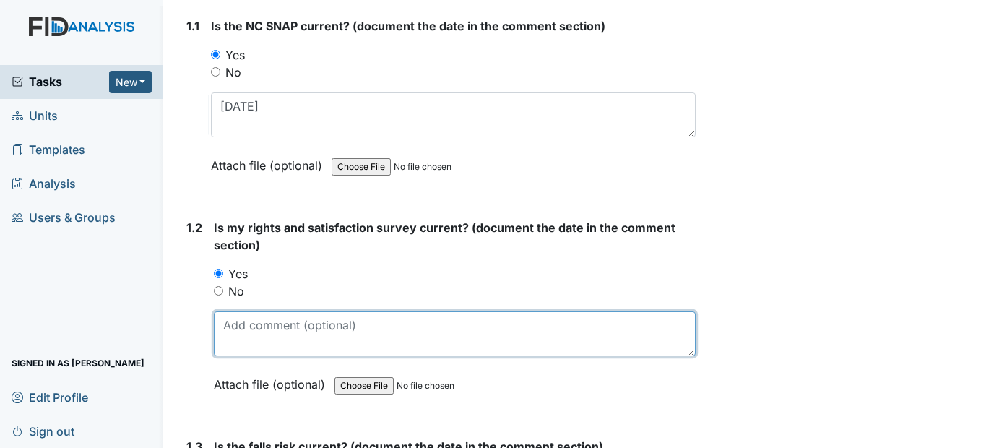
click at [233, 356] on textarea at bounding box center [454, 333] width 481 height 45
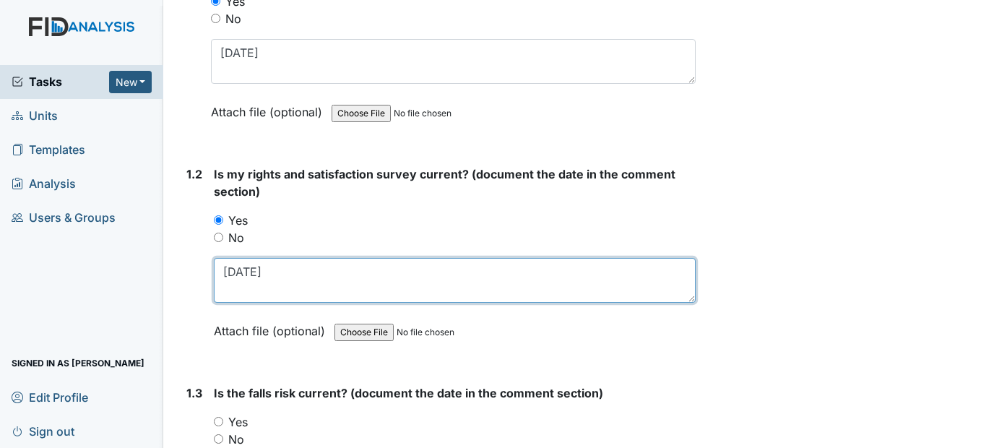
scroll to position [433, 0]
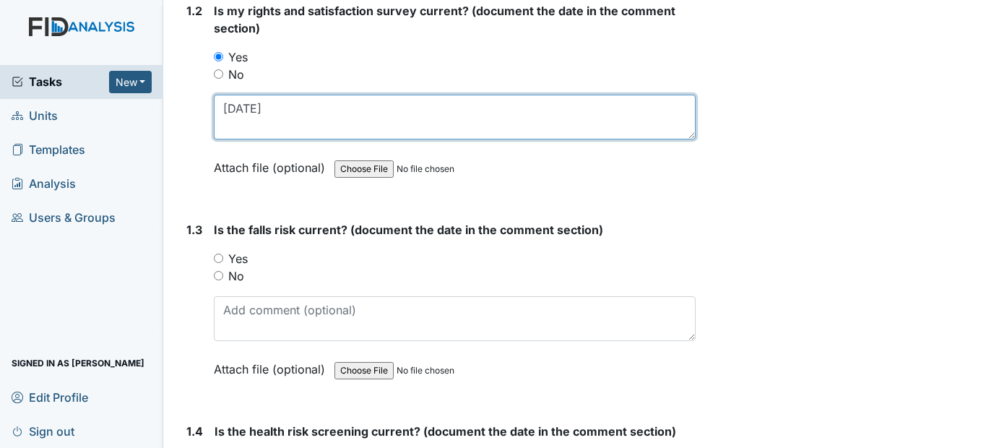
type textarea "2/7/25"
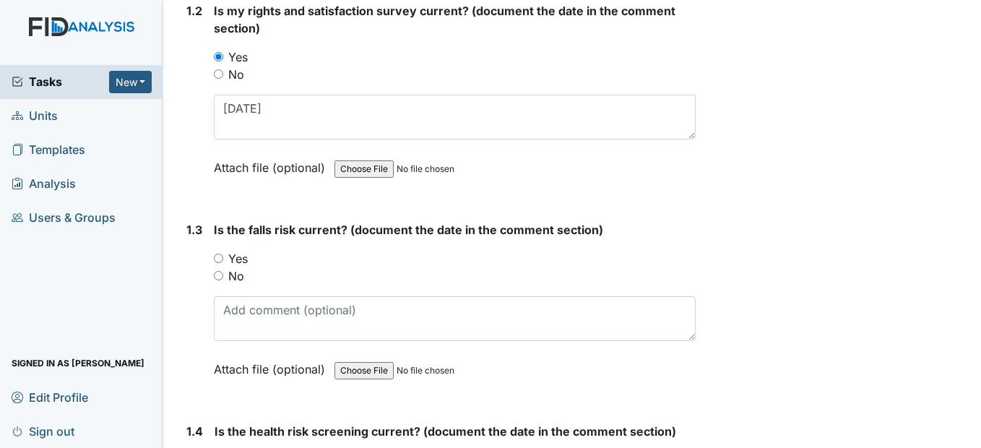
click at [220, 263] on input "Yes" at bounding box center [218, 257] width 9 height 9
radio input "true"
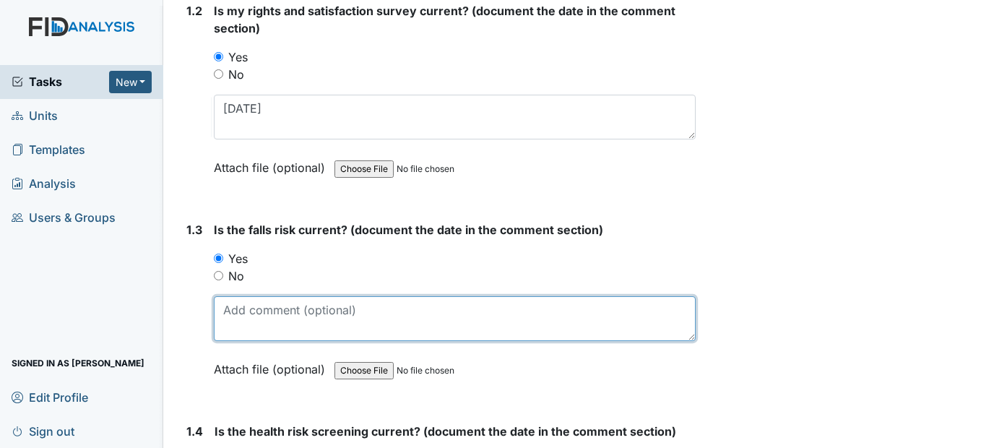
click at [235, 341] on textarea at bounding box center [454, 318] width 481 height 45
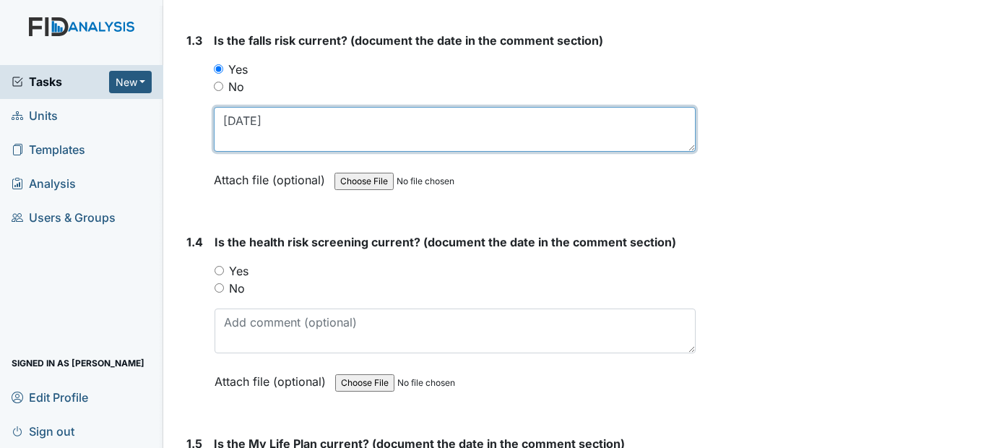
scroll to position [650, 0]
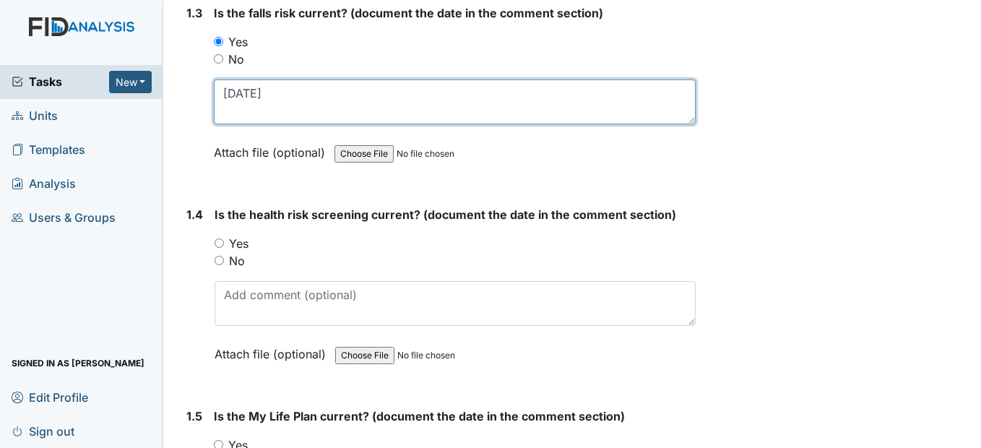
type textarea "5/19/25"
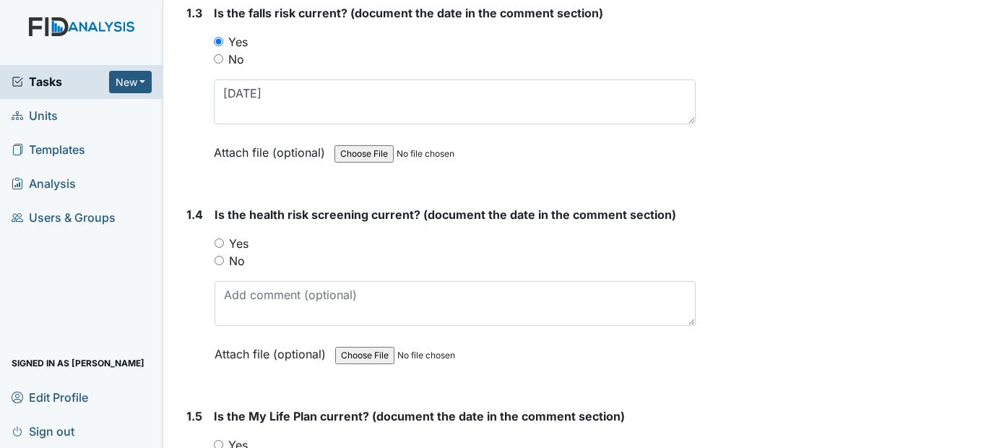
click at [218, 248] on input "Yes" at bounding box center [218, 242] width 9 height 9
radio input "true"
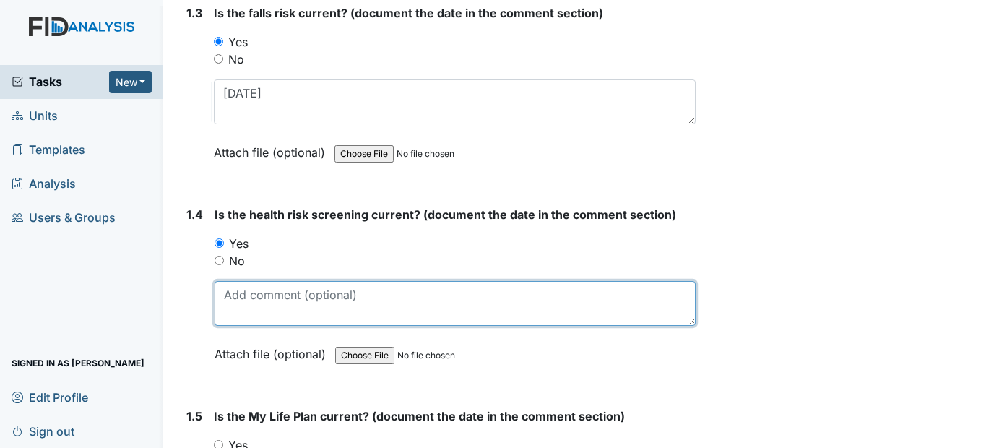
click at [237, 326] on textarea at bounding box center [454, 303] width 480 height 45
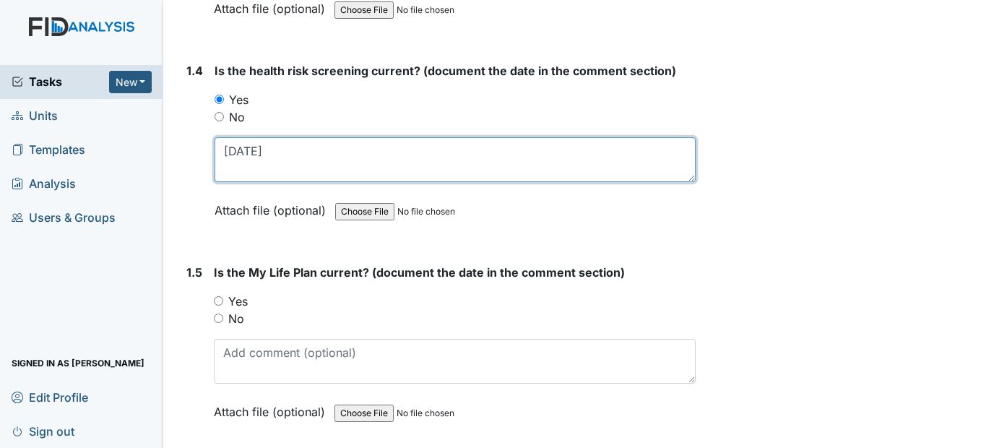
scroll to position [794, 0]
type textarea "2/7/25"
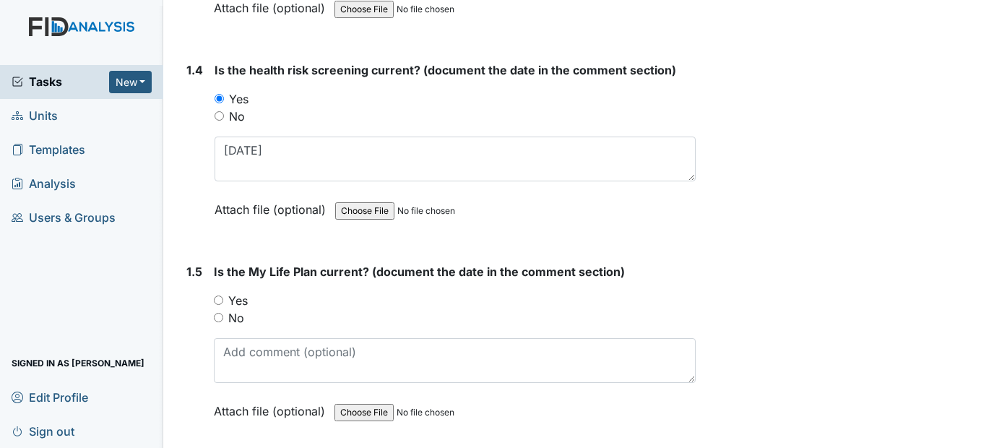
click at [217, 305] on input "Yes" at bounding box center [218, 299] width 9 height 9
radio input "true"
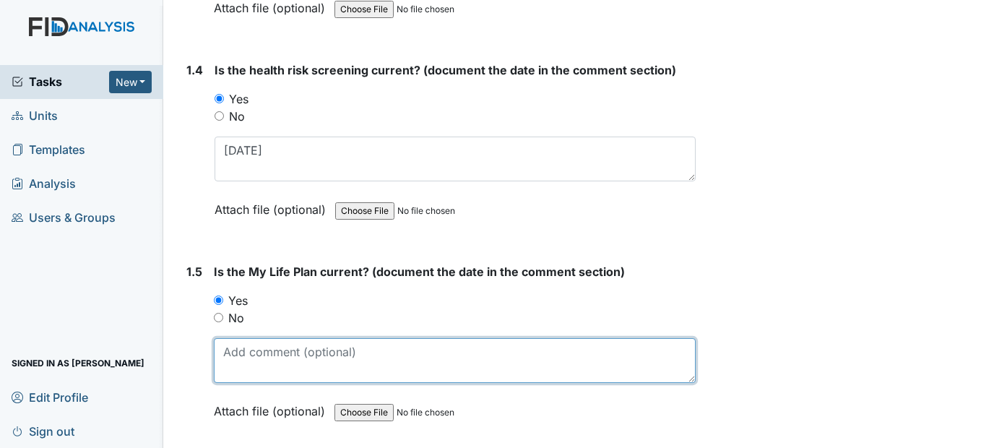
click at [236, 383] on textarea at bounding box center [454, 360] width 481 height 45
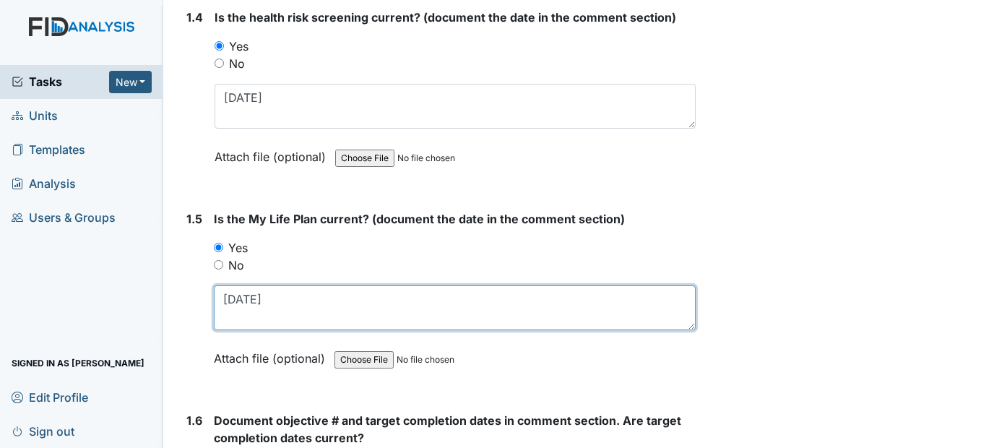
scroll to position [1011, 0]
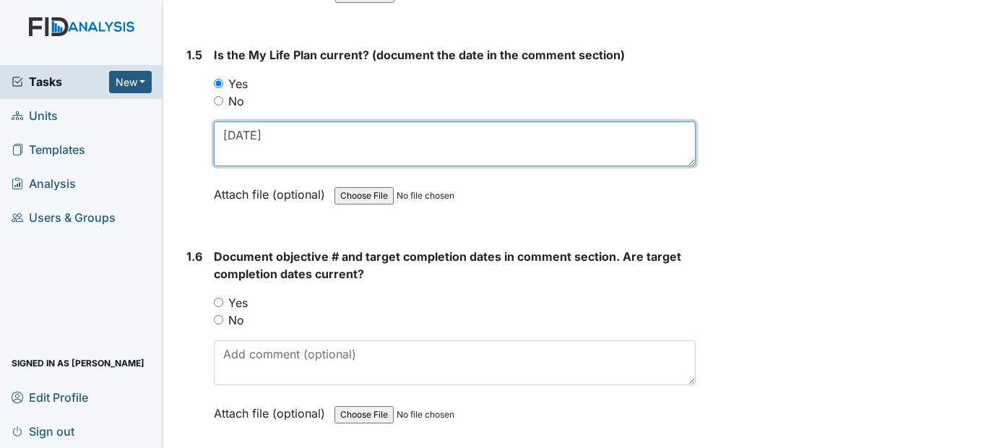
type textarea "2/7/25"
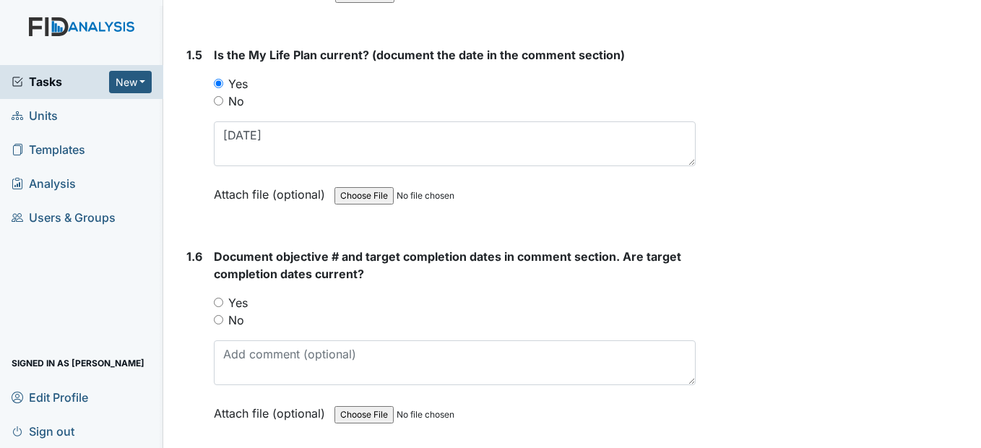
click at [222, 307] on input "Yes" at bounding box center [218, 301] width 9 height 9
radio input "true"
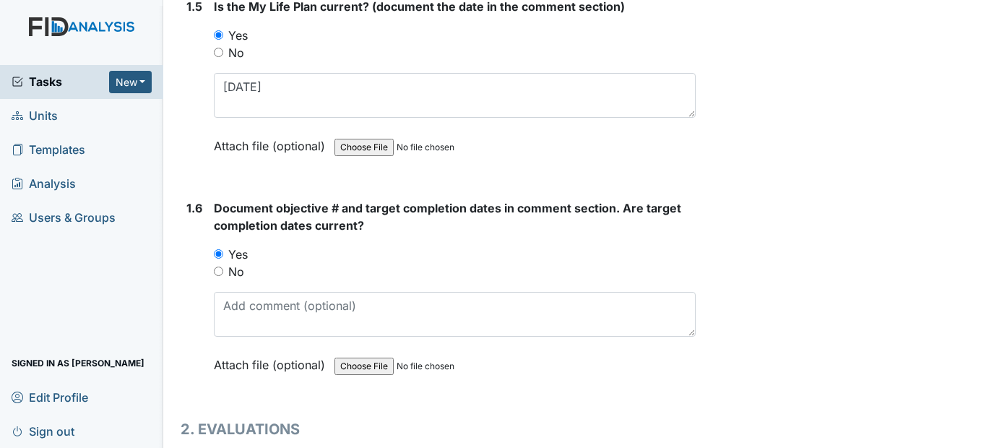
scroll to position [1155, 0]
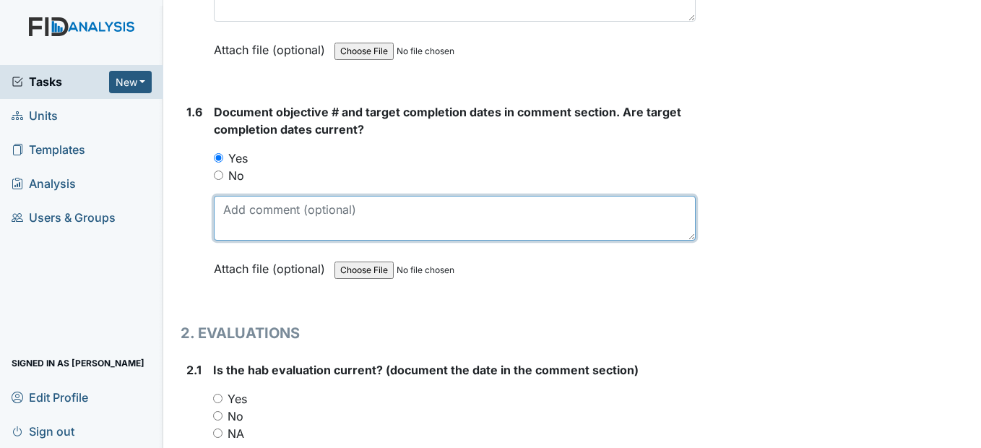
click at [234, 240] on textarea at bounding box center [454, 218] width 481 height 45
type textarea "s"
type textarea "SC058 12/30/25, SC057 12/31/25, DIL027 12/31/25, COM0023 12/30/25"
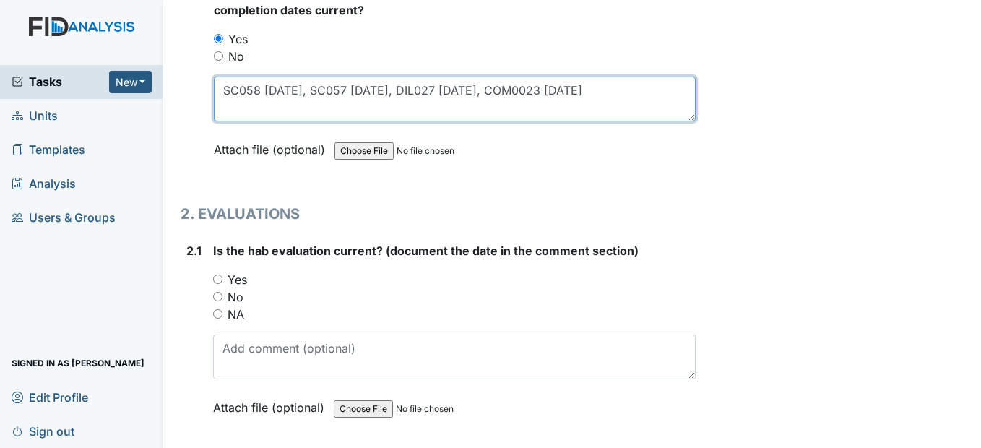
scroll to position [1300, 0]
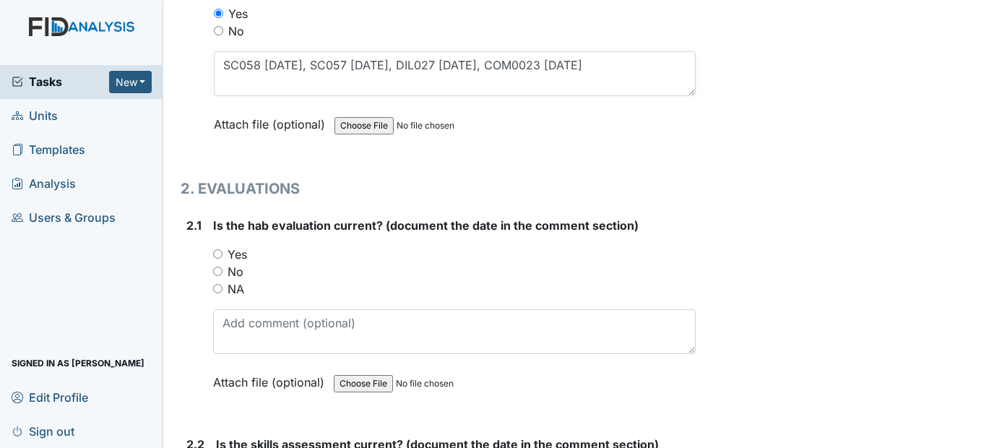
click at [220, 259] on input "Yes" at bounding box center [217, 253] width 9 height 9
radio input "true"
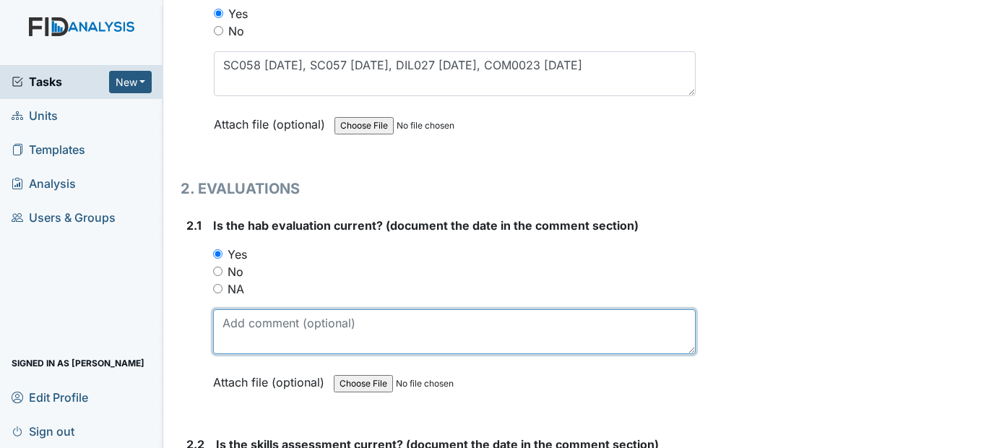
click at [257, 354] on textarea at bounding box center [454, 331] width 482 height 45
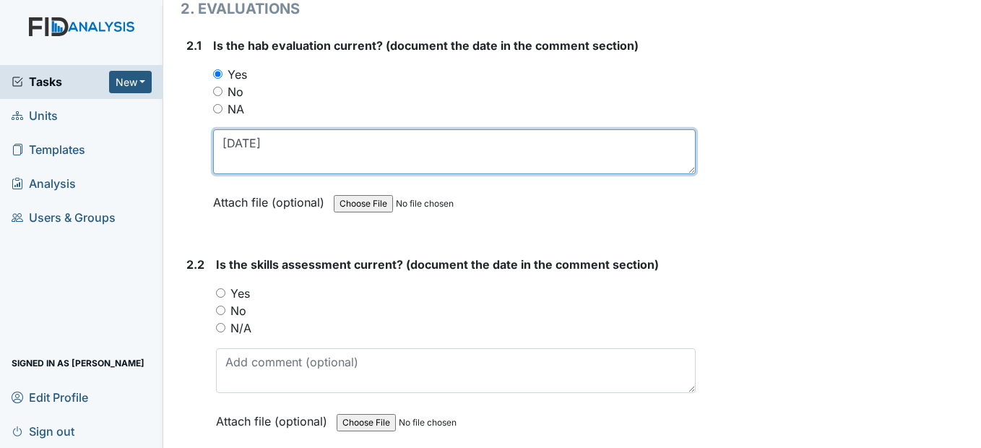
scroll to position [1516, 0]
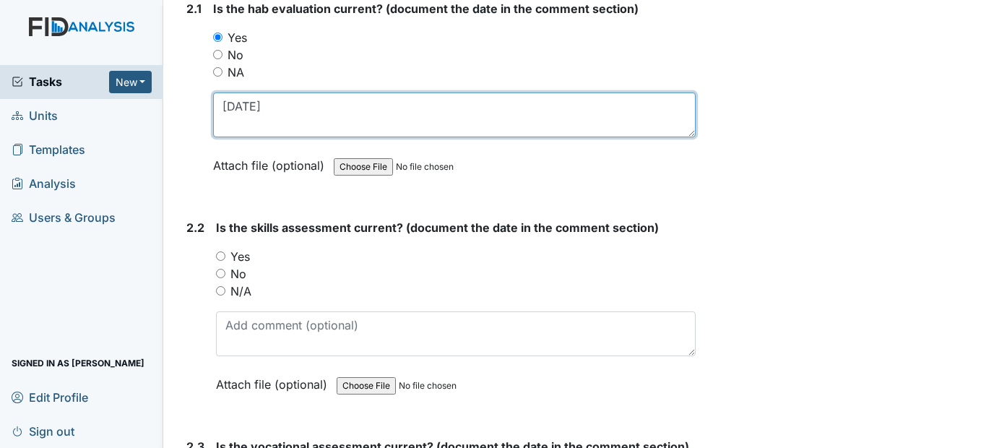
type textarea "2/7/25"
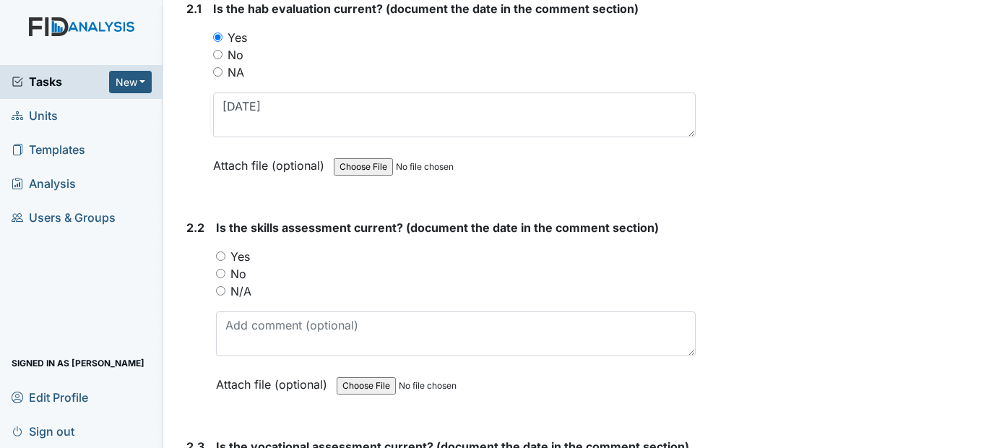
click at [219, 261] on input "Yes" at bounding box center [220, 255] width 9 height 9
radio input "true"
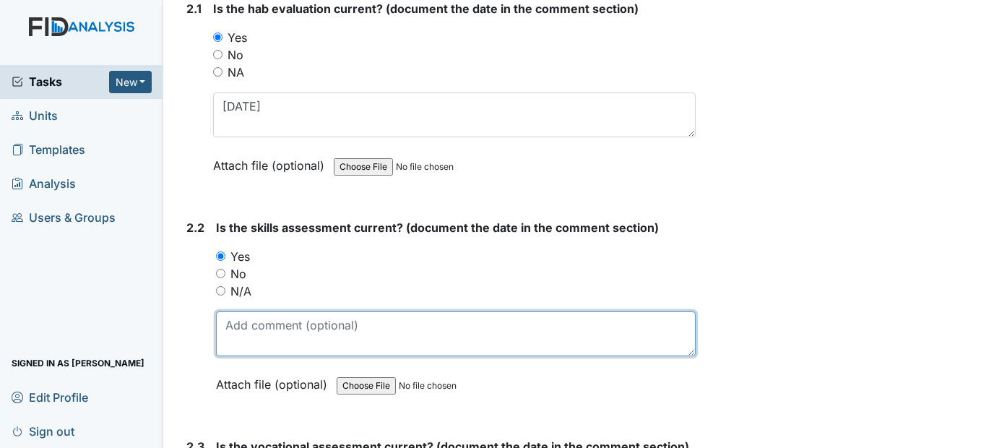
click at [264, 356] on textarea at bounding box center [455, 333] width 479 height 45
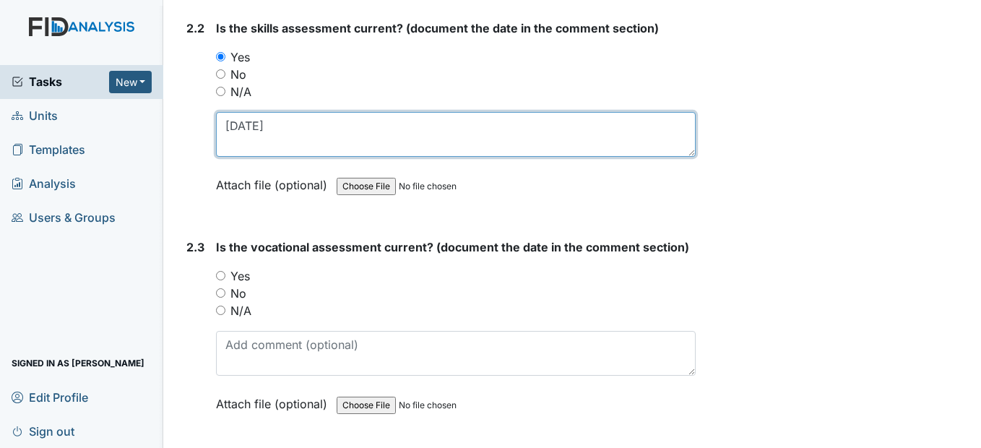
scroll to position [1733, 0]
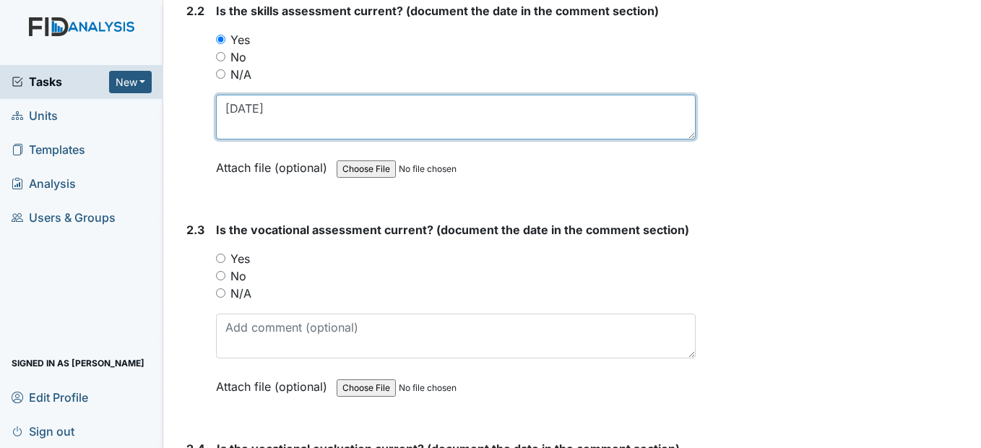
type textarea "2/7/25"
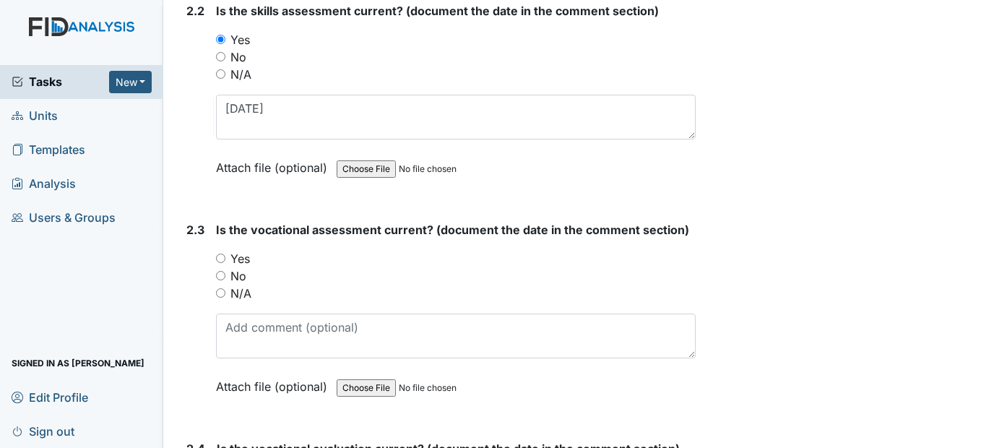
click at [221, 263] on input "Yes" at bounding box center [220, 257] width 9 height 9
radio input "true"
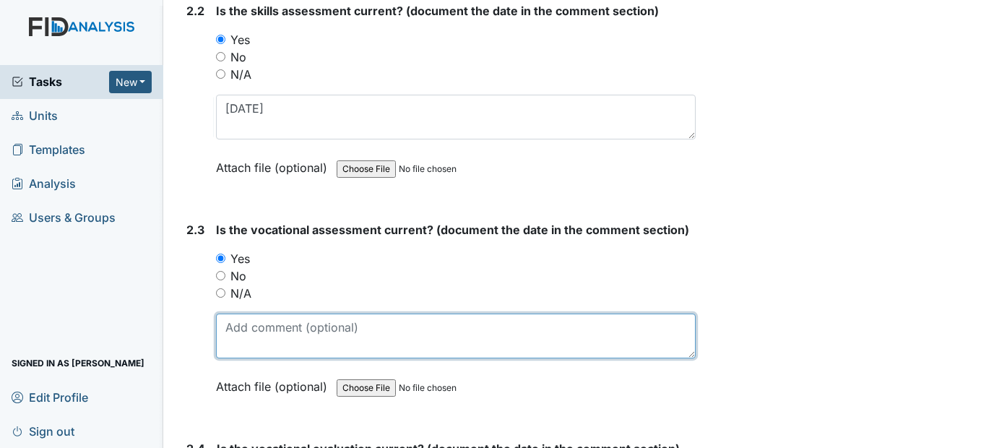
click at [249, 358] on textarea at bounding box center [455, 335] width 479 height 45
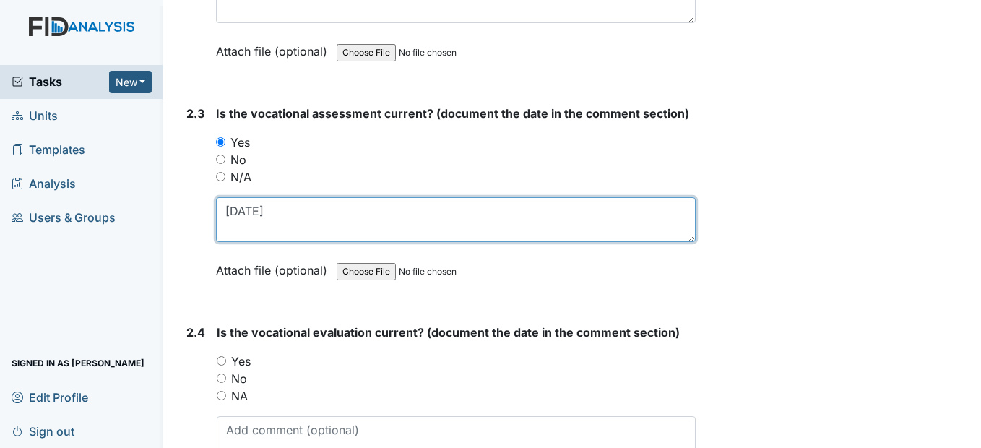
scroll to position [1950, 0]
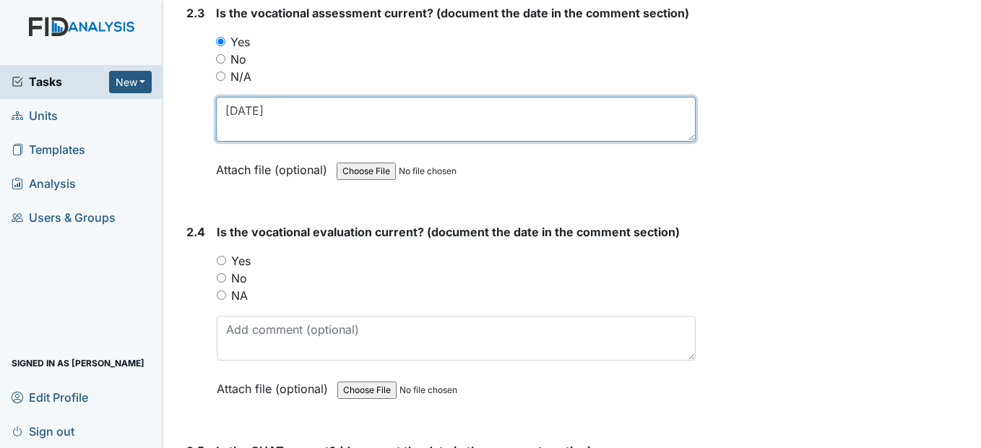
type textarea "2/7/25"
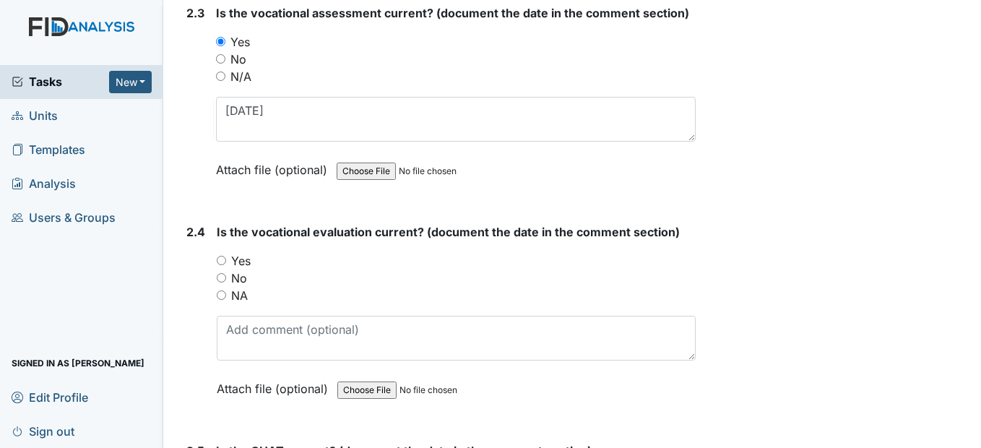
click at [225, 265] on input "Yes" at bounding box center [221, 260] width 9 height 9
radio input "true"
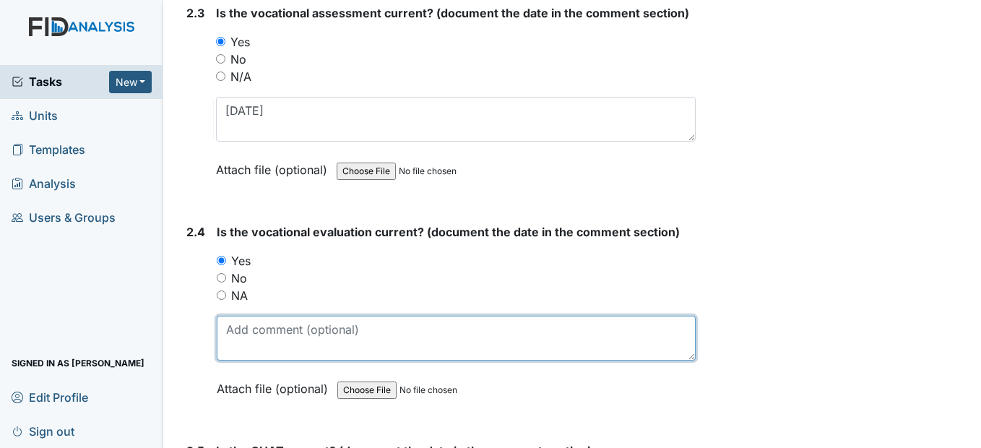
click at [261, 360] on textarea at bounding box center [456, 338] width 478 height 45
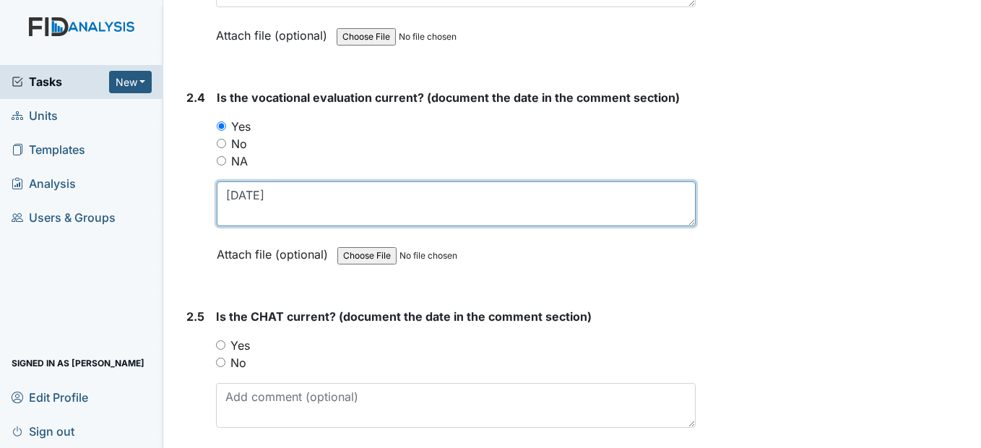
scroll to position [2094, 0]
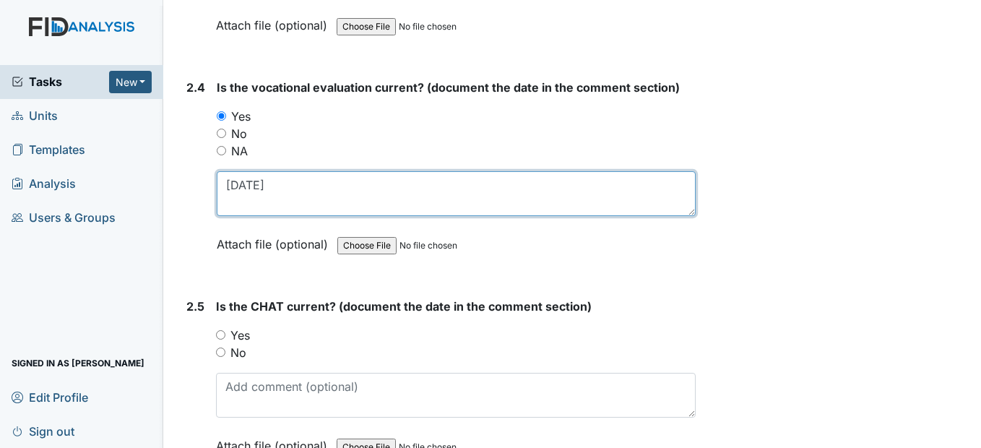
type textarea "2/7/25"
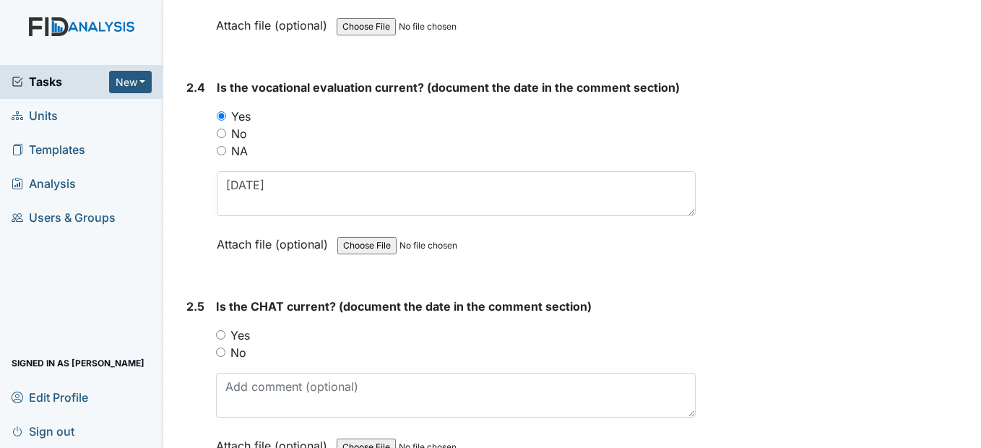
click at [220, 339] on input "Yes" at bounding box center [220, 334] width 9 height 9
radio input "true"
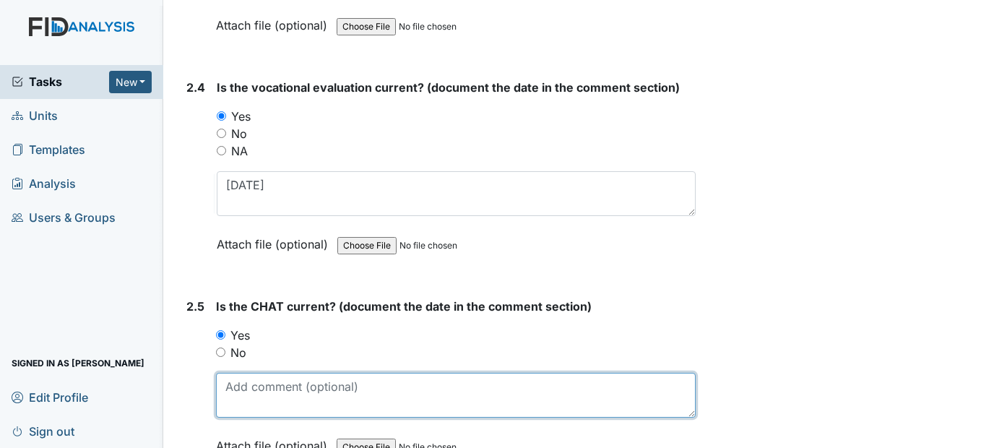
click at [235, 417] on textarea at bounding box center [455, 395] width 479 height 45
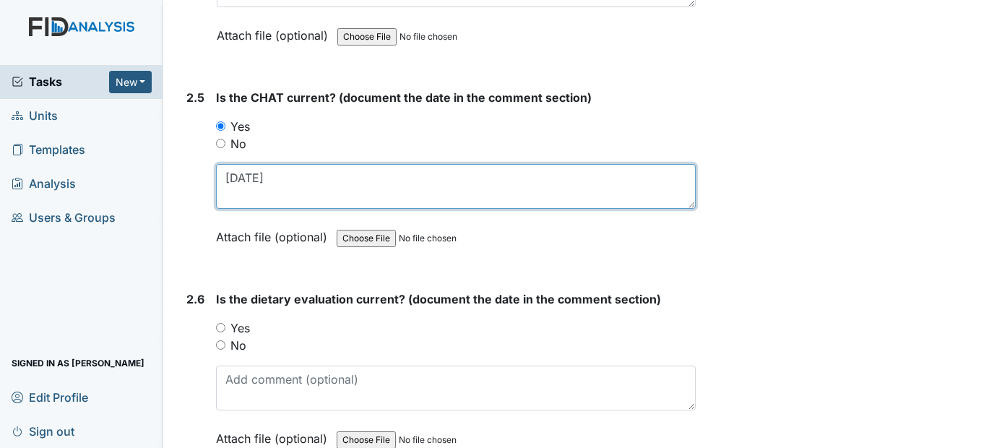
scroll to position [2311, 0]
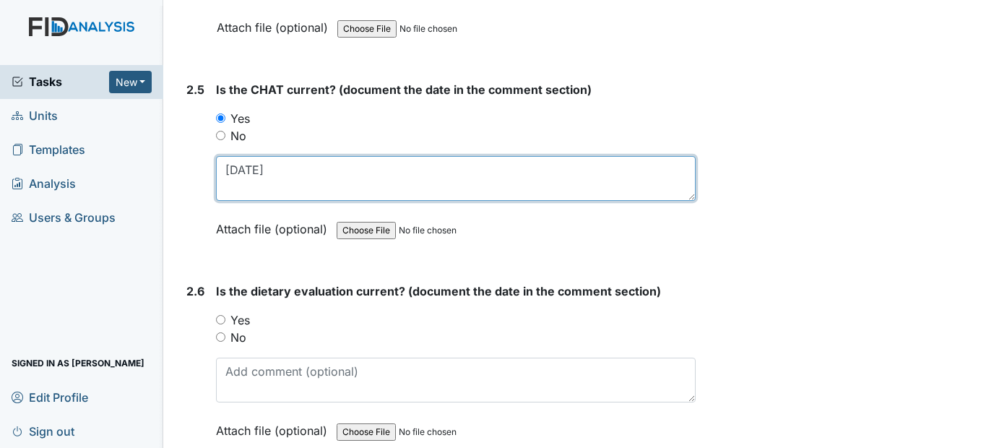
type textarea "1/4/25"
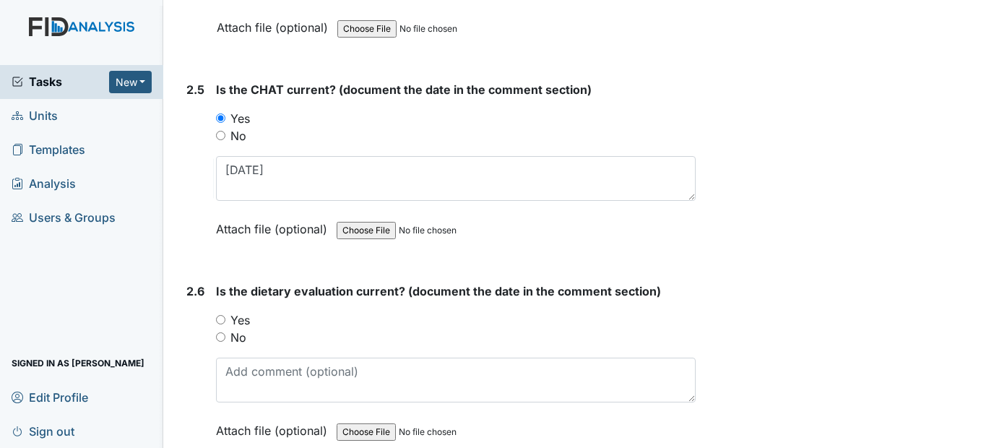
click at [220, 324] on input "Yes" at bounding box center [220, 319] width 9 height 9
radio input "true"
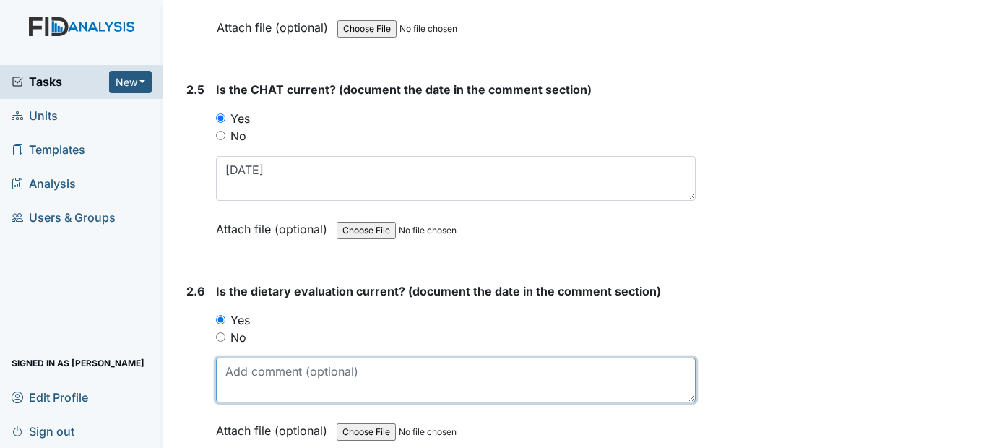
click at [231, 402] on textarea at bounding box center [455, 379] width 479 height 45
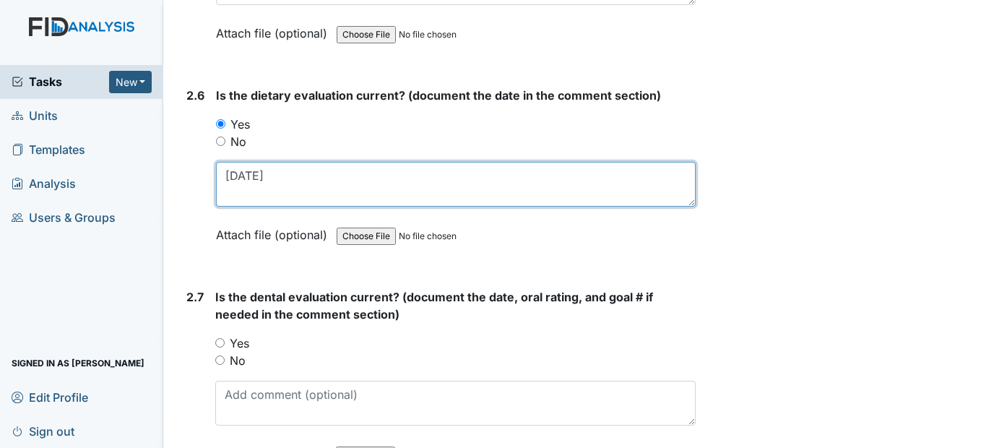
scroll to position [2527, 0]
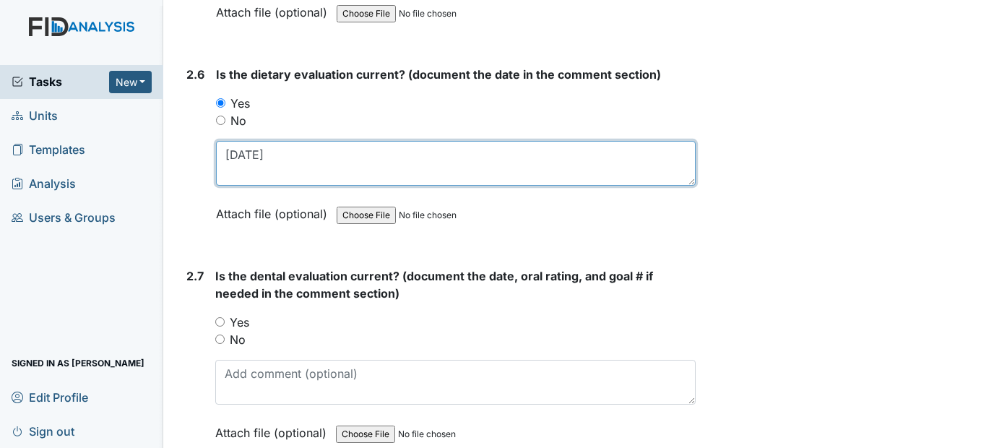
type textarea "2/13/25"
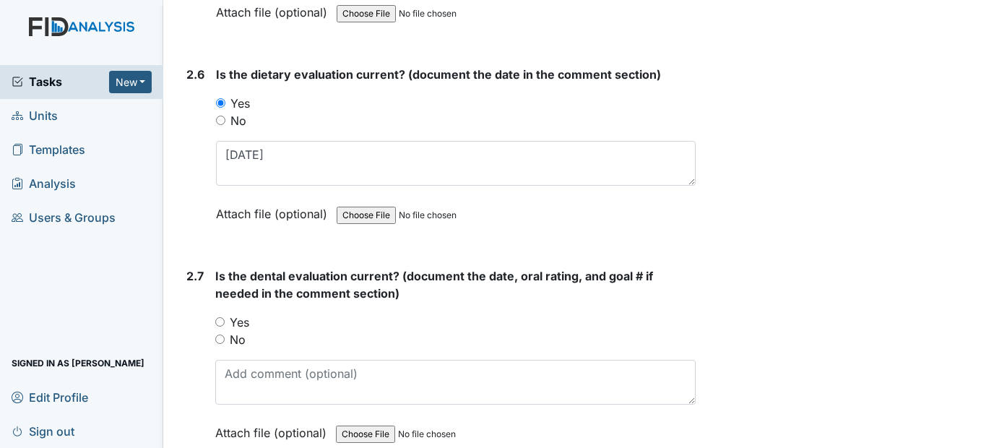
click at [222, 326] on input "Yes" at bounding box center [219, 321] width 9 height 9
radio input "true"
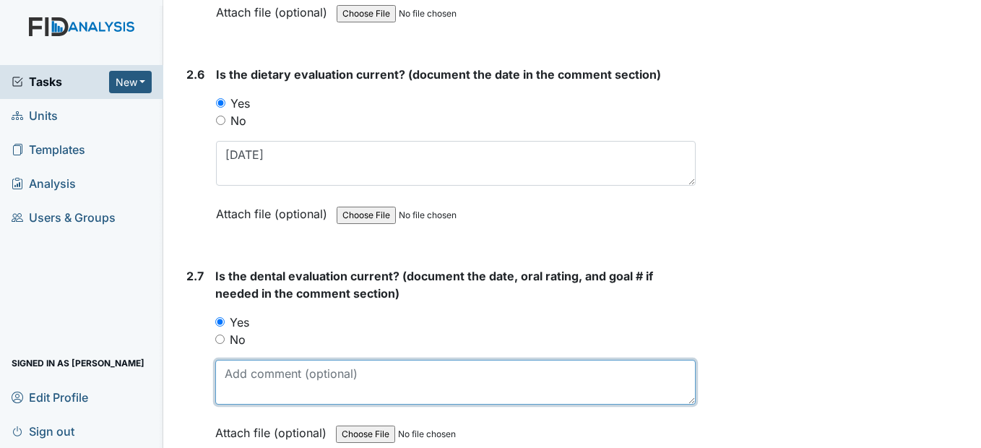
click at [243, 404] on textarea at bounding box center [454, 382] width 479 height 45
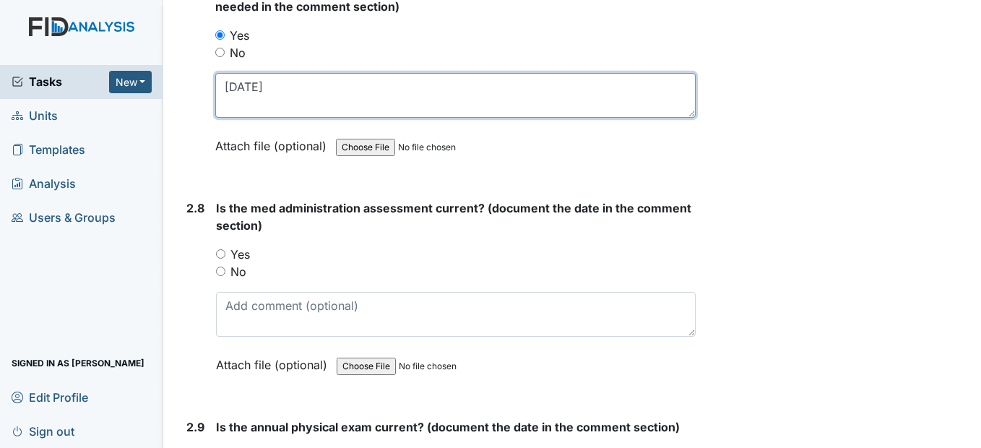
scroll to position [2816, 0]
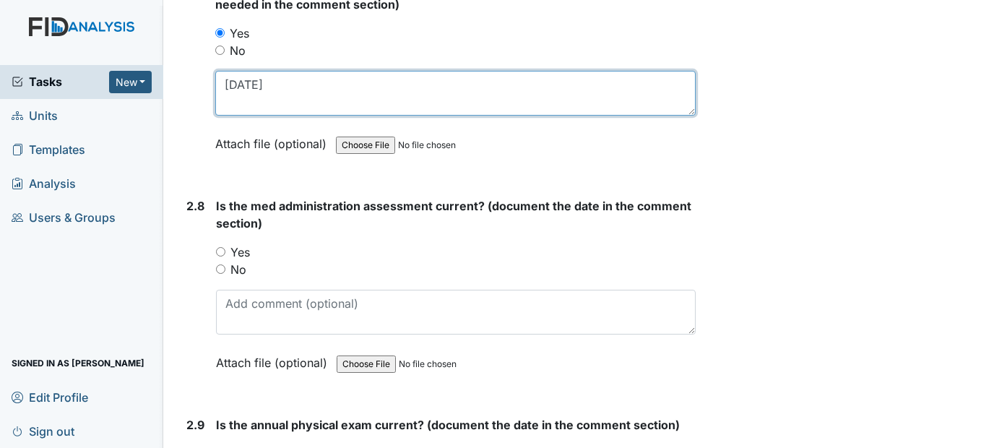
type textarea "6/6/25"
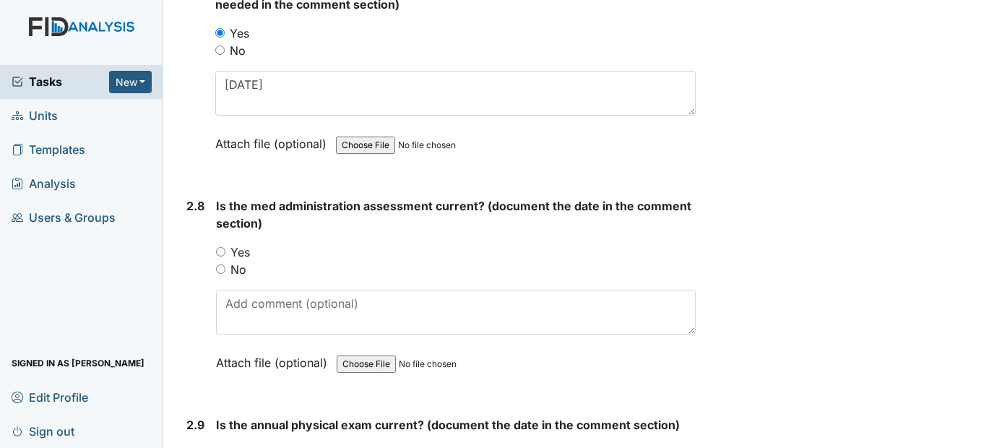
click at [221, 256] on input "Yes" at bounding box center [220, 251] width 9 height 9
radio input "true"
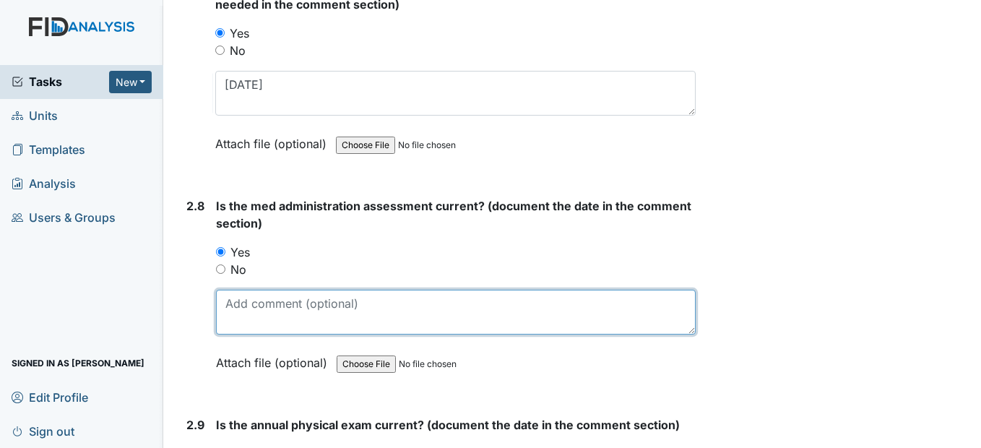
click at [247, 334] on textarea at bounding box center [455, 312] width 479 height 45
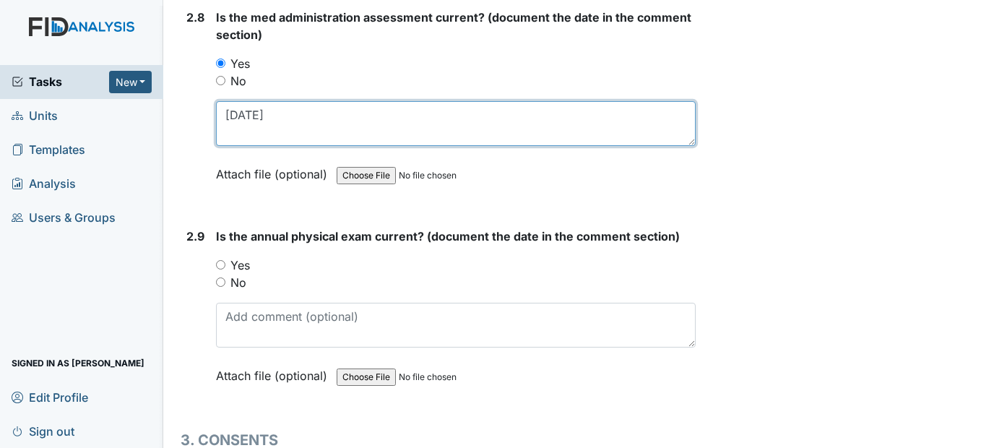
scroll to position [3033, 0]
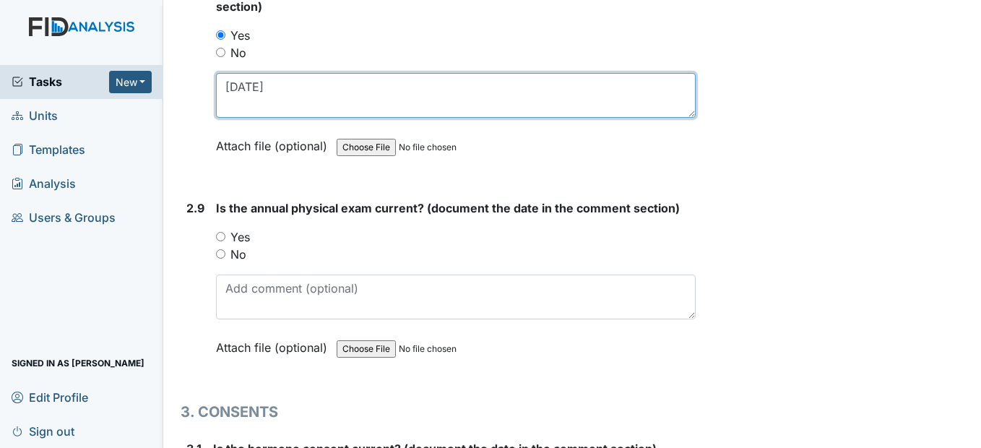
type textarea "3/27/25"
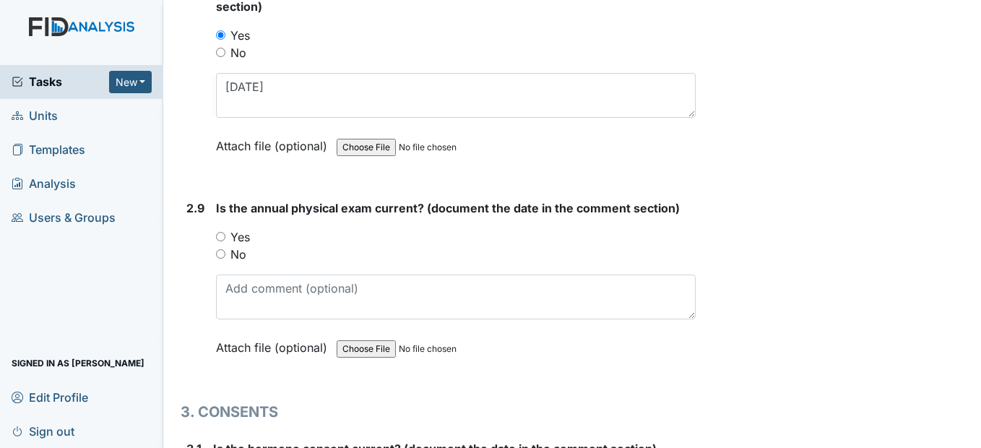
click at [221, 241] on input "Yes" at bounding box center [220, 236] width 9 height 9
radio input "true"
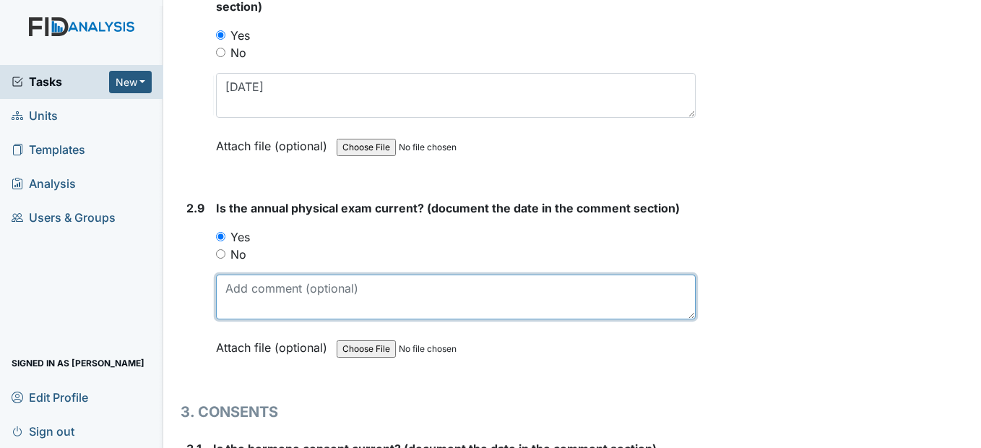
click at [246, 319] on textarea at bounding box center [455, 296] width 479 height 45
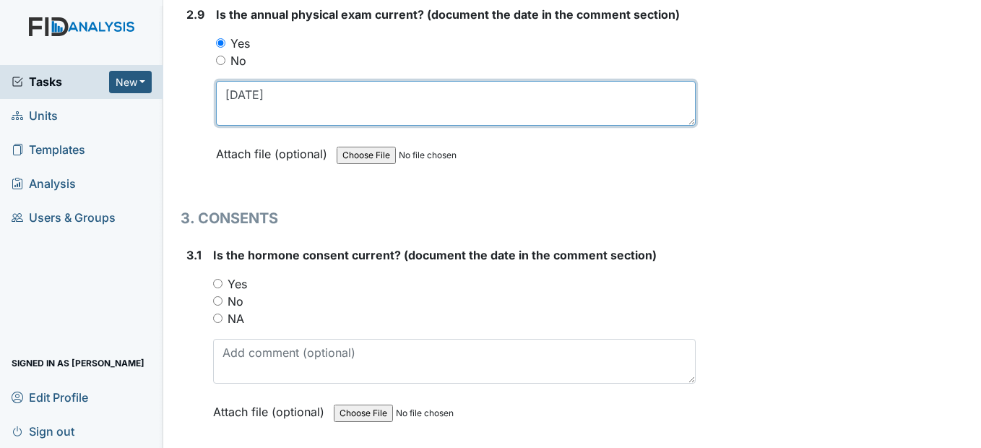
scroll to position [3249, 0]
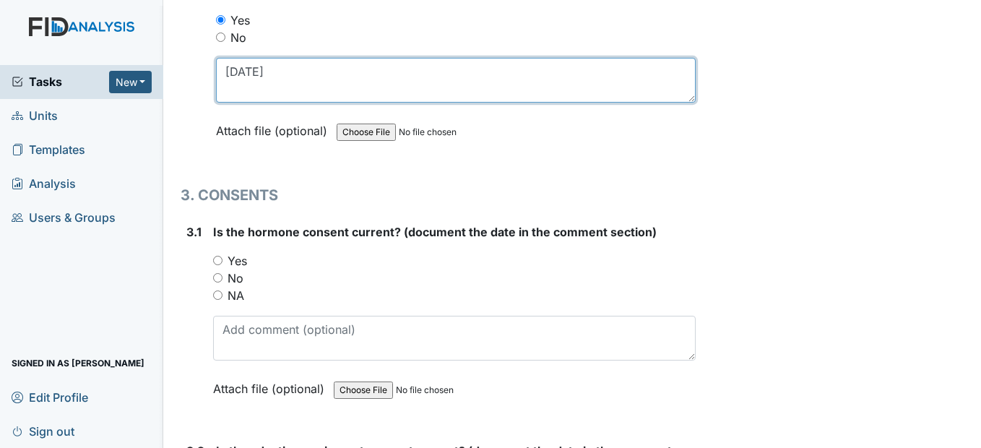
type textarea "4/21/25"
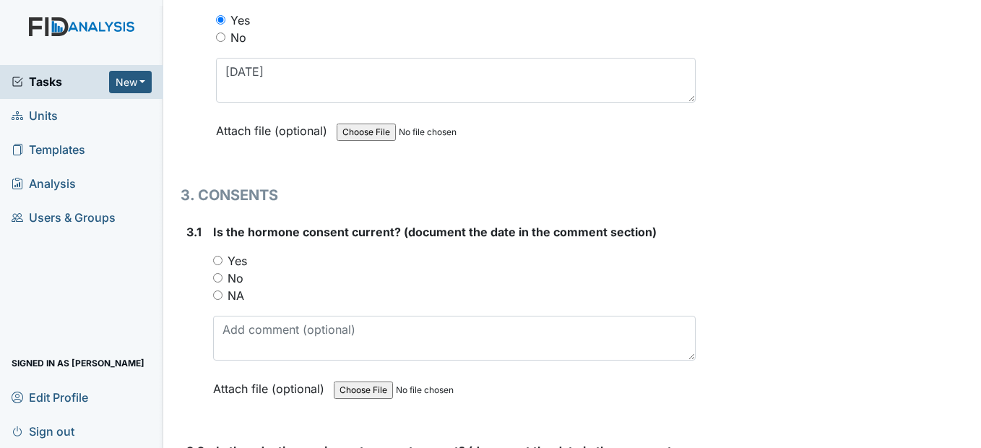
click at [217, 265] on input "Yes" at bounding box center [217, 260] width 9 height 9
radio input "true"
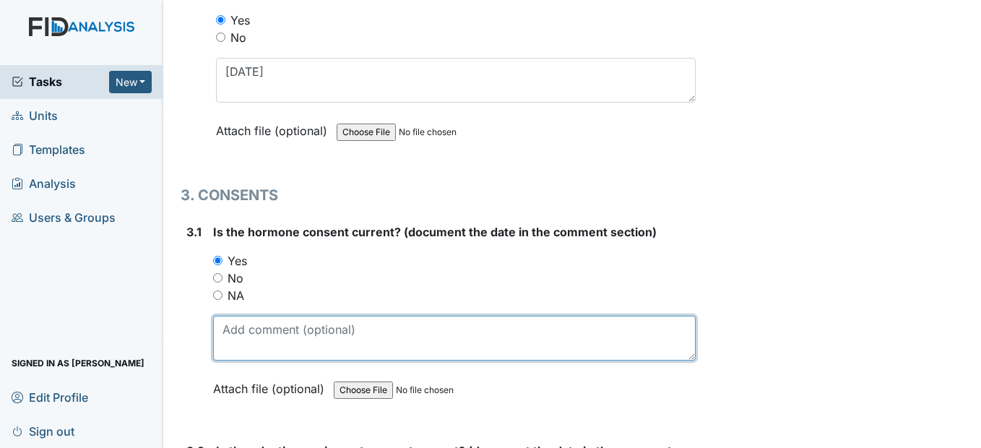
click at [243, 360] on textarea at bounding box center [454, 338] width 482 height 45
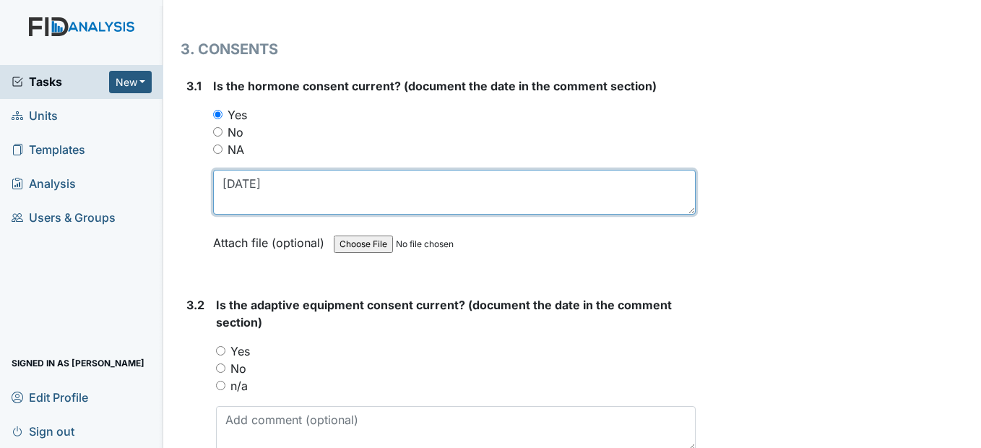
scroll to position [3466, 0]
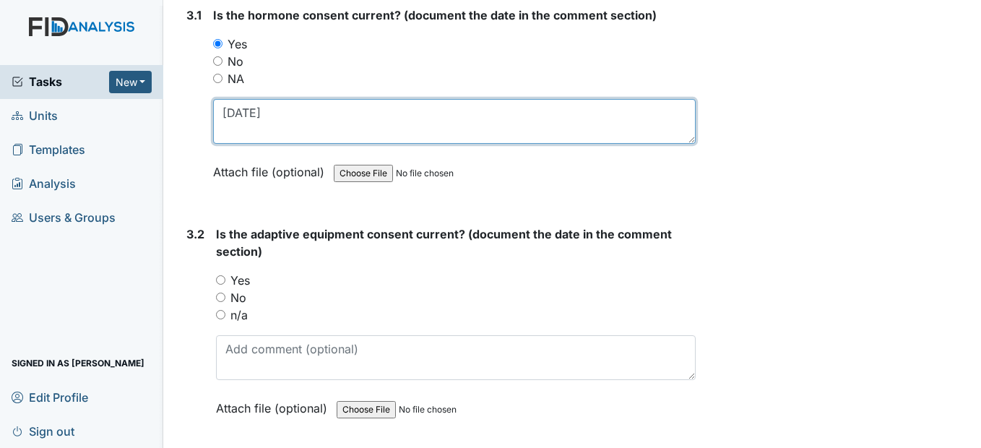
type textarea "7/29/25"
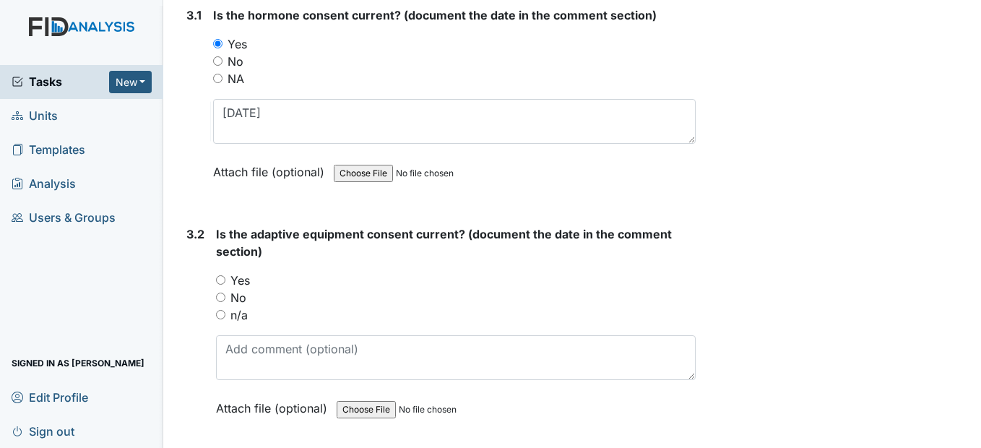
click at [222, 319] on input "n/a" at bounding box center [220, 314] width 9 height 9
radio input "true"
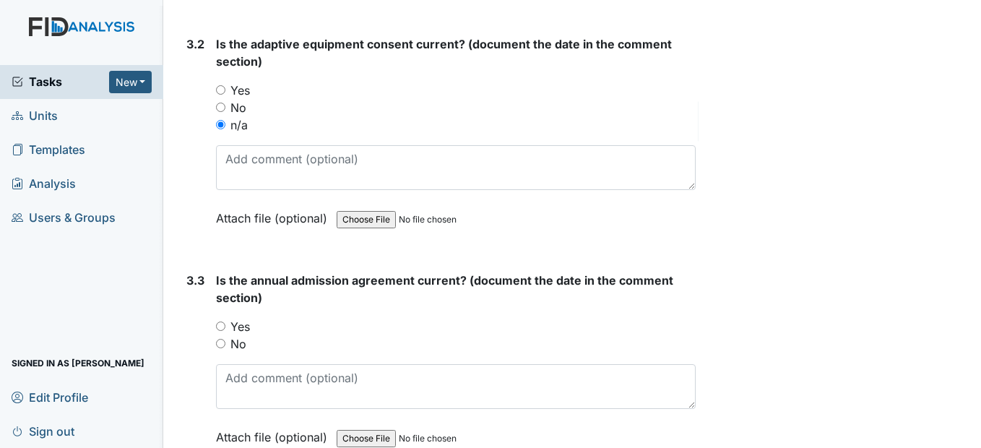
scroll to position [3683, 0]
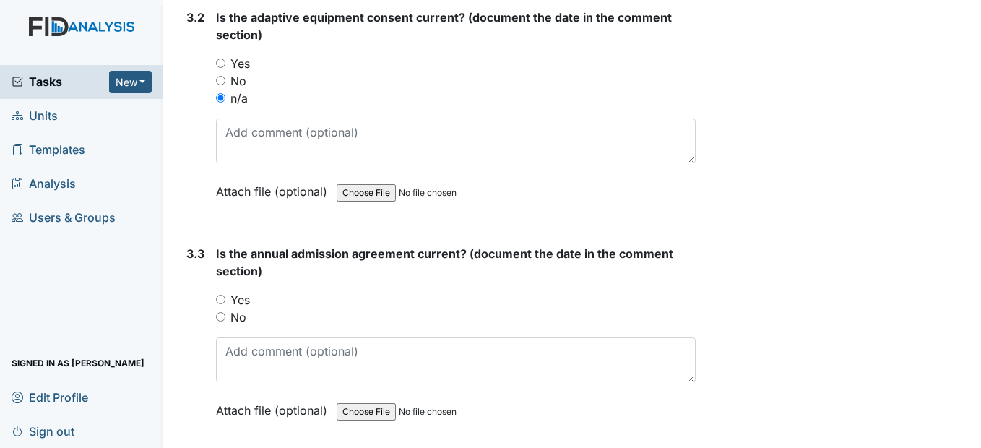
click at [222, 304] on input "Yes" at bounding box center [220, 299] width 9 height 9
radio input "true"
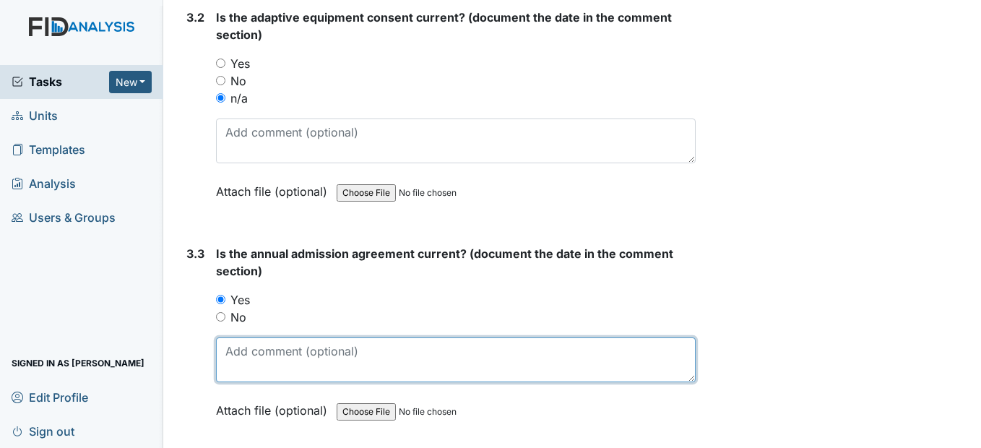
click at [258, 382] on textarea at bounding box center [455, 359] width 479 height 45
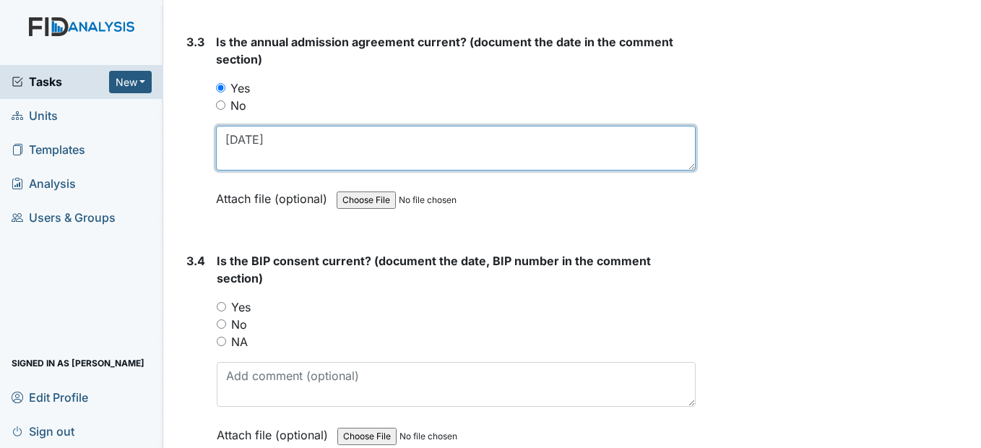
scroll to position [3899, 0]
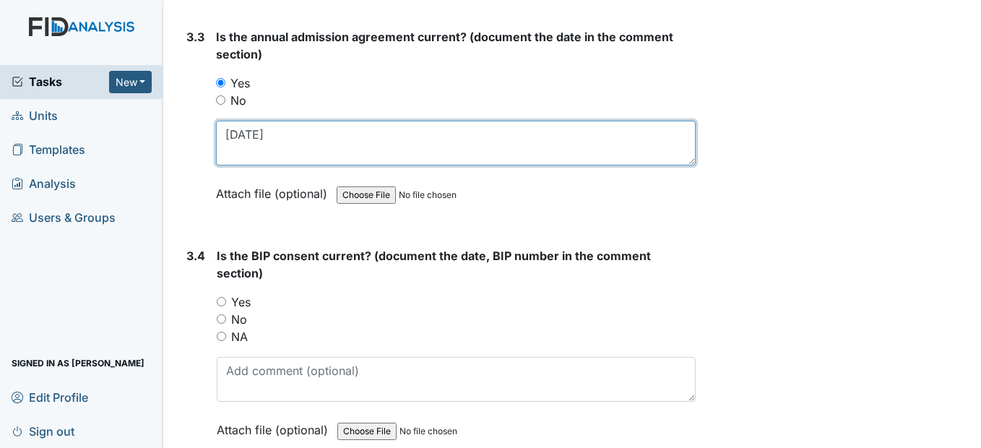
type textarea "7/29/25"
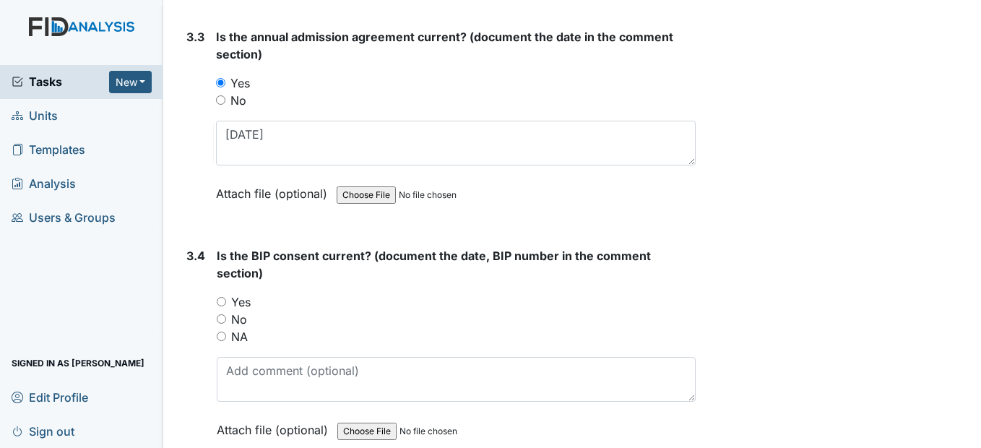
click at [225, 306] on input "Yes" at bounding box center [221, 301] width 9 height 9
radio input "true"
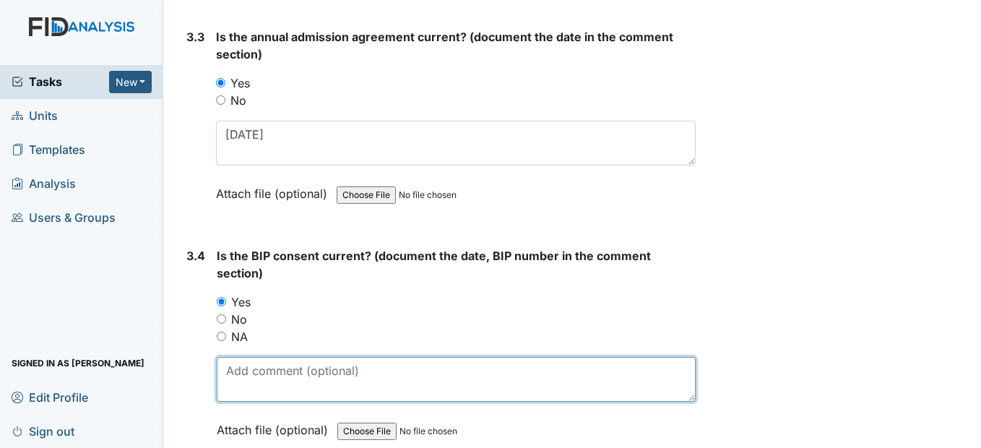
click at [245, 401] on textarea at bounding box center [456, 379] width 478 height 45
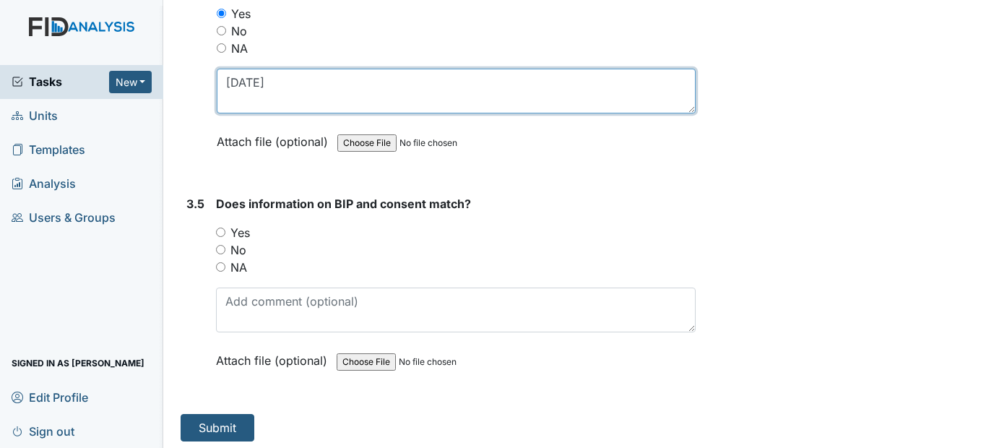
scroll to position [4188, 0]
type textarea "7/29/25"
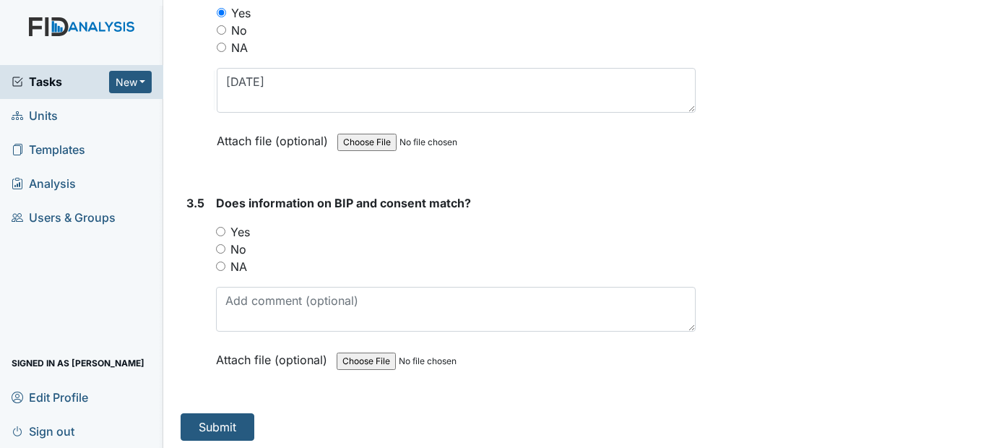
click at [224, 236] on input "Yes" at bounding box center [220, 231] width 9 height 9
radio input "true"
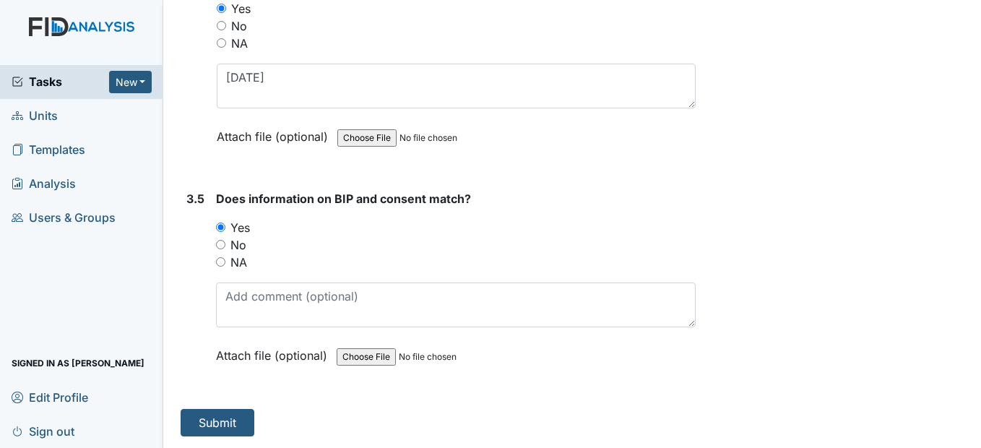
scroll to position [4227, 0]
click at [199, 420] on button "Submit" at bounding box center [218, 422] width 74 height 27
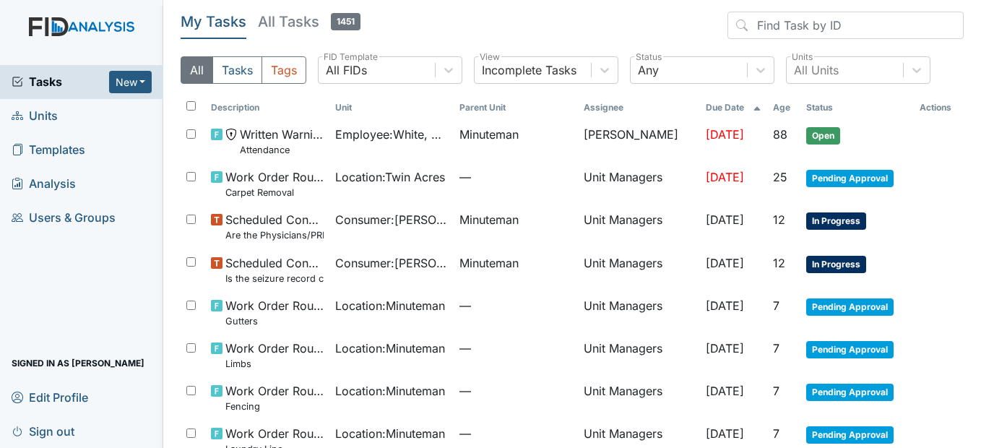
click at [59, 120] on link "Units" at bounding box center [81, 116] width 163 height 34
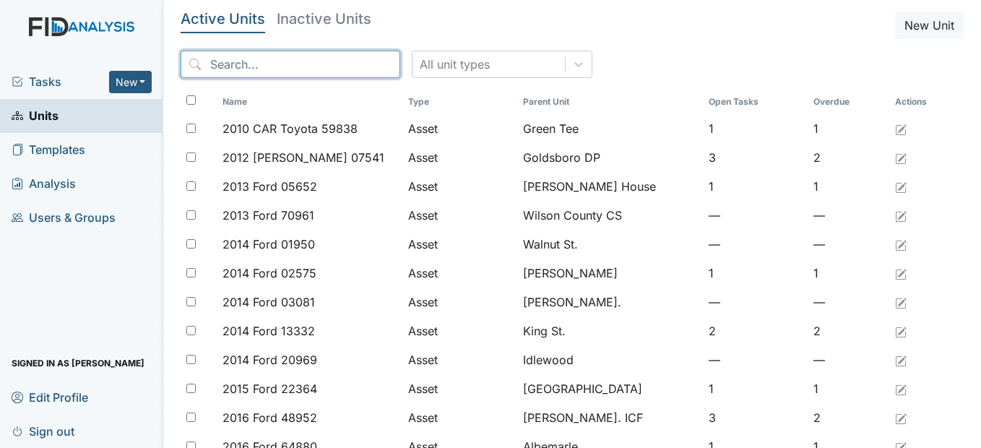
click at [253, 64] on input "search" at bounding box center [291, 64] width 220 height 27
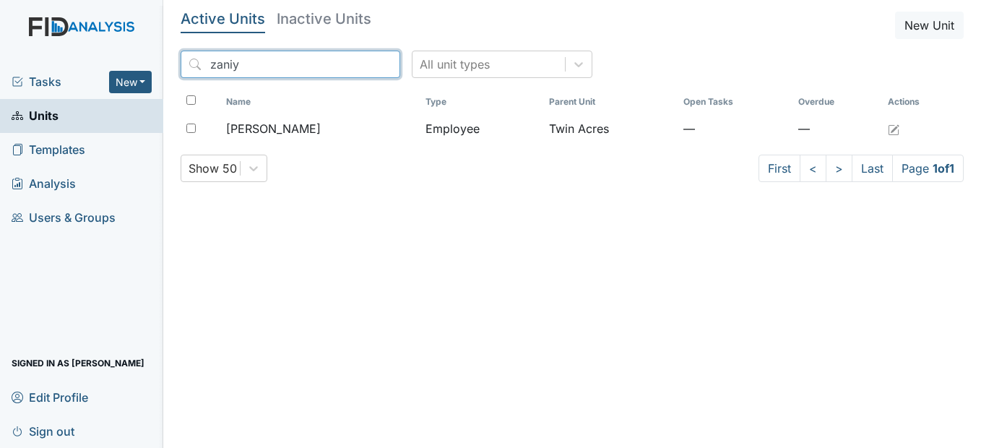
type input "zaniya"
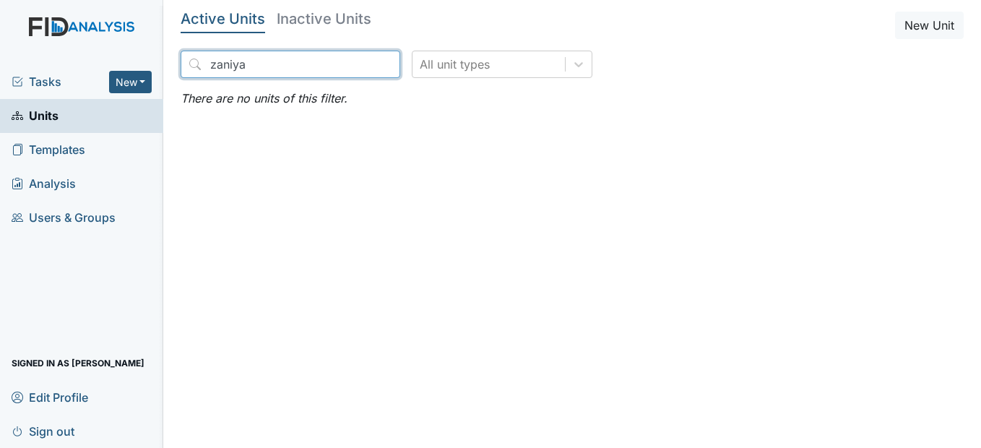
click at [360, 62] on input "zaniya" at bounding box center [291, 64] width 220 height 27
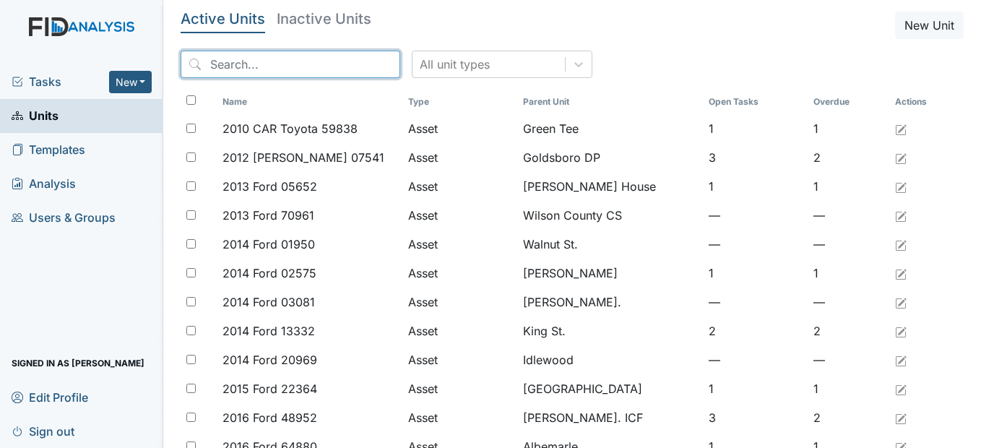
click at [256, 65] on input "search" at bounding box center [291, 64] width 220 height 27
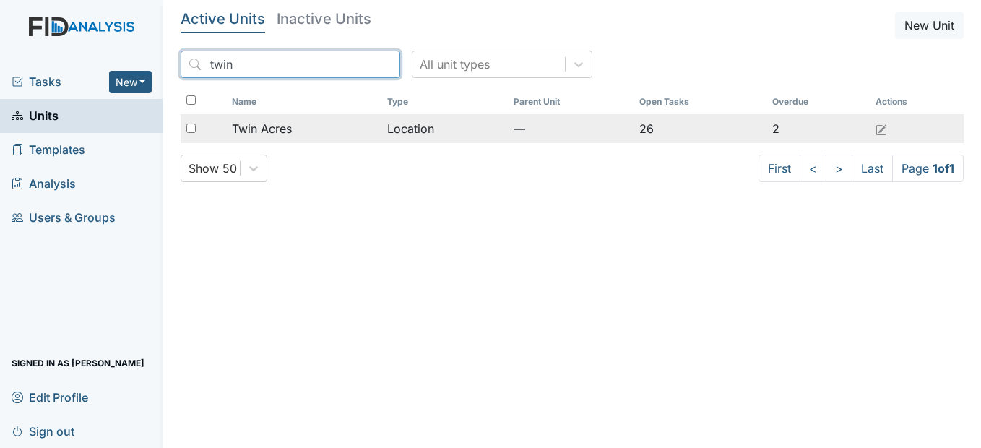
type input "twin"
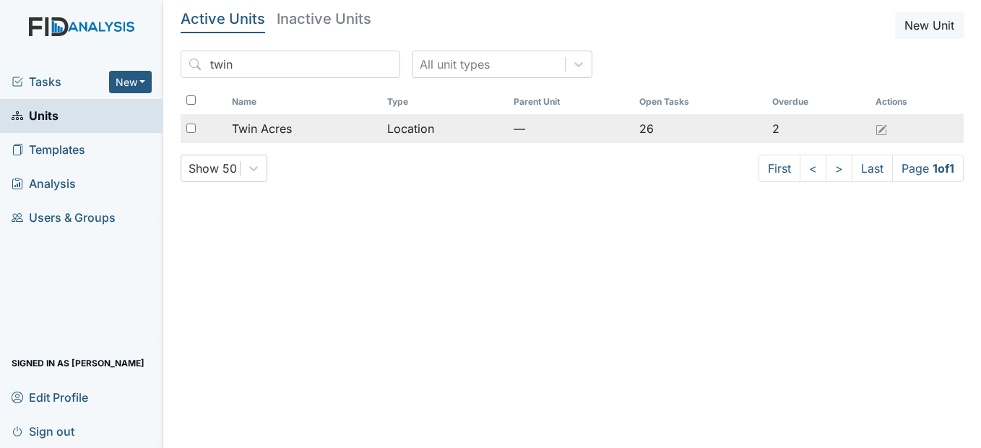
click at [286, 123] on span "Twin Acres" at bounding box center [262, 128] width 60 height 17
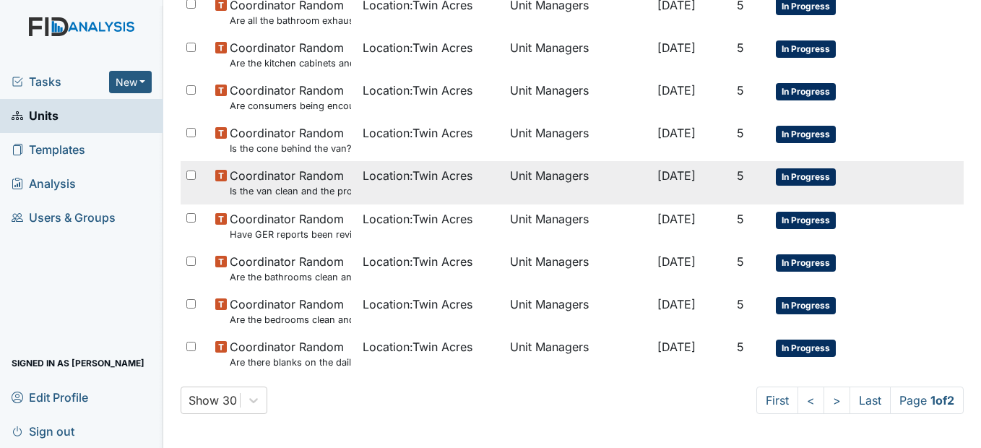
scroll to position [1012, 0]
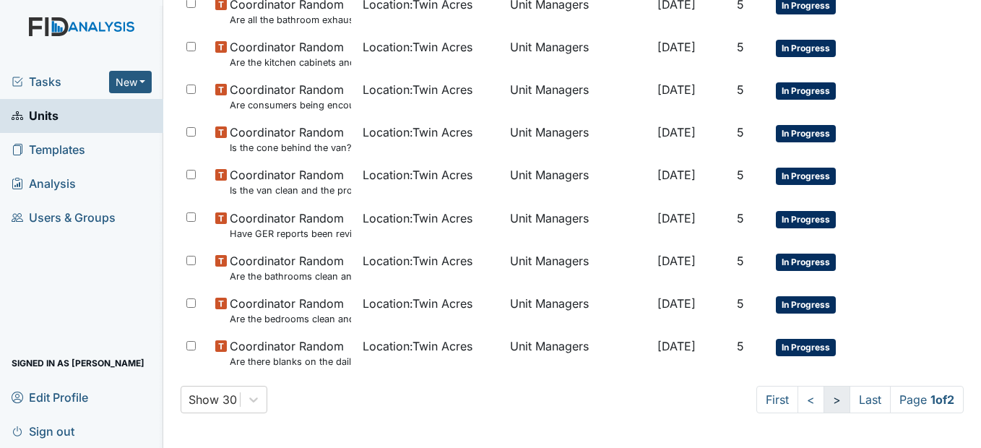
click at [823, 396] on link ">" at bounding box center [836, 399] width 27 height 27
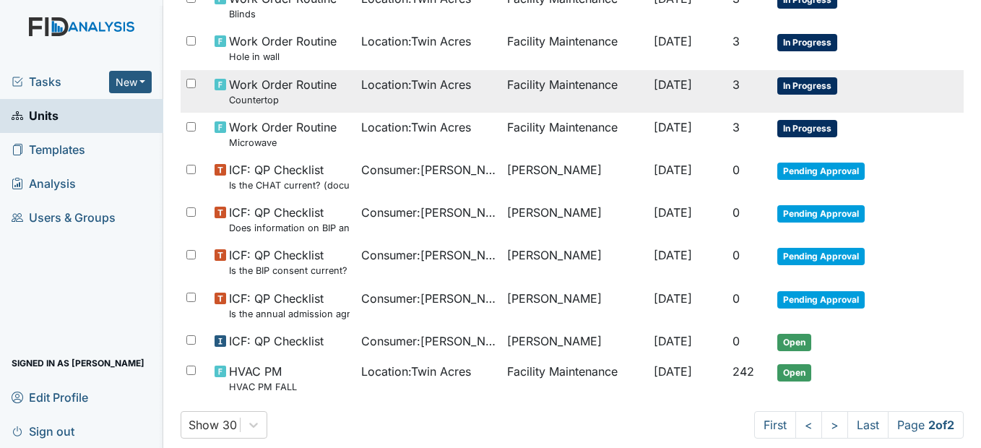
scroll to position [274, 0]
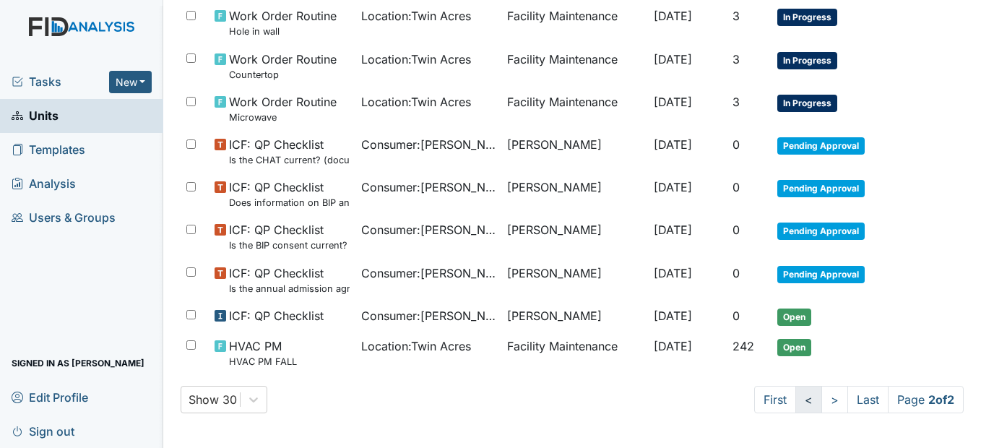
click at [799, 401] on link "<" at bounding box center [808, 399] width 27 height 27
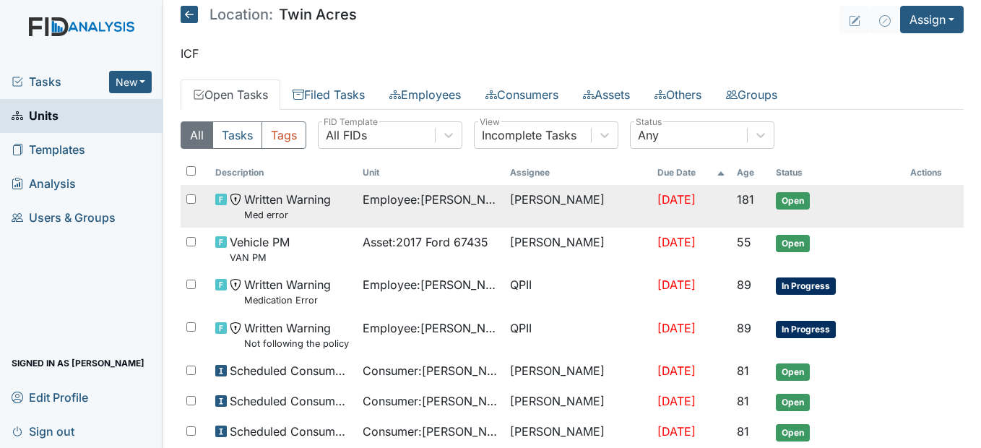
scroll to position [0, 0]
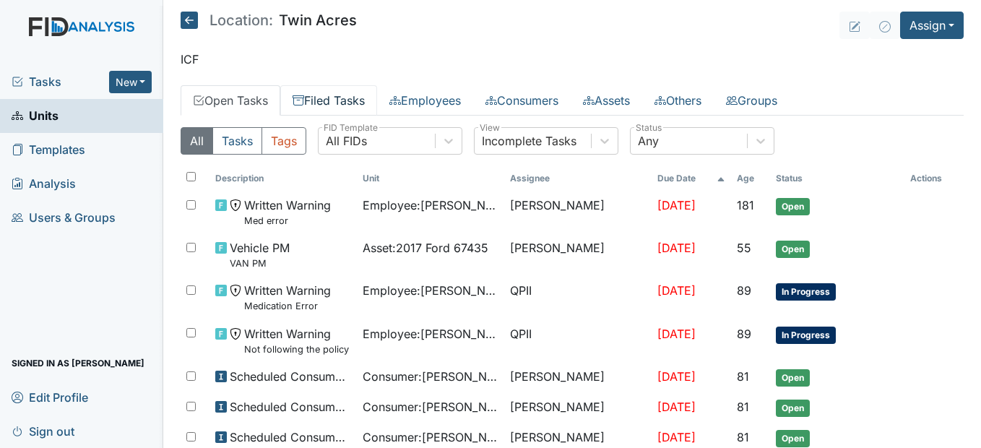
click at [361, 100] on link "Filed Tasks" at bounding box center [328, 100] width 97 height 30
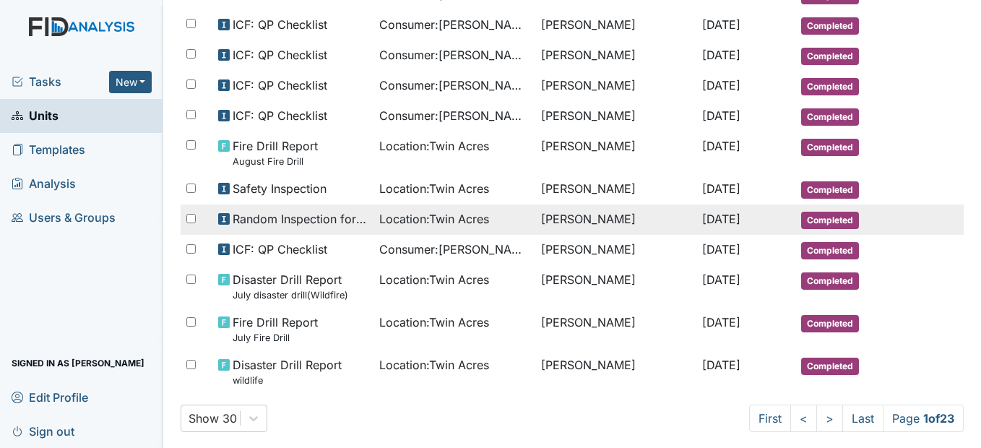
scroll to position [813, 0]
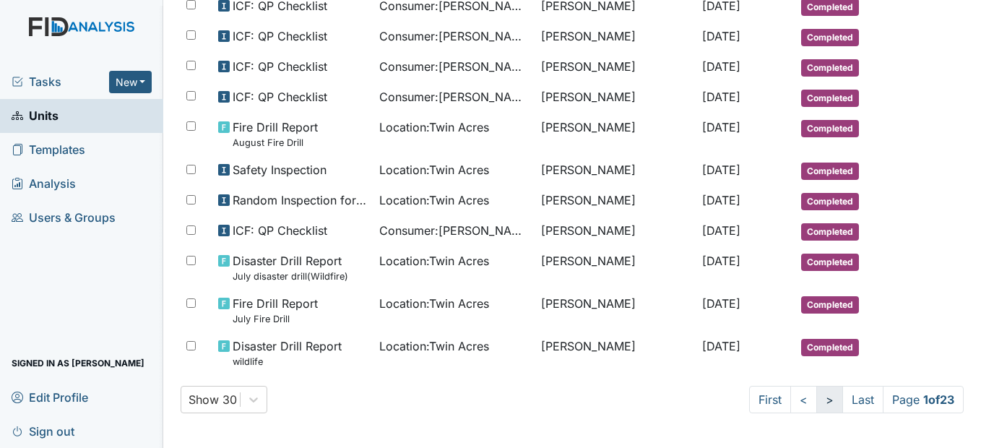
click at [816, 395] on link ">" at bounding box center [829, 399] width 27 height 27
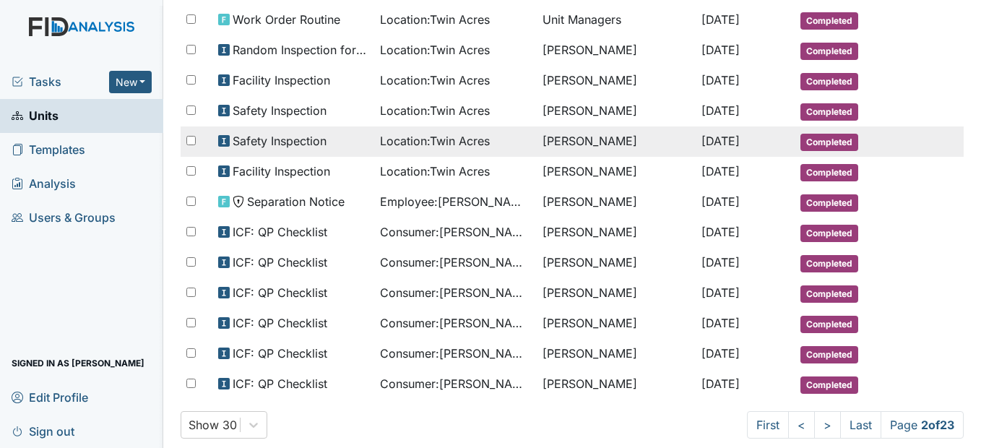
scroll to position [863, 0]
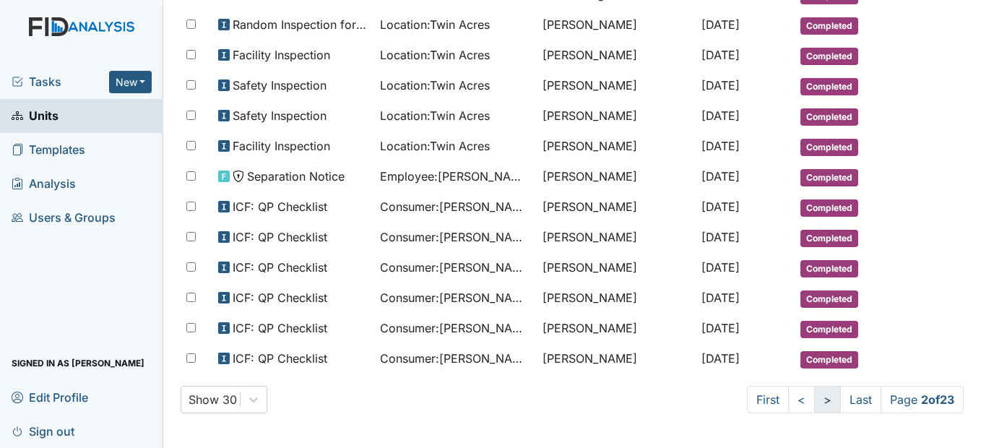
click at [814, 401] on link ">" at bounding box center [827, 399] width 27 height 27
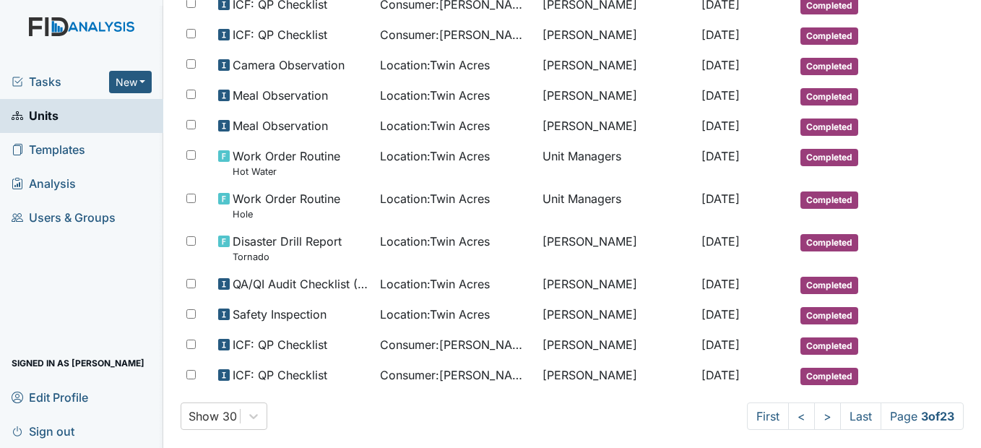
scroll to position [875, 0]
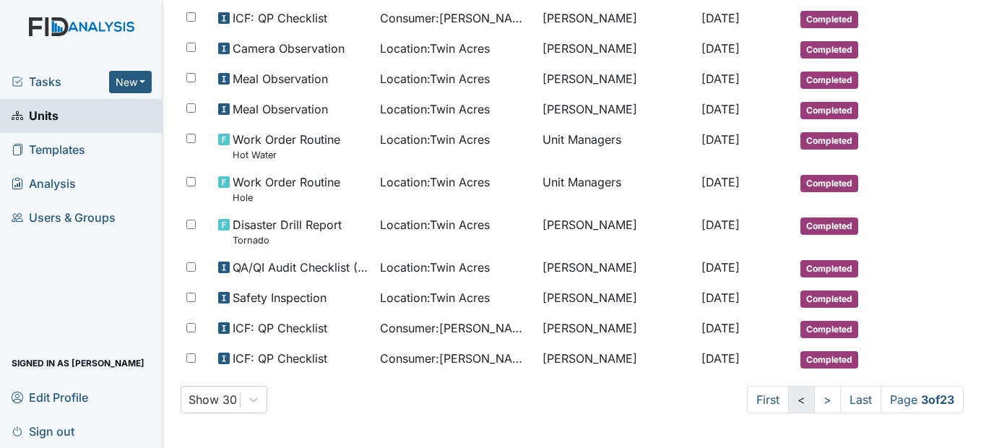
click at [788, 394] on link "<" at bounding box center [801, 399] width 27 height 27
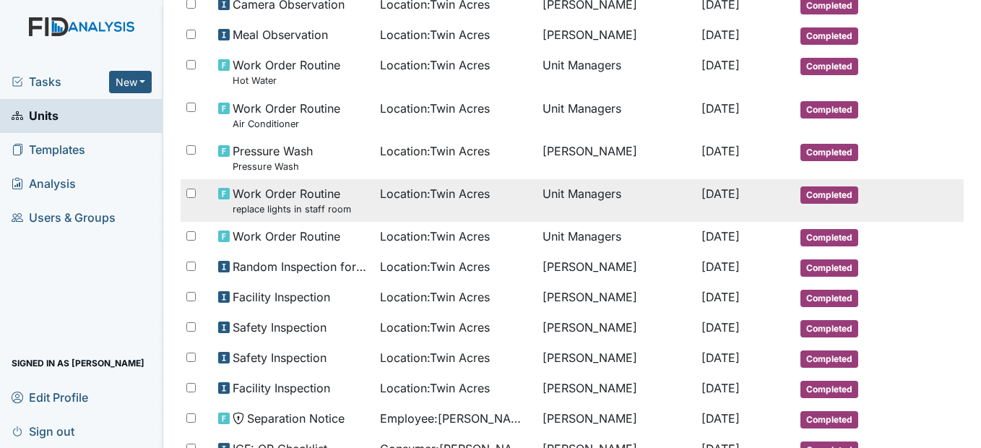
scroll to position [791, 0]
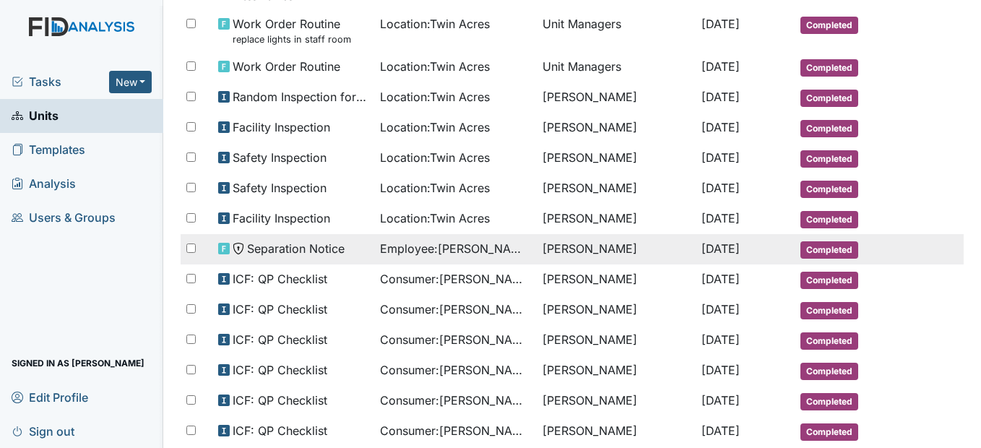
click at [384, 252] on span "Employee : Raynor, Leshawn" at bounding box center [455, 248] width 151 height 17
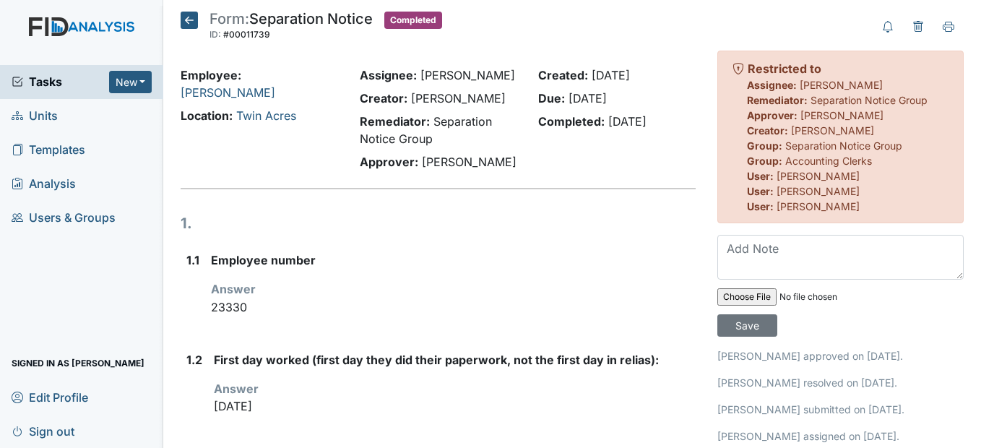
click at [198, 20] on icon at bounding box center [189, 20] width 17 height 17
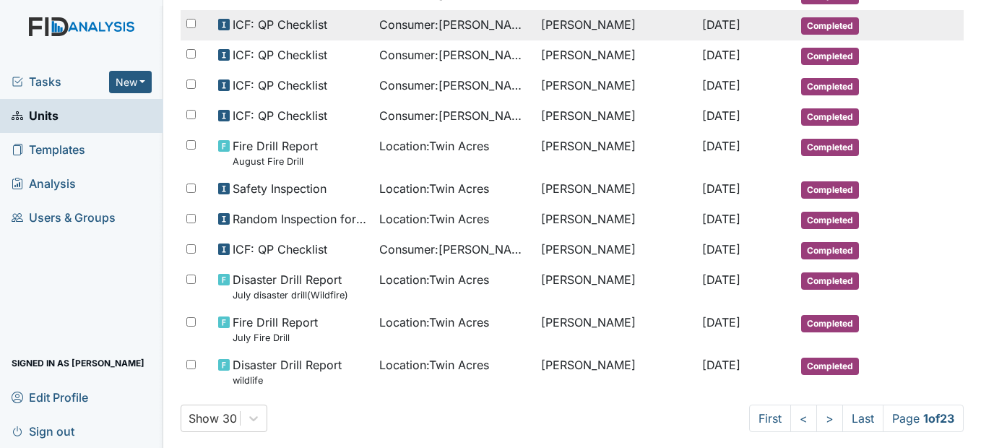
scroll to position [813, 0]
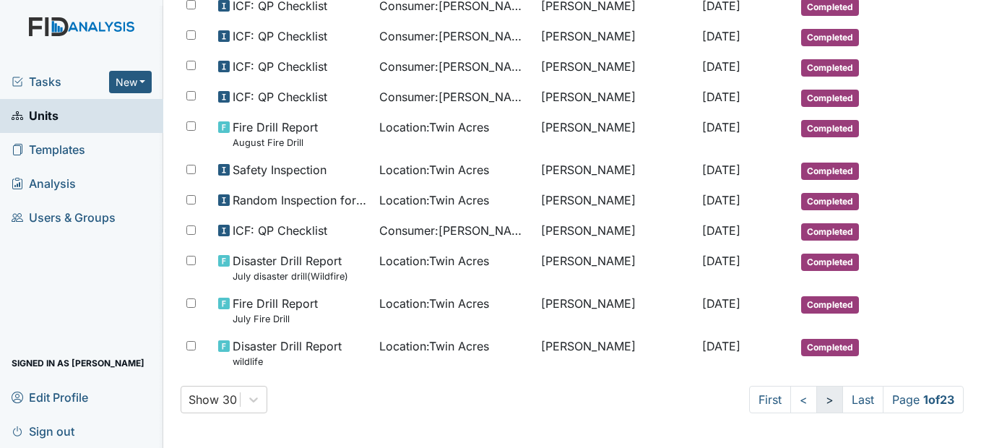
click at [816, 405] on link ">" at bounding box center [829, 399] width 27 height 27
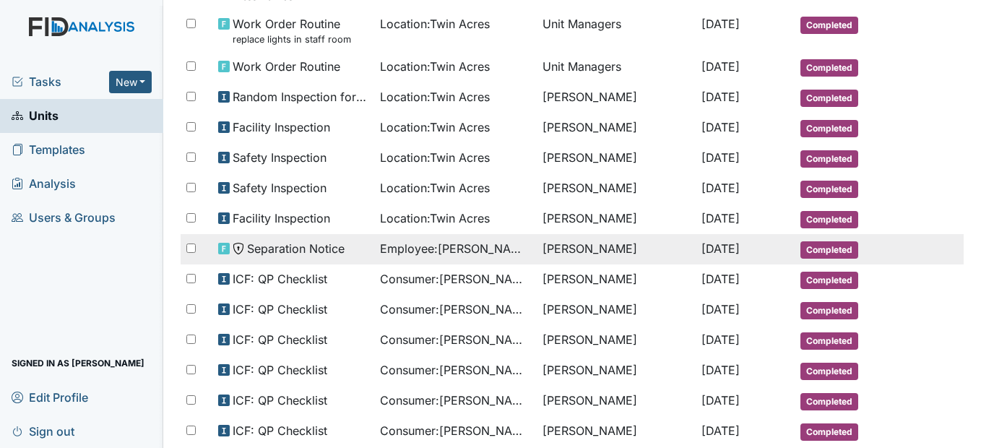
scroll to position [863, 0]
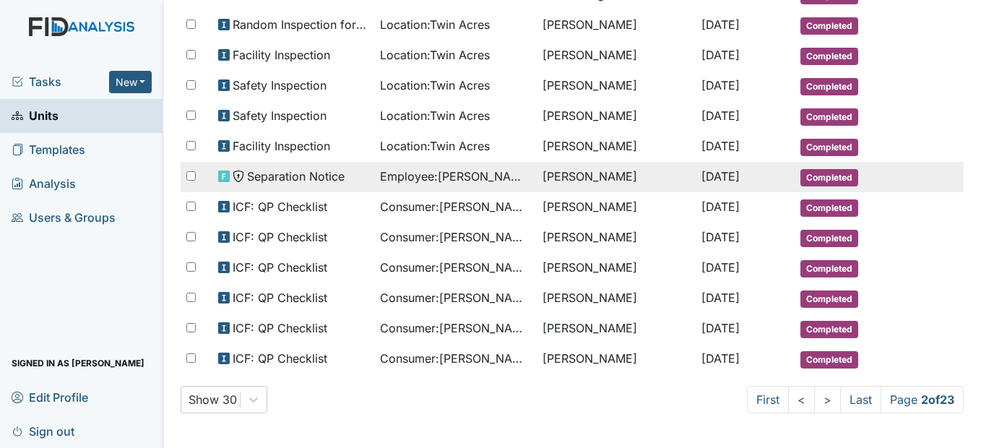
click at [301, 178] on span "Separation Notice" at bounding box center [295, 176] width 97 height 17
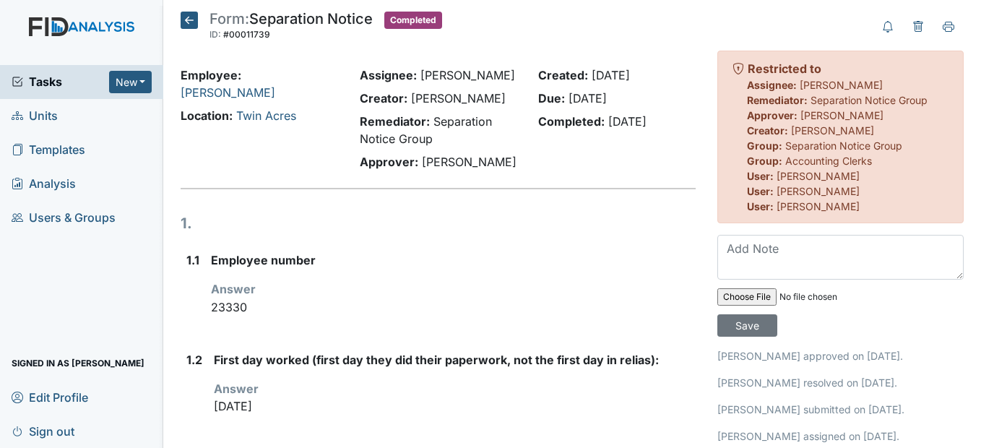
click at [195, 15] on icon at bounding box center [189, 20] width 17 height 17
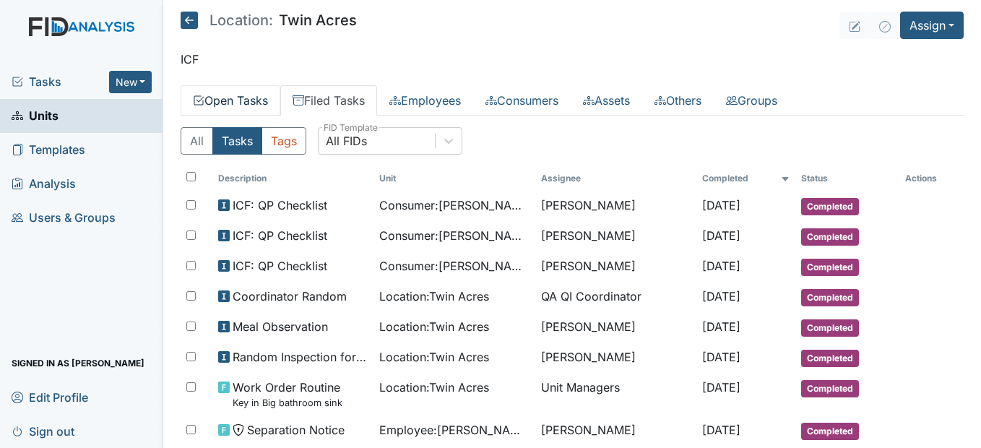
click at [248, 97] on link "Open Tasks" at bounding box center [231, 100] width 100 height 30
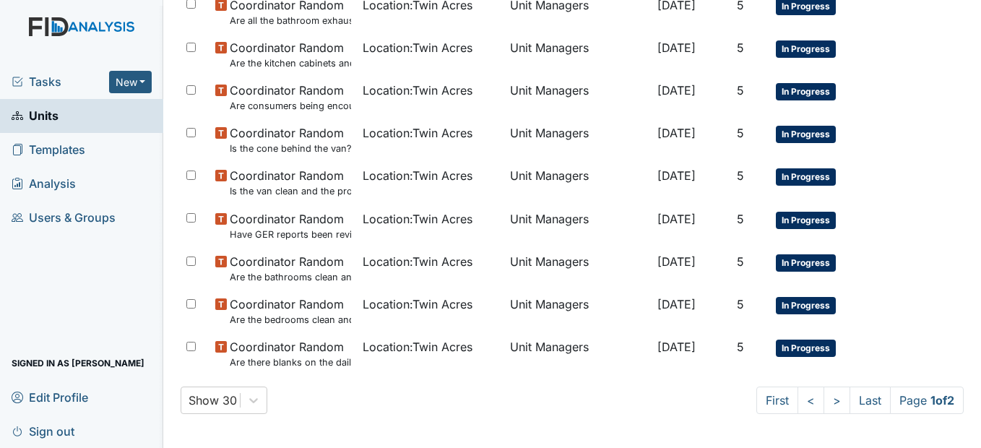
scroll to position [1012, 0]
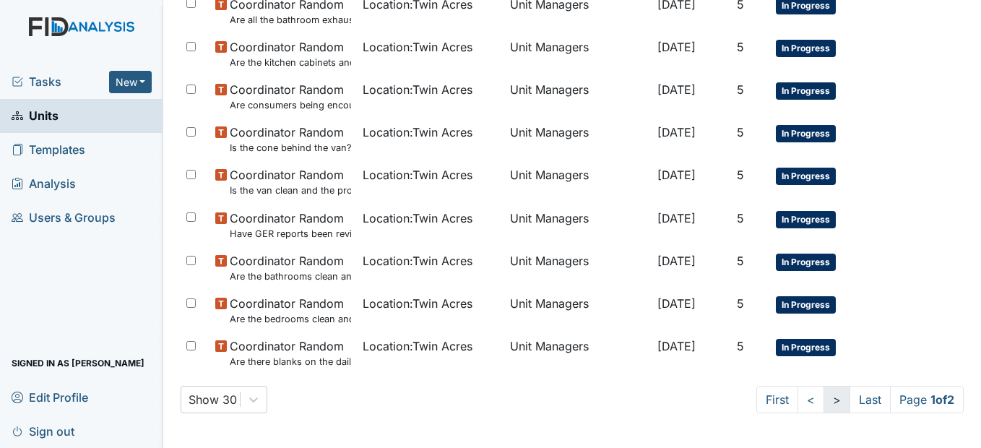
click at [823, 401] on link ">" at bounding box center [836, 399] width 27 height 27
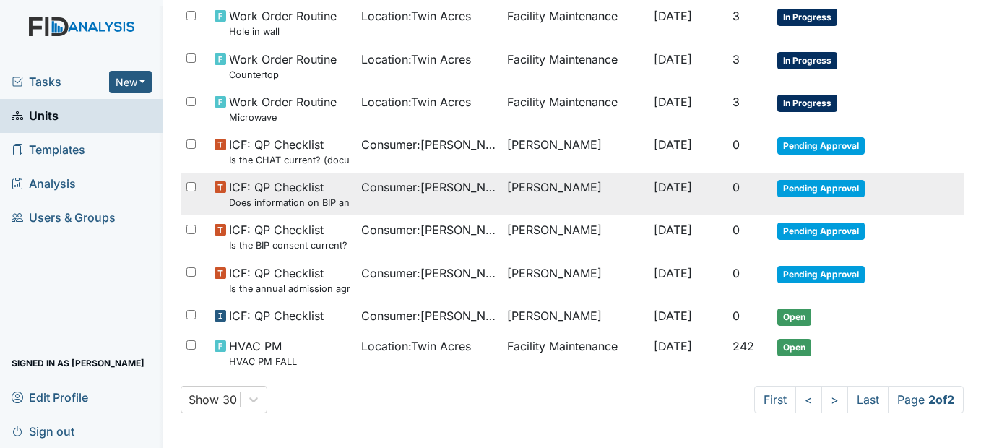
scroll to position [0, 0]
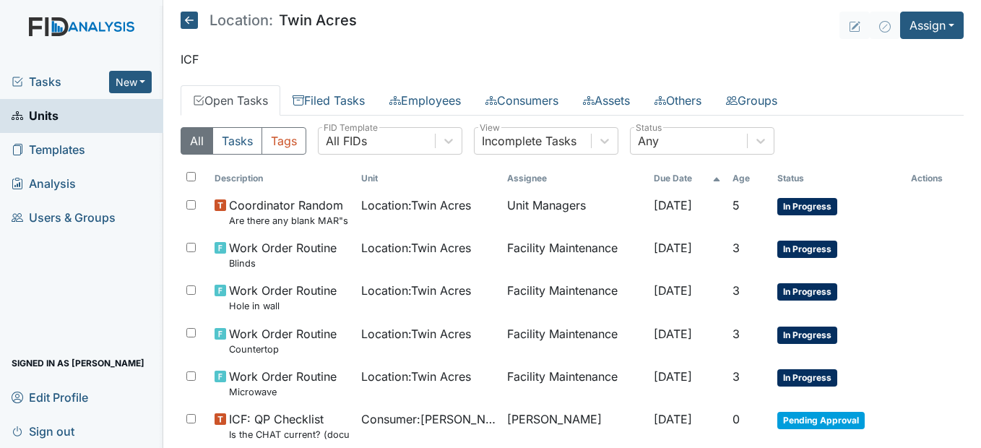
click at [75, 118] on link "Units" at bounding box center [81, 116] width 163 height 34
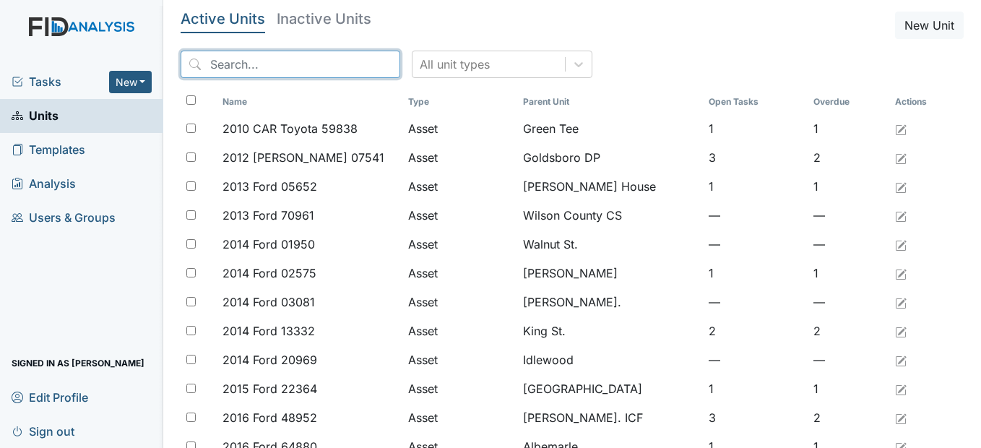
click at [243, 63] on input "search" at bounding box center [291, 64] width 220 height 27
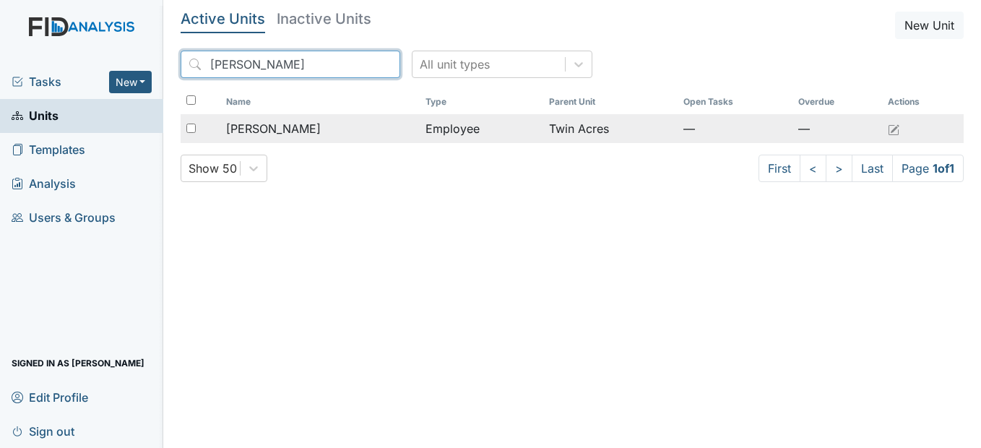
type input "[PERSON_NAME]"
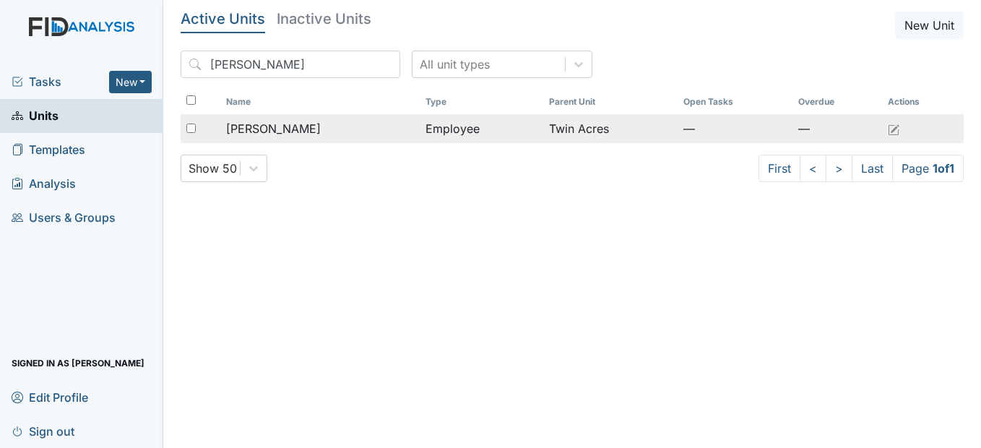
click at [289, 118] on td "[PERSON_NAME]" at bounding box center [319, 128] width 199 height 29
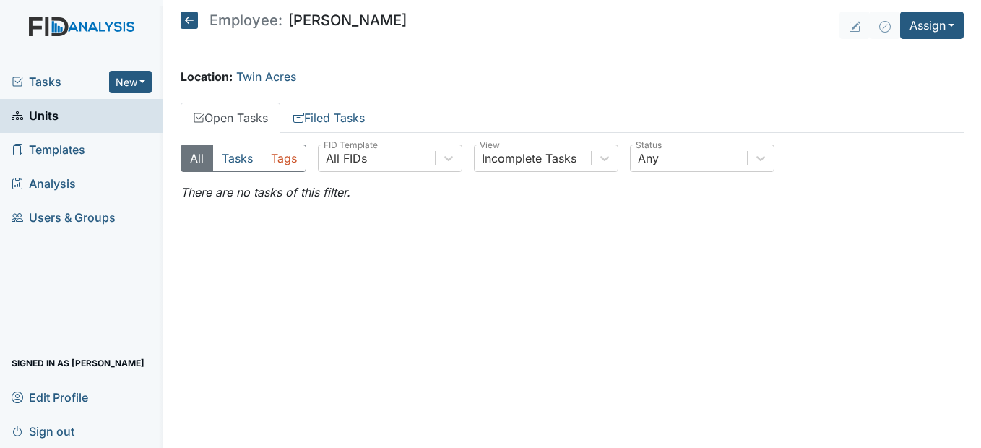
click at [188, 22] on icon at bounding box center [189, 20] width 17 height 17
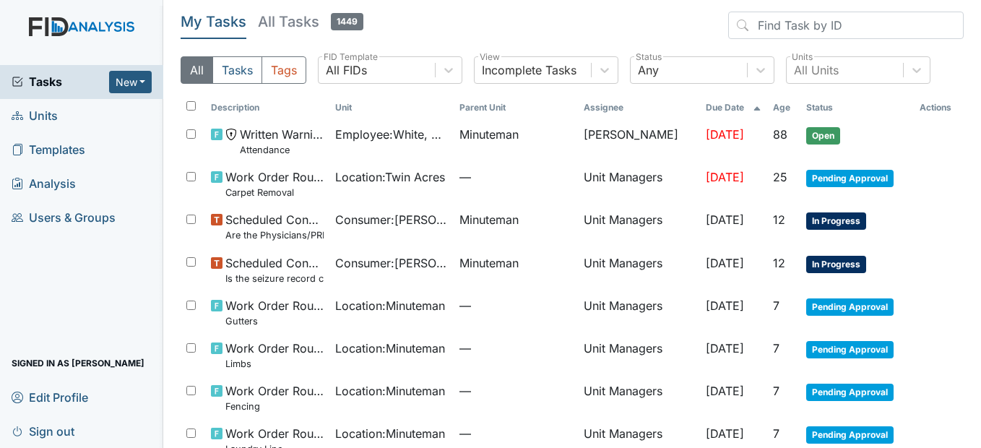
click at [61, 124] on link "Units" at bounding box center [81, 116] width 163 height 34
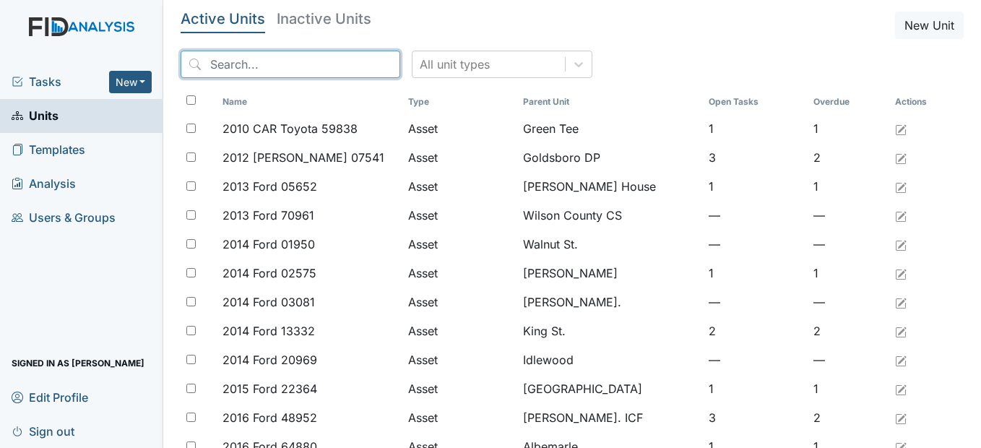
click at [273, 62] on input "search" at bounding box center [291, 64] width 220 height 27
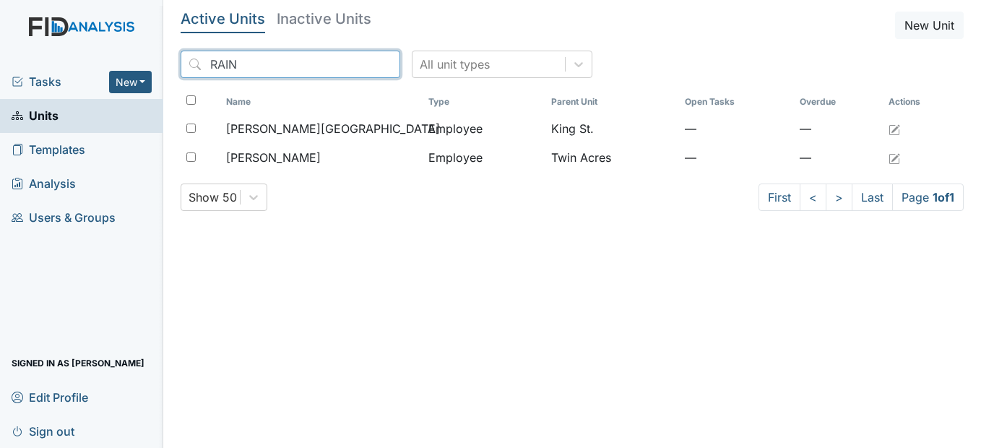
type input "RAIN"
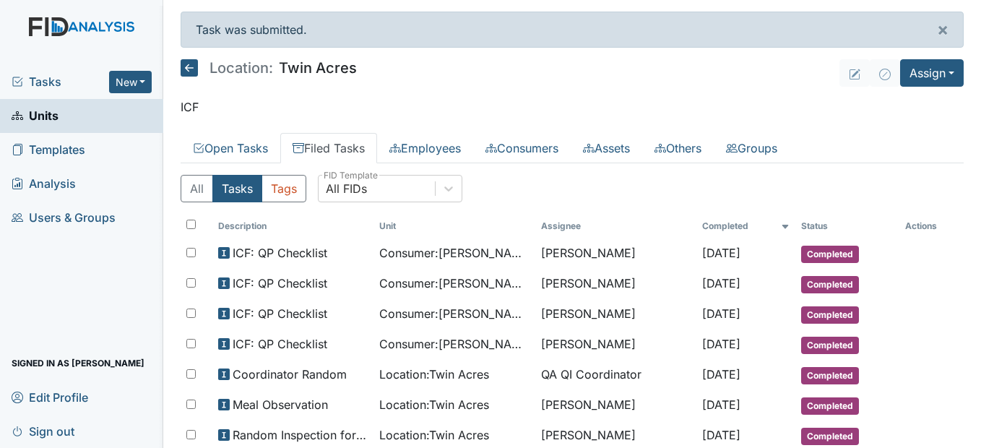
click at [188, 65] on icon at bounding box center [189, 67] width 17 height 17
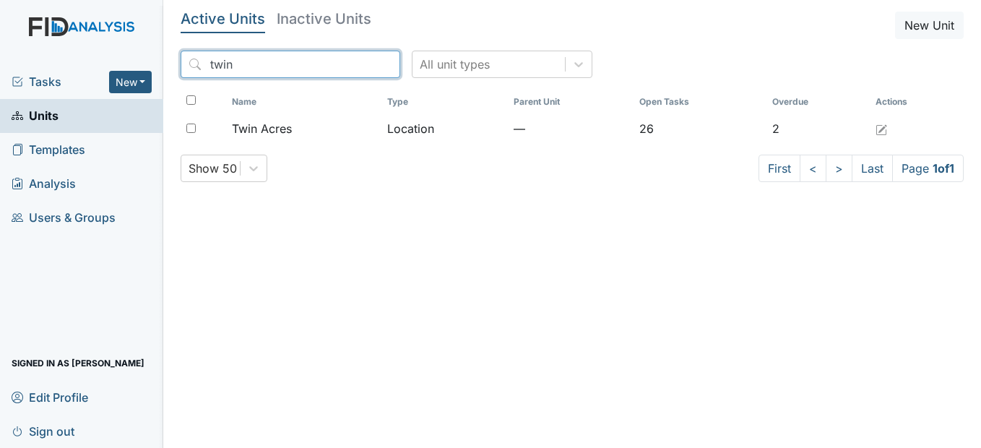
click at [360, 64] on input "twin" at bounding box center [291, 64] width 220 height 27
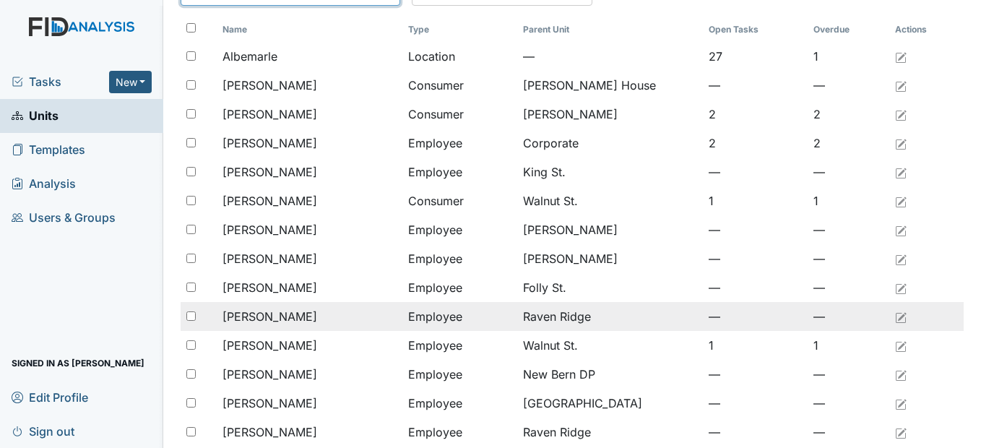
scroll to position [57, 0]
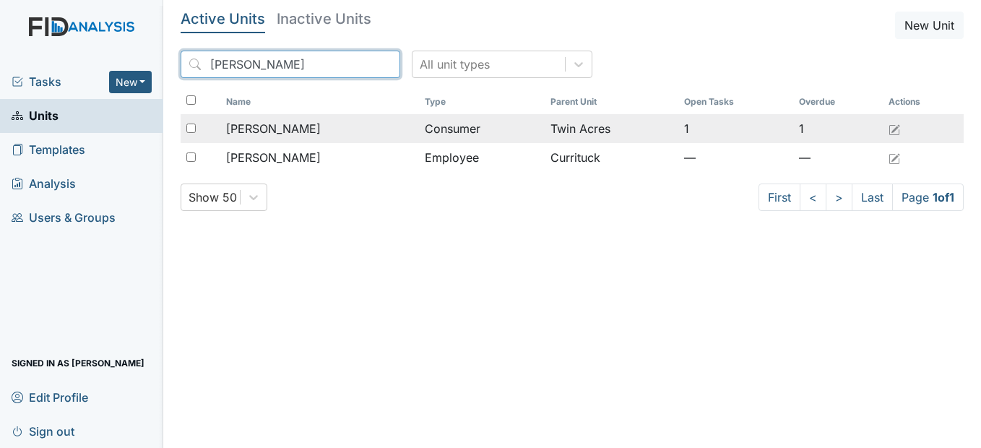
type input "MARQUITA"
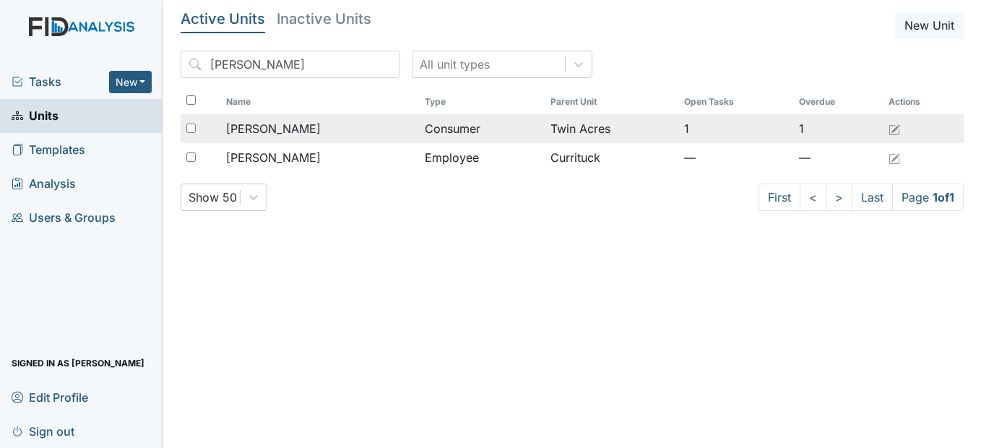
click at [347, 126] on div "[PERSON_NAME]" at bounding box center [319, 128] width 187 height 17
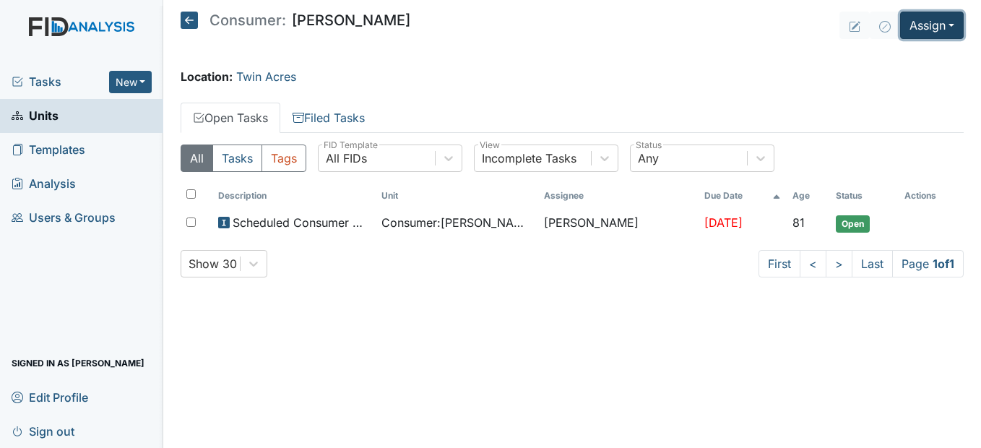
click at [955, 17] on button "Assign" at bounding box center [932, 25] width 64 height 27
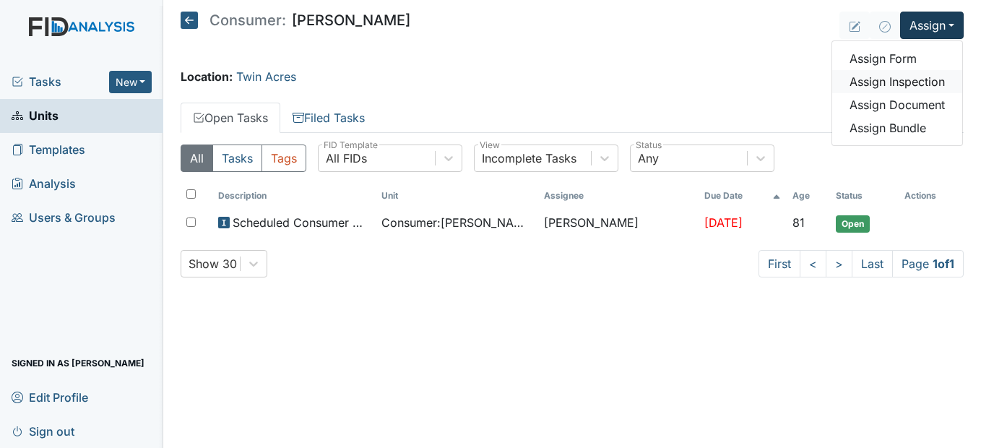
click at [930, 79] on link "Assign Inspection" at bounding box center [897, 81] width 130 height 23
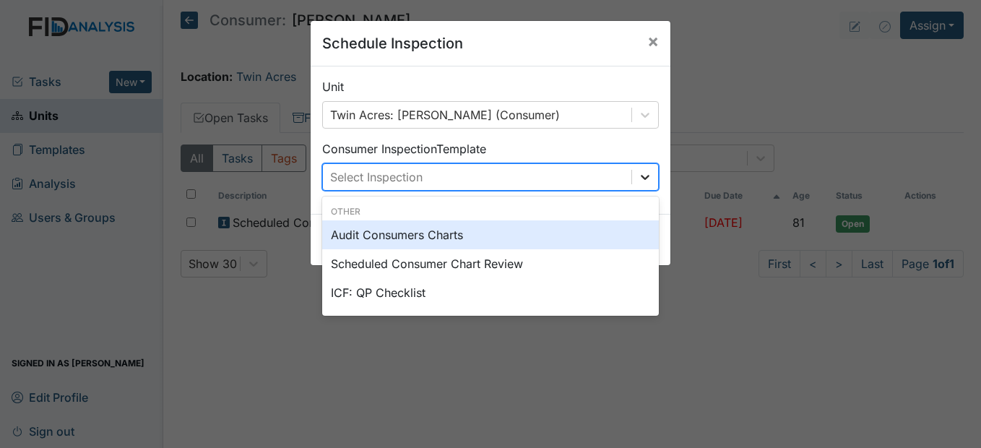
click at [634, 168] on div at bounding box center [645, 177] width 26 height 26
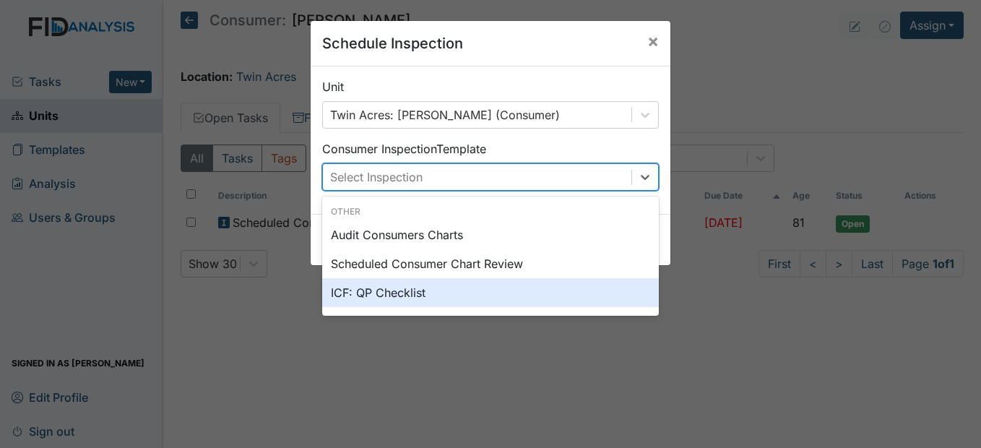
click at [407, 293] on div "ICF: QP Checklist" at bounding box center [490, 292] width 336 height 29
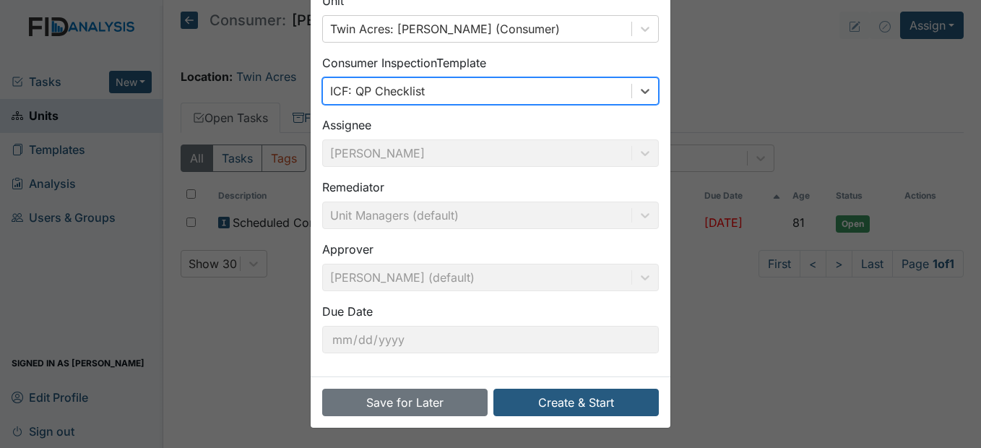
scroll to position [87, 0]
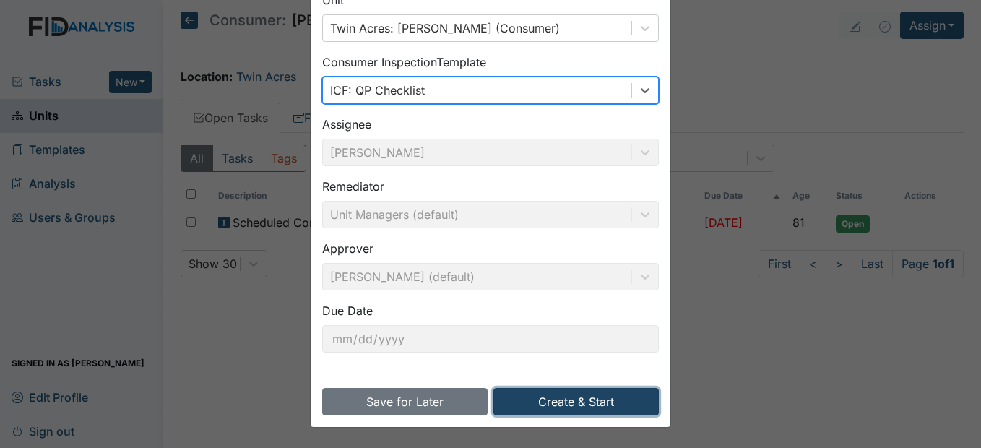
click at [597, 399] on button "Create & Start" at bounding box center [575, 401] width 165 height 27
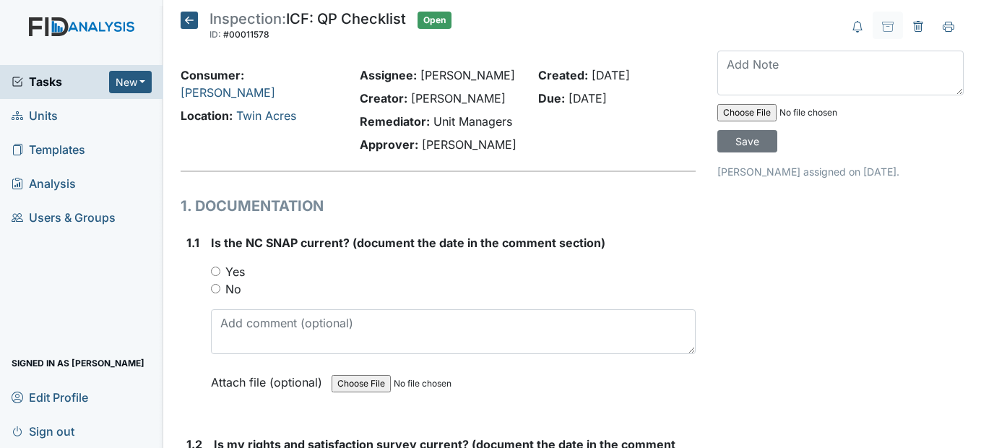
click at [213, 276] on input "Yes" at bounding box center [215, 270] width 9 height 9
radio input "true"
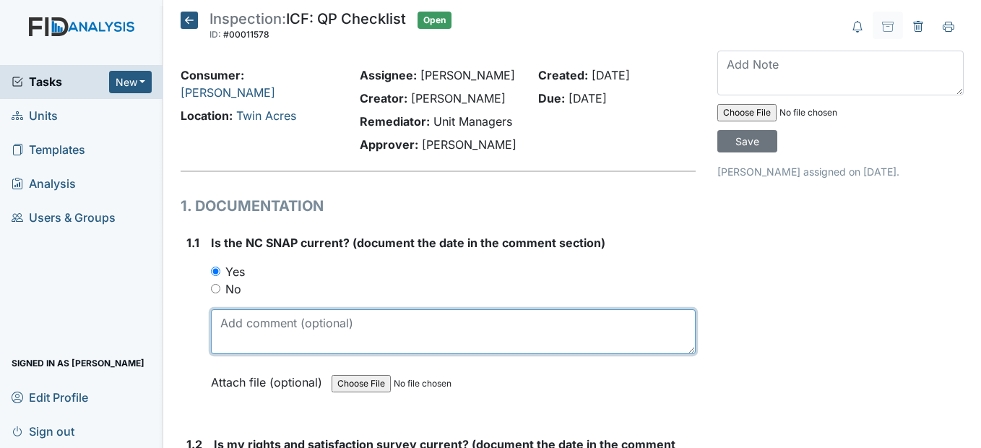
click at [258, 354] on textarea at bounding box center [453, 331] width 484 height 45
drag, startPoint x: 260, startPoint y: 364, endPoint x: 179, endPoint y: 373, distance: 81.4
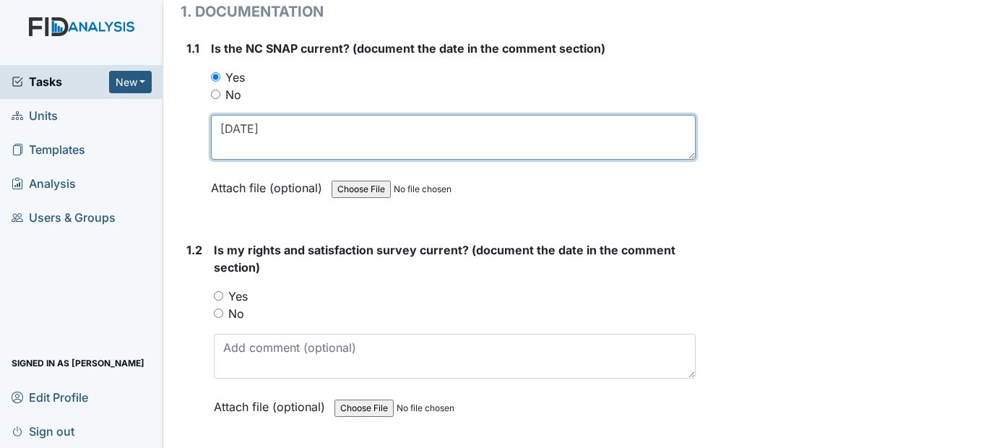
scroll to position [217, 0]
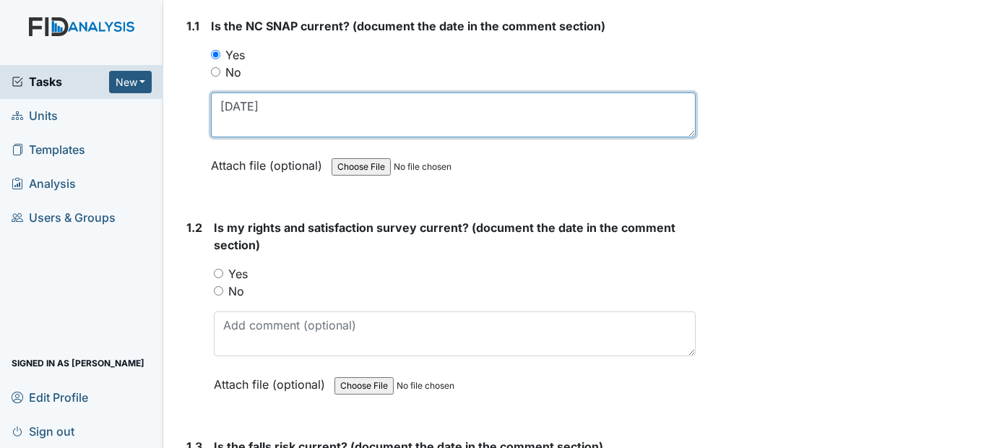
type textarea "[DATE]"
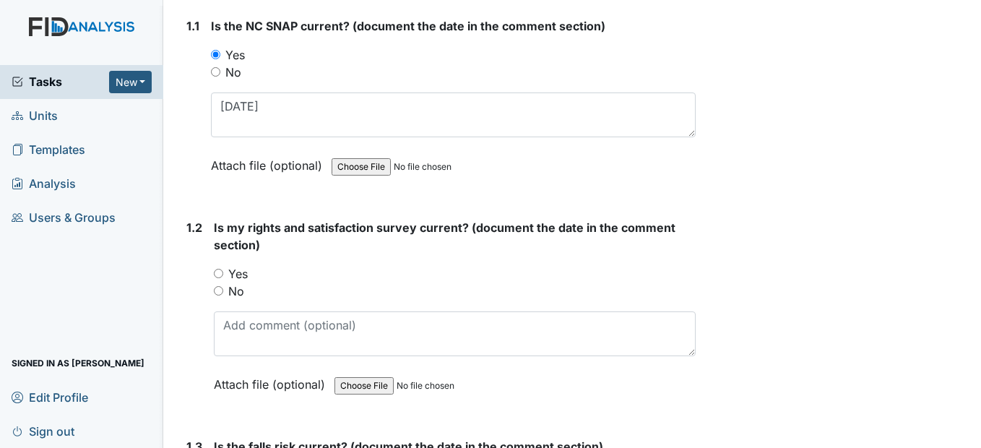
click at [222, 278] on input "Yes" at bounding box center [218, 273] width 9 height 9
radio input "true"
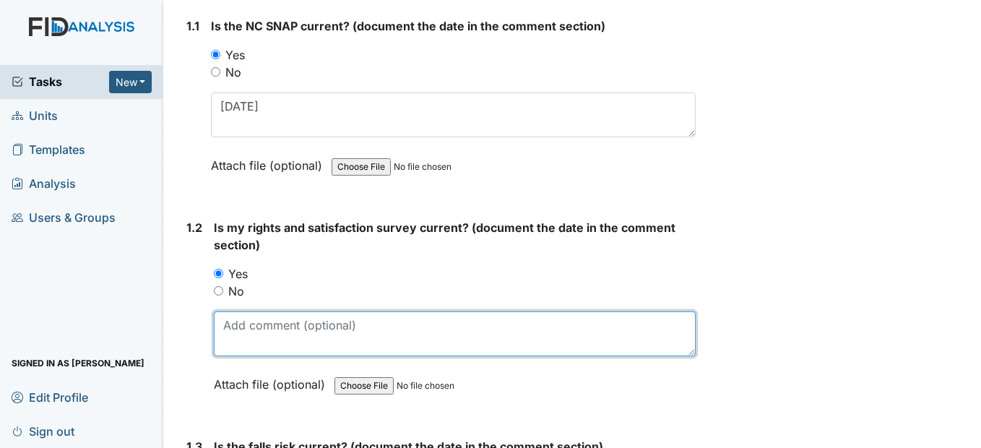
click at [240, 356] on textarea at bounding box center [454, 333] width 481 height 45
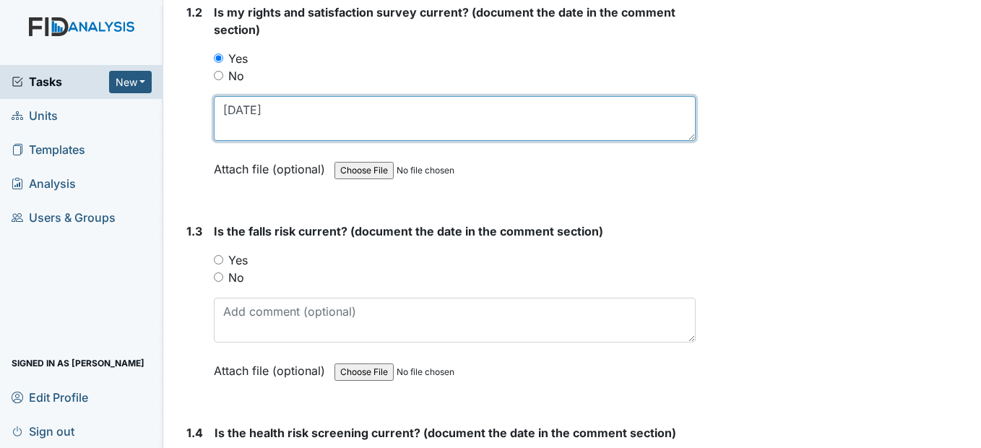
scroll to position [433, 0]
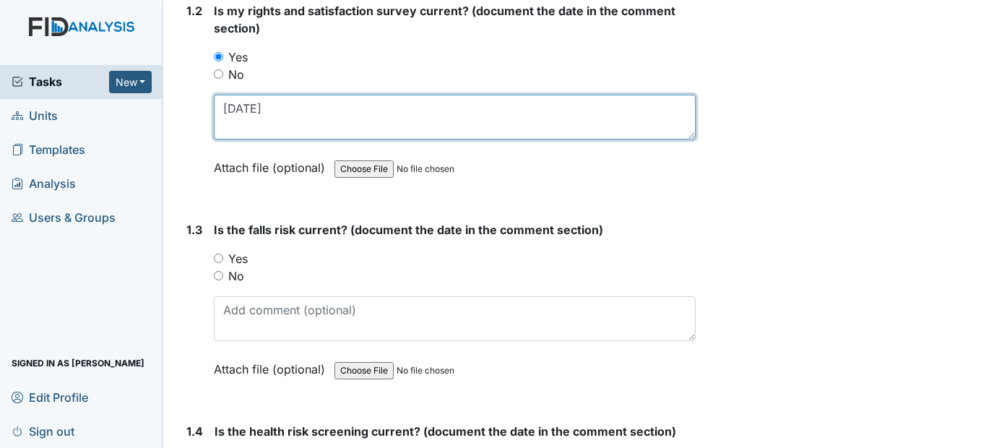
type textarea "[DATE]"
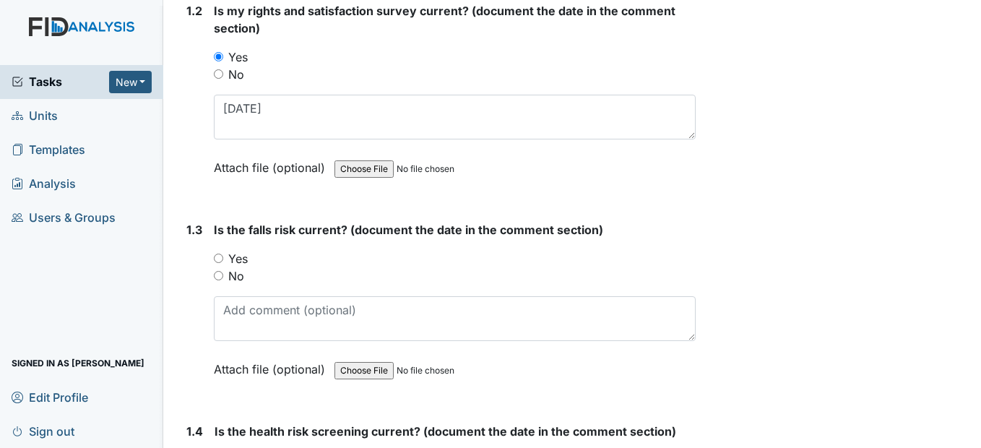
click at [216, 263] on input "Yes" at bounding box center [218, 257] width 9 height 9
radio input "true"
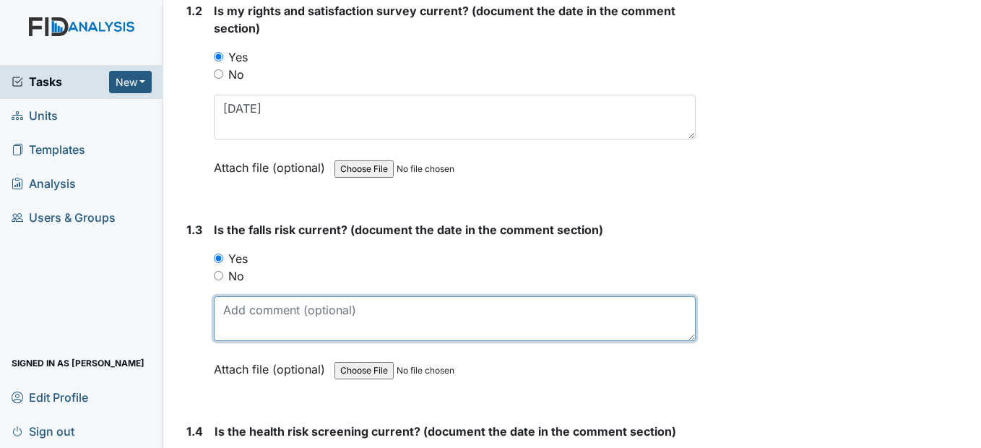
click at [244, 341] on textarea at bounding box center [454, 318] width 481 height 45
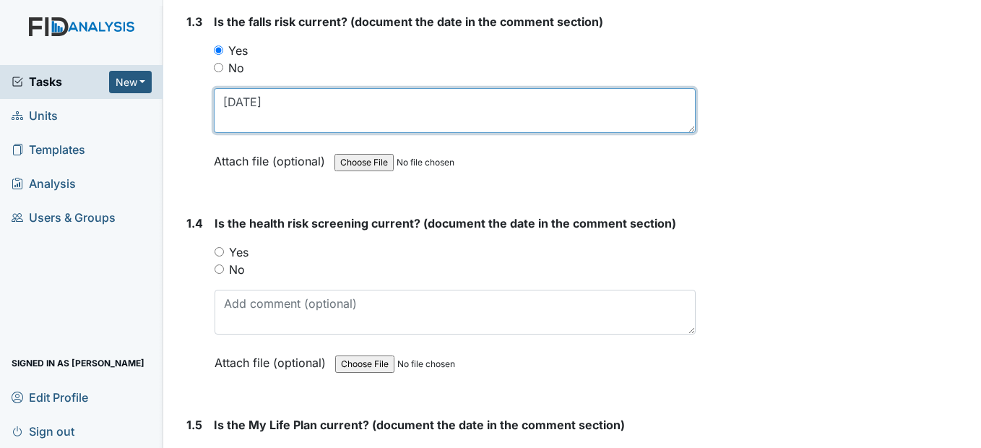
scroll to position [650, 0]
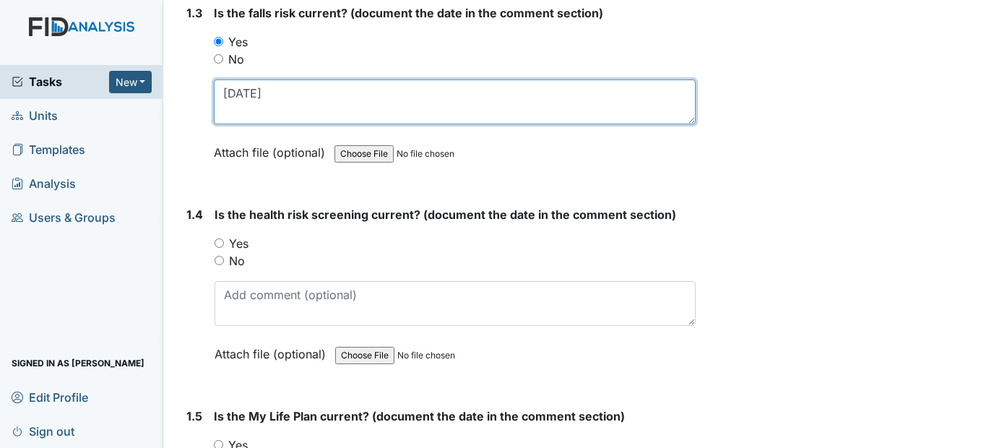
type textarea "[DATE]"
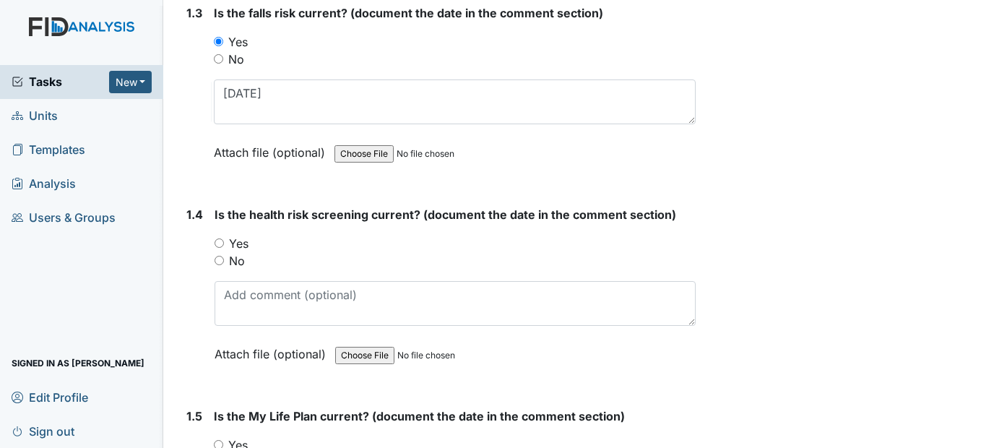
click at [220, 252] on div "Yes" at bounding box center [454, 243] width 480 height 17
click at [220, 248] on input "Yes" at bounding box center [218, 242] width 9 height 9
radio input "true"
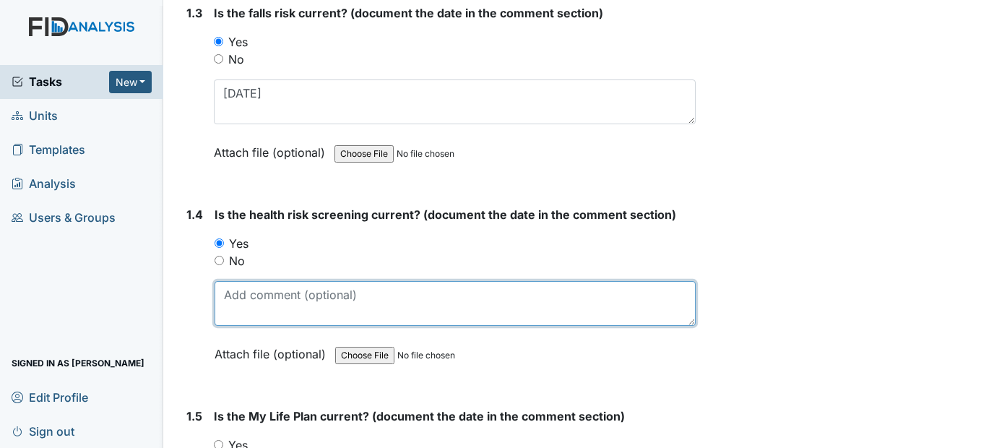
click at [241, 326] on textarea at bounding box center [454, 303] width 480 height 45
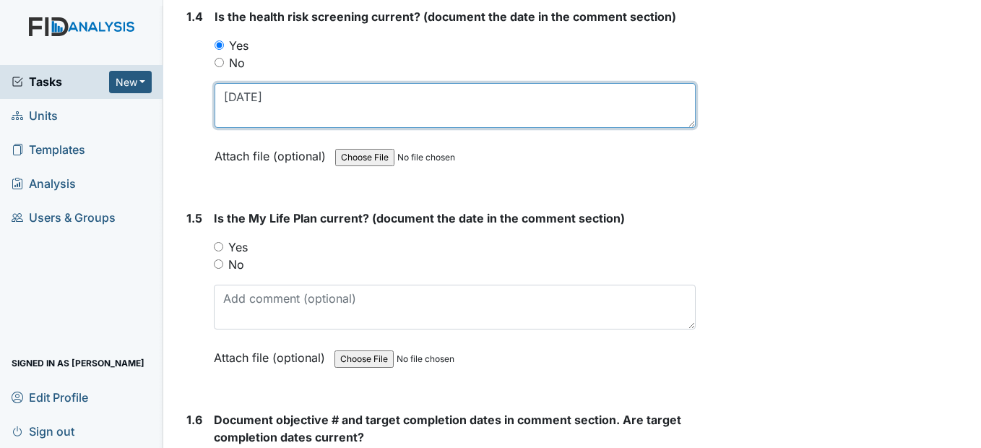
scroll to position [866, 0]
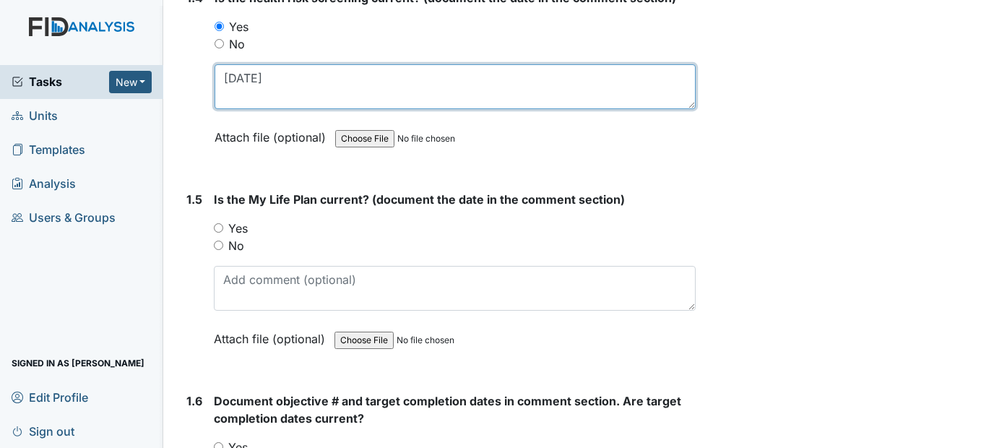
type textarea "[DATE]"
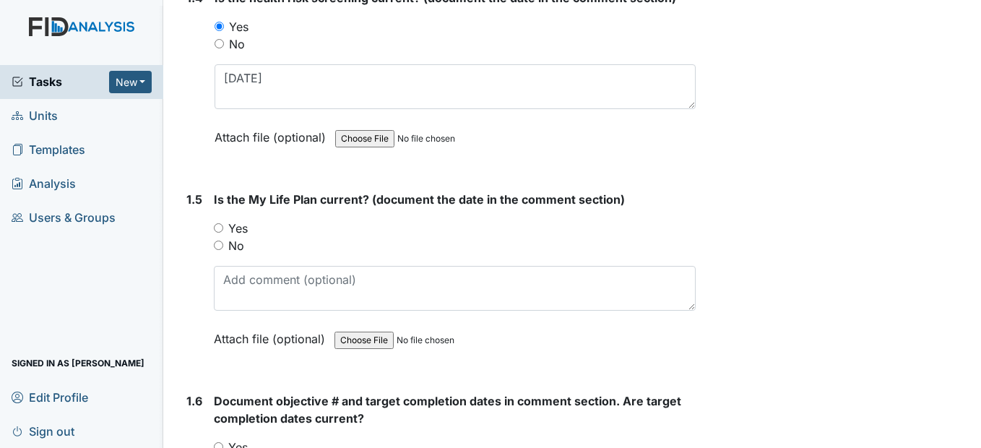
drag, startPoint x: 216, startPoint y: 259, endPoint x: 218, endPoint y: 266, distance: 8.2
click at [216, 233] on input "Yes" at bounding box center [218, 227] width 9 height 9
radio input "true"
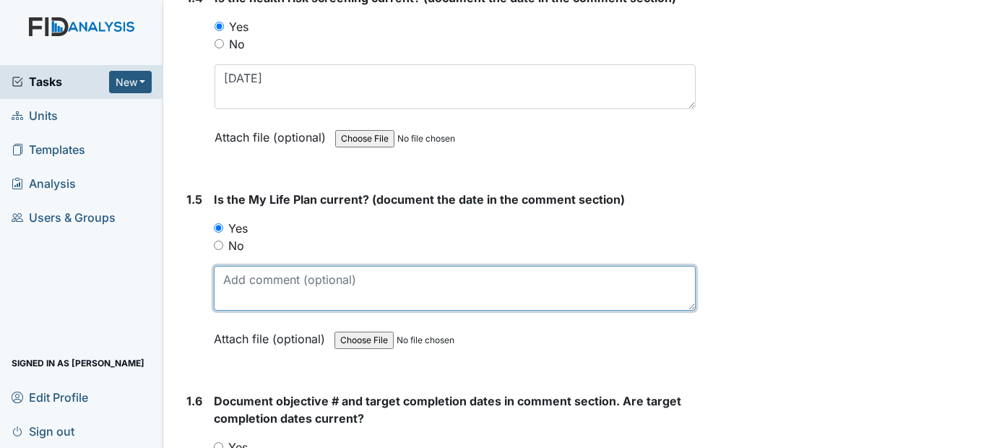
click at [222, 310] on textarea at bounding box center [454, 288] width 481 height 45
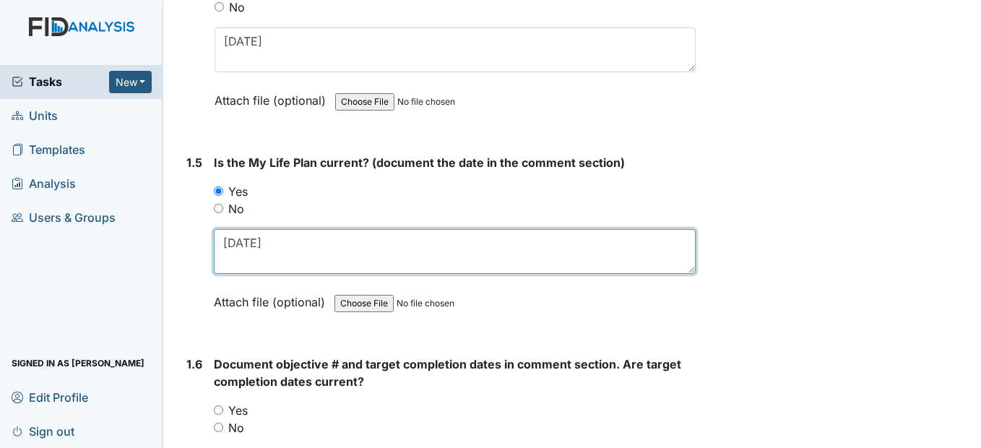
scroll to position [1011, 0]
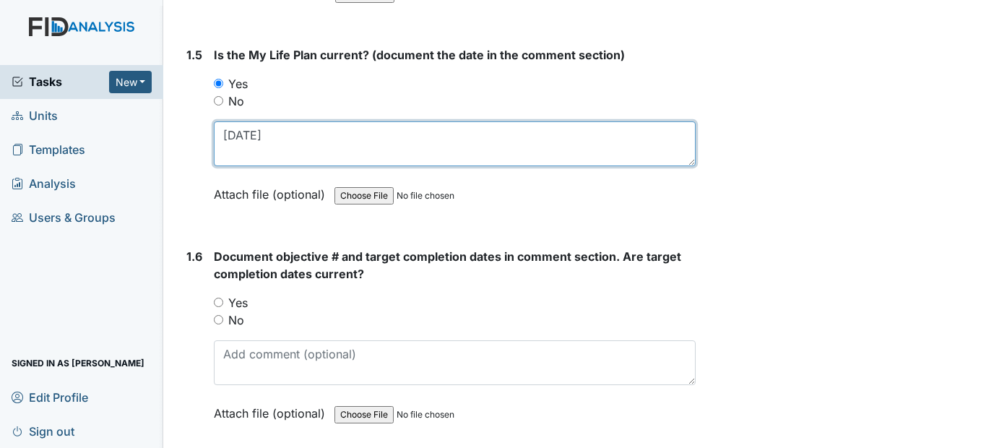
type textarea "[DATE]"
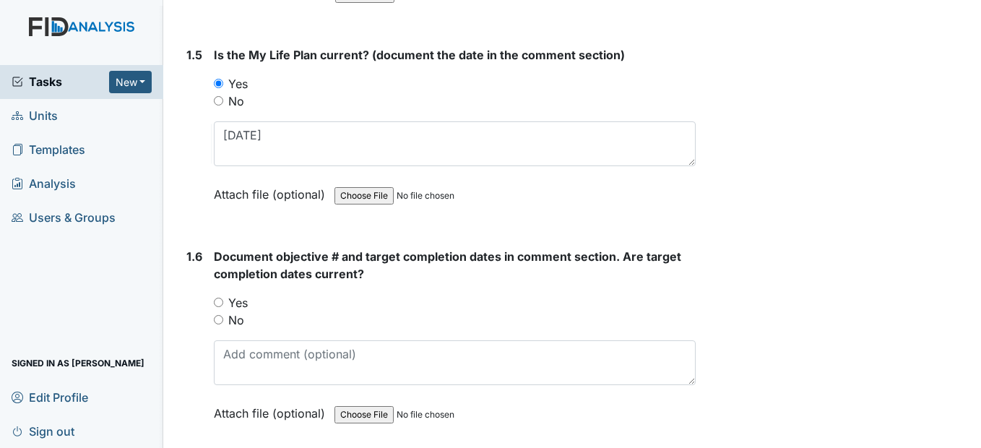
click at [220, 307] on input "Yes" at bounding box center [218, 301] width 9 height 9
radio input "true"
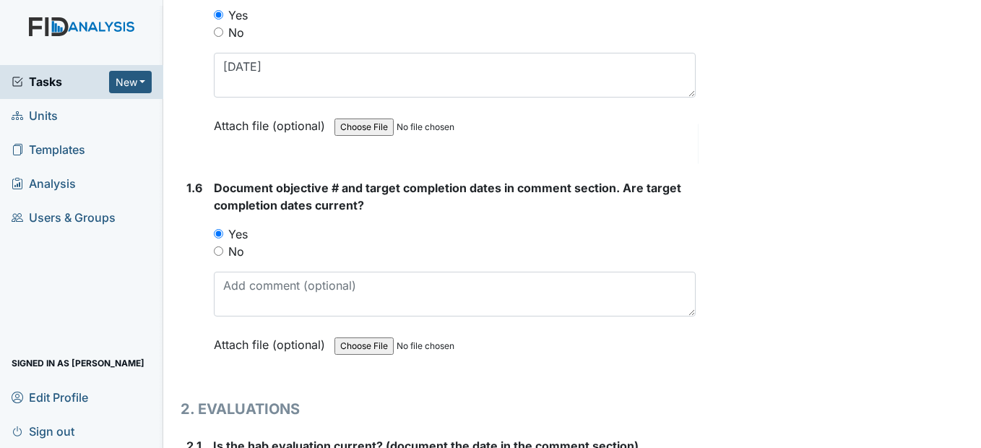
scroll to position [1155, 0]
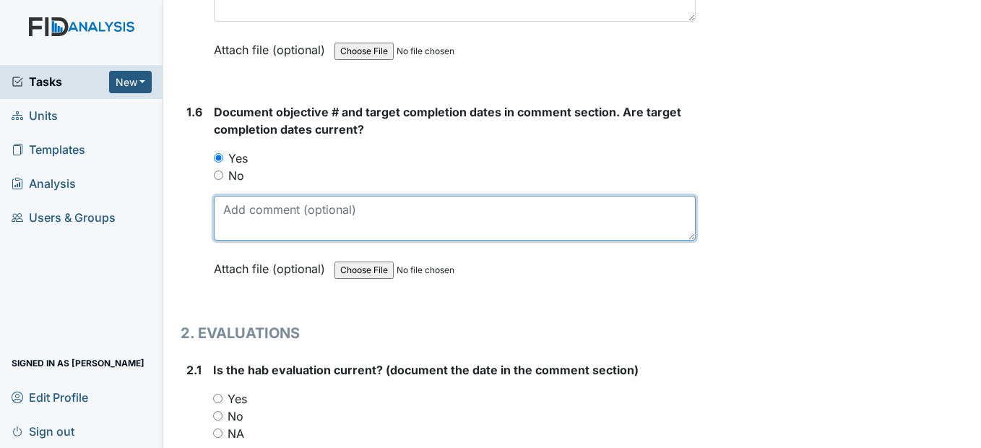
click at [228, 240] on textarea at bounding box center [454, 218] width 481 height 45
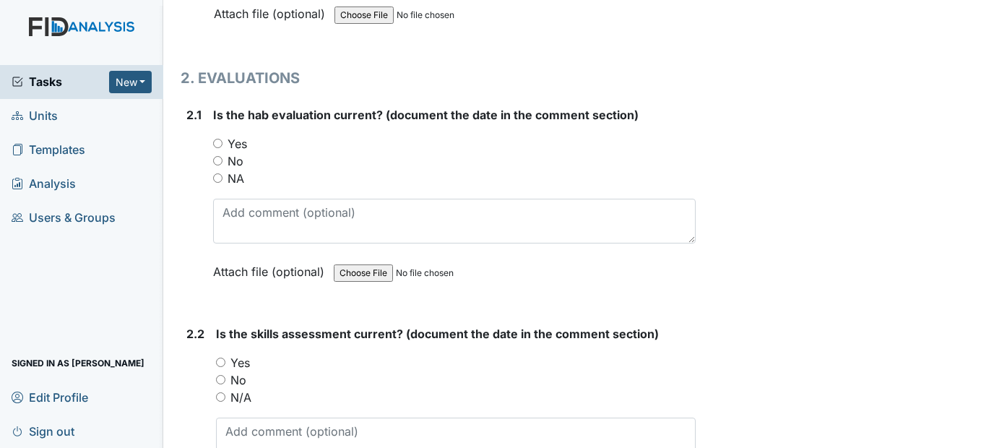
scroll to position [1444, 0]
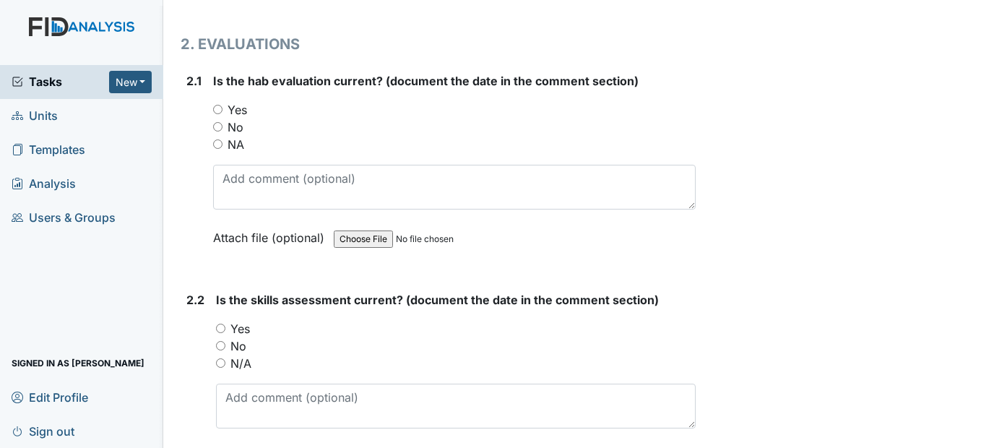
type textarea "WK0018 [DATE], HS034 [DATE], FA041 [DATE], DIL004 [DATE]"
click at [216, 114] on input "Yes" at bounding box center [217, 109] width 9 height 9
radio input "true"
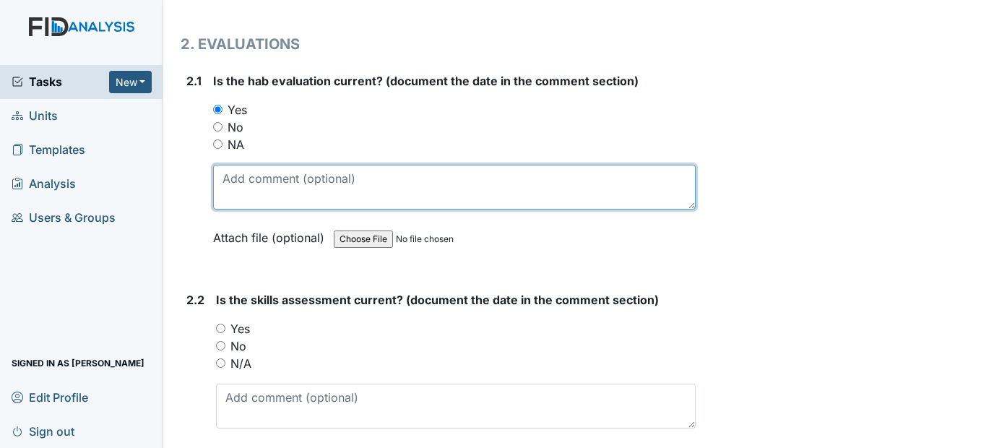
click at [243, 209] on textarea at bounding box center [454, 187] width 482 height 45
type textarea "[DATE]"
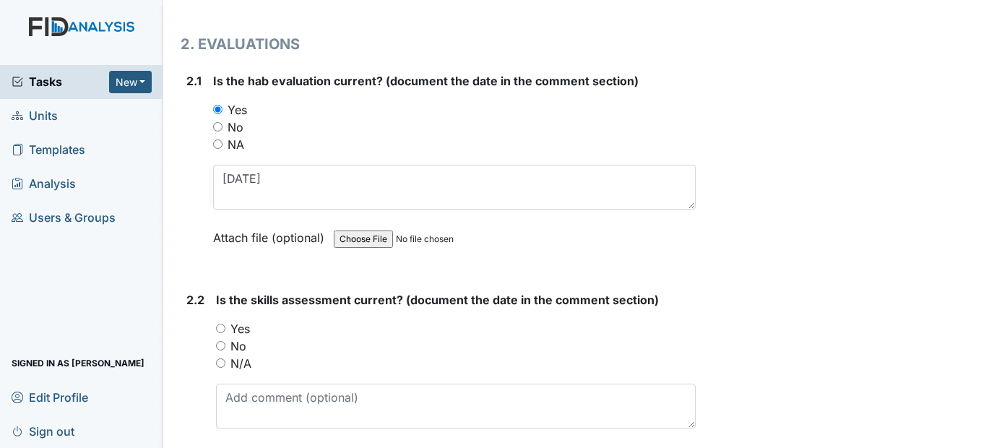
click at [224, 333] on input "Yes" at bounding box center [220, 327] width 9 height 9
radio input "true"
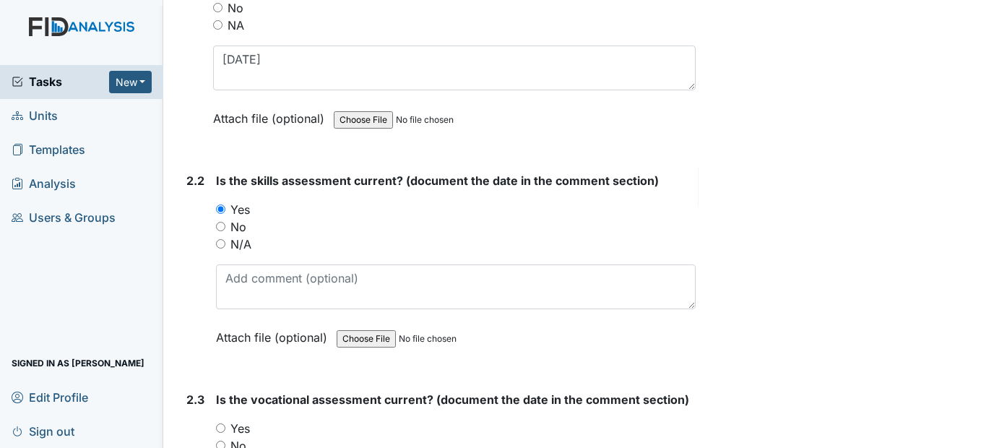
scroll to position [1589, 0]
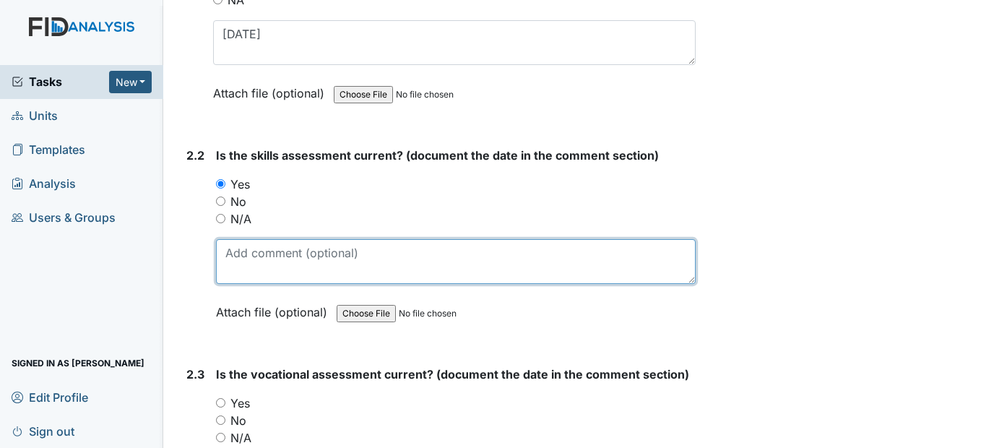
click at [238, 284] on textarea at bounding box center [455, 261] width 479 height 45
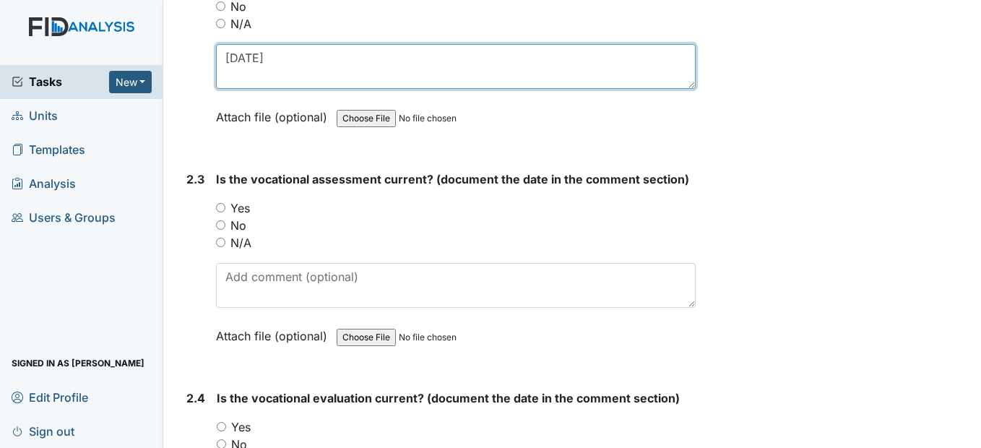
scroll to position [1805, 0]
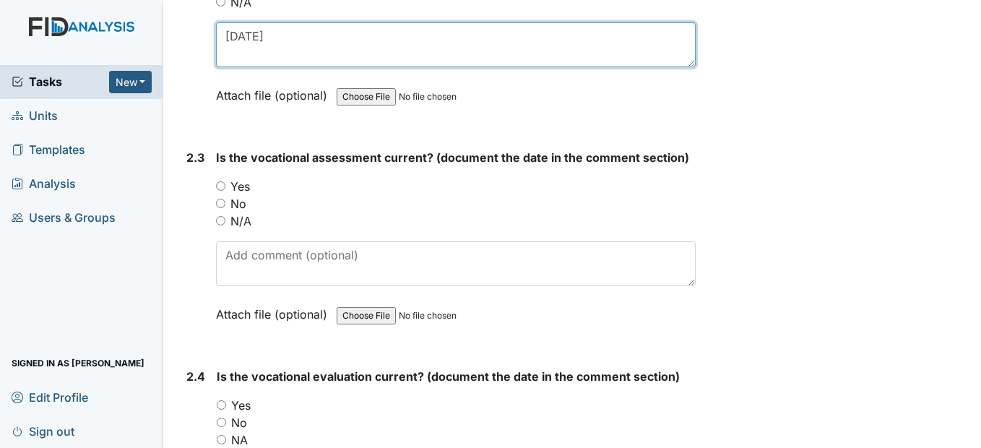
type textarea "[DATE]"
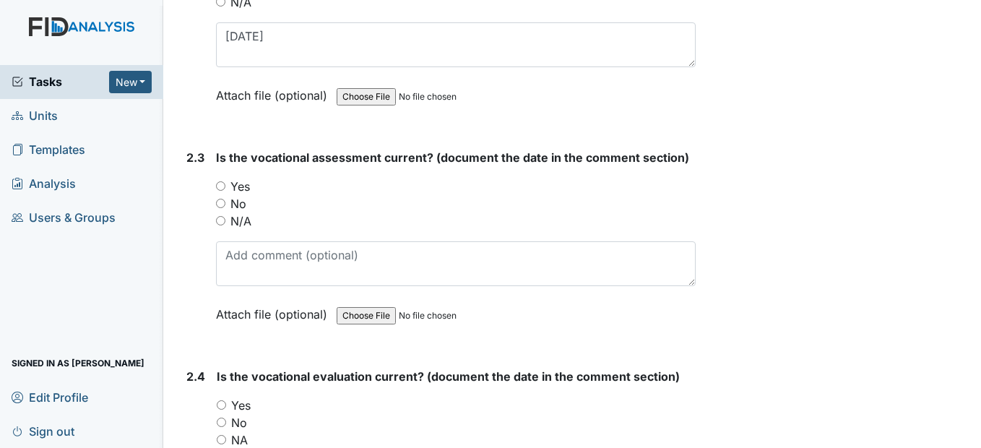
click at [218, 191] on input "Yes" at bounding box center [220, 185] width 9 height 9
radio input "true"
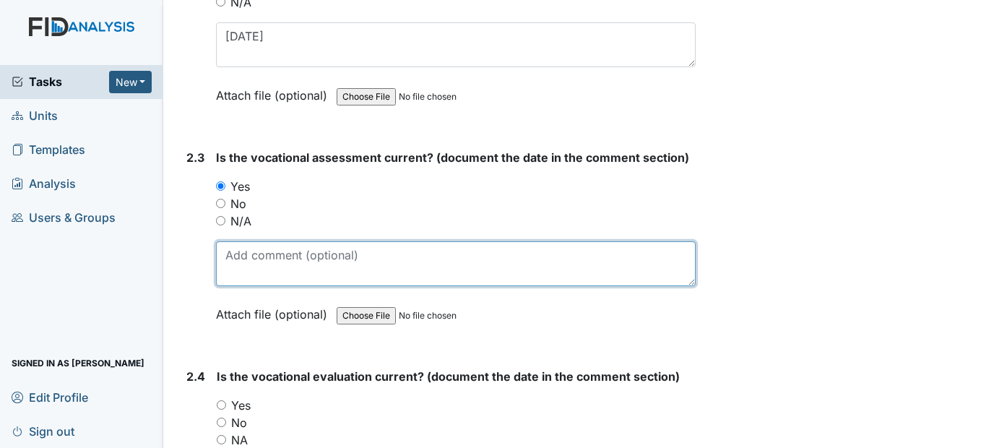
click at [238, 286] on textarea at bounding box center [455, 263] width 479 height 45
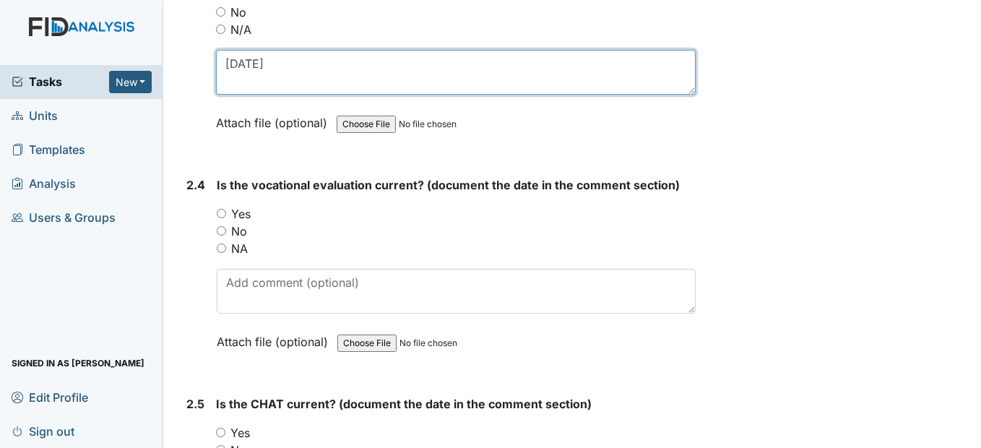
scroll to position [2022, 0]
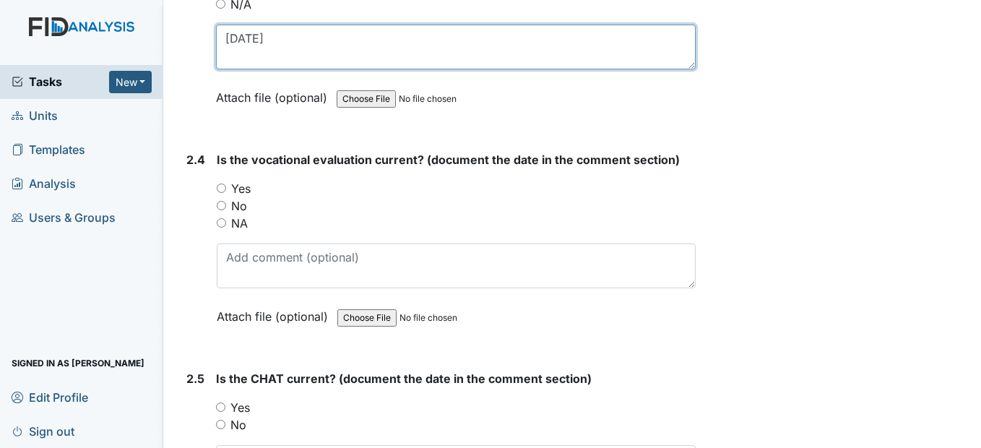
type textarea "[DATE]"
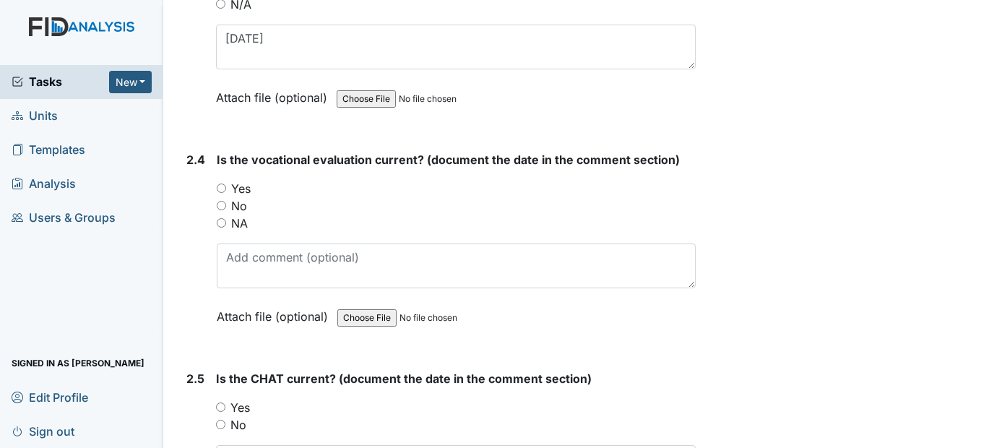
click at [227, 197] on div "Yes" at bounding box center [456, 188] width 478 height 17
click at [223, 193] on input "Yes" at bounding box center [221, 187] width 9 height 9
radio input "true"
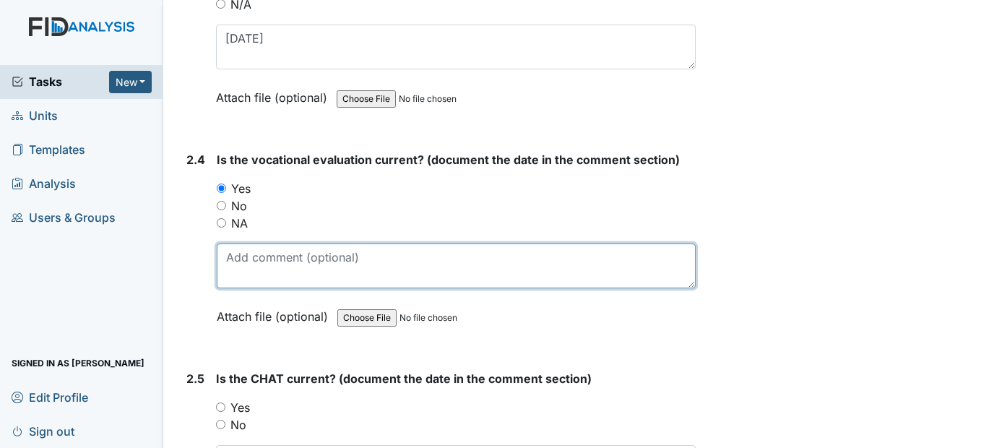
click at [243, 288] on textarea at bounding box center [456, 265] width 478 height 45
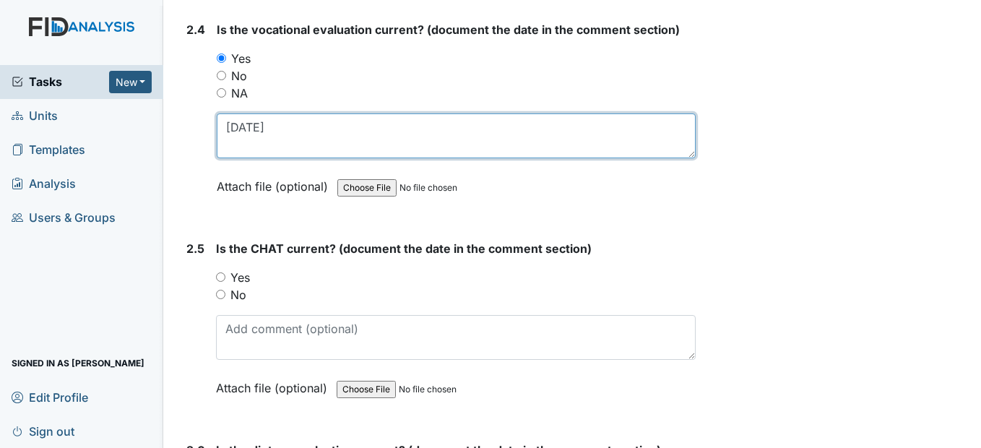
scroll to position [2166, 0]
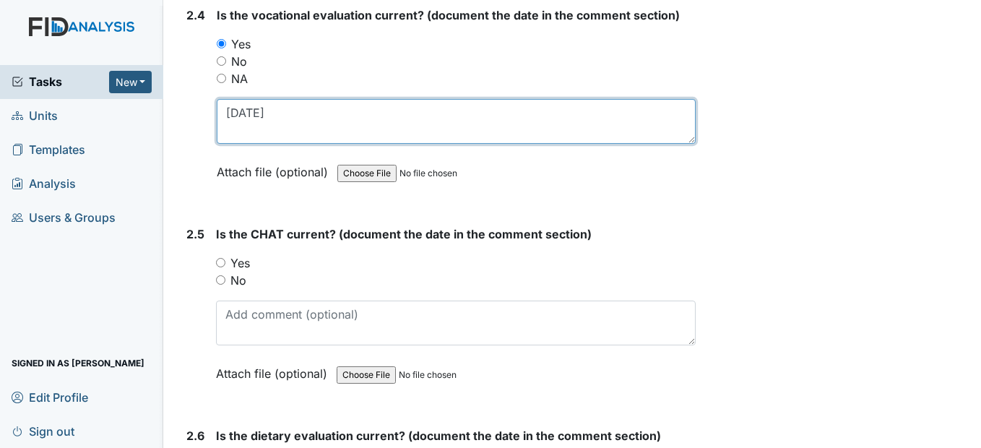
type textarea "[DATE]"
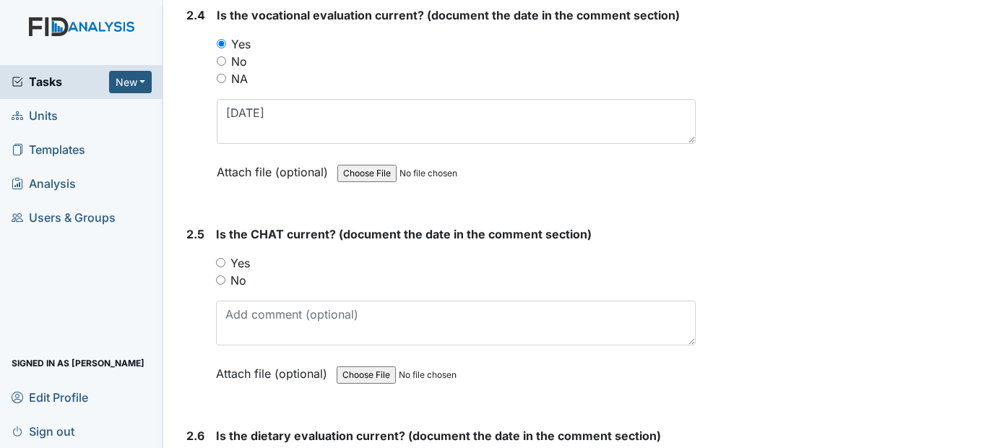
click at [218, 267] on input "Yes" at bounding box center [220, 262] width 9 height 9
radio input "true"
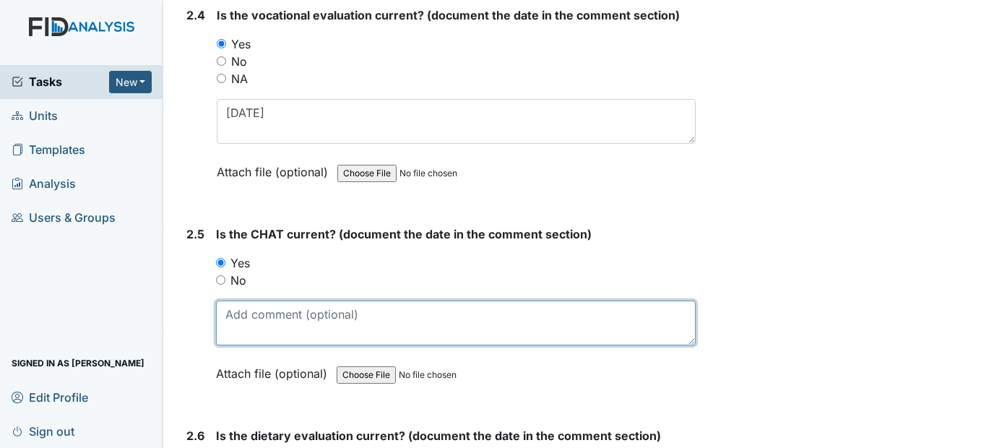
click at [258, 343] on textarea at bounding box center [455, 322] width 479 height 45
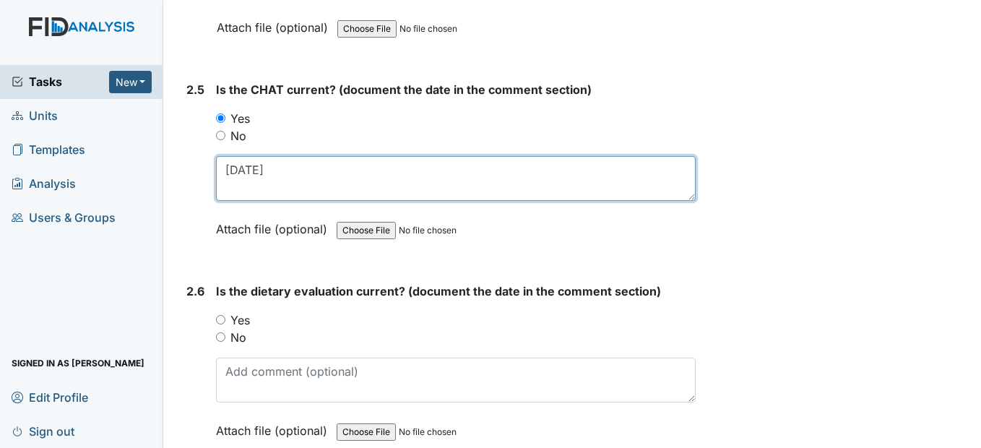
scroll to position [2383, 0]
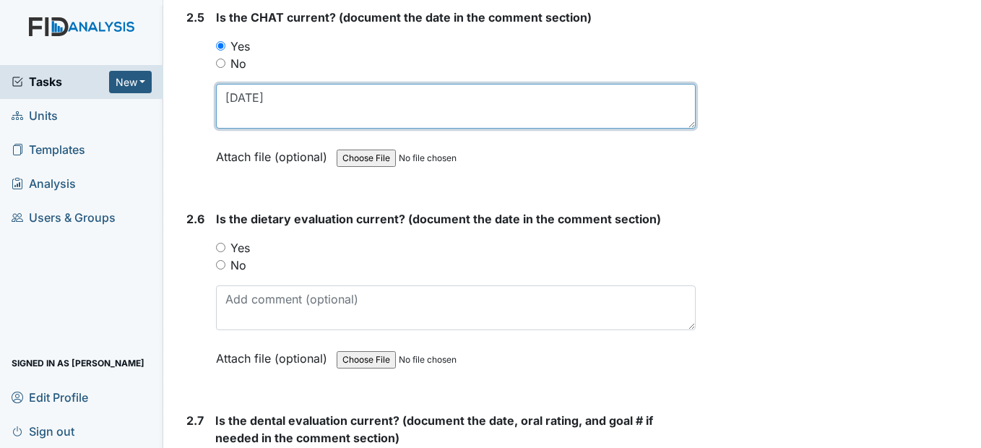
type textarea "[DATE]"
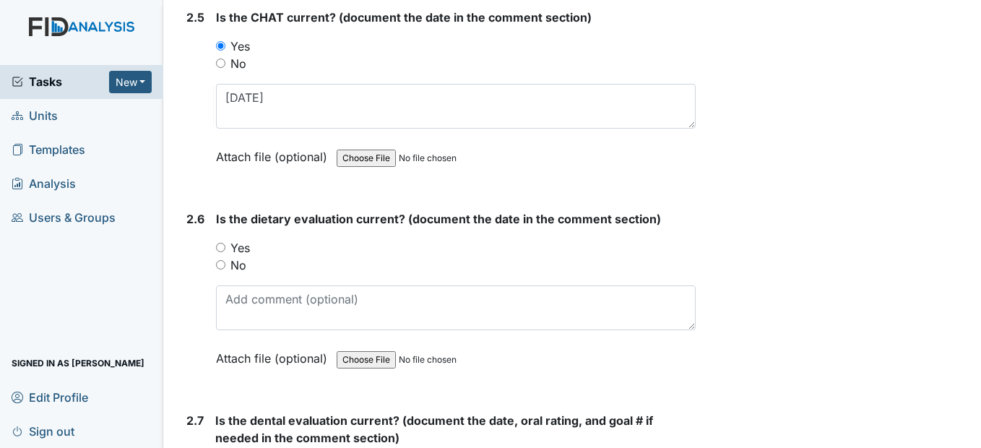
click at [220, 252] on input "Yes" at bounding box center [220, 247] width 9 height 9
radio input "true"
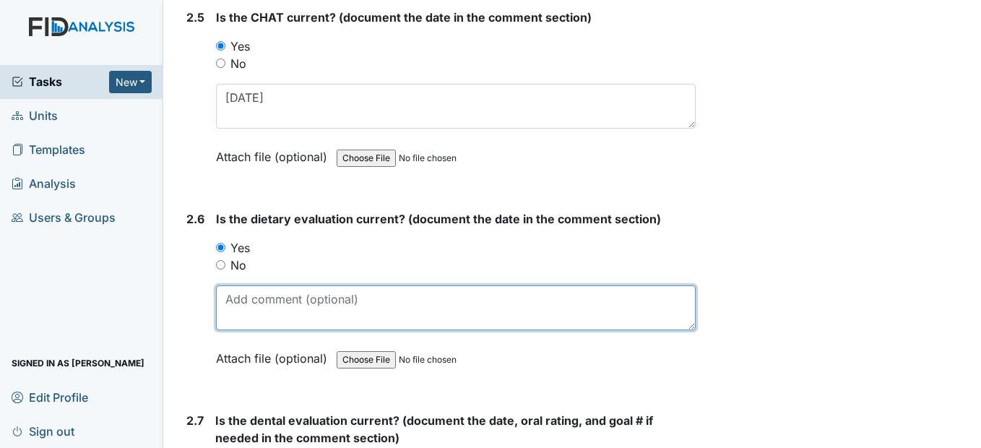
click at [239, 330] on textarea at bounding box center [455, 307] width 479 height 45
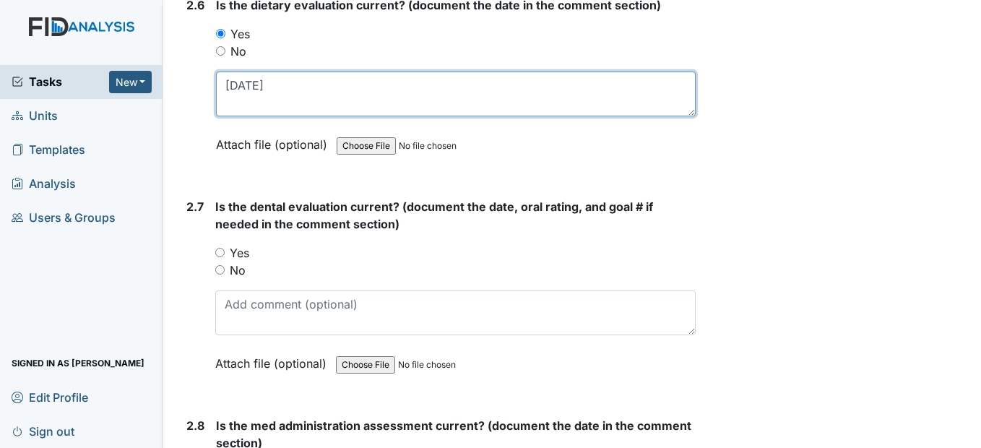
scroll to position [2599, 0]
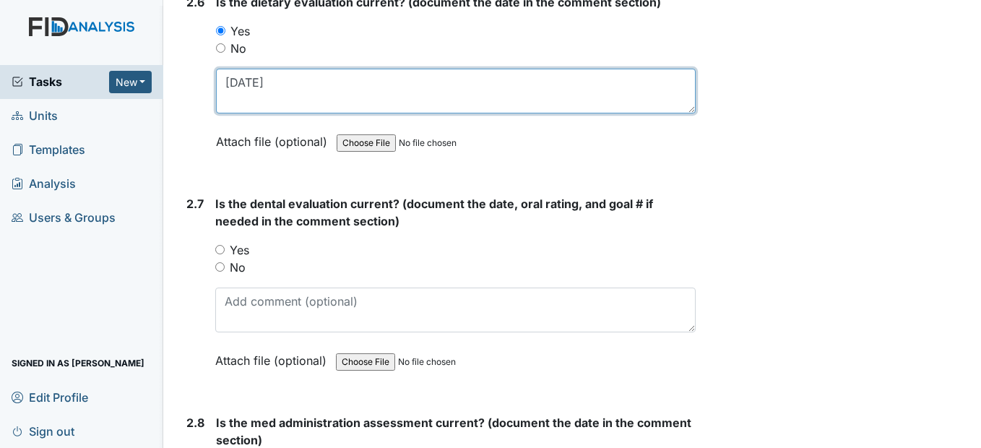
type textarea "[DATE]"
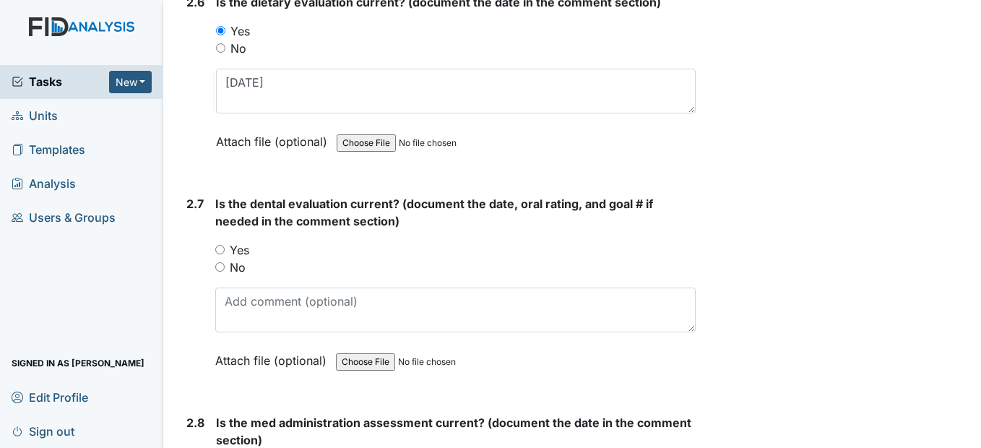
click at [226, 259] on div "Yes" at bounding box center [454, 249] width 479 height 17
click at [220, 254] on input "Yes" at bounding box center [219, 249] width 9 height 9
radio input "true"
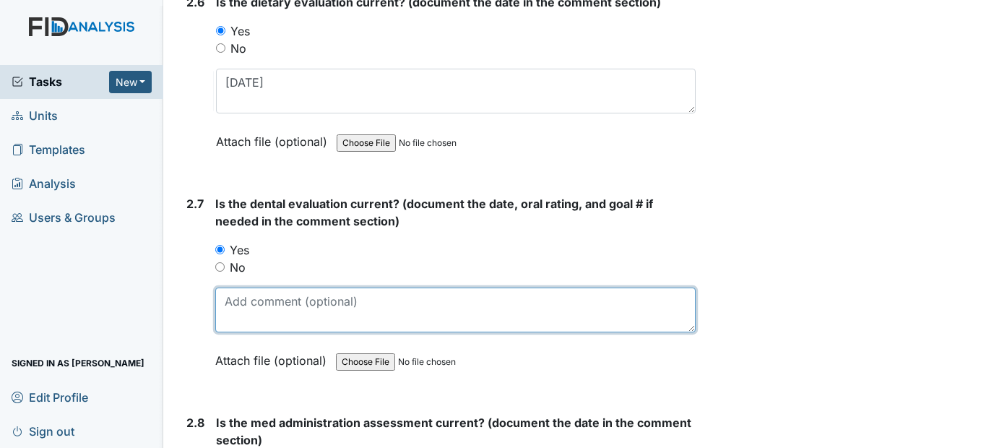
click at [253, 332] on textarea at bounding box center [454, 309] width 479 height 45
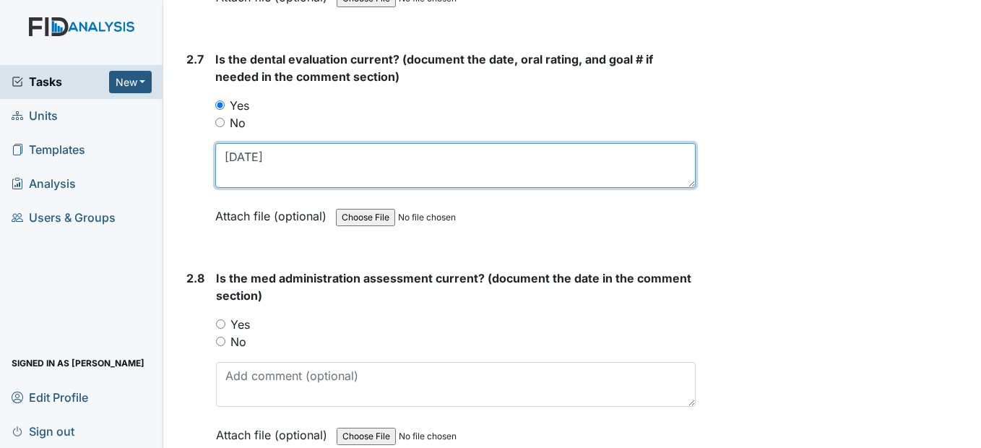
scroll to position [2816, 0]
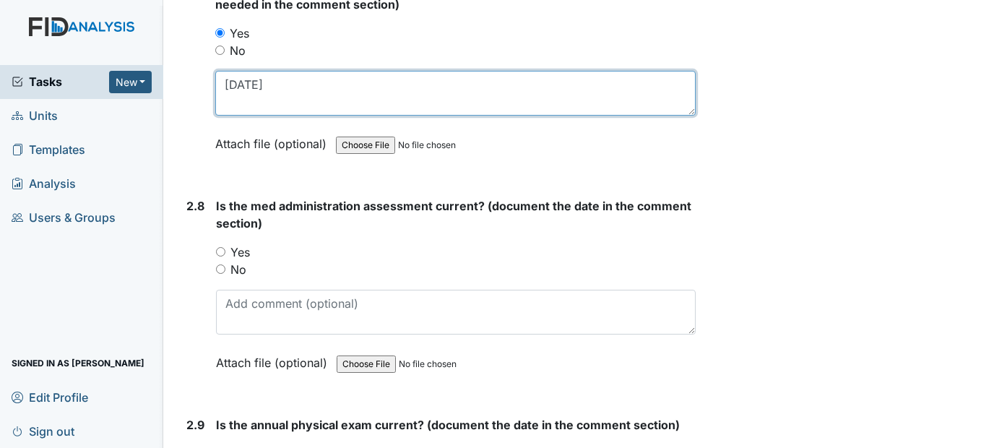
type textarea "[DATE]"
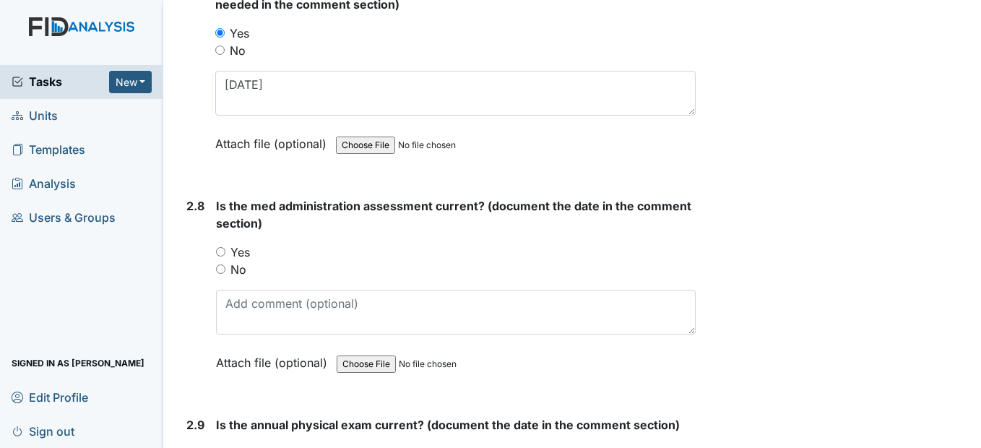
click at [218, 256] on input "Yes" at bounding box center [220, 251] width 9 height 9
radio input "true"
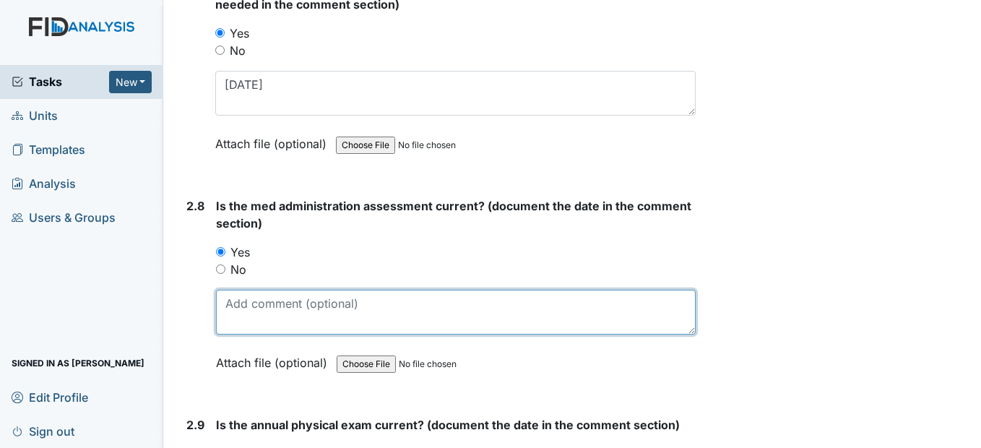
click at [250, 334] on textarea at bounding box center [455, 312] width 479 height 45
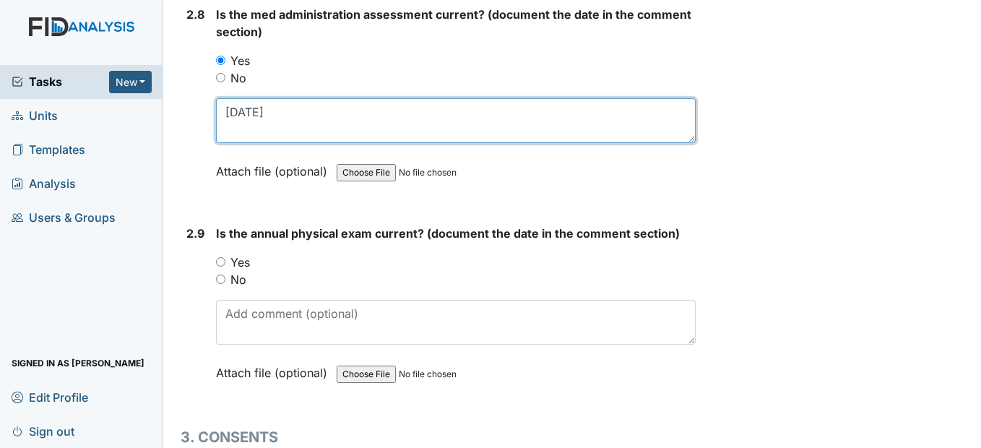
scroll to position [3033, 0]
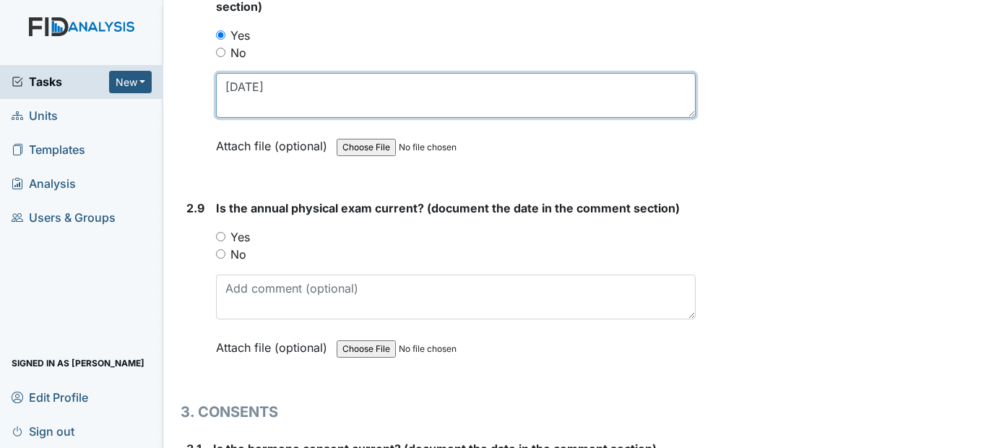
type textarea "[DATE]"
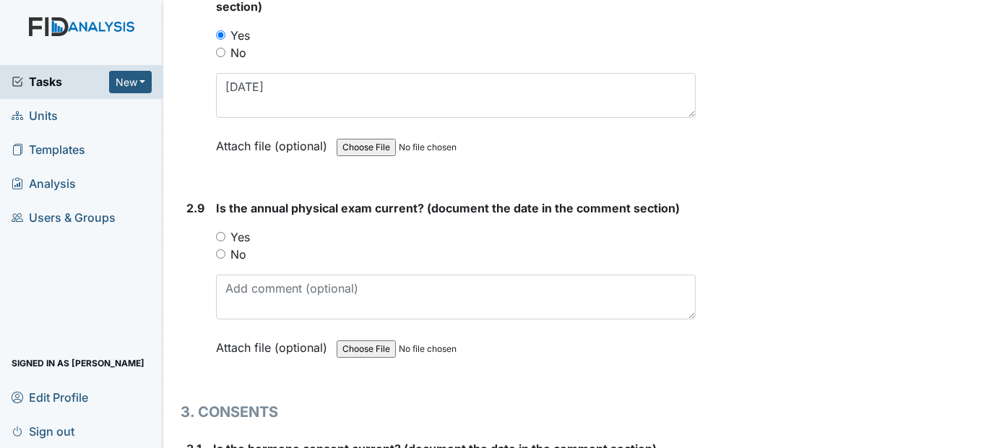
click at [226, 246] on div "Yes" at bounding box center [455, 236] width 479 height 17
click at [219, 241] on input "Yes" at bounding box center [220, 236] width 9 height 9
radio input "true"
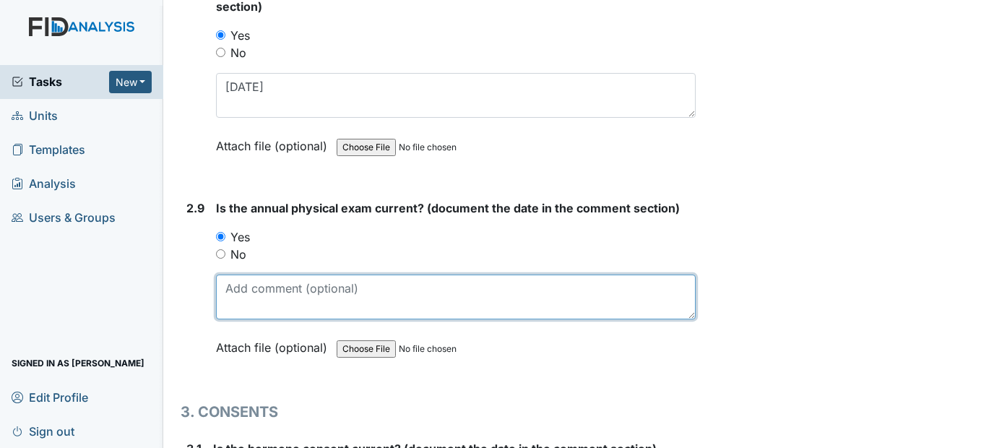
click at [246, 319] on textarea at bounding box center [455, 296] width 479 height 45
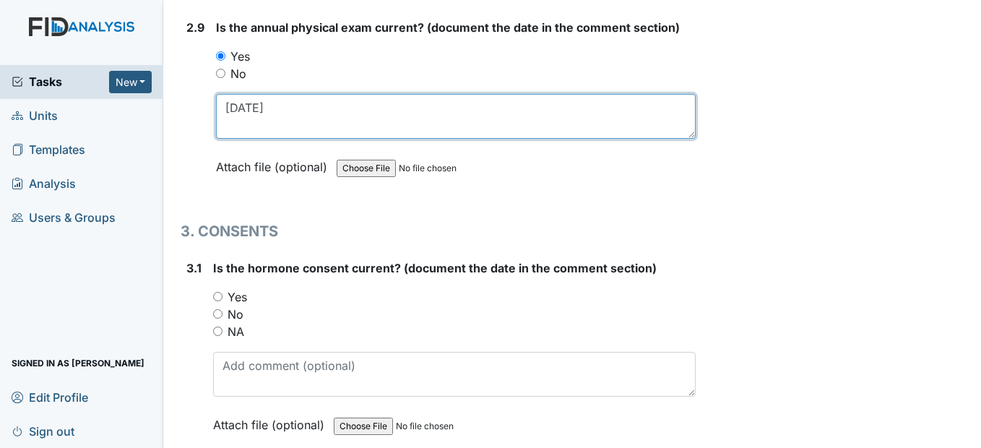
scroll to position [3249, 0]
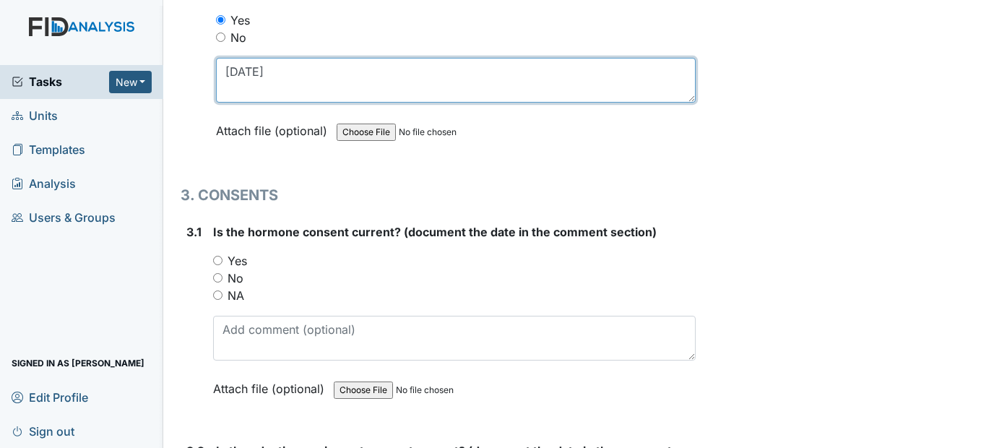
type textarea "[DATE]"
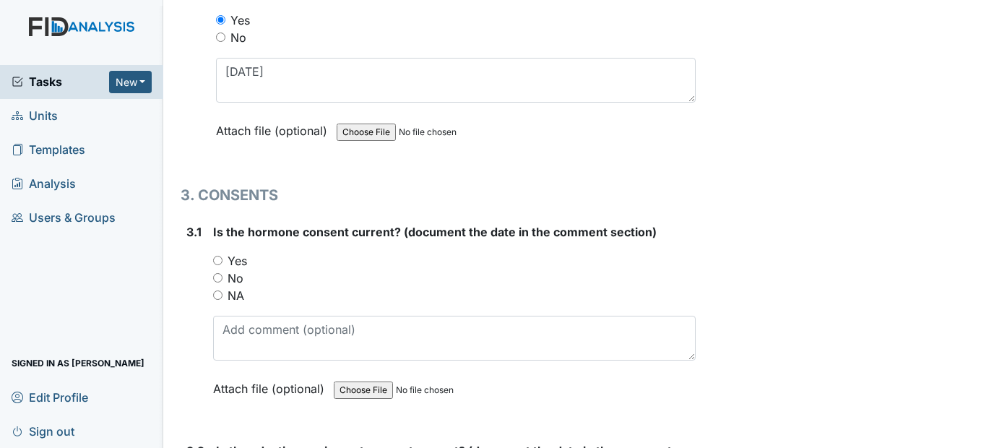
click at [219, 265] on input "Yes" at bounding box center [217, 260] width 9 height 9
radio input "true"
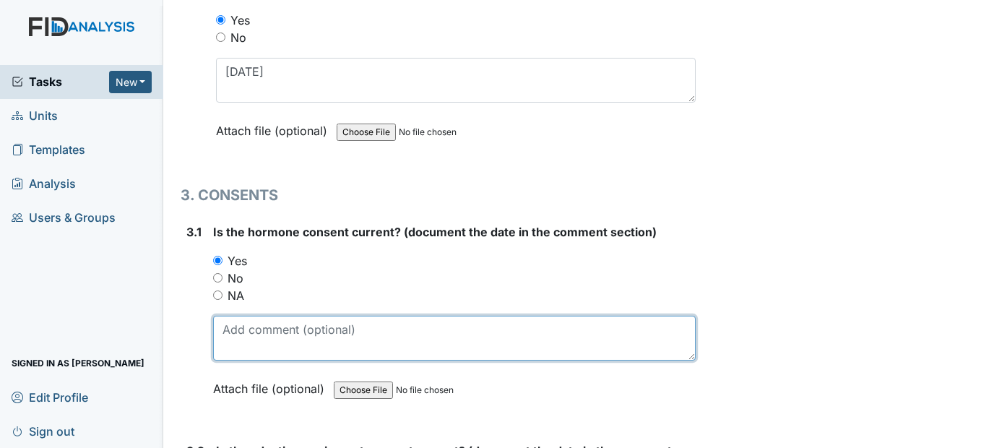
click at [238, 360] on textarea at bounding box center [454, 338] width 482 height 45
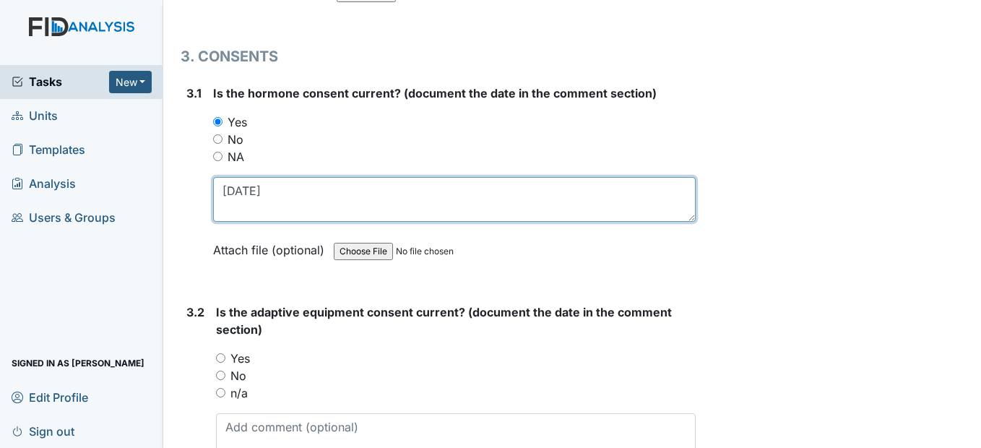
scroll to position [3394, 0]
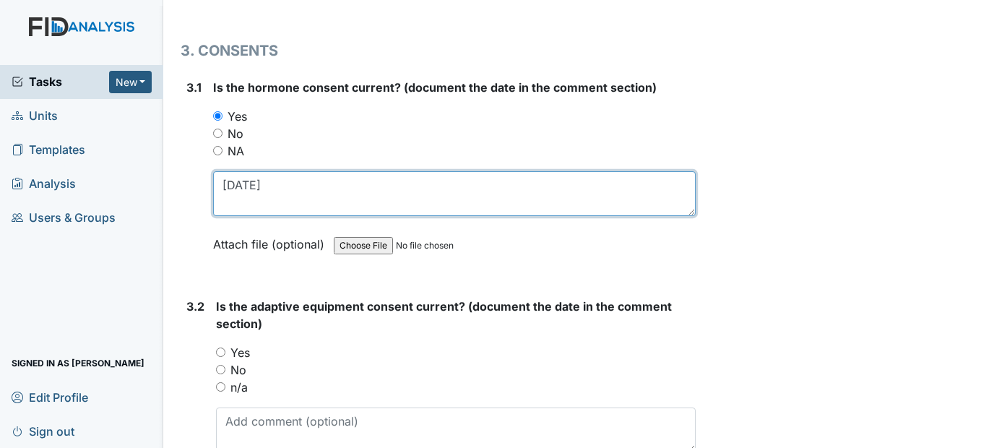
type textarea "[DATE]"
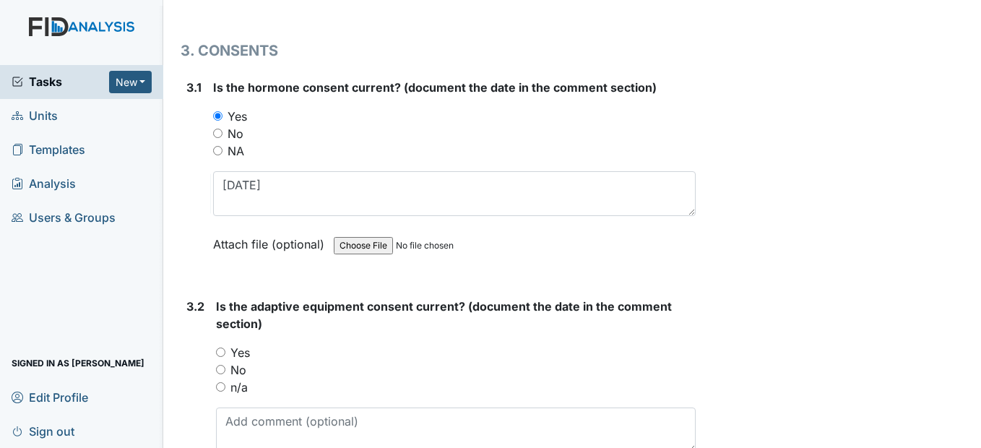
click at [223, 391] on input "n/a" at bounding box center [220, 386] width 9 height 9
radio input "true"
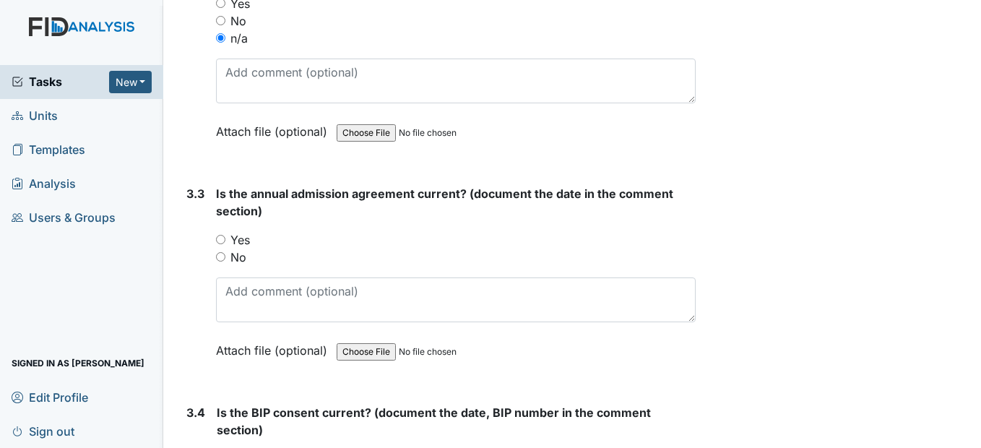
scroll to position [3755, 0]
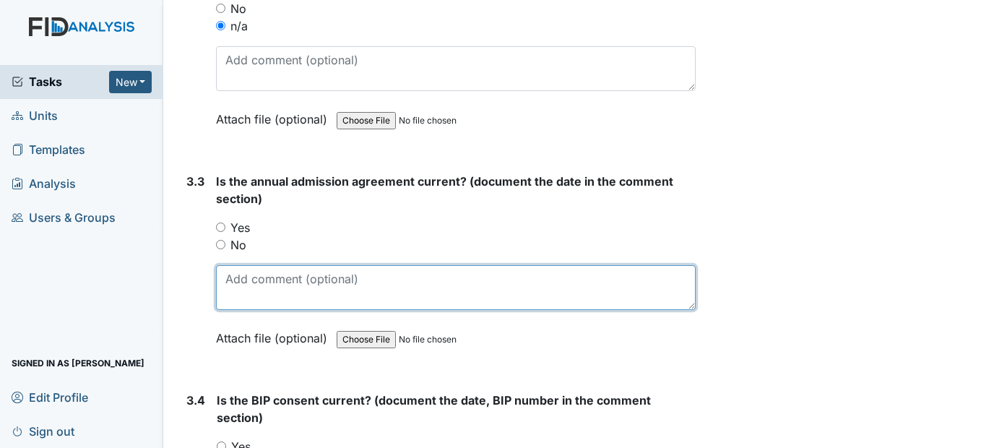
click at [243, 310] on textarea at bounding box center [455, 287] width 479 height 45
click at [231, 310] on textarea at bounding box center [455, 287] width 479 height 45
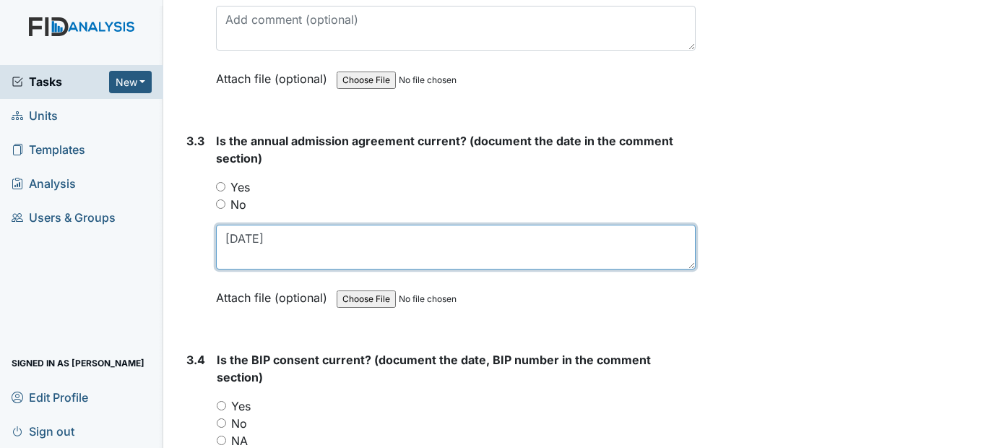
scroll to position [3899, 0]
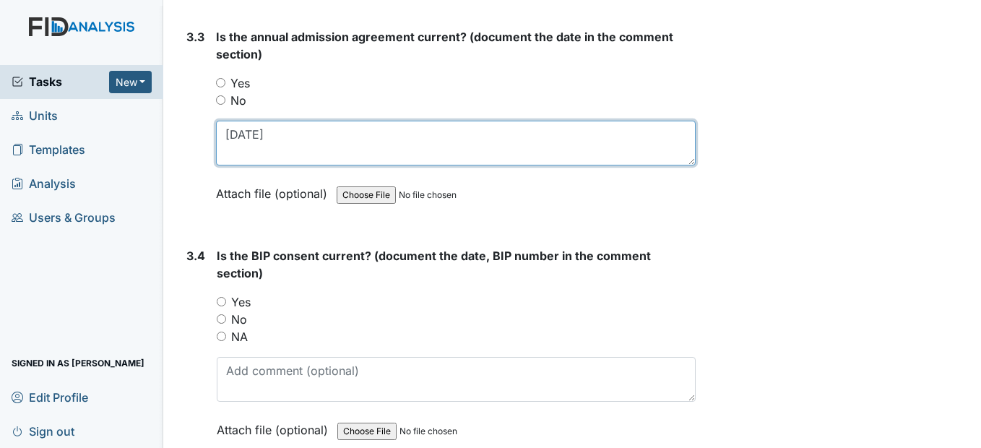
type textarea "[DATE]"
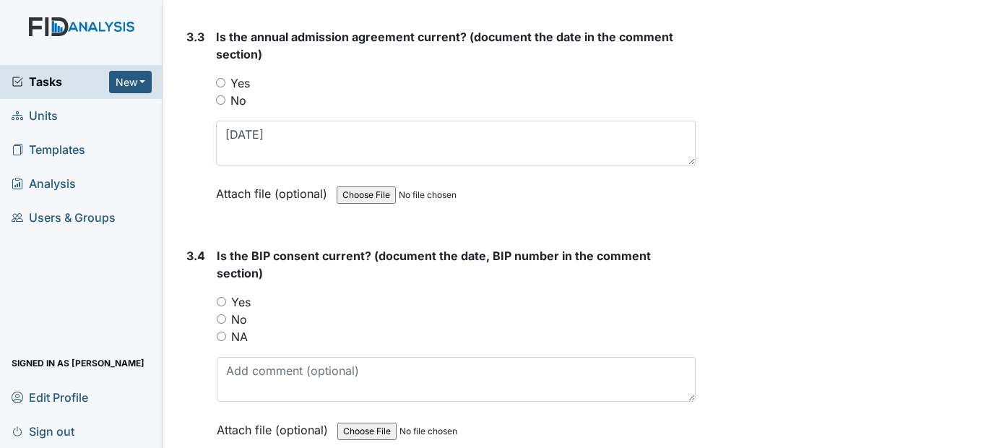
click at [222, 306] on input "Yes" at bounding box center [221, 301] width 9 height 9
radio input "true"
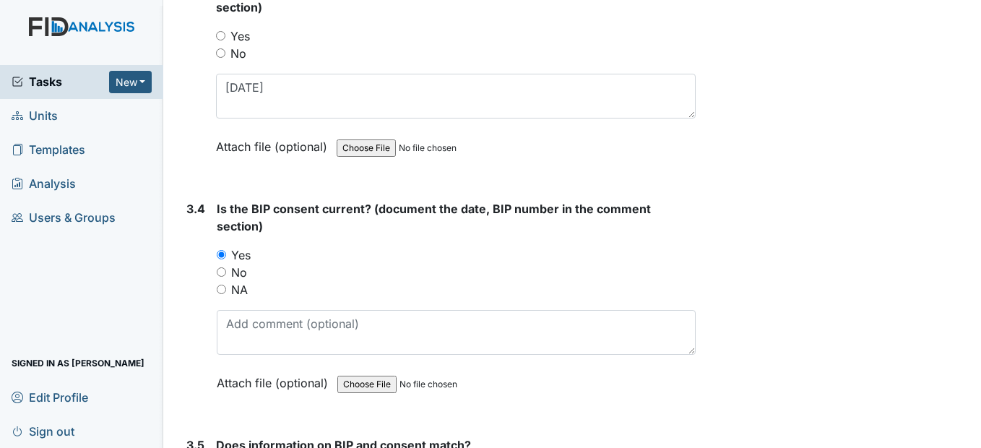
scroll to position [3971, 0]
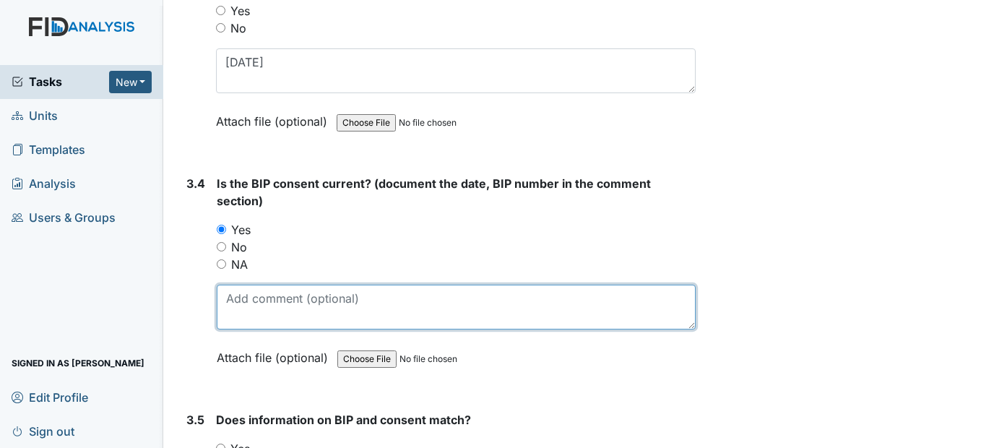
click at [241, 329] on textarea at bounding box center [456, 306] width 478 height 45
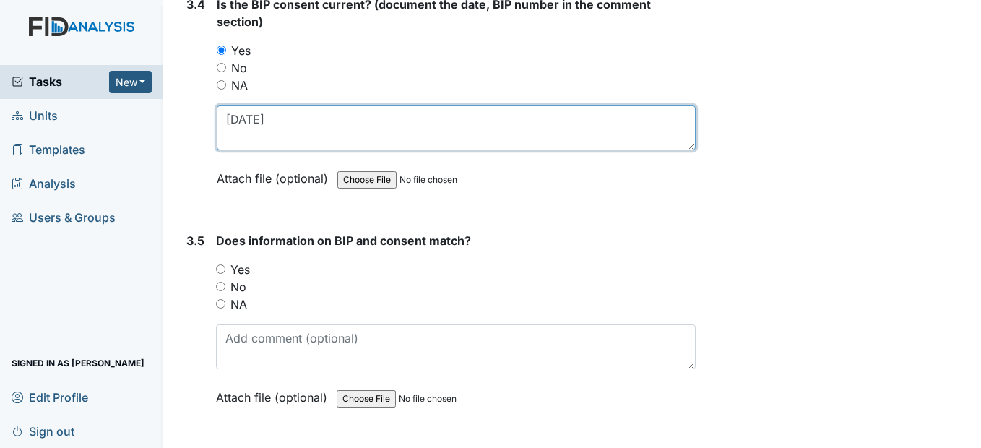
scroll to position [4227, 0]
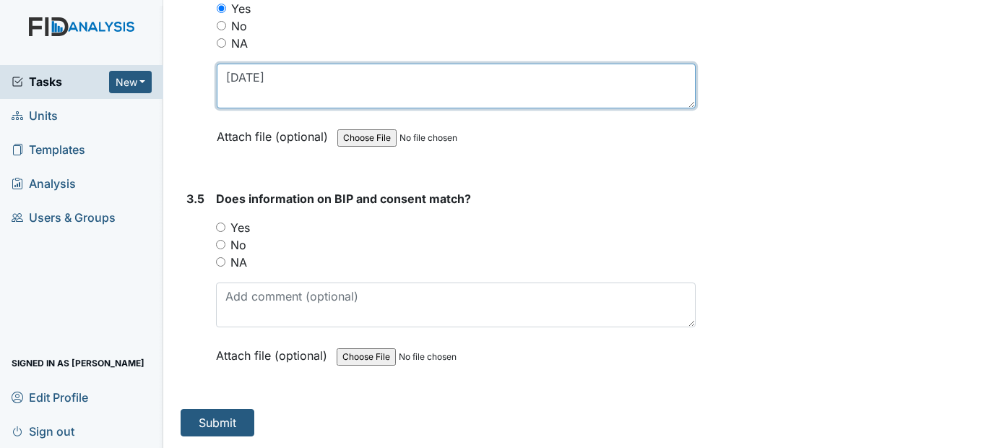
type textarea "[DATE]"
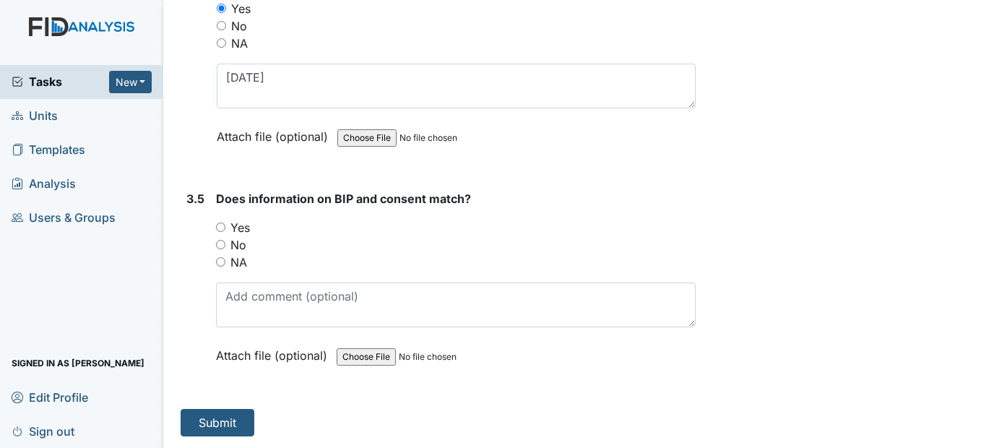
click at [222, 224] on input "Yes" at bounding box center [220, 226] width 9 height 9
radio input "true"
click at [228, 425] on button "Submit" at bounding box center [218, 422] width 74 height 27
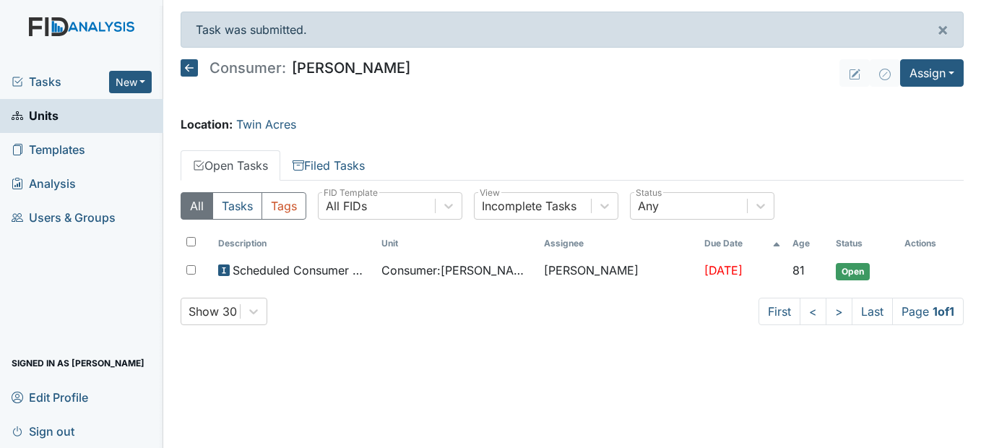
click at [196, 71] on icon at bounding box center [189, 67] width 17 height 17
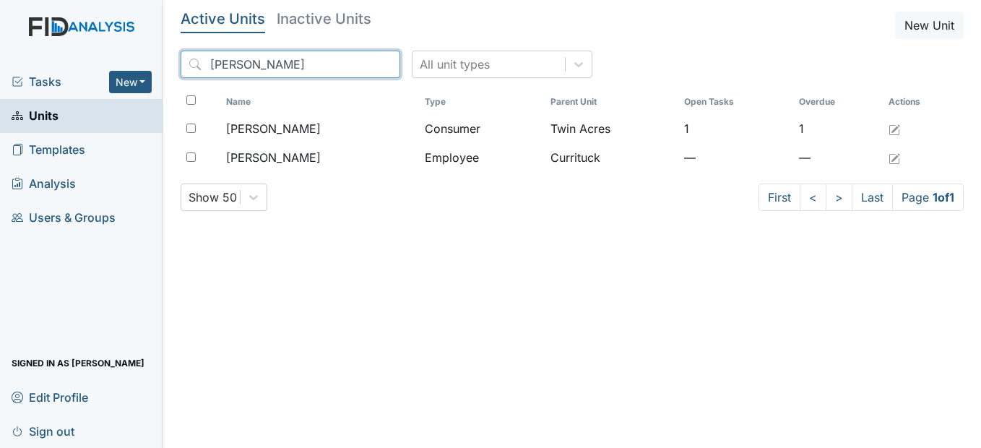
click at [357, 66] on input "[PERSON_NAME]" at bounding box center [291, 64] width 220 height 27
click at [334, 64] on input "search" at bounding box center [291, 64] width 220 height 27
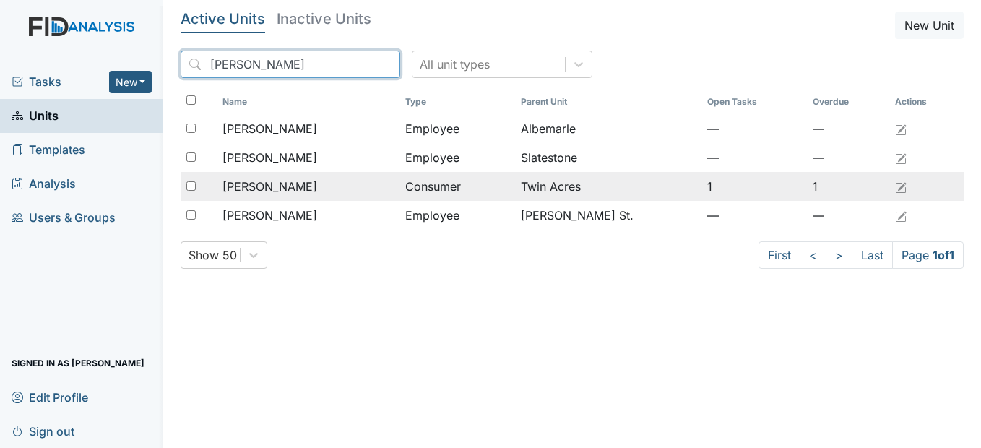
type input "[PERSON_NAME]"
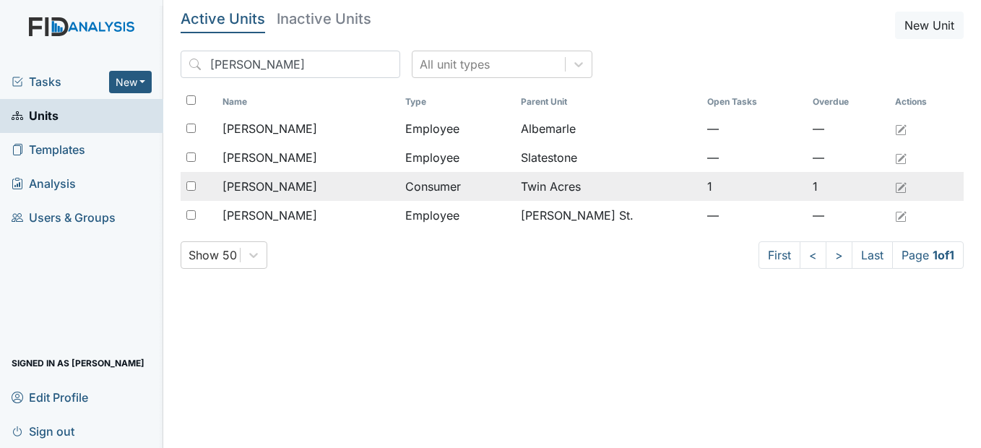
click at [297, 186] on div "[PERSON_NAME]" at bounding box center [307, 186] width 171 height 17
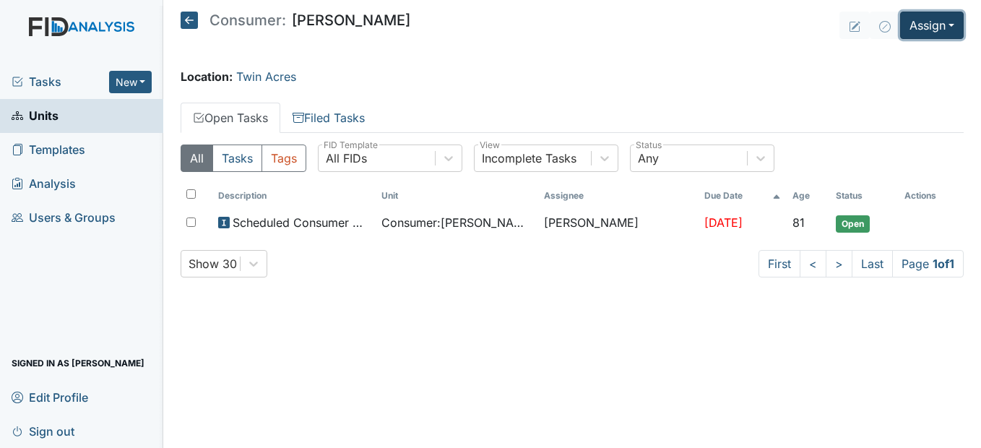
click at [942, 30] on button "Assign" at bounding box center [932, 25] width 64 height 27
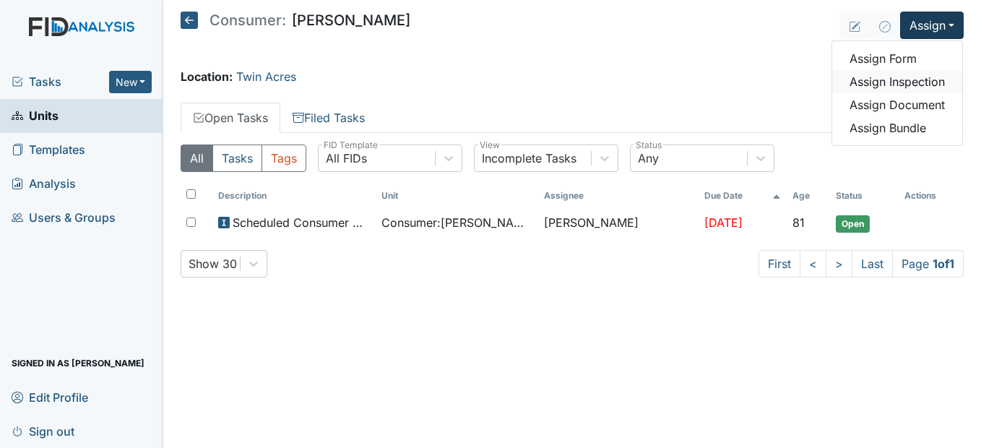
click at [939, 82] on link "Assign Inspection" at bounding box center [897, 81] width 130 height 23
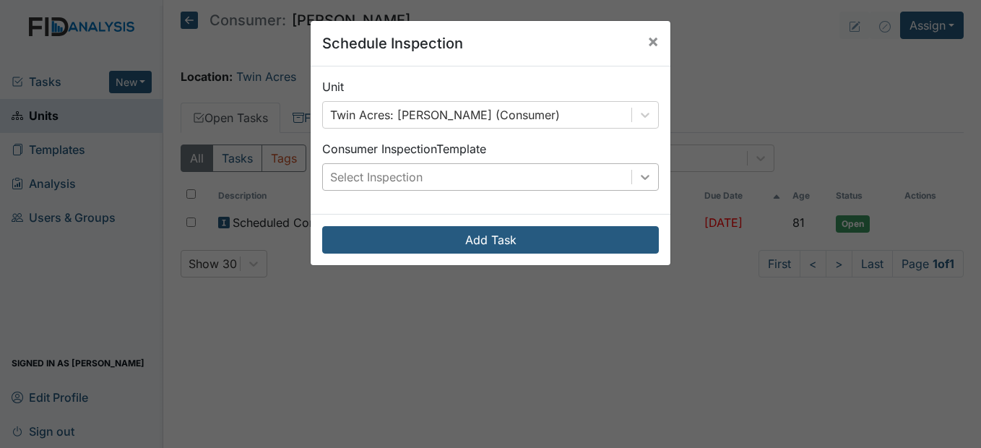
click at [632, 171] on div at bounding box center [645, 177] width 26 height 26
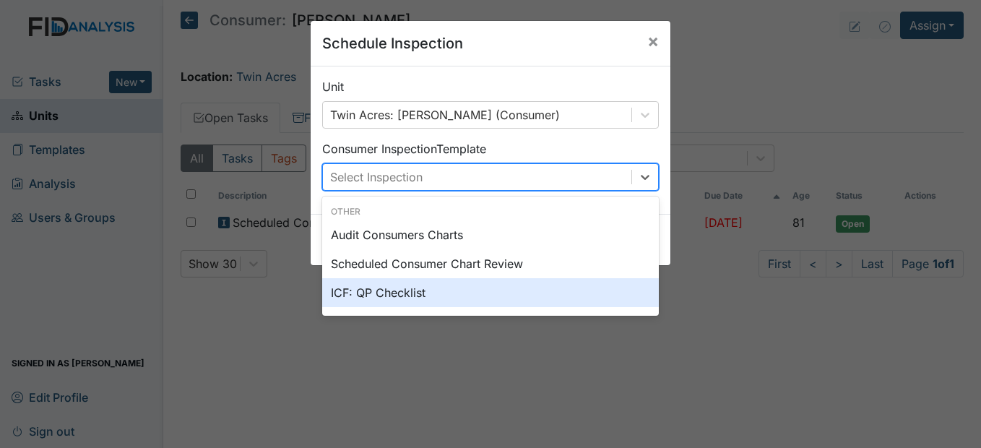
click at [464, 285] on div "ICF: QP Checklist" at bounding box center [490, 292] width 336 height 29
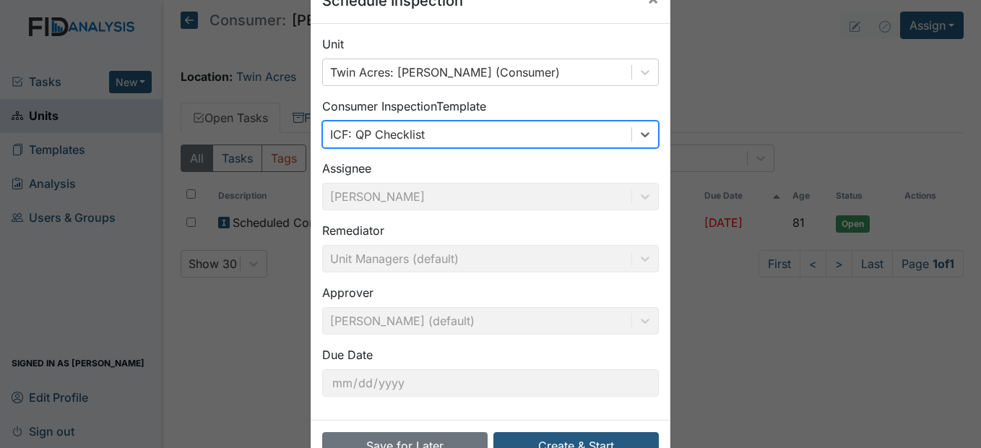
scroll to position [87, 0]
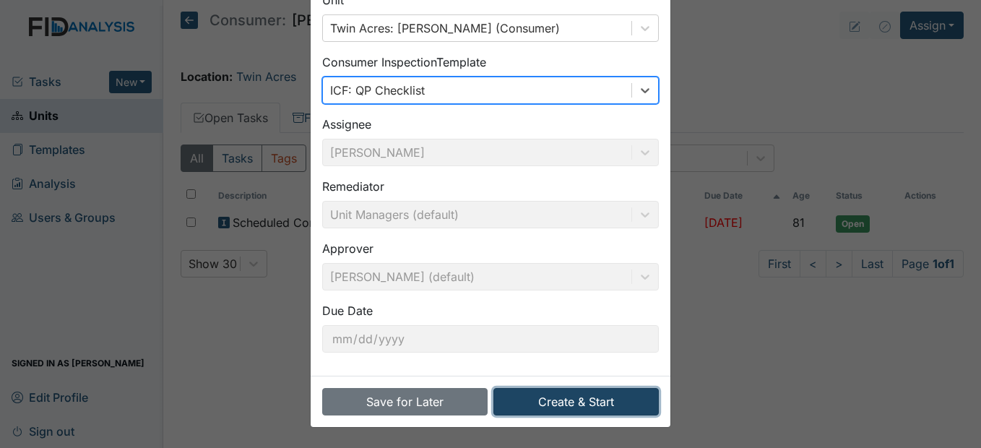
click at [610, 400] on button "Create & Start" at bounding box center [575, 401] width 165 height 27
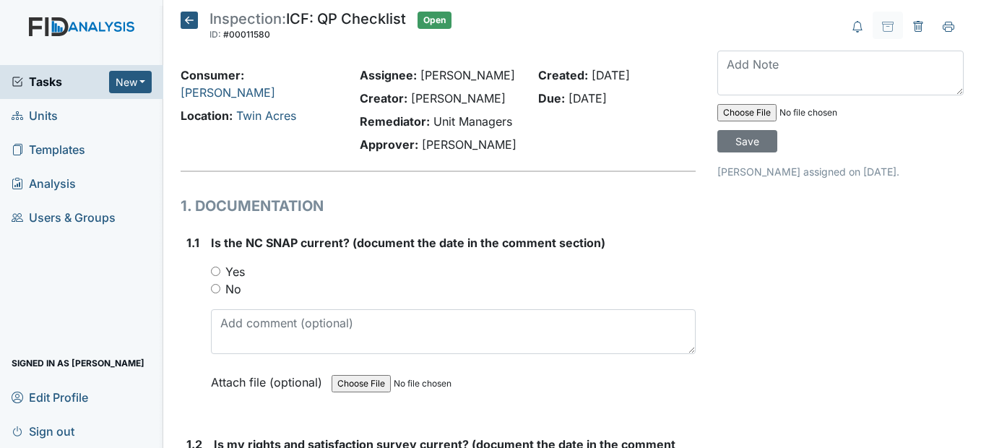
click at [219, 276] on input "Yes" at bounding box center [215, 270] width 9 height 9
radio input "true"
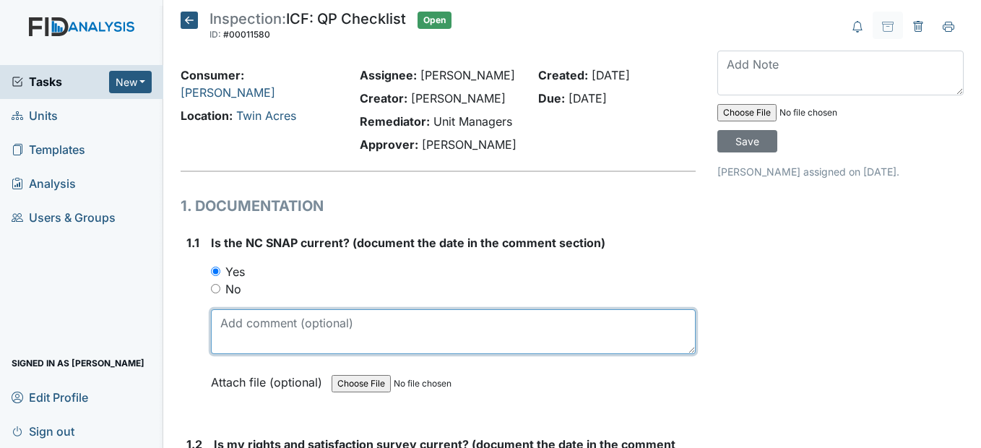
click at [239, 354] on textarea at bounding box center [453, 331] width 484 height 45
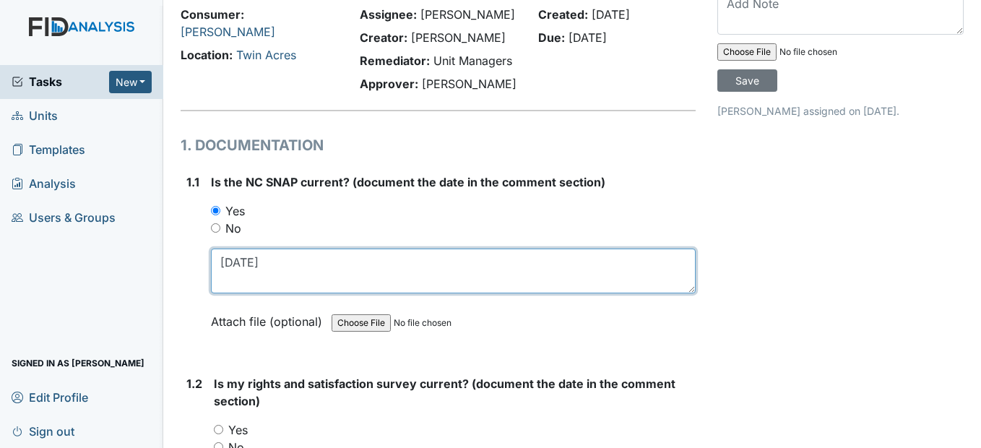
scroll to position [217, 0]
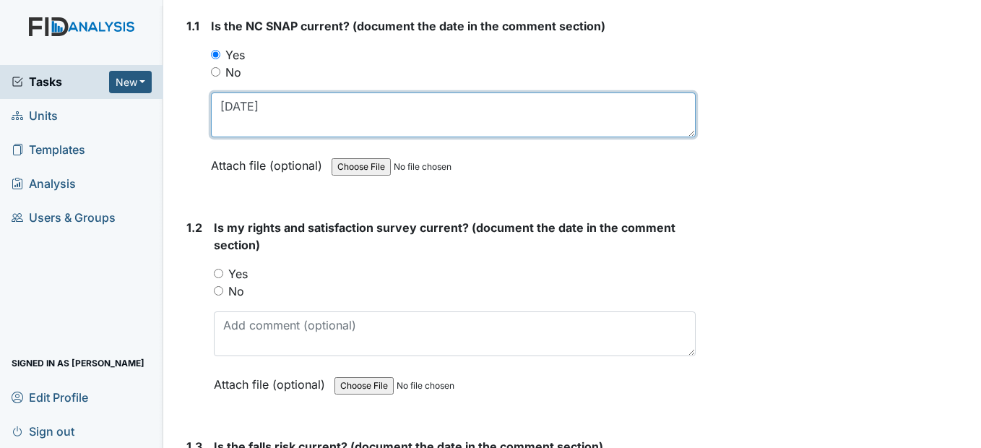
type textarea "9/9/25"
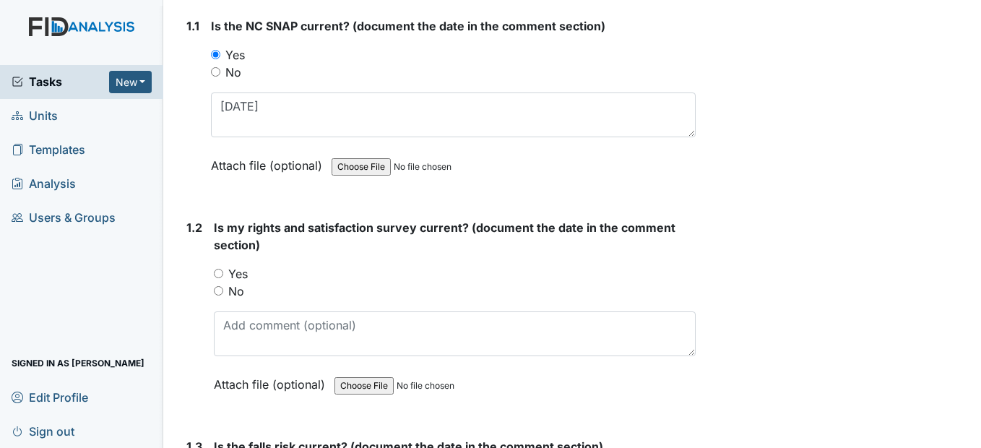
click at [221, 278] on input "Yes" at bounding box center [218, 273] width 9 height 9
radio input "true"
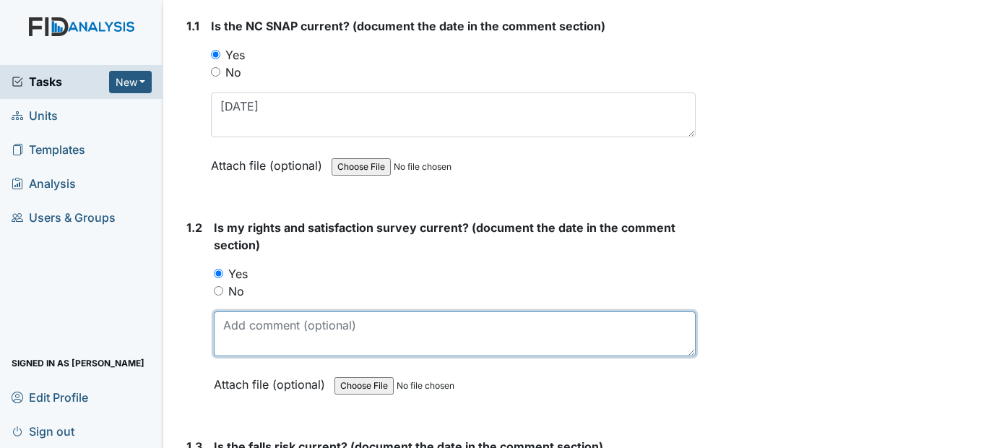
click at [228, 356] on textarea at bounding box center [454, 333] width 481 height 45
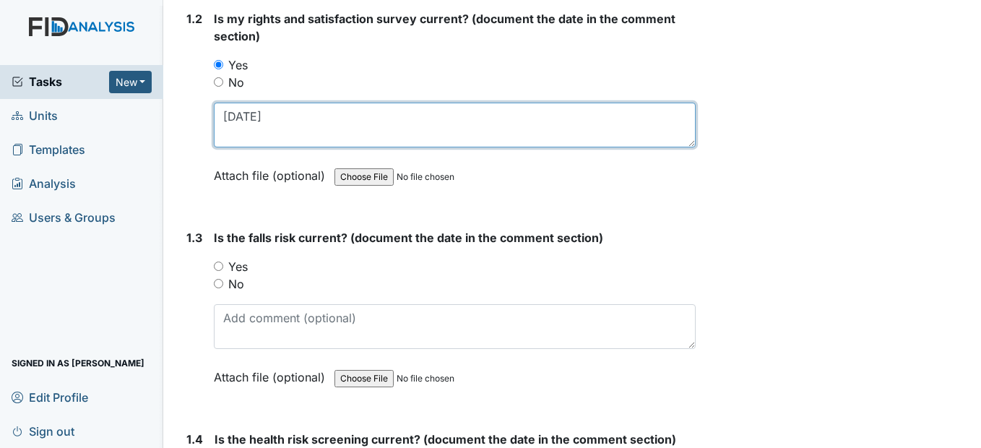
scroll to position [433, 0]
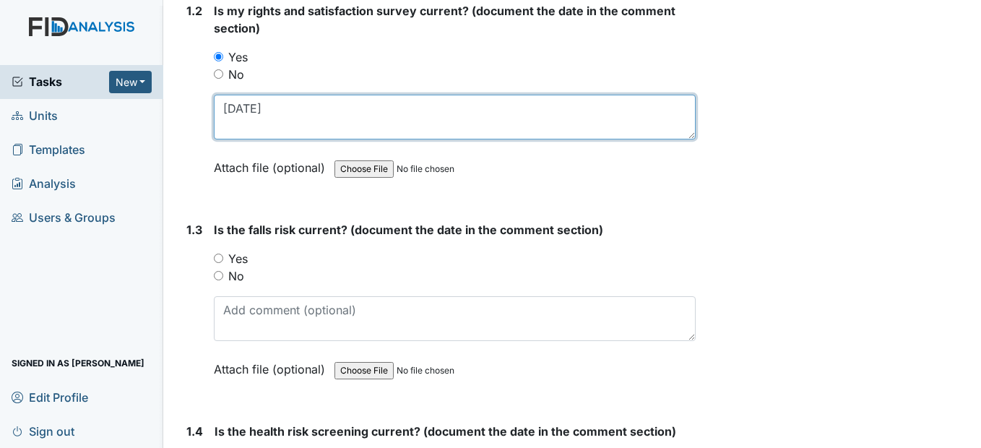
type textarea "4/9/25"
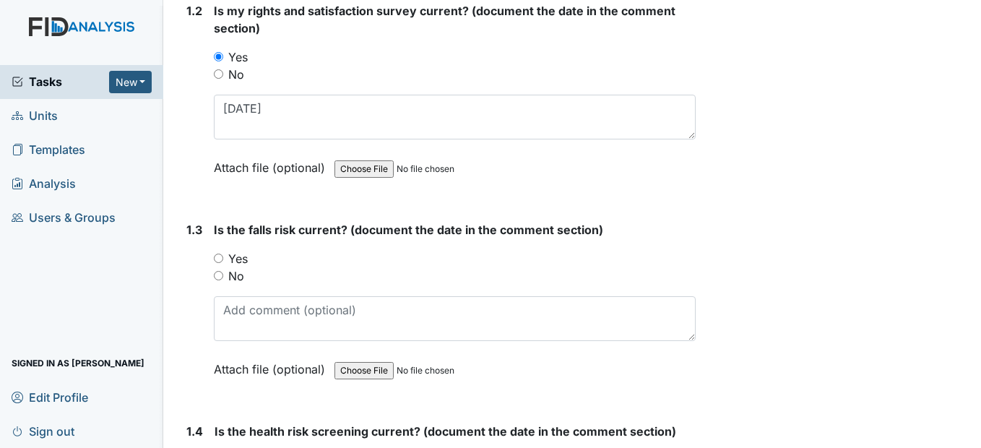
click at [219, 263] on input "Yes" at bounding box center [218, 257] width 9 height 9
radio input "true"
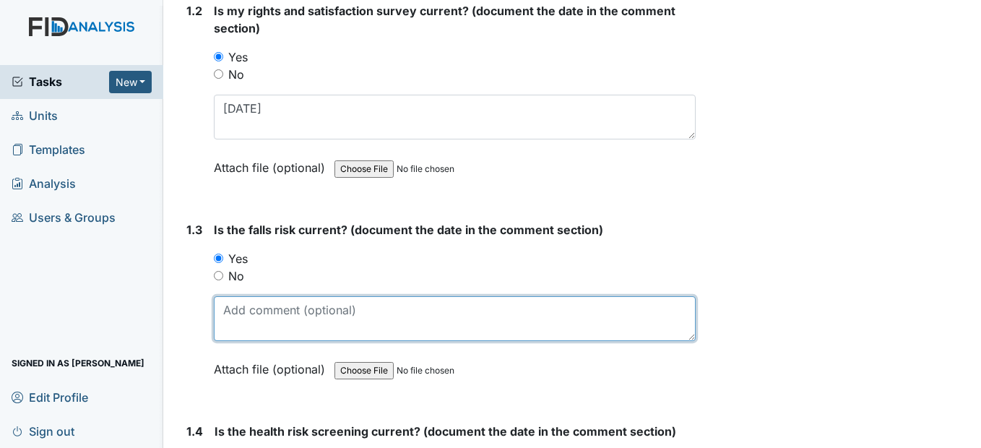
click at [236, 341] on textarea at bounding box center [454, 318] width 481 height 45
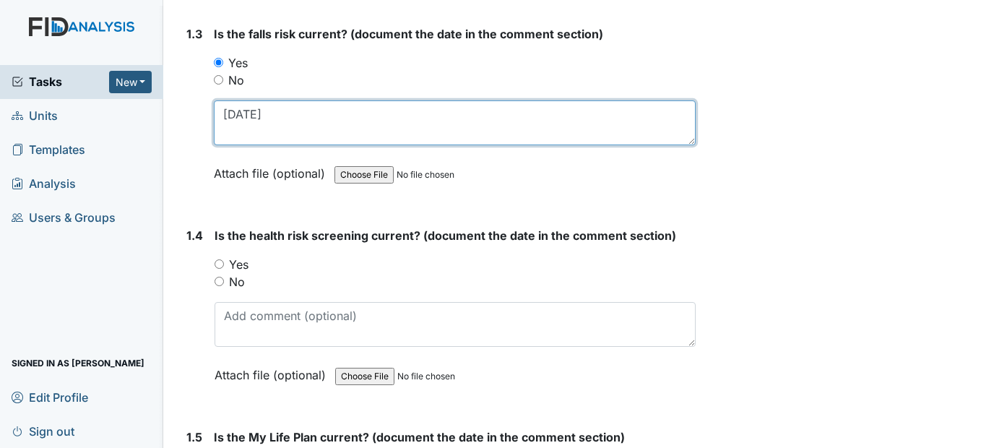
scroll to position [650, 0]
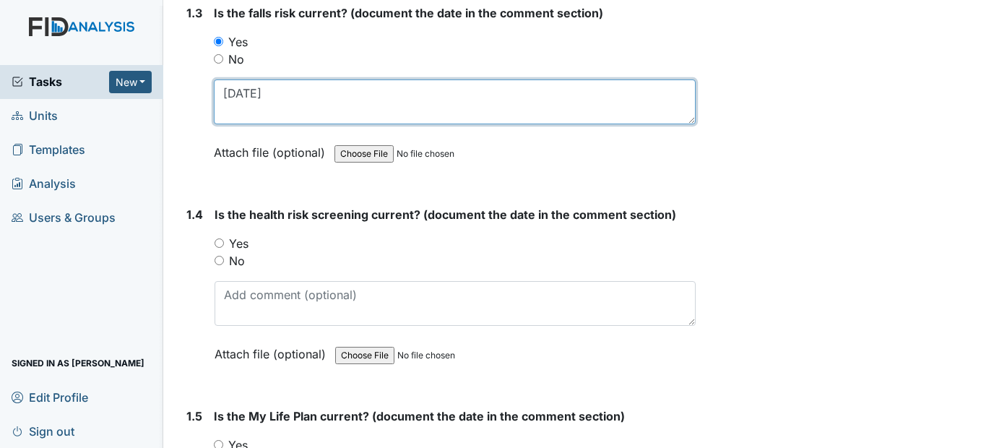
type textarea "5/12/25"
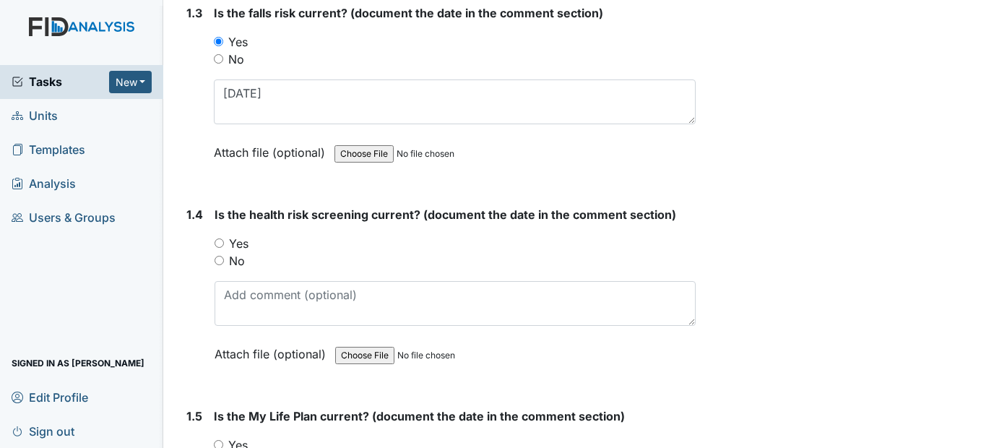
click at [216, 248] on input "Yes" at bounding box center [218, 242] width 9 height 9
radio input "true"
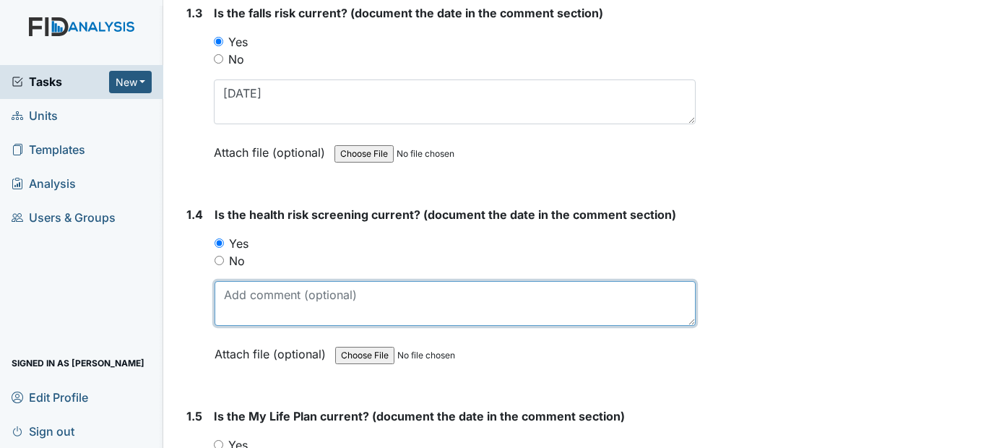
click at [234, 326] on textarea at bounding box center [454, 303] width 480 height 45
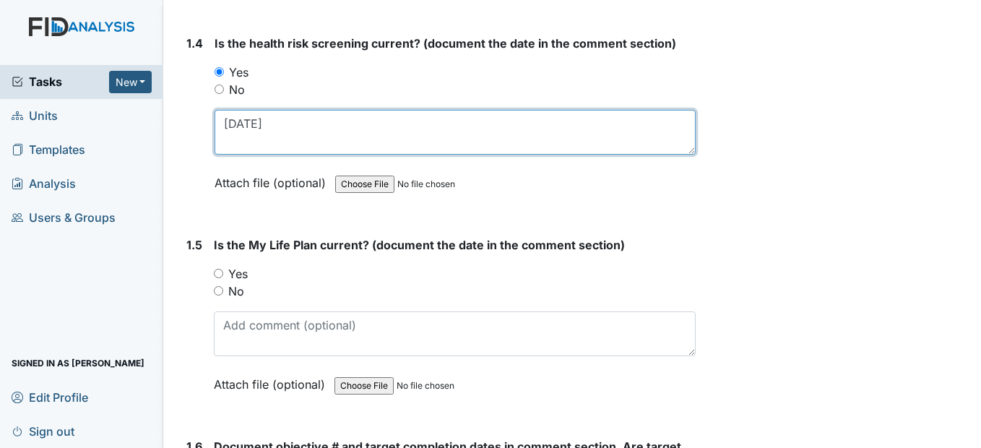
scroll to position [866, 0]
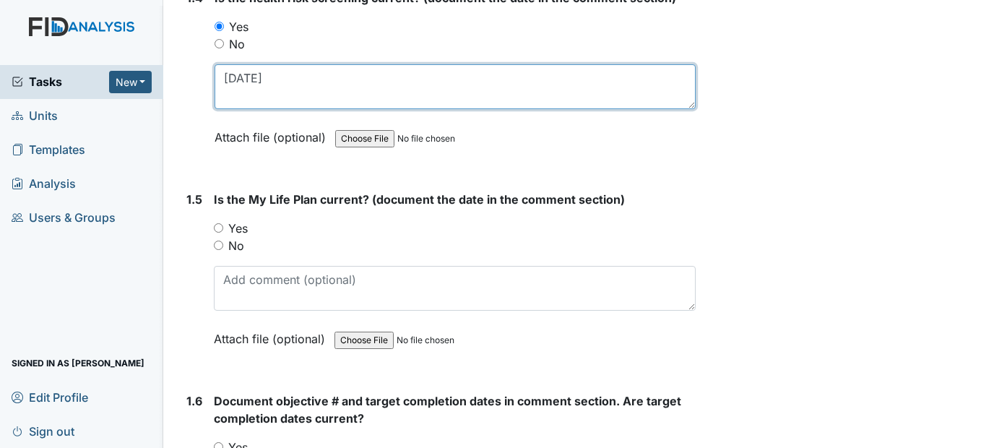
type textarea "4/9/25"
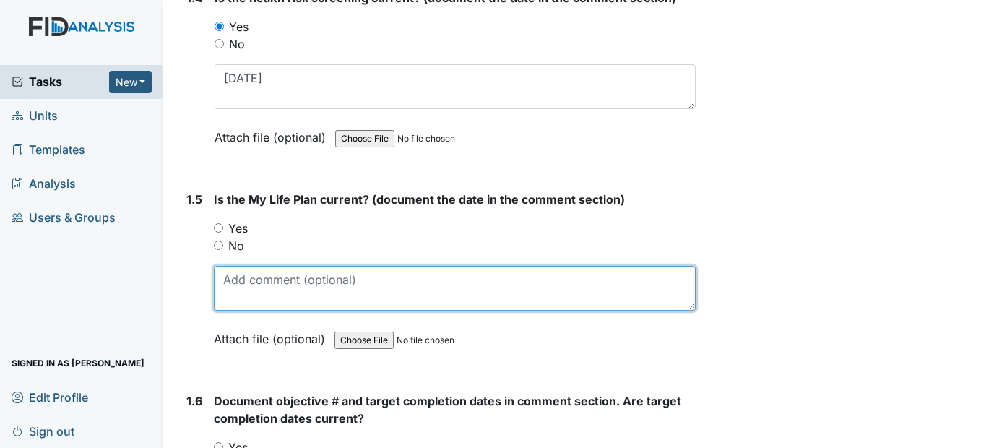
click at [248, 310] on textarea at bounding box center [454, 288] width 481 height 45
click at [242, 310] on textarea at bounding box center [454, 288] width 481 height 45
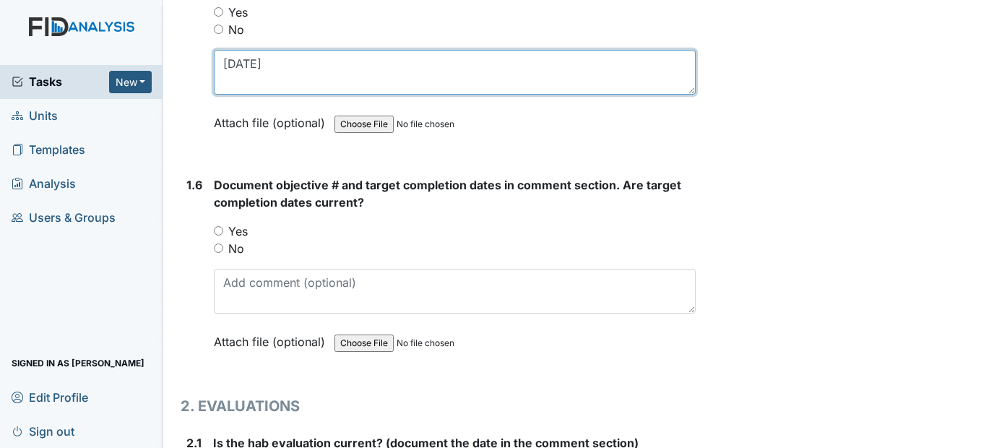
scroll to position [1083, 0]
type textarea "4/9/25"
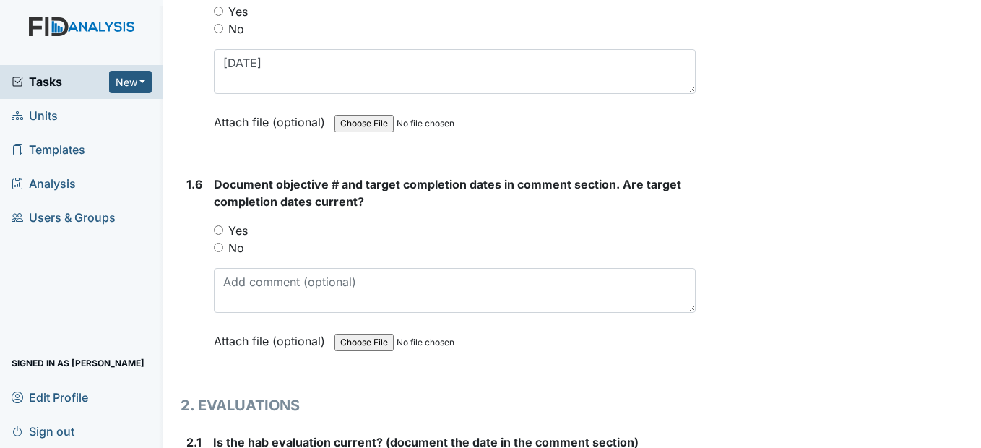
click at [219, 235] on input "Yes" at bounding box center [218, 229] width 9 height 9
radio input "true"
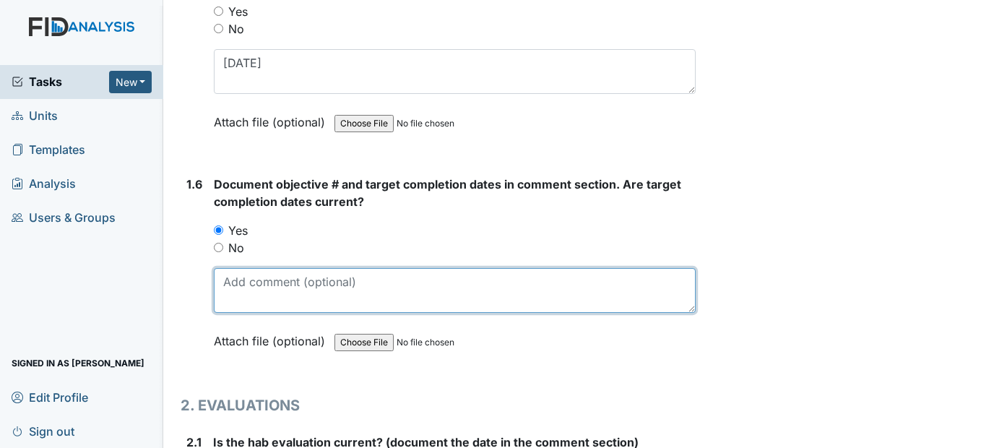
click at [231, 313] on textarea at bounding box center [454, 290] width 481 height 45
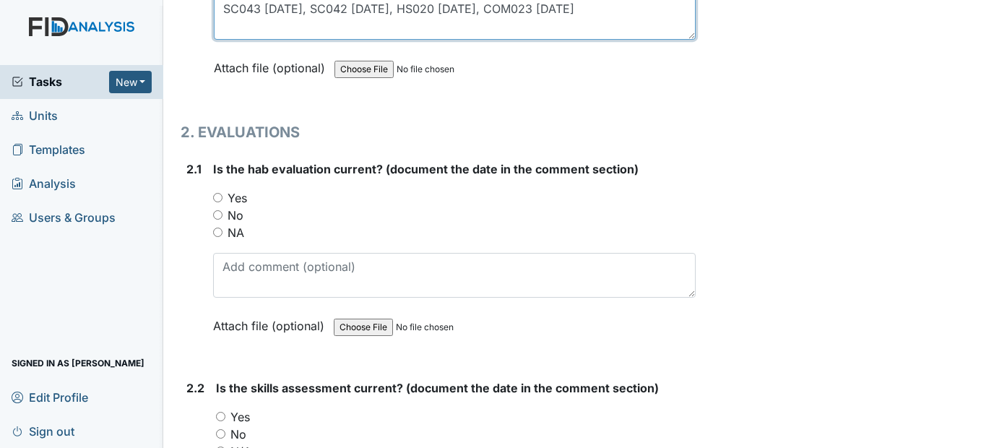
scroll to position [1372, 0]
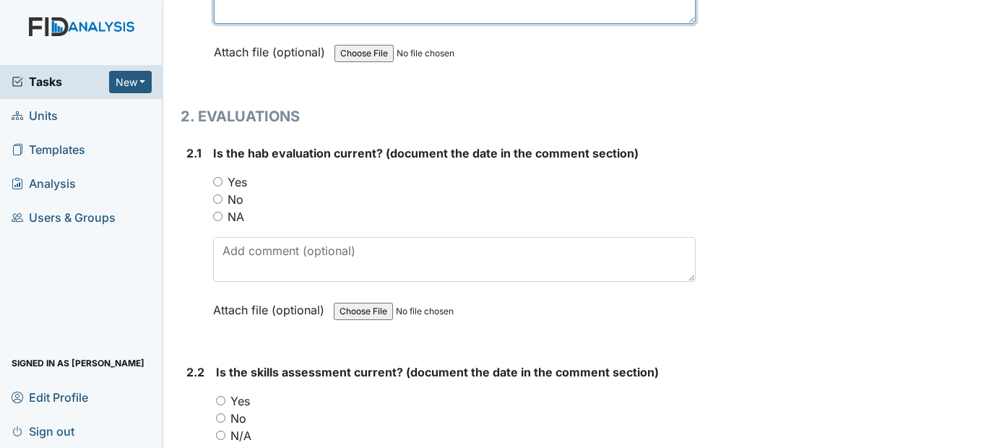
type textarea "SC043 12/31/25, SC042 12/31/25, HS020 12/31/25, COM023 12/30/25"
click at [220, 186] on input "Yes" at bounding box center [217, 181] width 9 height 9
radio input "true"
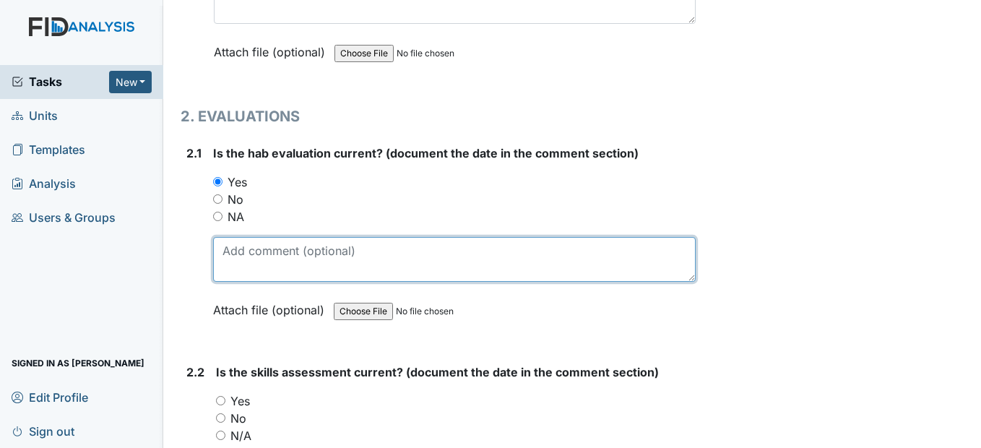
click at [245, 282] on textarea at bounding box center [454, 259] width 482 height 45
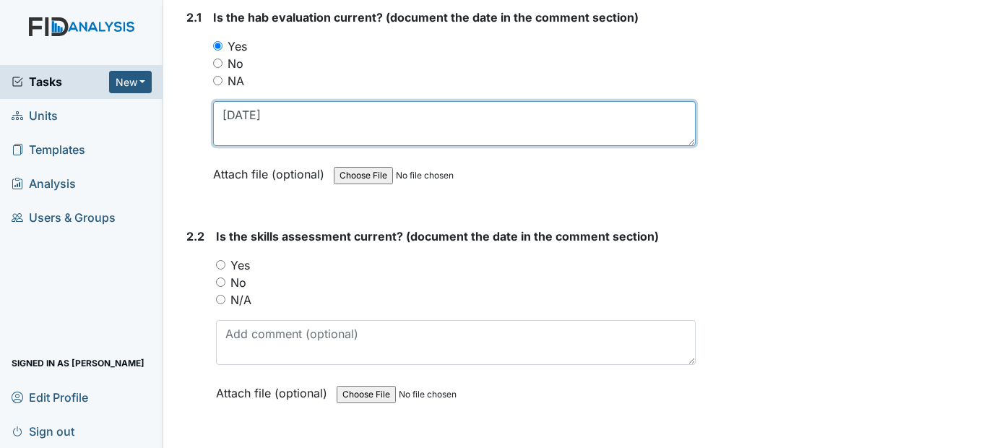
scroll to position [1516, 0]
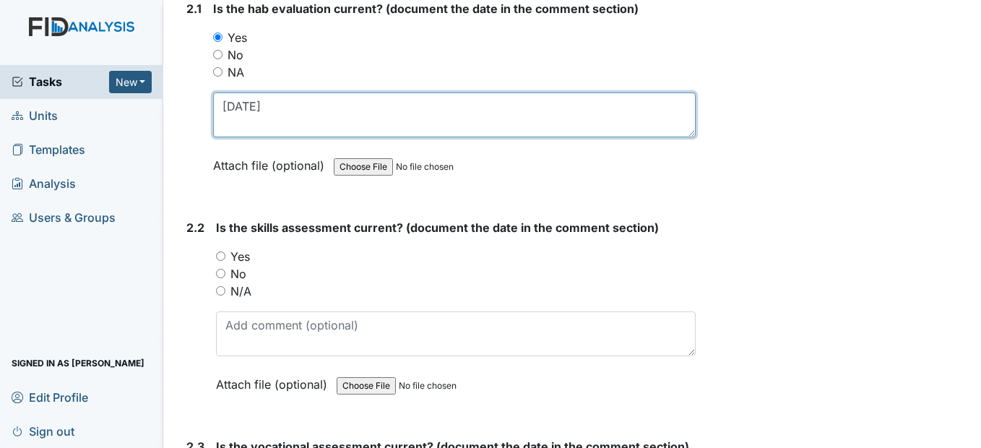
type textarea "5/12/25"
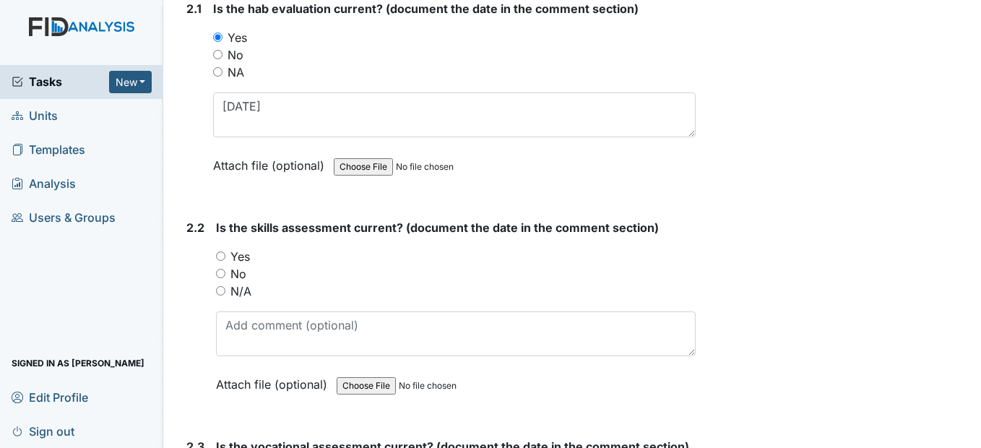
click at [222, 261] on input "Yes" at bounding box center [220, 255] width 9 height 9
radio input "true"
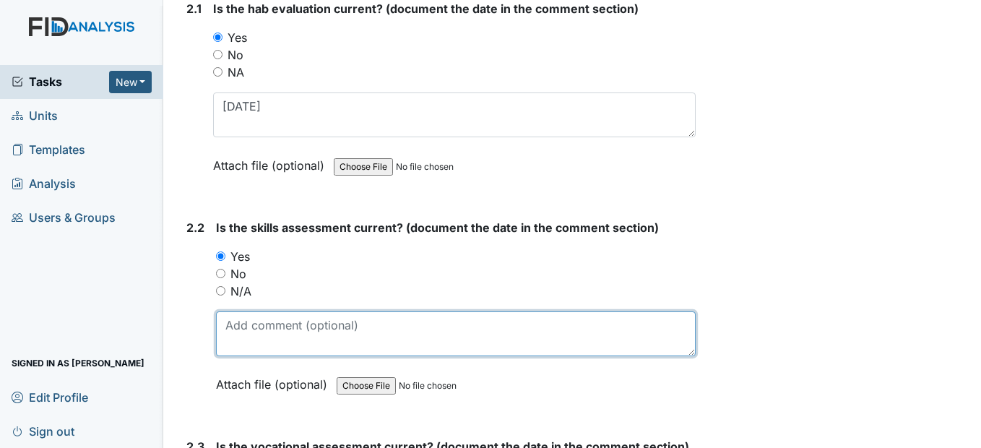
click at [242, 356] on textarea at bounding box center [455, 333] width 479 height 45
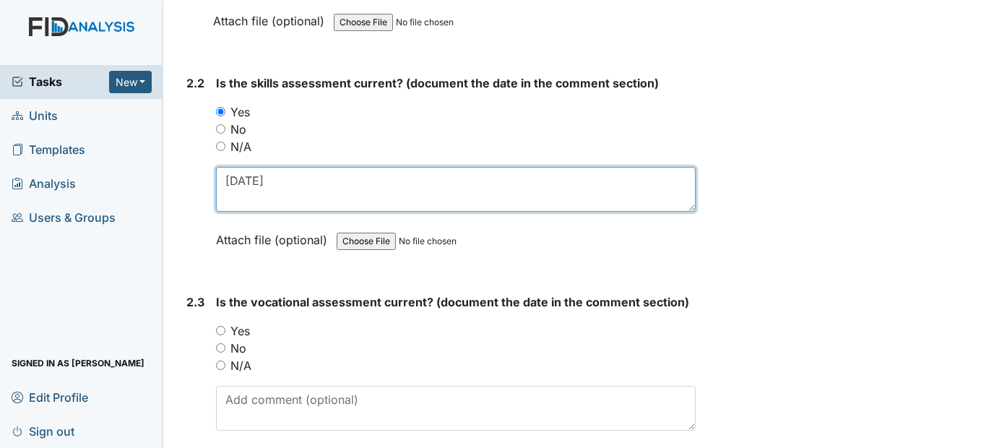
scroll to position [1733, 0]
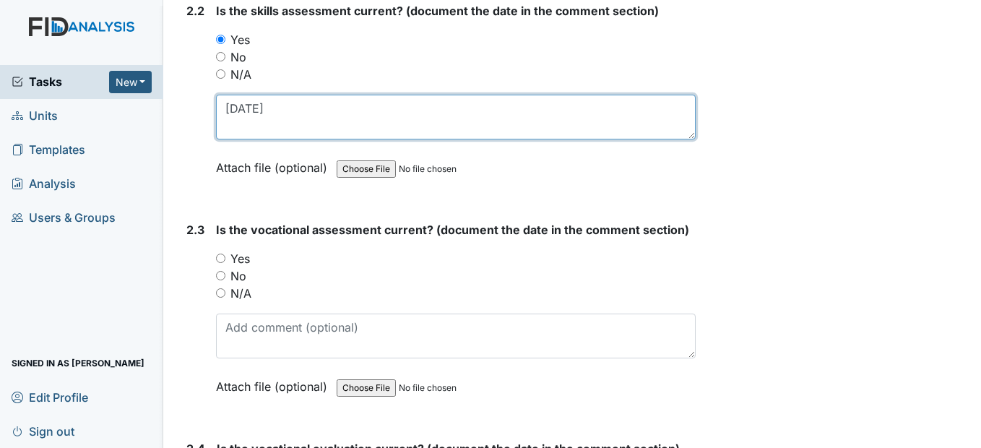
type textarea "5/12/25"
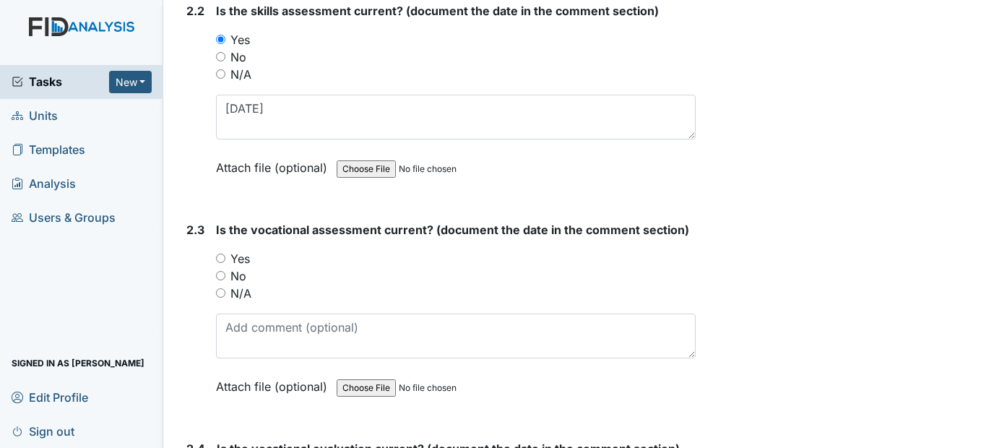
click at [222, 263] on input "Yes" at bounding box center [220, 257] width 9 height 9
radio input "true"
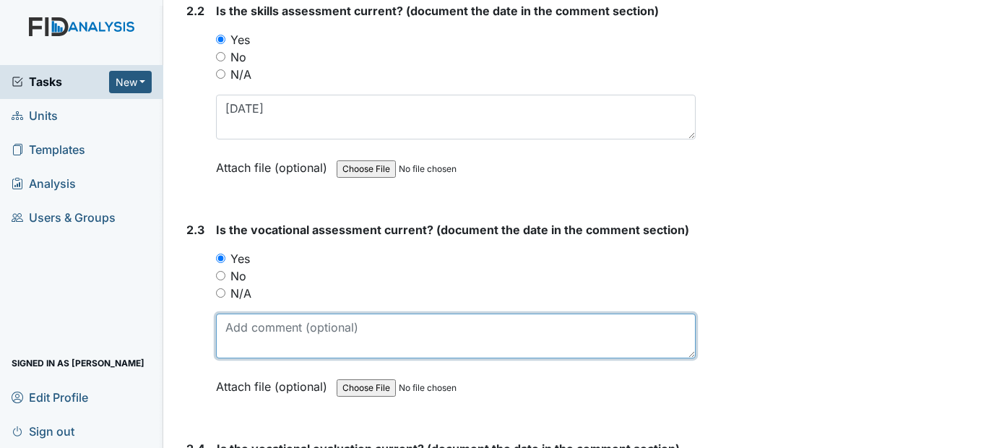
click at [251, 358] on textarea at bounding box center [455, 335] width 479 height 45
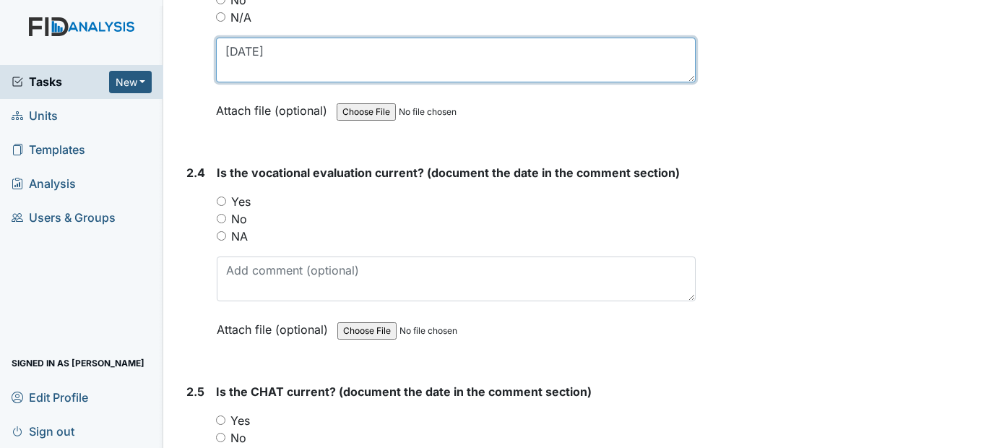
scroll to position [2022, 0]
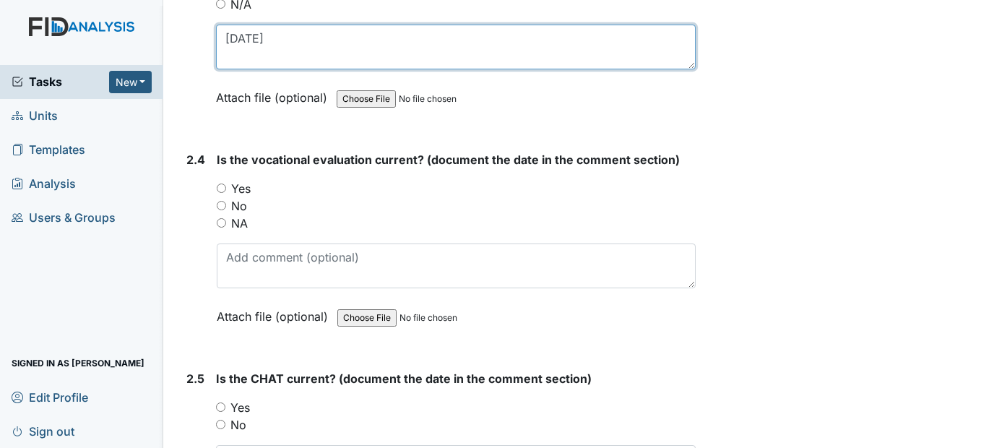
type textarea "4/13/25"
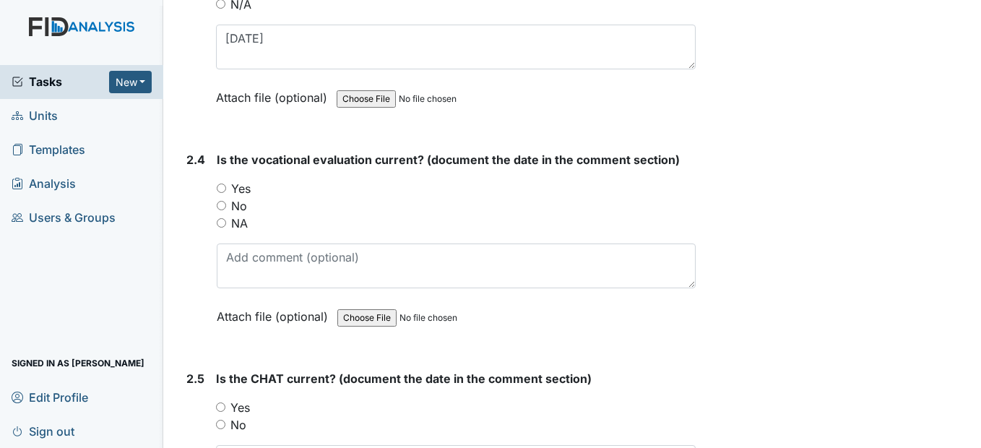
click at [220, 193] on input "Yes" at bounding box center [221, 187] width 9 height 9
radio input "true"
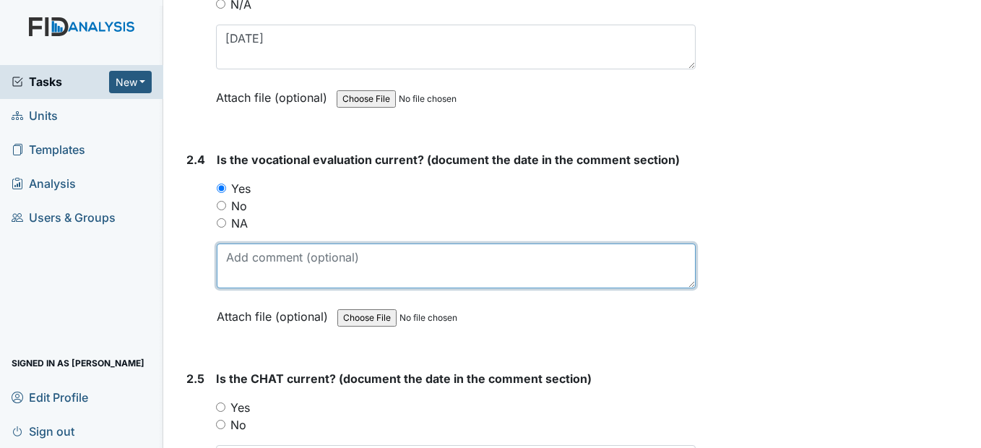
click at [238, 288] on textarea at bounding box center [456, 265] width 478 height 45
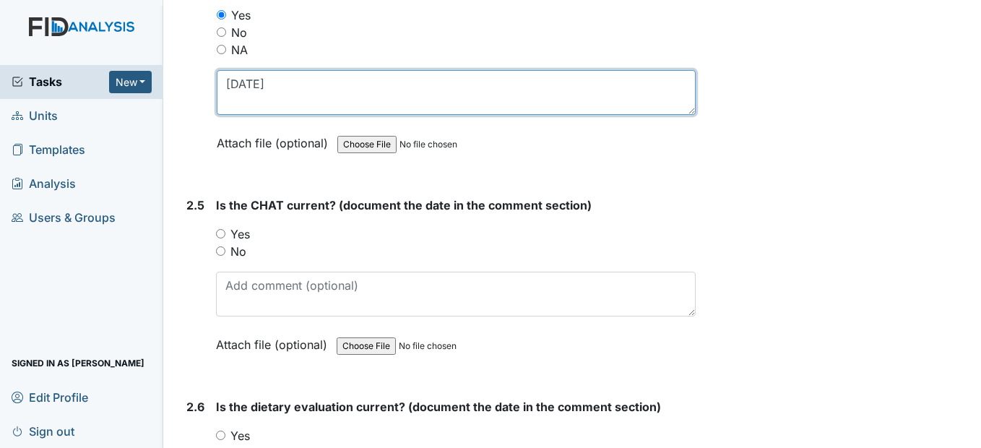
scroll to position [2166, 0]
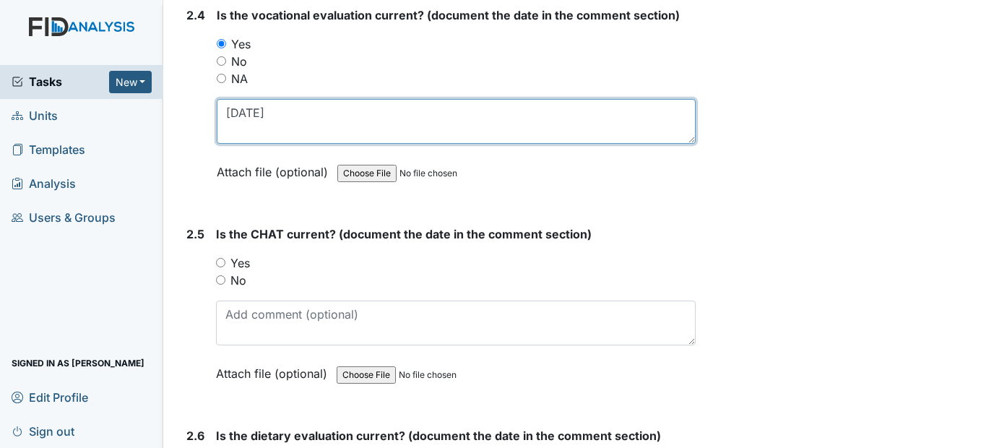
type textarea "4/13/25"
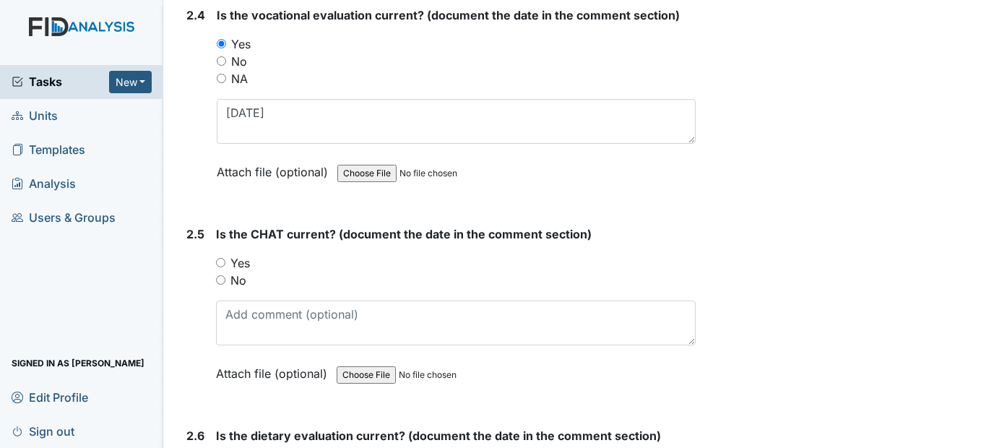
click at [224, 267] on input "Yes" at bounding box center [220, 262] width 9 height 9
radio input "true"
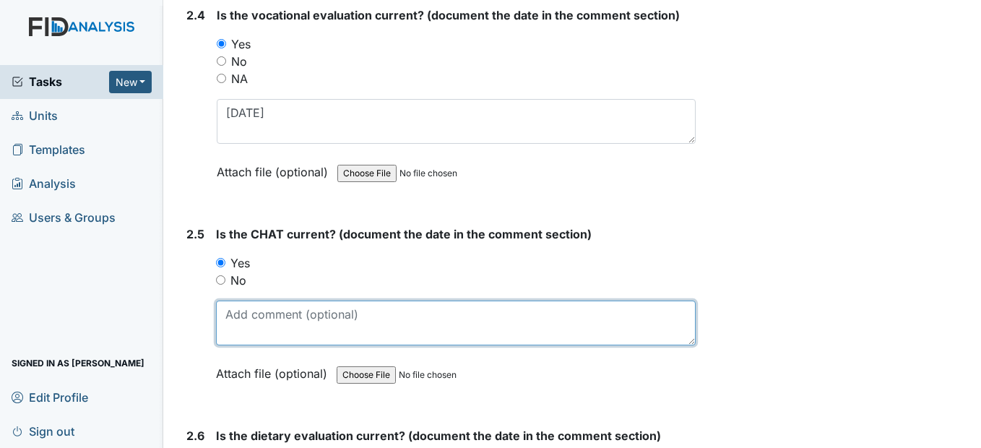
click at [244, 345] on textarea at bounding box center [455, 322] width 479 height 45
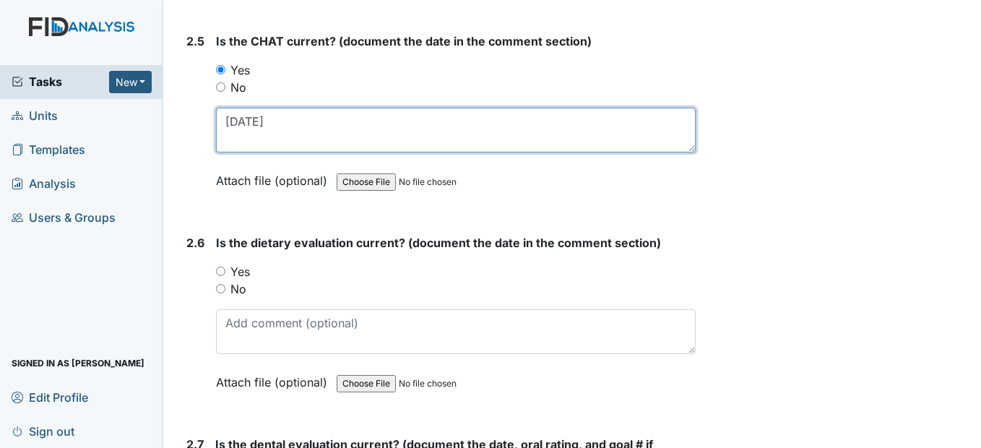
scroll to position [2383, 0]
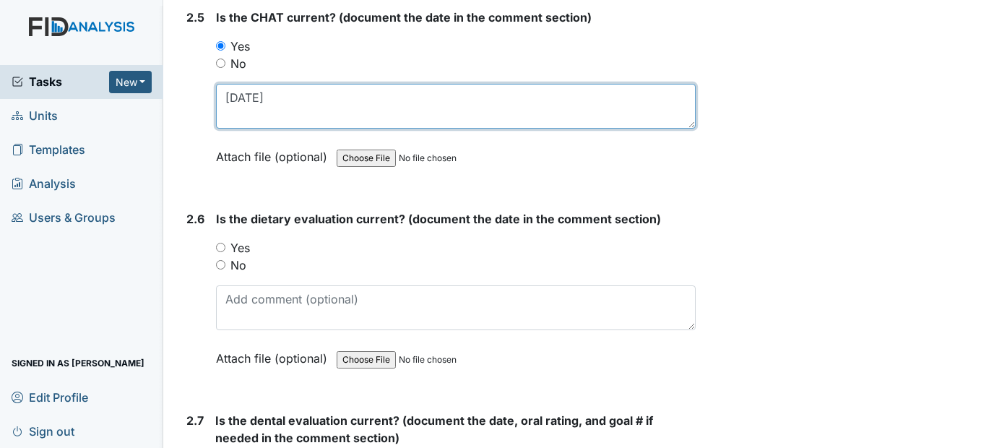
type textarea "4/2/25"
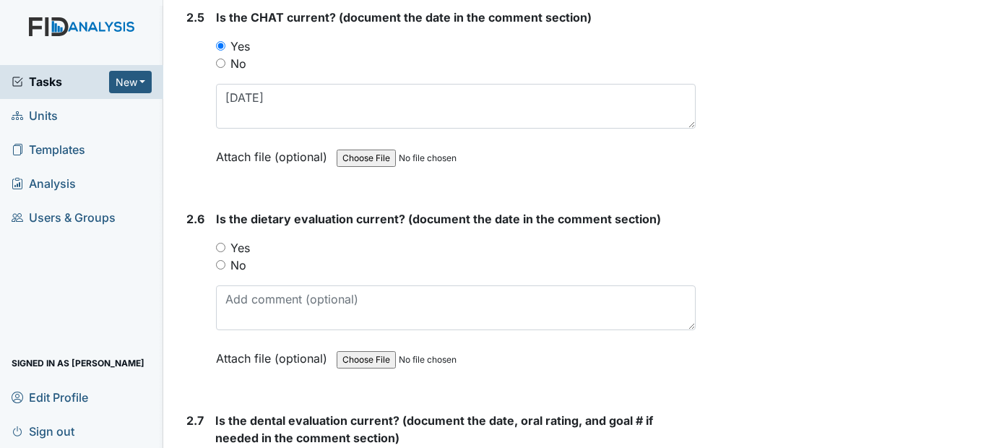
click at [224, 252] on input "Yes" at bounding box center [220, 247] width 9 height 9
radio input "true"
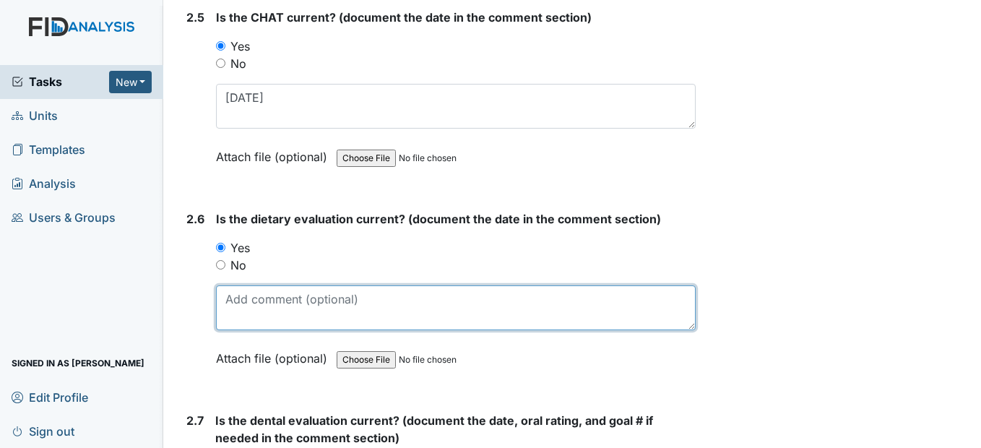
click at [236, 325] on textarea at bounding box center [455, 307] width 479 height 45
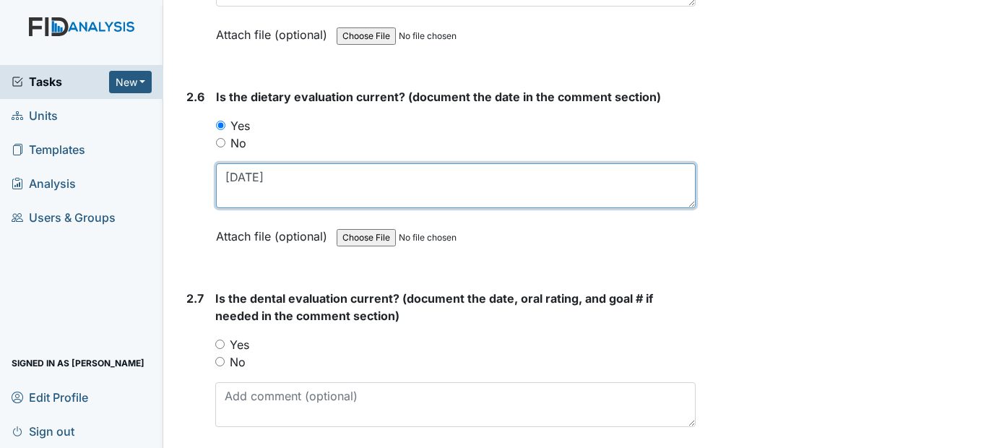
scroll to position [2527, 0]
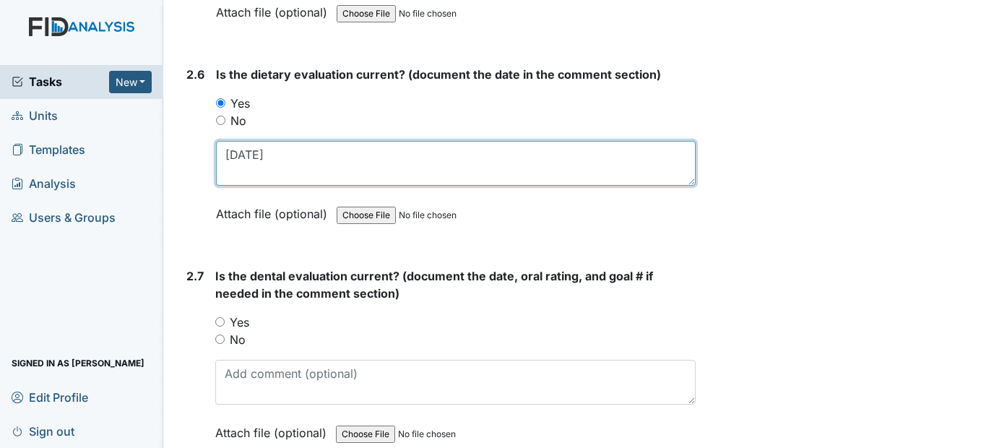
type textarea "9/5/25"
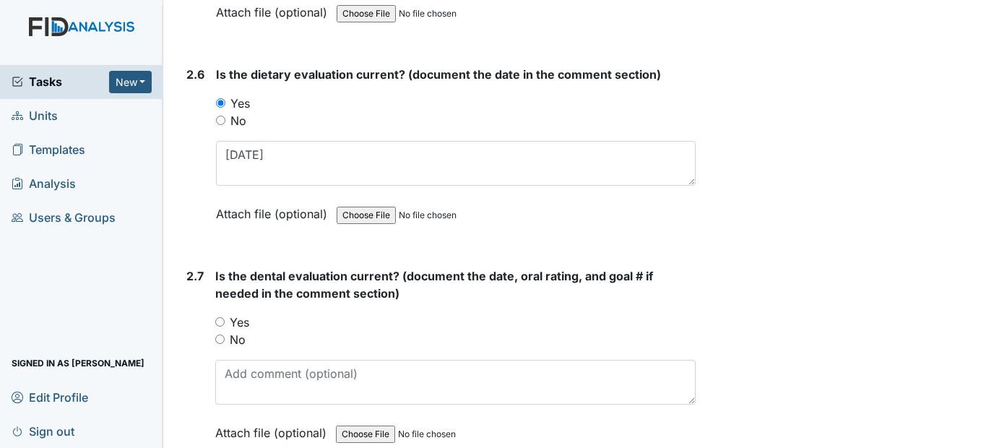
drag, startPoint x: 219, startPoint y: 354, endPoint x: 219, endPoint y: 362, distance: 8.7
click at [219, 326] on input "Yes" at bounding box center [219, 321] width 9 height 9
radio input "true"
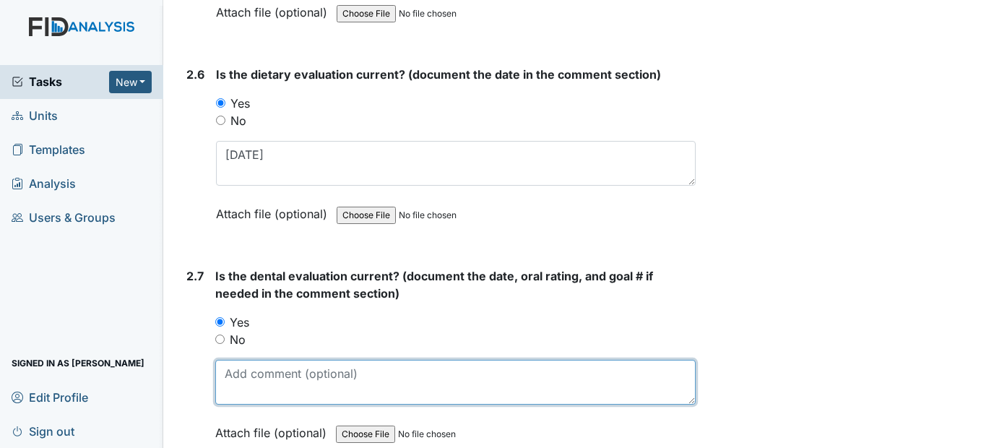
click at [234, 404] on textarea at bounding box center [454, 382] width 479 height 45
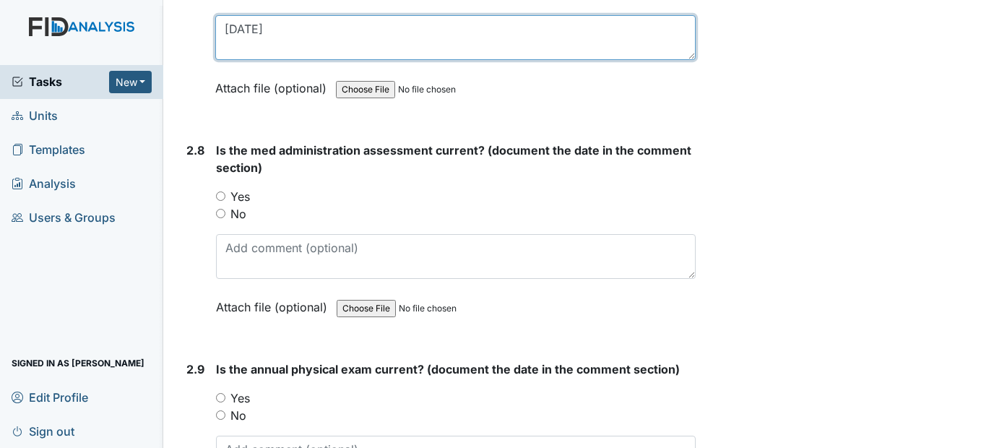
scroll to position [2888, 0]
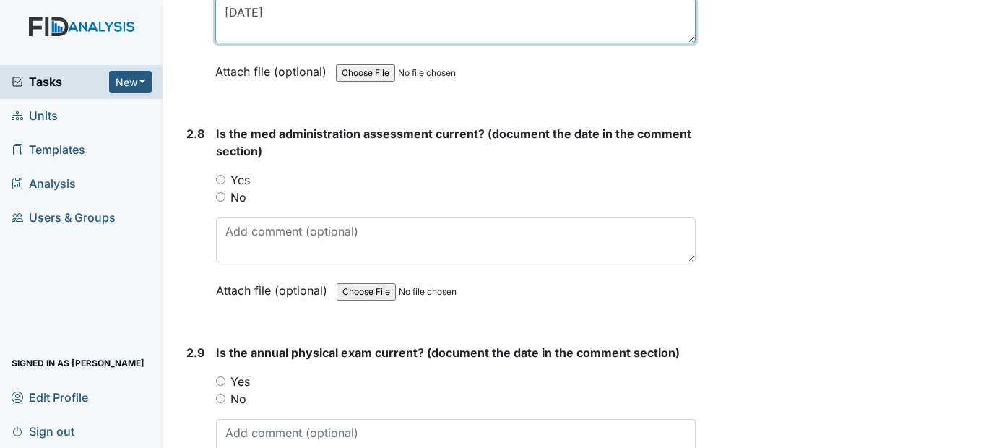
type textarea "6/6/25"
click at [223, 184] on input "Yes" at bounding box center [220, 179] width 9 height 9
radio input "true"
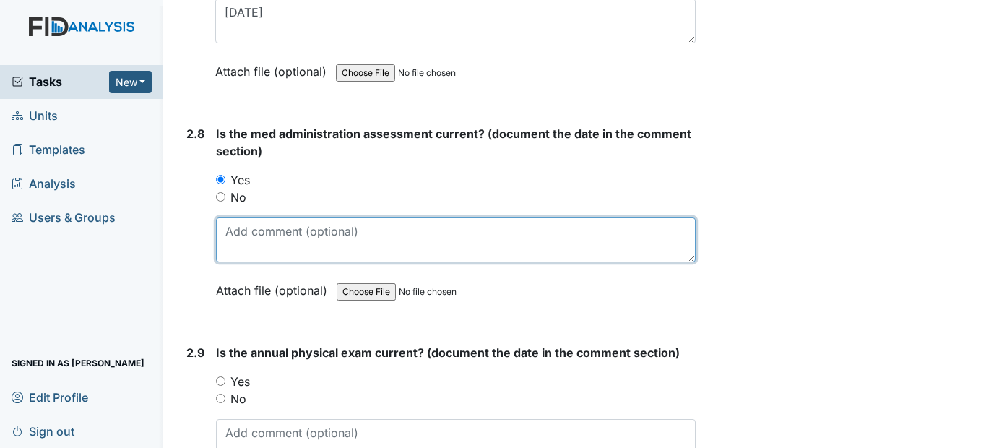
click at [243, 254] on textarea at bounding box center [455, 239] width 479 height 45
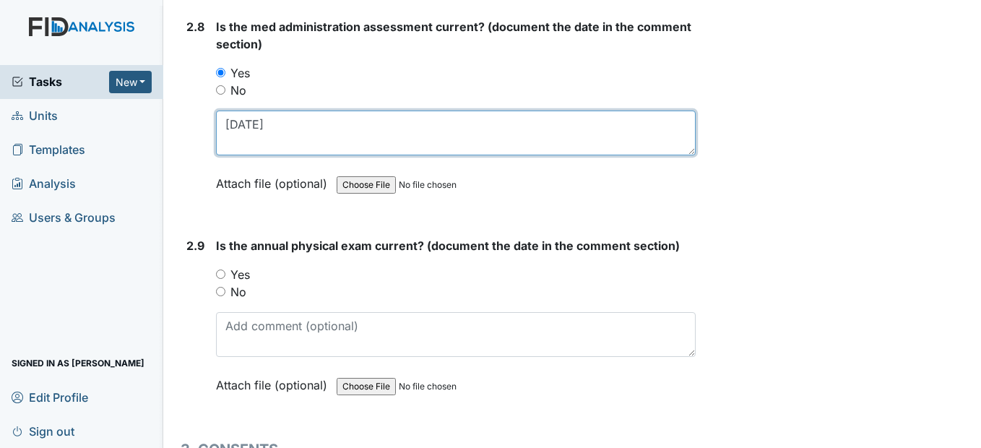
scroll to position [3033, 0]
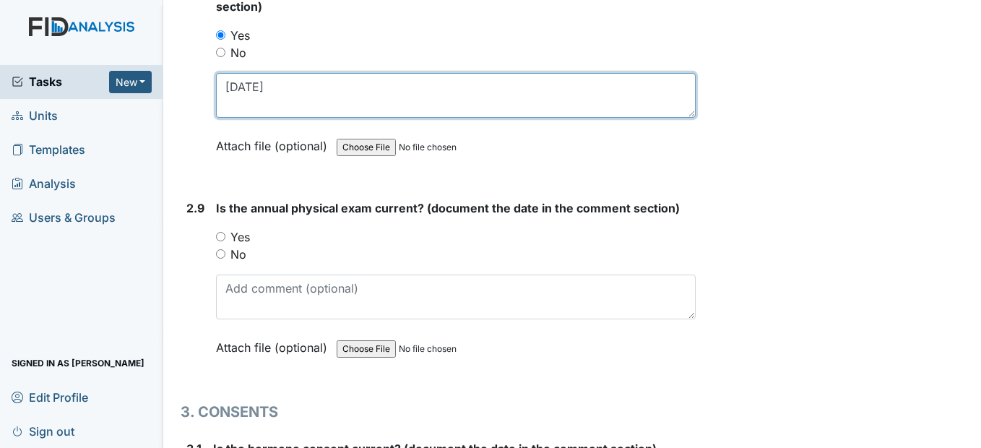
type textarea "3/27/25"
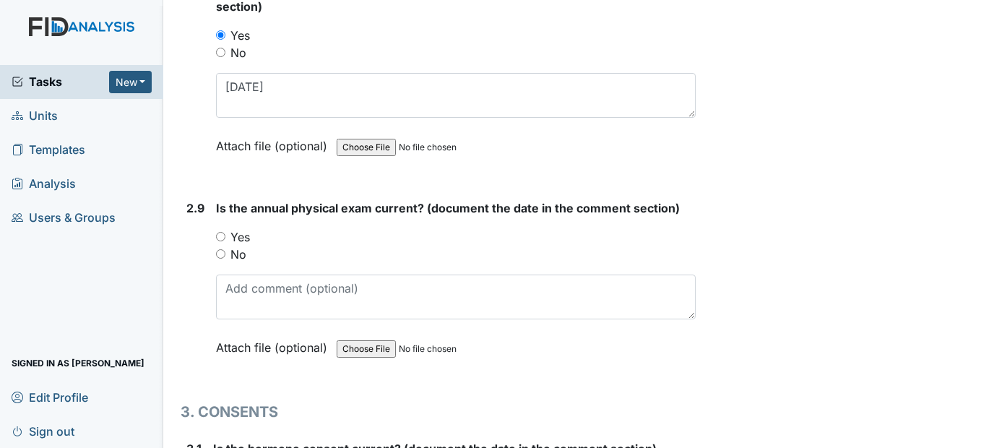
click at [225, 241] on input "Yes" at bounding box center [220, 236] width 9 height 9
radio input "true"
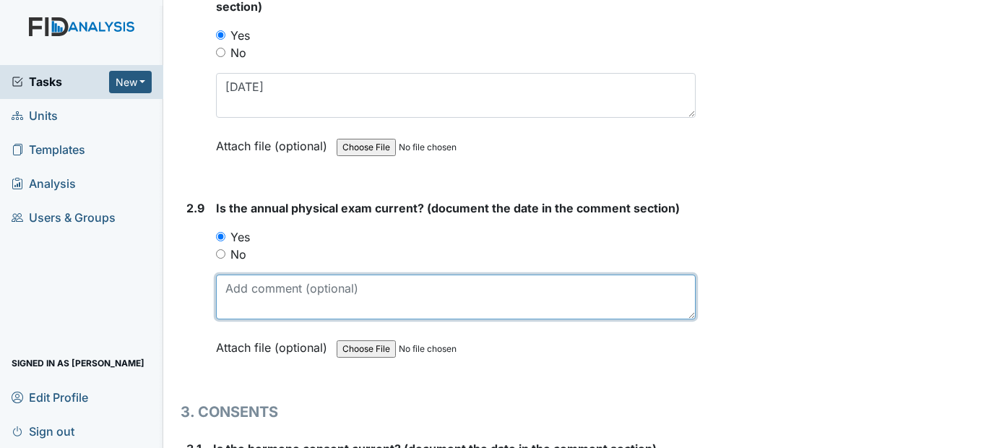
click at [248, 319] on textarea at bounding box center [455, 296] width 479 height 45
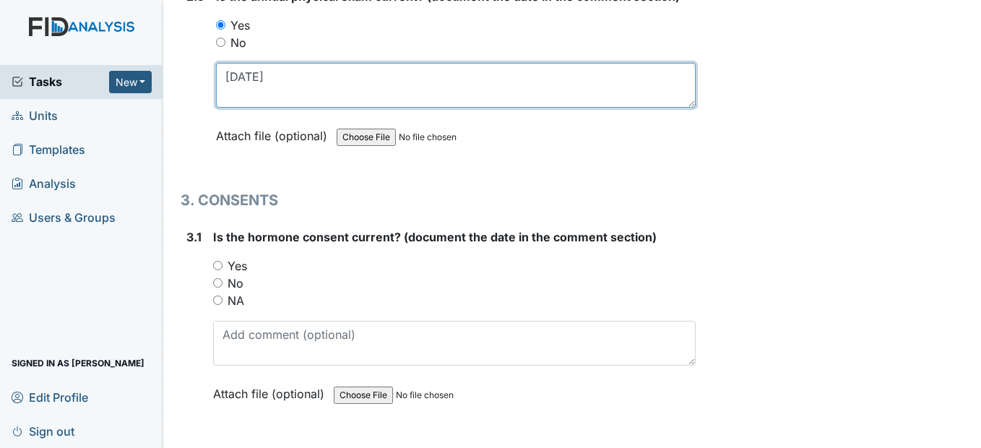
scroll to position [3249, 0]
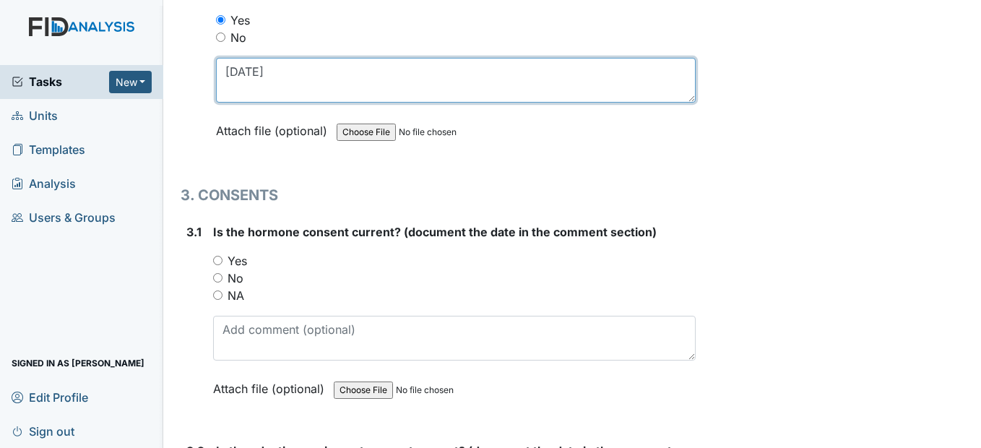
type textarea "4/21/25"
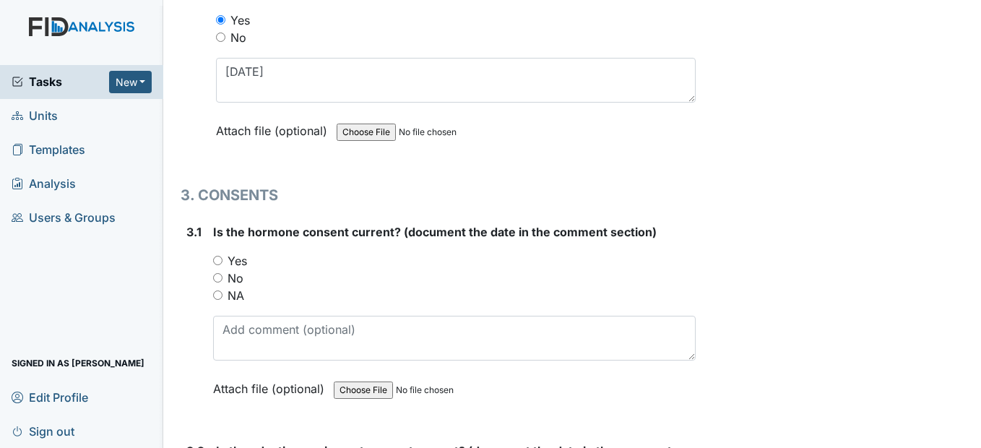
click at [219, 265] on input "Yes" at bounding box center [217, 260] width 9 height 9
radio input "true"
click at [222, 282] on input "No" at bounding box center [217, 277] width 9 height 9
radio input "true"
click at [217, 300] on input "NA" at bounding box center [217, 294] width 9 height 9
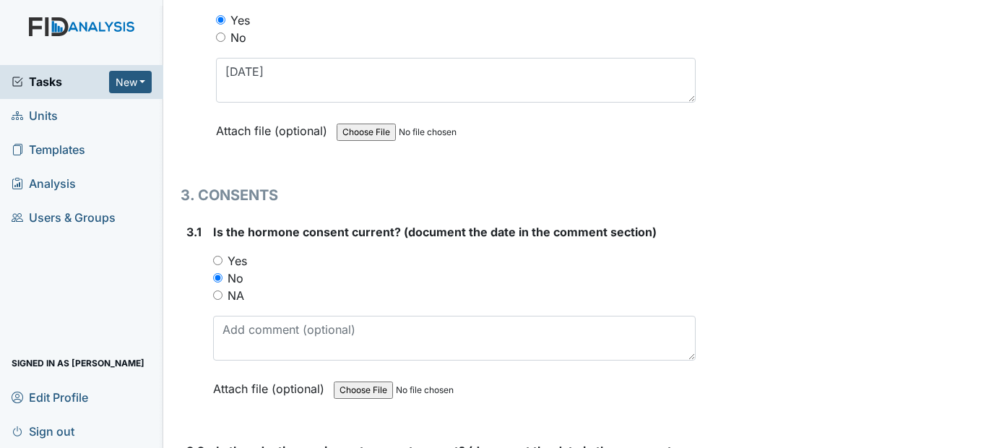
radio input "true"
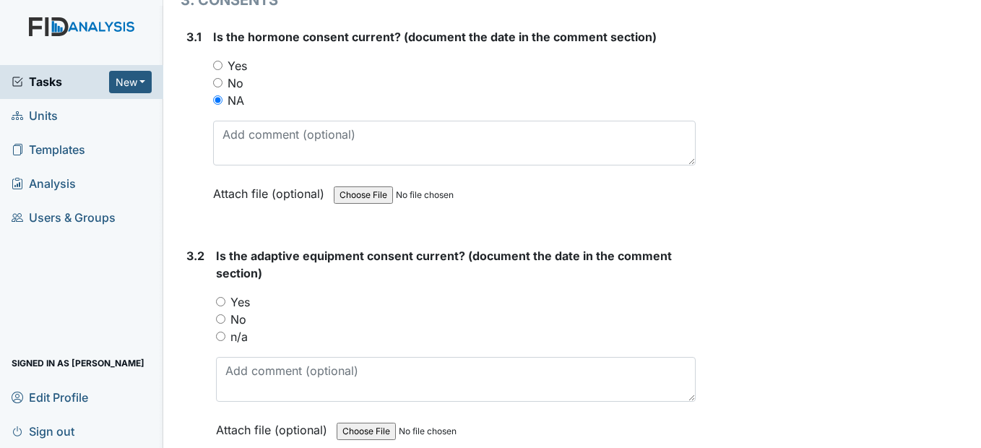
scroll to position [3466, 0]
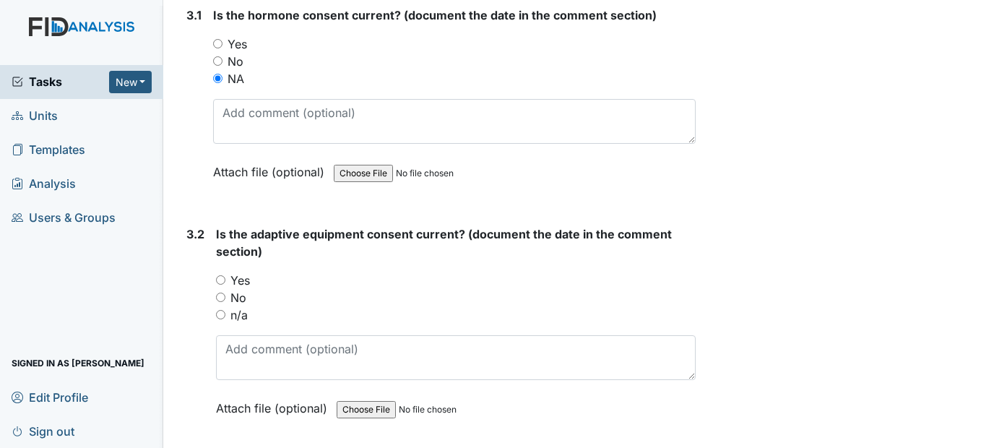
click at [217, 319] on input "n/a" at bounding box center [220, 314] width 9 height 9
radio input "true"
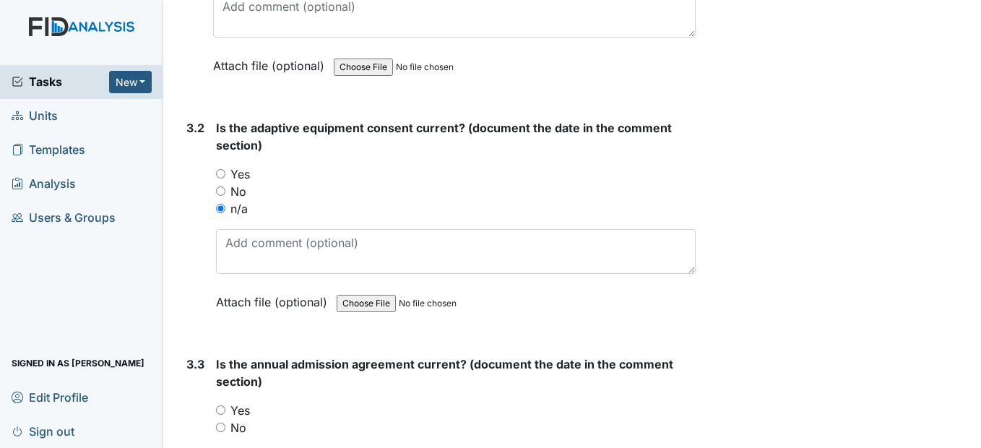
scroll to position [3610, 0]
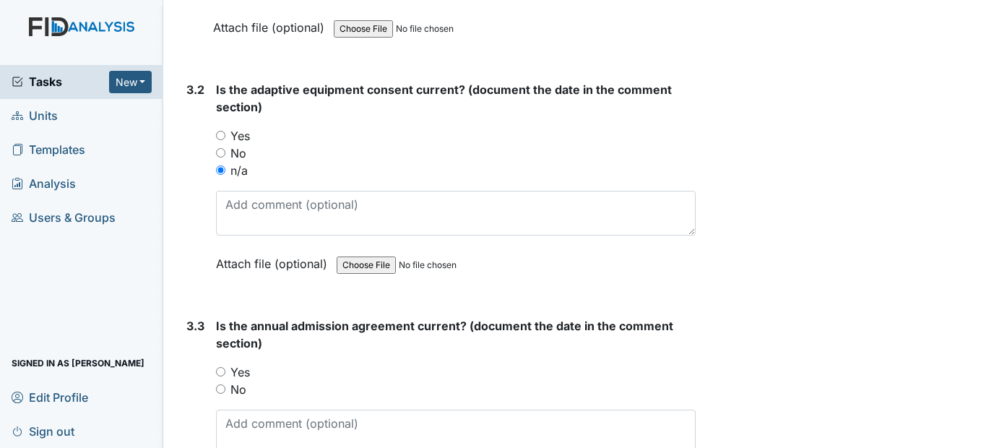
click at [222, 376] on input "Yes" at bounding box center [220, 371] width 9 height 9
radio input "true"
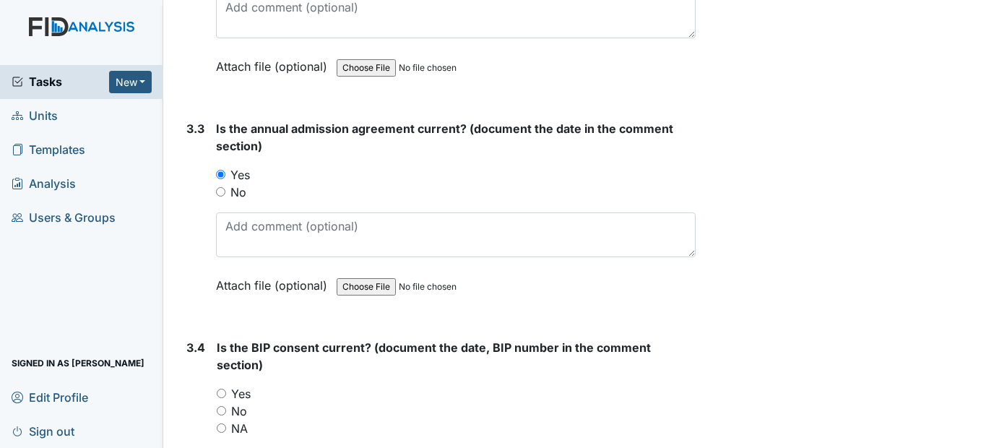
scroll to position [3827, 0]
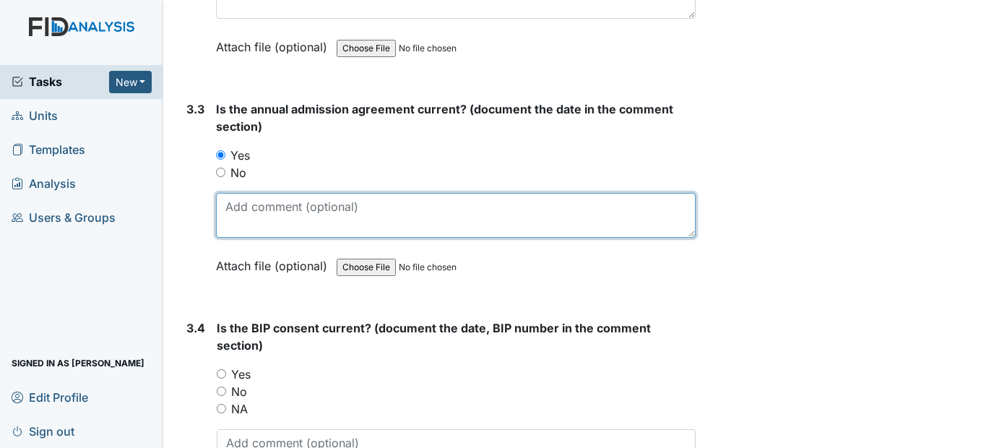
click at [254, 238] on textarea at bounding box center [455, 215] width 479 height 45
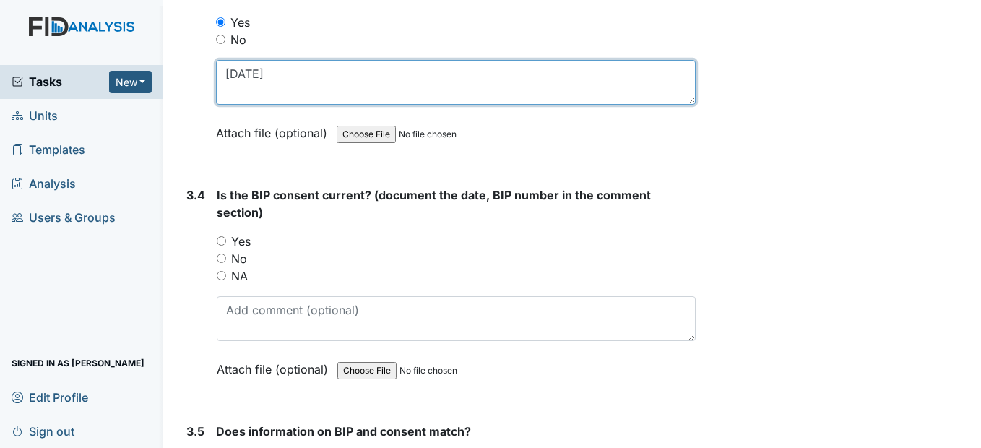
scroll to position [3971, 0]
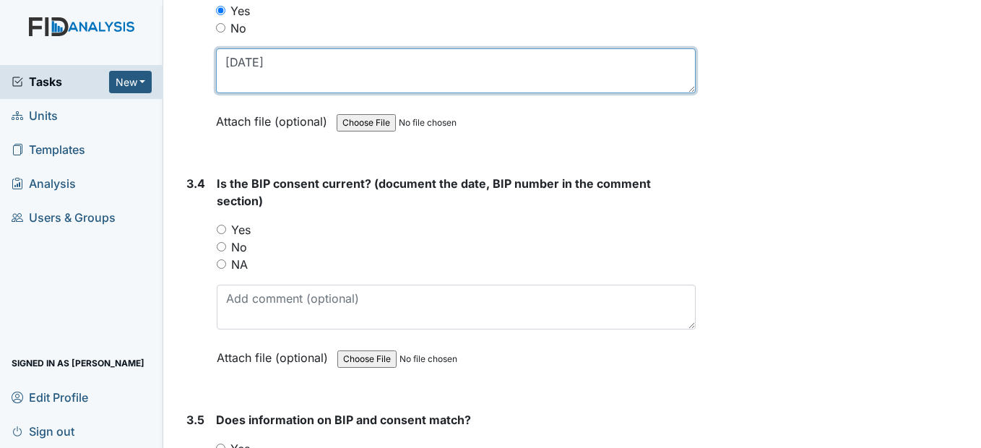
type textarea "11/8/23"
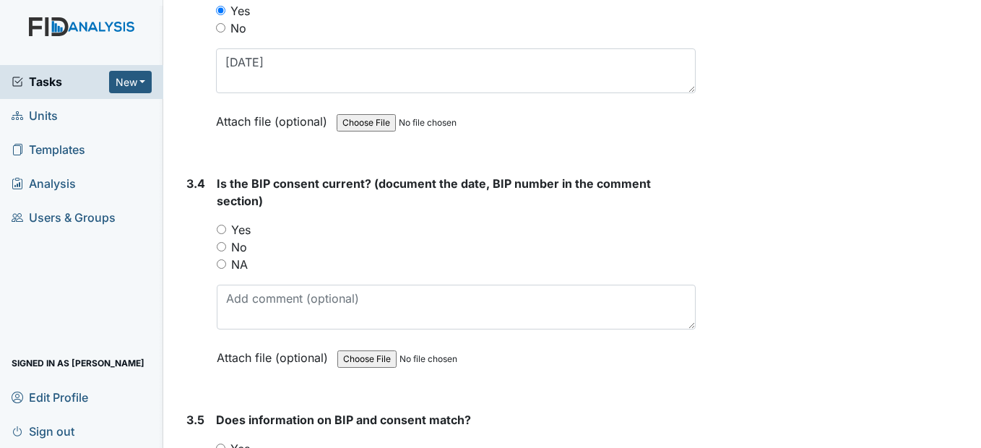
click at [225, 234] on input "Yes" at bounding box center [221, 229] width 9 height 9
radio input "true"
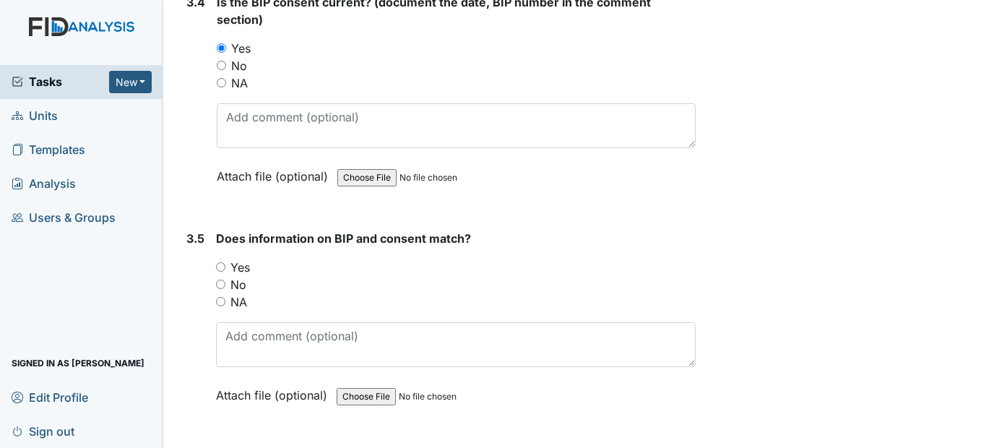
scroll to position [4188, 0]
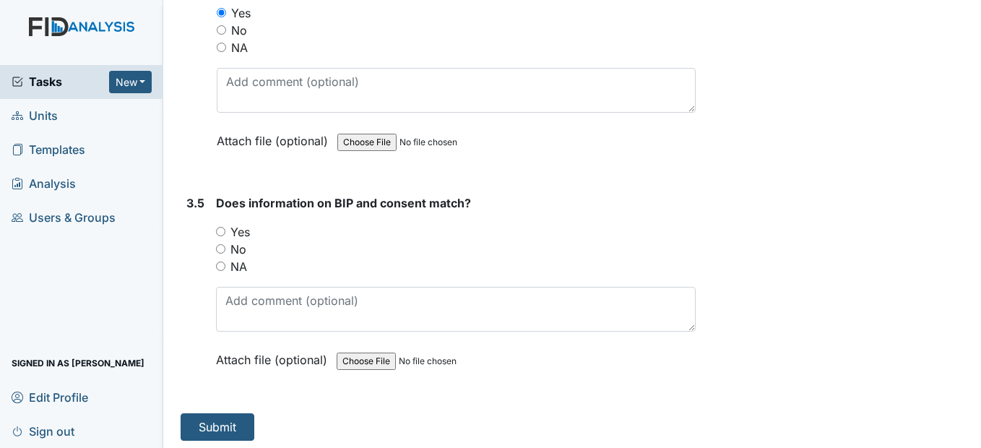
click at [220, 240] on div "Yes" at bounding box center [455, 231] width 479 height 17
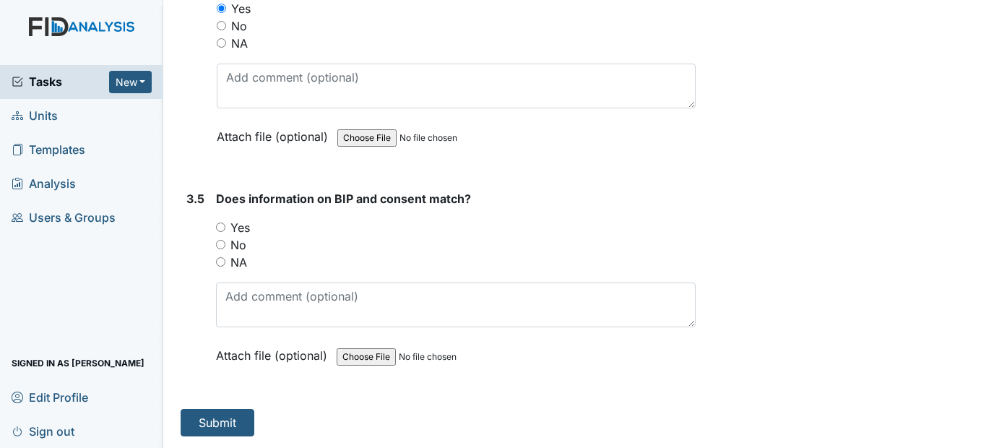
scroll to position [4227, 0]
click at [227, 423] on button "Submit" at bounding box center [218, 422] width 74 height 27
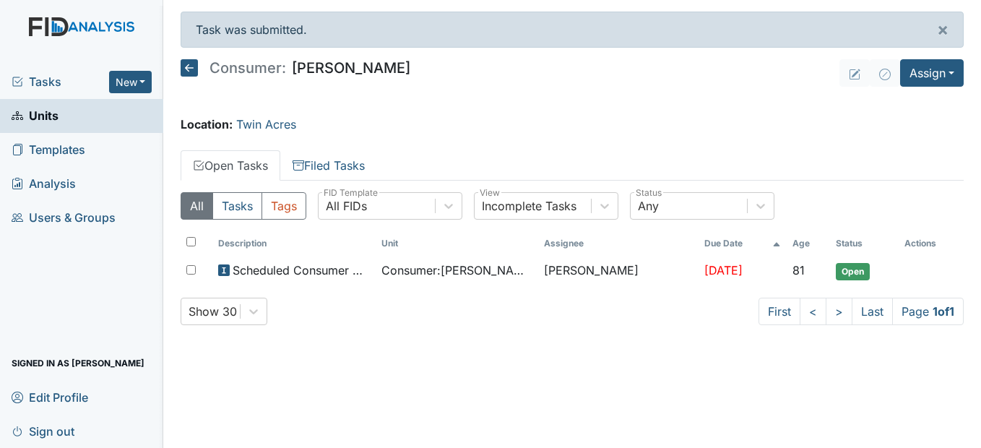
click at [193, 68] on icon at bounding box center [189, 67] width 17 height 17
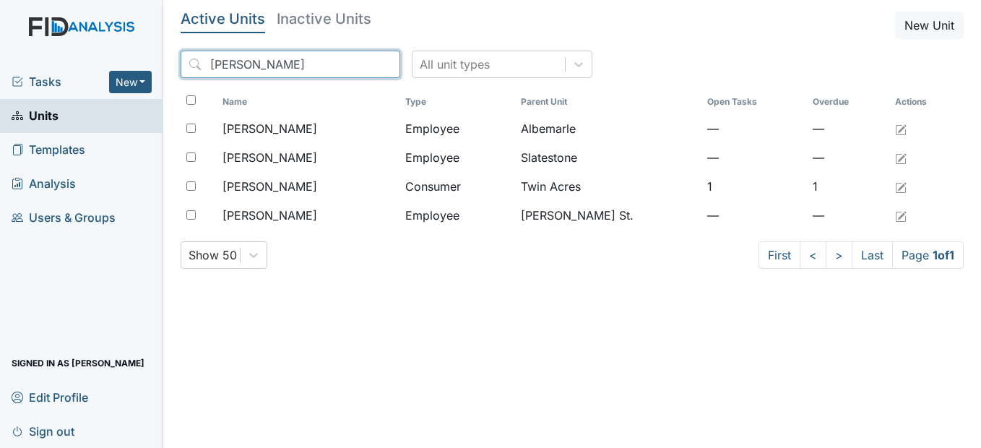
drag, startPoint x: 357, startPoint y: 64, endPoint x: 348, endPoint y: 64, distance: 9.4
click at [358, 64] on input "[PERSON_NAME]" at bounding box center [291, 64] width 220 height 27
click at [320, 62] on input "search" at bounding box center [291, 64] width 220 height 27
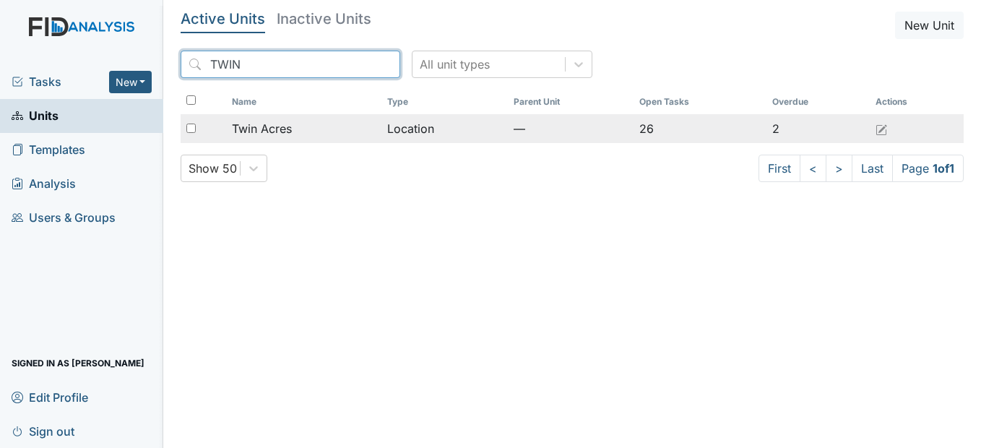
type input "TWIN"
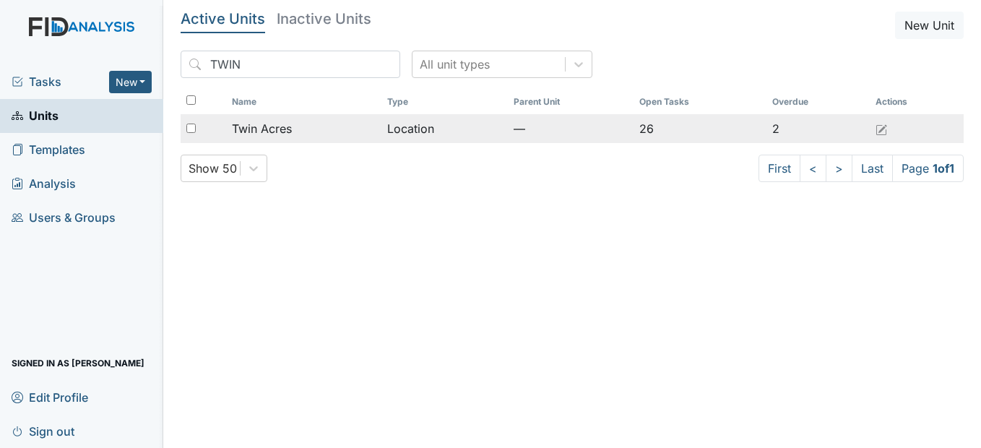
click at [312, 124] on div "Twin Acres" at bounding box center [304, 128] width 144 height 17
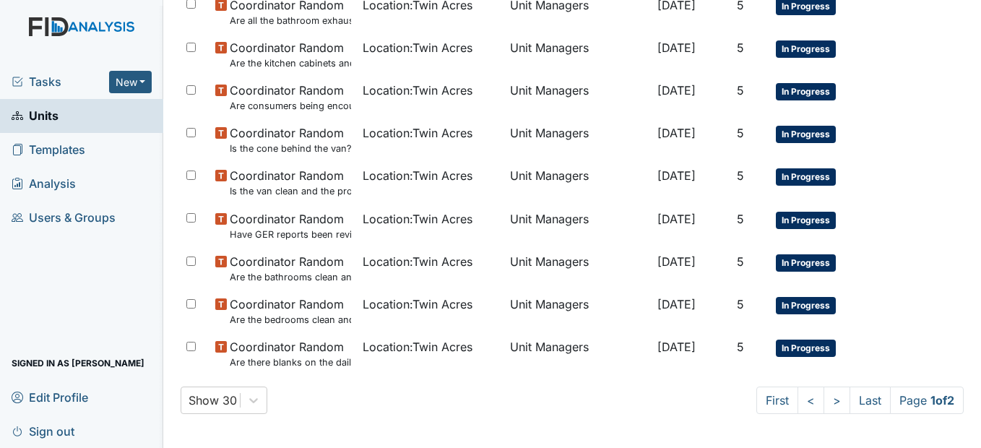
scroll to position [1012, 0]
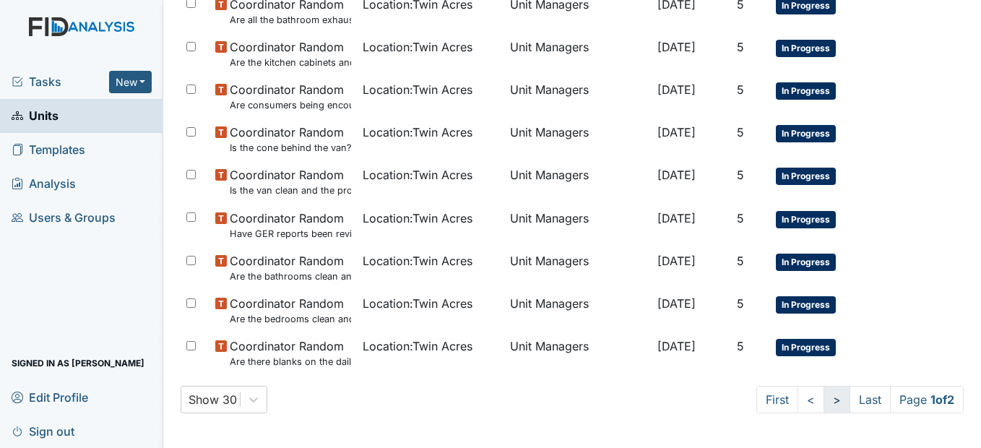
click at [823, 401] on link ">" at bounding box center [836, 399] width 27 height 27
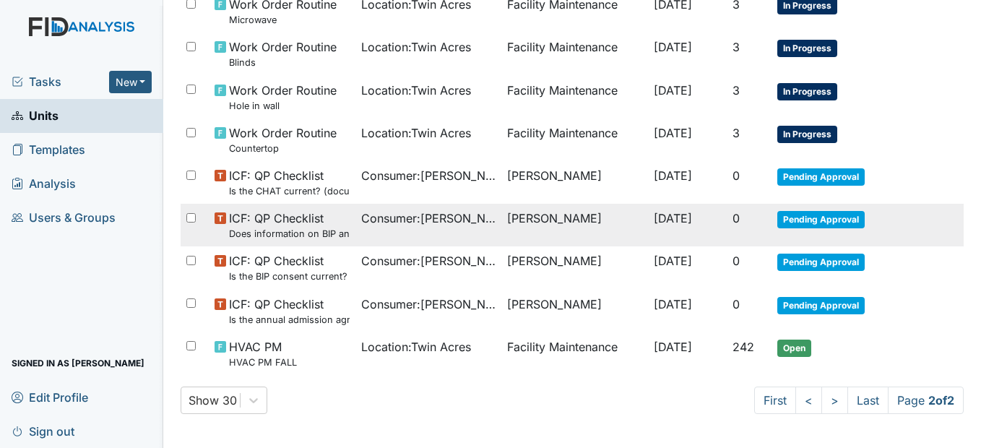
scroll to position [244, 0]
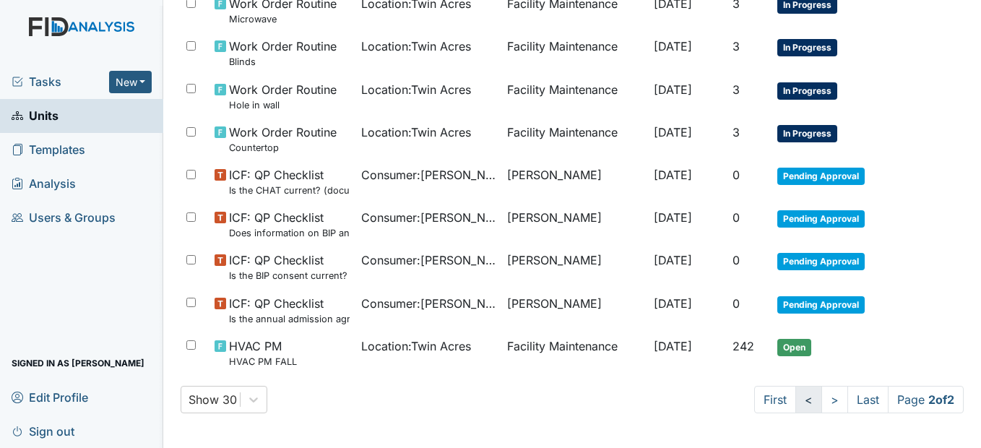
click at [795, 399] on link "<" at bounding box center [808, 399] width 27 height 27
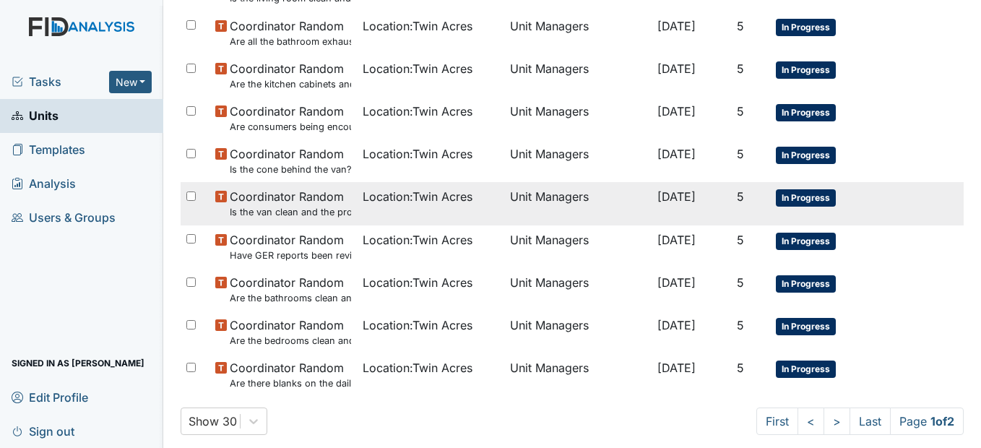
scroll to position [1012, 0]
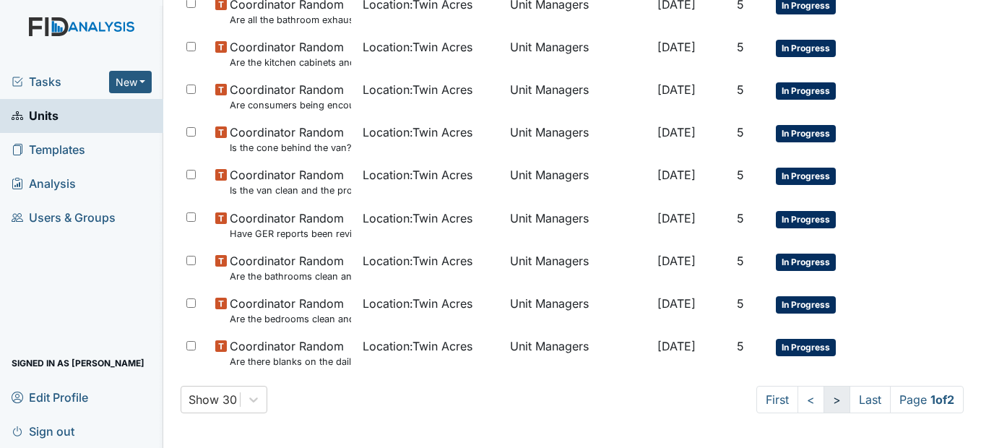
click at [823, 400] on link ">" at bounding box center [836, 399] width 27 height 27
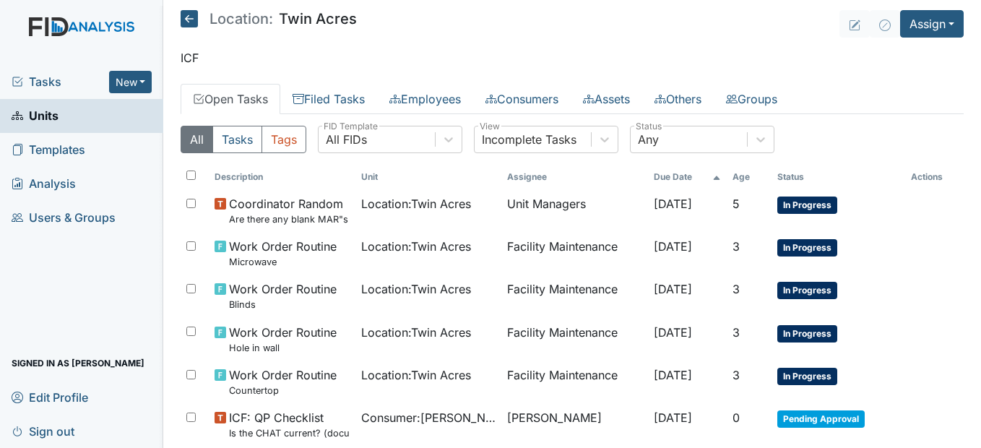
scroll to position [0, 0]
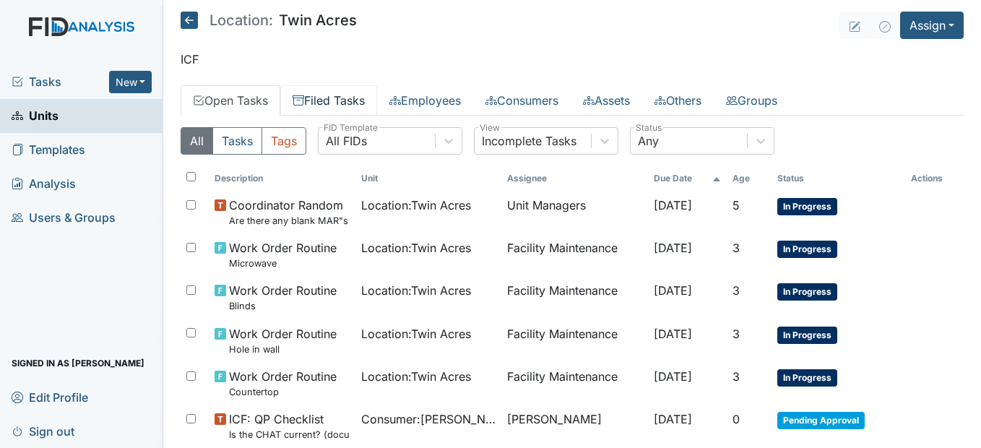
click at [319, 96] on link "Filed Tasks" at bounding box center [328, 100] width 97 height 30
